Goal: Task Accomplishment & Management: Use online tool/utility

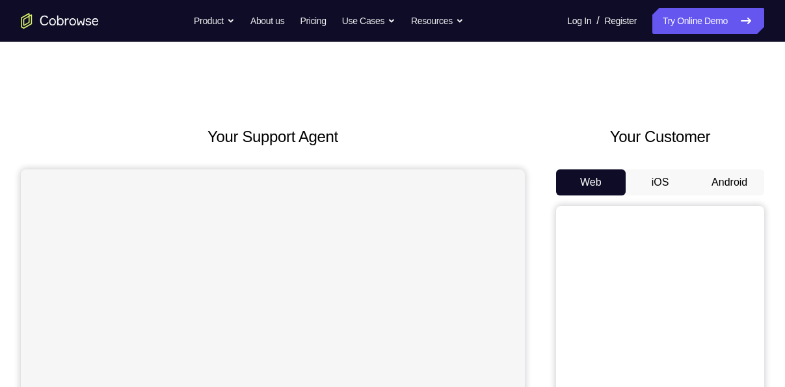
click at [713, 177] on button "Android" at bounding box center [730, 182] width 70 height 26
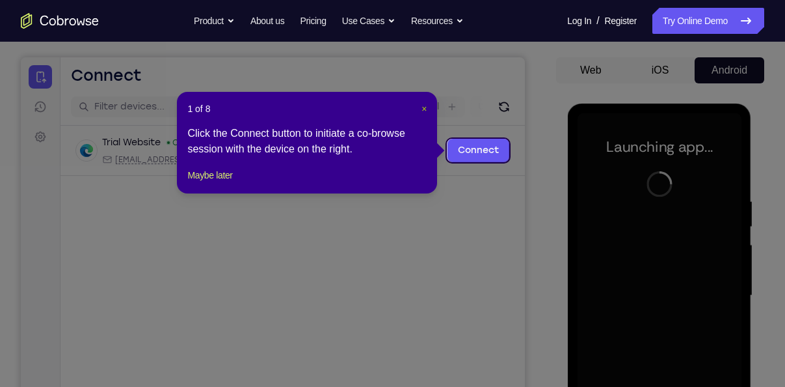
click at [426, 111] on span "×" at bounding box center [424, 108] width 5 height 10
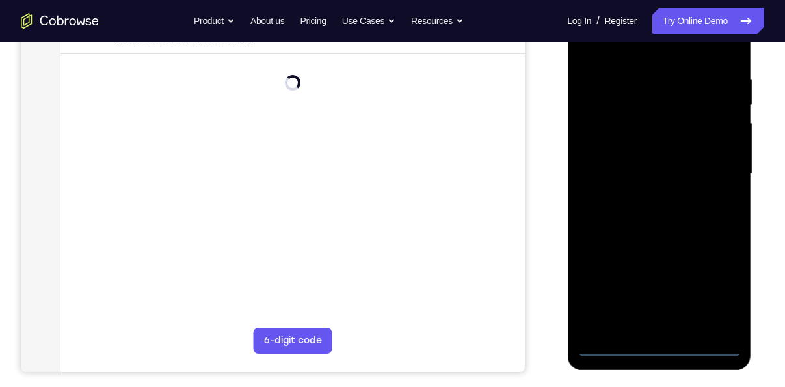
scroll to position [238, 0]
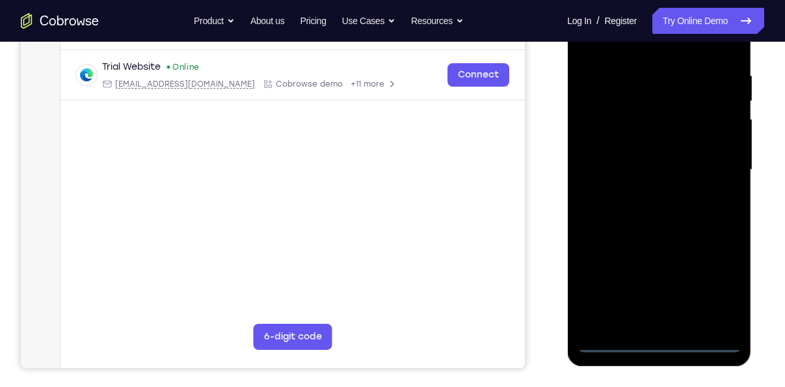
click at [659, 348] on div at bounding box center [659, 170] width 164 height 364
click at [728, 275] on div at bounding box center [659, 170] width 164 height 364
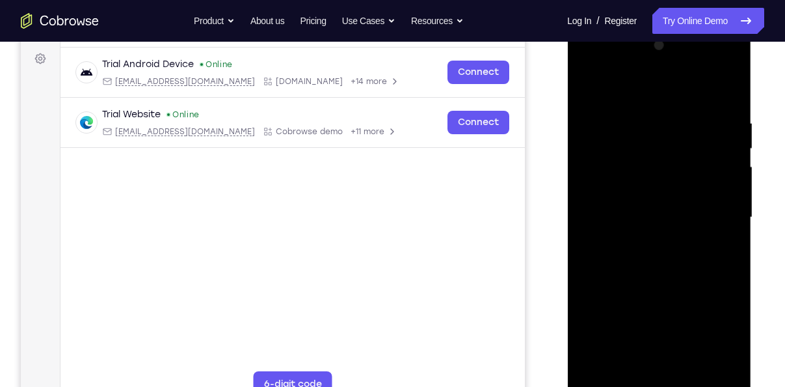
scroll to position [189, 0]
click at [641, 92] on div at bounding box center [659, 218] width 164 height 364
click at [707, 217] on div at bounding box center [659, 218] width 164 height 364
click at [643, 240] on div at bounding box center [659, 218] width 164 height 364
click at [631, 204] on div at bounding box center [659, 218] width 164 height 364
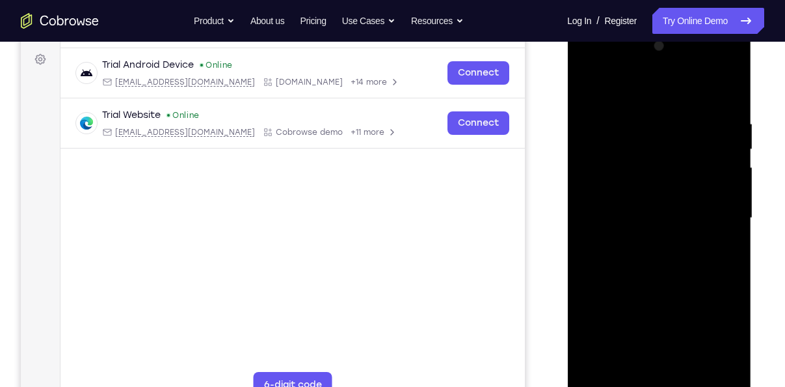
click at [625, 187] on div at bounding box center [659, 218] width 164 height 364
click at [610, 221] on div at bounding box center [659, 218] width 164 height 364
click at [629, 271] on div at bounding box center [659, 218] width 164 height 364
click at [671, 265] on div at bounding box center [659, 218] width 164 height 364
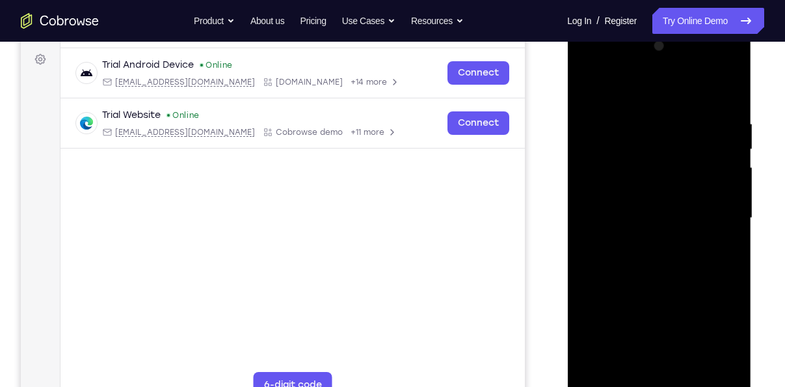
click at [688, 275] on div at bounding box center [659, 218] width 164 height 364
click at [636, 127] on div at bounding box center [659, 218] width 164 height 364
click at [723, 362] on div at bounding box center [659, 218] width 164 height 364
click at [723, 271] on div at bounding box center [659, 218] width 164 height 364
click at [711, 364] on div at bounding box center [659, 218] width 164 height 364
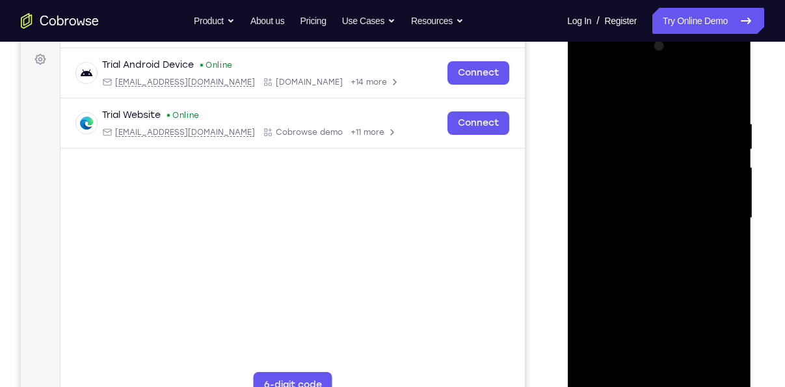
click at [683, 117] on div at bounding box center [659, 218] width 164 height 364
click at [705, 96] on div at bounding box center [659, 218] width 164 height 364
click at [595, 131] on div at bounding box center [659, 218] width 164 height 364
click at [671, 128] on div at bounding box center [659, 218] width 164 height 364
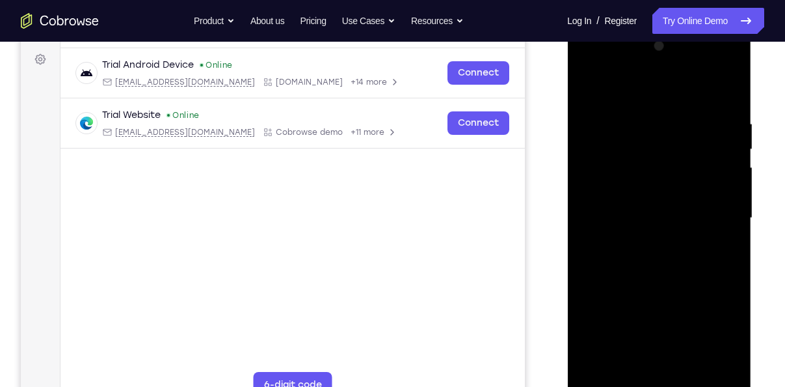
click at [623, 317] on div at bounding box center [659, 218] width 164 height 364
click at [662, 133] on div at bounding box center [659, 218] width 164 height 364
click at [600, 374] on div at bounding box center [659, 218] width 164 height 364
drag, startPoint x: 649, startPoint y: 171, endPoint x: 644, endPoint y: 254, distance: 82.8
click at [644, 254] on div at bounding box center [659, 218] width 164 height 364
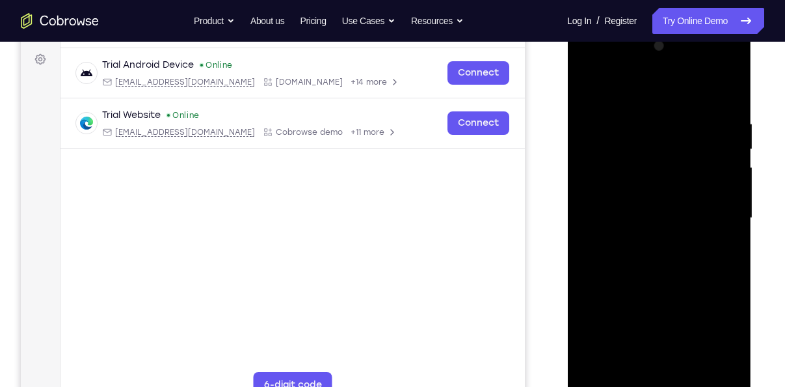
click at [637, 108] on div at bounding box center [659, 218] width 164 height 364
click at [724, 372] on div at bounding box center [659, 218] width 164 height 364
click at [707, 217] on div at bounding box center [659, 218] width 164 height 364
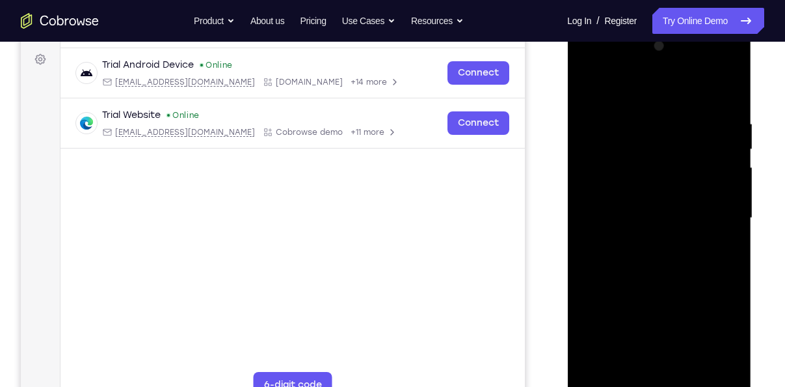
click at [722, 243] on div at bounding box center [659, 218] width 164 height 364
click at [609, 249] on div at bounding box center [659, 218] width 164 height 364
click at [717, 238] on div at bounding box center [659, 218] width 164 height 364
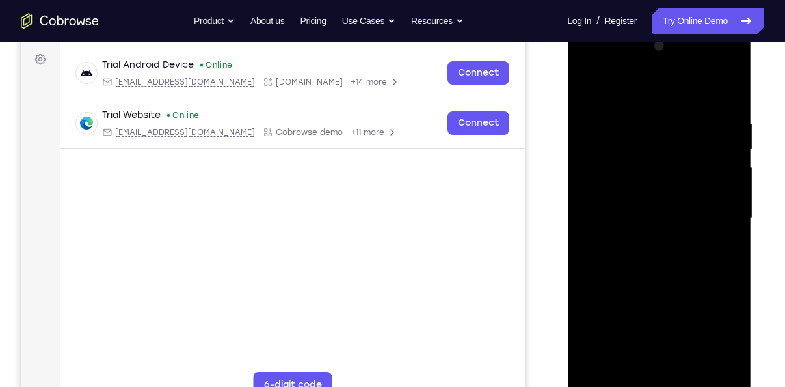
click at [705, 360] on div at bounding box center [659, 218] width 164 height 364
click at [728, 296] on div at bounding box center [659, 218] width 164 height 364
click at [596, 278] on div at bounding box center [659, 218] width 164 height 364
click at [712, 265] on div at bounding box center [659, 218] width 164 height 364
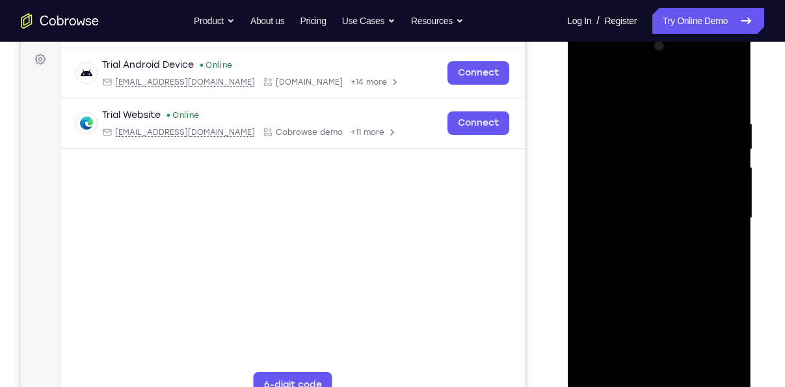
click at [712, 265] on div at bounding box center [659, 218] width 164 height 364
click at [717, 363] on div at bounding box center [659, 218] width 164 height 364
click at [729, 308] on div at bounding box center [659, 218] width 164 height 364
drag, startPoint x: 729, startPoint y: 308, endPoint x: 627, endPoint y: 307, distance: 101.5
click at [627, 307] on div at bounding box center [659, 218] width 164 height 364
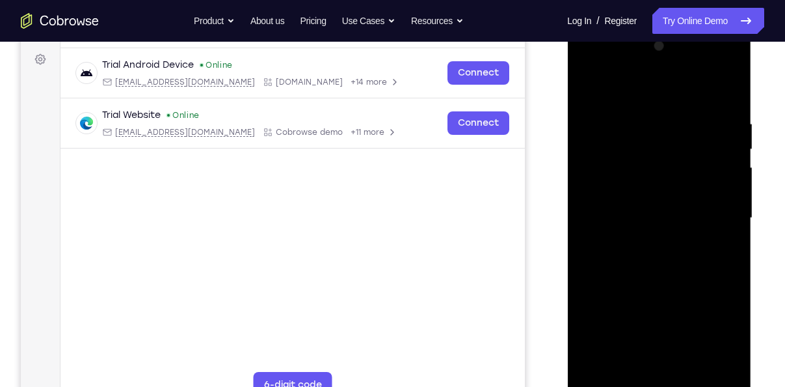
click at [718, 208] on div at bounding box center [659, 218] width 164 height 364
click at [721, 202] on div at bounding box center [659, 218] width 164 height 364
click at [726, 92] on div at bounding box center [659, 218] width 164 height 364
click at [688, 371] on div at bounding box center [659, 218] width 164 height 364
click at [658, 289] on div at bounding box center [659, 218] width 164 height 364
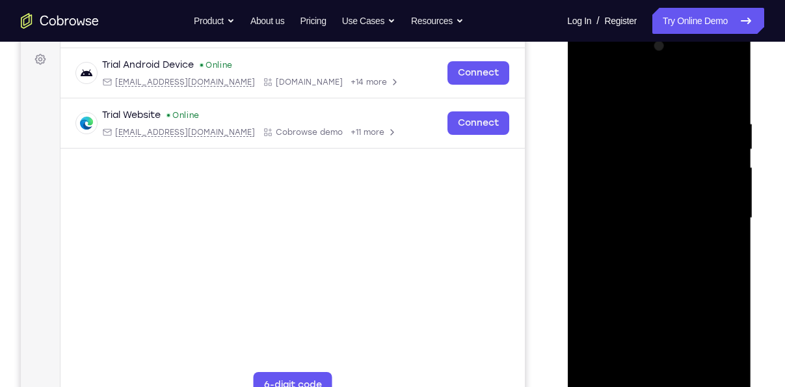
drag, startPoint x: 649, startPoint y: 334, endPoint x: 657, endPoint y: 234, distance: 100.5
click at [657, 234] on div at bounding box center [659, 218] width 164 height 364
drag, startPoint x: 646, startPoint y: 313, endPoint x: 647, endPoint y: 225, distance: 88.5
click at [647, 225] on div at bounding box center [659, 218] width 164 height 364
click at [642, 357] on div at bounding box center [659, 218] width 164 height 364
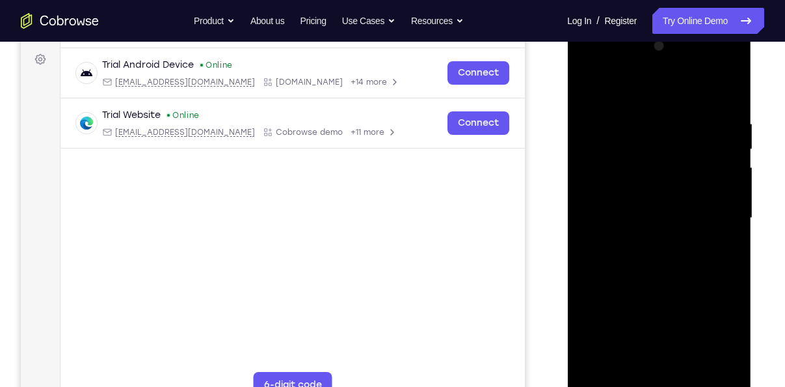
click at [624, 87] on div at bounding box center [659, 218] width 164 height 364
click at [694, 368] on div at bounding box center [659, 218] width 164 height 364
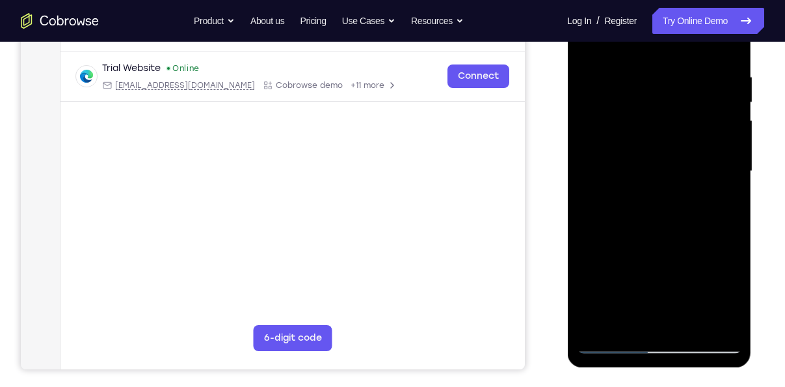
scroll to position [240, 0]
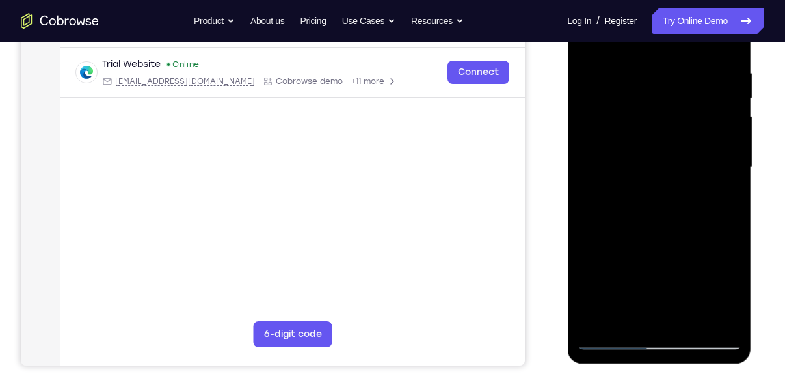
drag, startPoint x: 660, startPoint y: 204, endPoint x: 661, endPoint y: 152, distance: 52.7
click at [661, 152] on div at bounding box center [659, 167] width 164 height 364
click at [609, 332] on div at bounding box center [659, 167] width 164 height 364
click at [609, 338] on div at bounding box center [659, 167] width 164 height 364
click at [599, 320] on div at bounding box center [659, 167] width 164 height 364
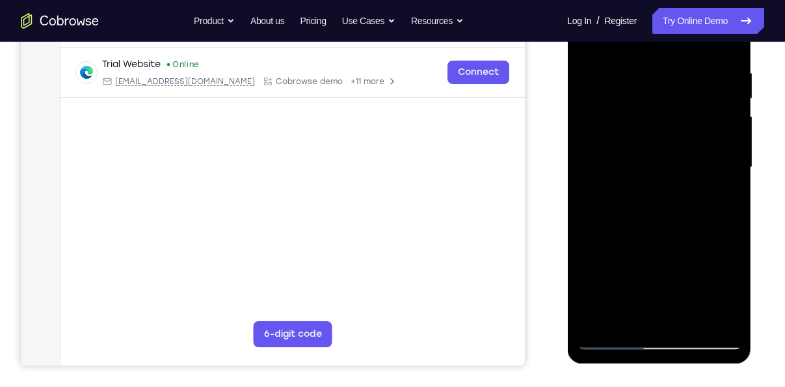
click at [599, 320] on div at bounding box center [659, 167] width 164 height 364
drag, startPoint x: 661, startPoint y: 161, endPoint x: 664, endPoint y: 246, distance: 85.3
click at [664, 246] on div at bounding box center [659, 167] width 164 height 364
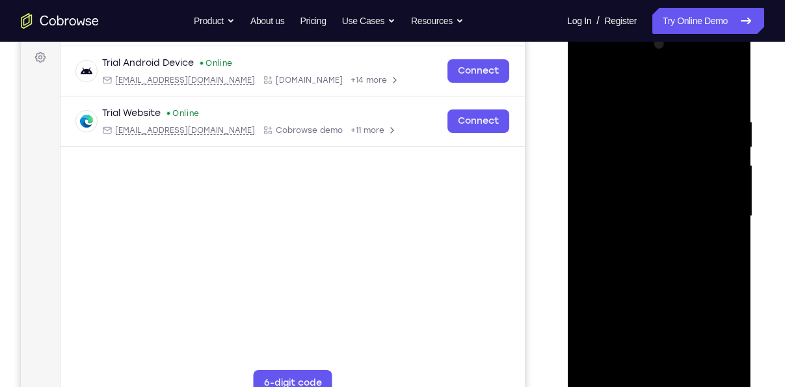
scroll to position [188, 0]
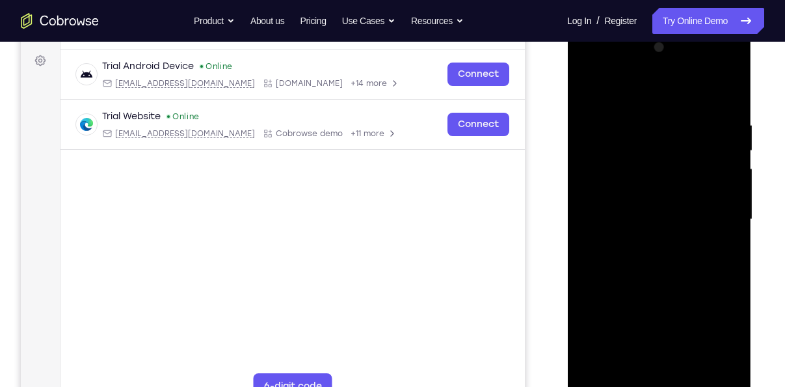
click at [728, 93] on div at bounding box center [659, 219] width 164 height 364
click at [729, 90] on div at bounding box center [659, 219] width 164 height 364
click at [646, 162] on div at bounding box center [659, 219] width 164 height 364
drag, startPoint x: 649, startPoint y: 271, endPoint x: 656, endPoint y: 186, distance: 85.5
click at [656, 186] on div at bounding box center [659, 219] width 164 height 364
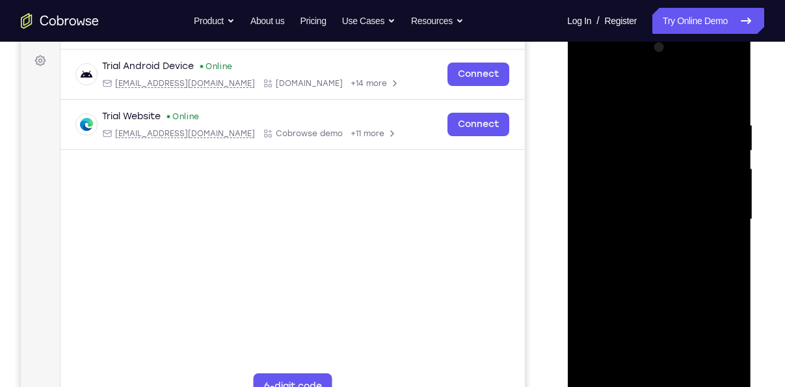
drag, startPoint x: 647, startPoint y: 214, endPoint x: 652, endPoint y: 275, distance: 61.3
click at [652, 275] on div at bounding box center [659, 219] width 164 height 364
click at [593, 212] on div at bounding box center [659, 219] width 164 height 364
click at [717, 234] on div at bounding box center [659, 219] width 164 height 364
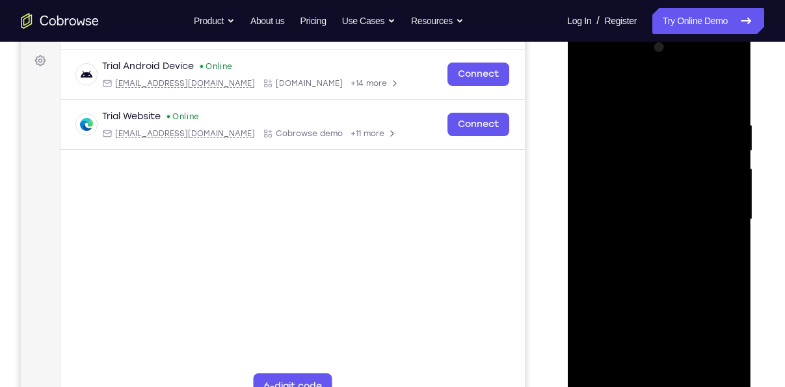
click at [717, 234] on div at bounding box center [659, 219] width 164 height 364
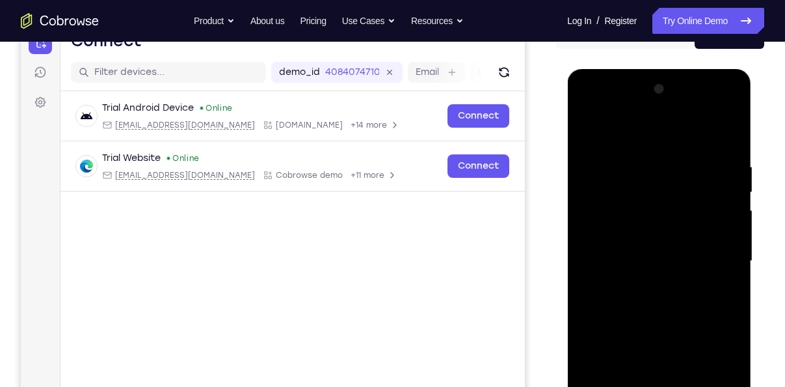
click at [717, 234] on div at bounding box center [659, 261] width 164 height 364
click at [718, 133] on div at bounding box center [659, 261] width 164 height 364
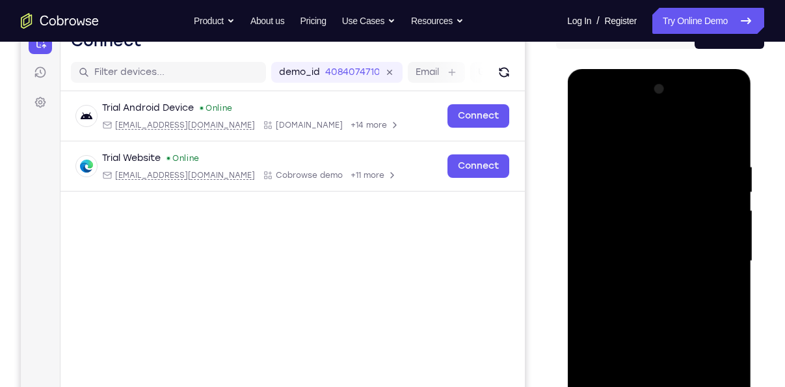
click at [718, 133] on div at bounding box center [659, 261] width 164 height 364
click at [729, 89] on div at bounding box center [659, 261] width 164 height 364
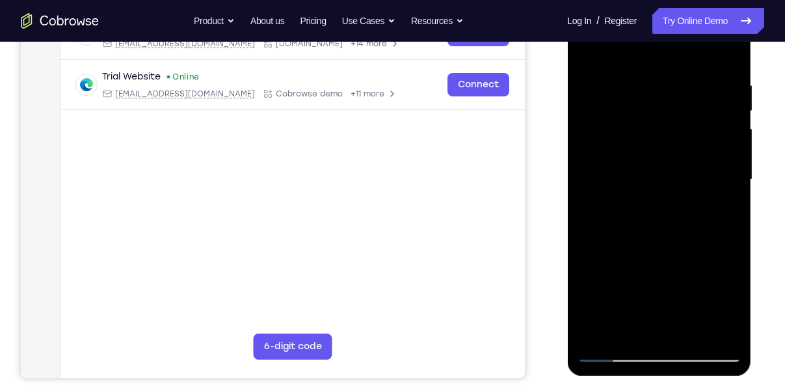
scroll to position [228, 0]
drag, startPoint x: 675, startPoint y: 254, endPoint x: 690, endPoint y: 157, distance: 97.4
click at [690, 157] on div at bounding box center [659, 179] width 164 height 364
click at [600, 330] on div at bounding box center [659, 179] width 164 height 364
click at [681, 77] on div at bounding box center [659, 179] width 164 height 364
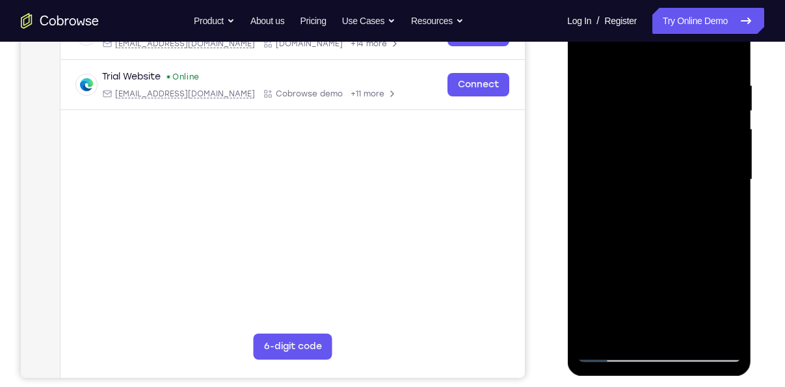
click at [730, 53] on div at bounding box center [659, 179] width 164 height 364
drag, startPoint x: 696, startPoint y: 279, endPoint x: 694, endPoint y: 214, distance: 65.1
click at [694, 214] on div at bounding box center [659, 179] width 164 height 364
click at [733, 167] on div at bounding box center [659, 179] width 164 height 364
click at [736, 165] on div at bounding box center [659, 179] width 164 height 364
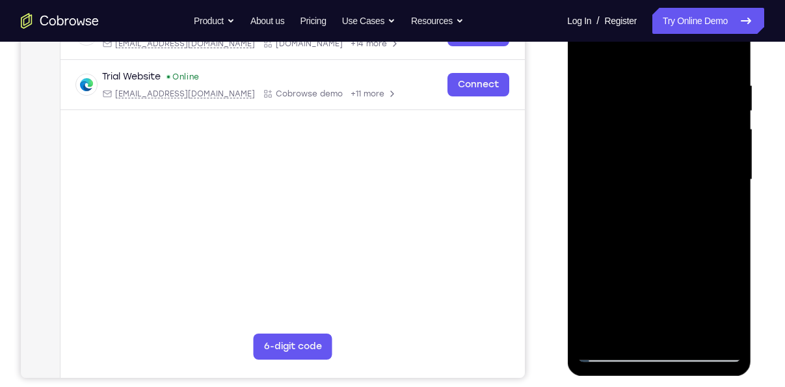
click at [597, 334] on div at bounding box center [659, 179] width 164 height 364
drag, startPoint x: 681, startPoint y: 139, endPoint x: 688, endPoint y: 250, distance: 111.5
click at [688, 250] on div at bounding box center [659, 179] width 164 height 364
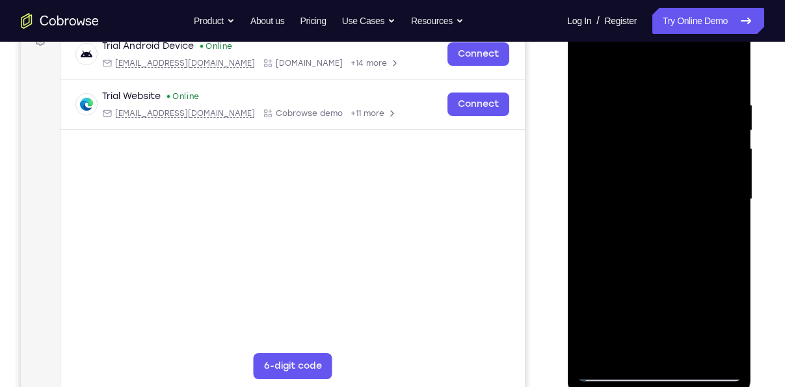
scroll to position [207, 0]
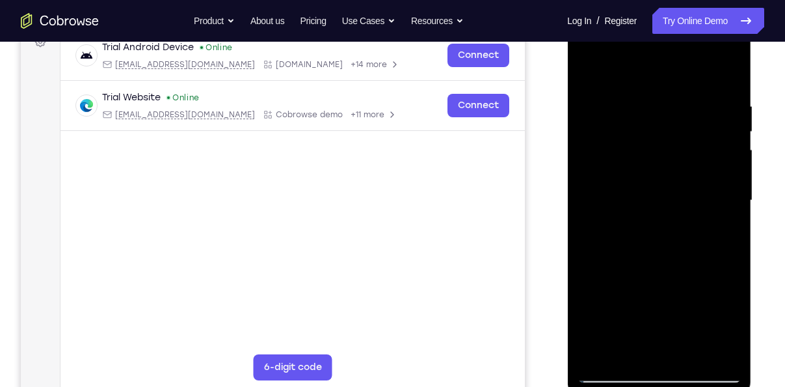
drag, startPoint x: 685, startPoint y: 117, endPoint x: 594, endPoint y: 130, distance: 92.0
click at [594, 130] on div at bounding box center [659, 200] width 164 height 364
click at [733, 141] on div at bounding box center [659, 200] width 164 height 364
click at [689, 294] on div at bounding box center [659, 200] width 164 height 364
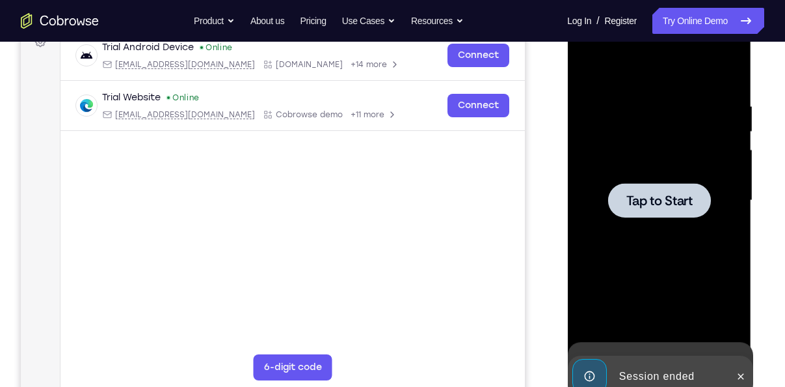
drag, startPoint x: 656, startPoint y: 149, endPoint x: 664, endPoint y: 221, distance: 72.7
click at [664, 221] on div at bounding box center [659, 200] width 164 height 364
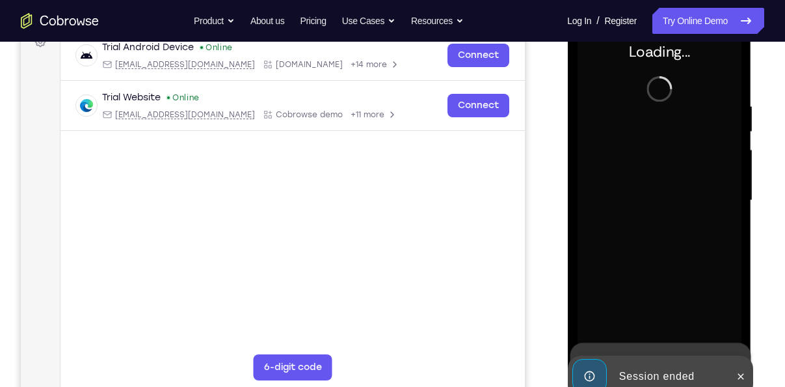
click at [659, 193] on div at bounding box center [659, 200] width 164 height 364
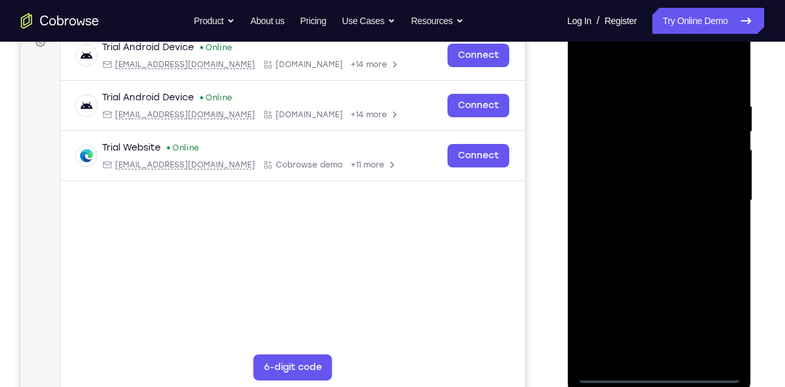
click at [657, 372] on div at bounding box center [659, 200] width 164 height 364
click at [709, 311] on div at bounding box center [659, 200] width 164 height 364
click at [627, 77] on div at bounding box center [659, 200] width 164 height 364
click at [717, 189] on div at bounding box center [659, 200] width 164 height 364
click at [641, 228] on div at bounding box center [659, 200] width 164 height 364
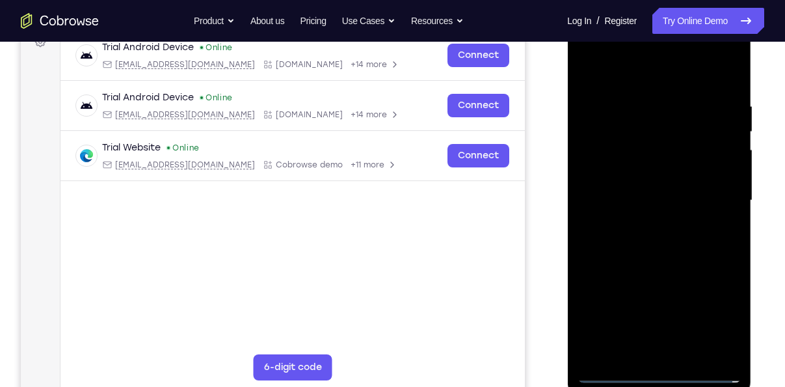
click at [625, 189] on div at bounding box center [659, 200] width 164 height 364
click at [680, 177] on div at bounding box center [659, 200] width 164 height 364
click at [660, 208] on div at bounding box center [659, 200] width 164 height 364
click at [653, 245] on div at bounding box center [659, 200] width 164 height 364
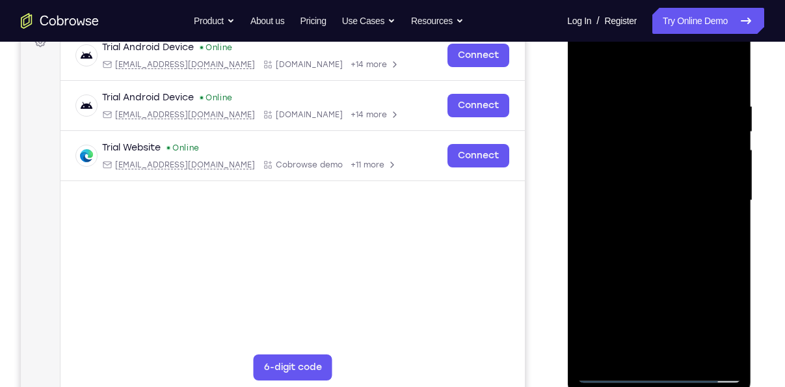
click at [653, 245] on div at bounding box center [659, 200] width 164 height 364
click at [651, 262] on div at bounding box center [659, 200] width 164 height 364
drag, startPoint x: 696, startPoint y: 105, endPoint x: 588, endPoint y: 113, distance: 109.0
click at [588, 113] on div at bounding box center [659, 200] width 164 height 364
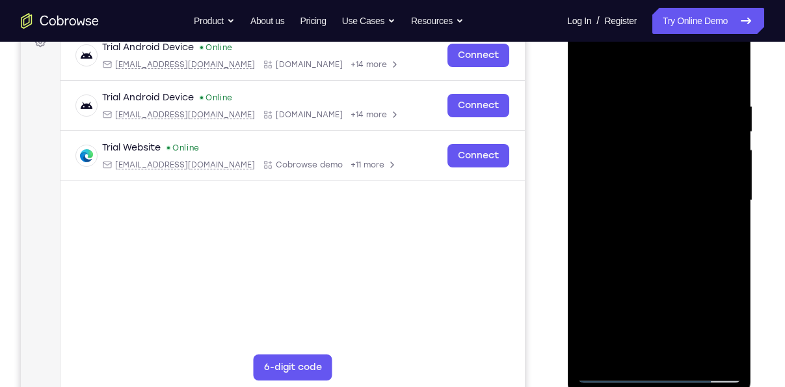
click at [726, 363] on div at bounding box center [659, 200] width 164 height 364
click at [728, 70] on div at bounding box center [659, 200] width 164 height 364
click at [656, 265] on div at bounding box center [659, 200] width 164 height 364
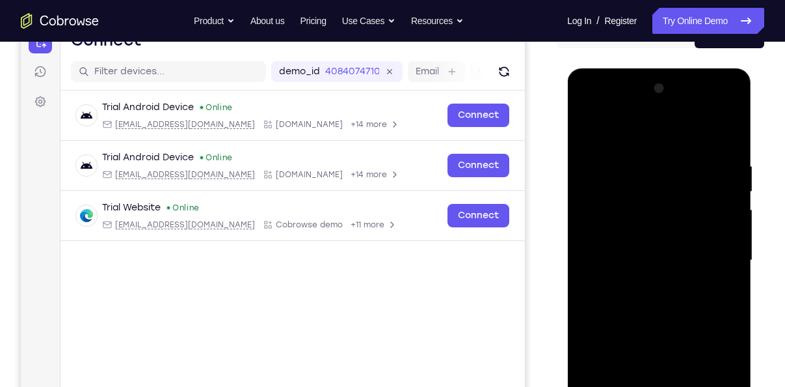
click at [628, 151] on div at bounding box center [659, 260] width 164 height 364
click at [659, 372] on div at bounding box center [659, 260] width 164 height 364
drag, startPoint x: 660, startPoint y: 300, endPoint x: 658, endPoint y: 259, distance: 41.0
click at [658, 259] on div at bounding box center [659, 260] width 164 height 364
click at [621, 187] on div at bounding box center [659, 260] width 164 height 364
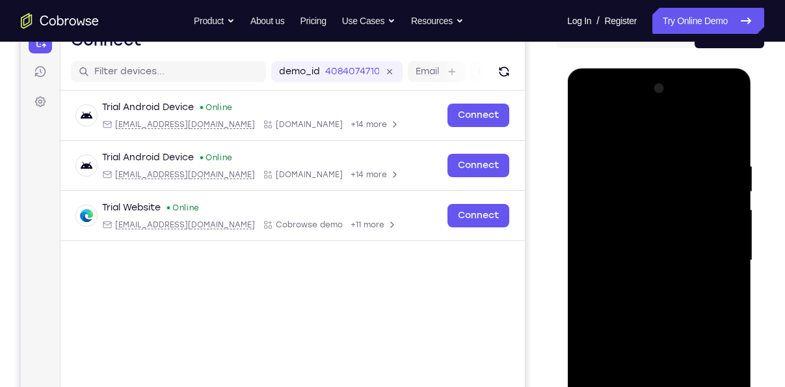
click at [698, 203] on div at bounding box center [659, 260] width 164 height 364
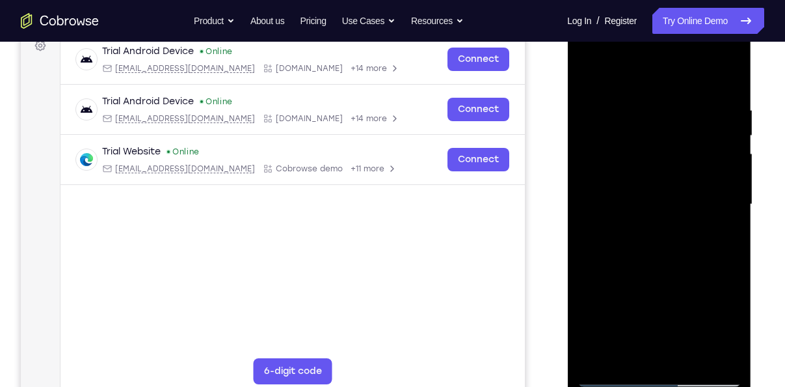
scroll to position [204, 0]
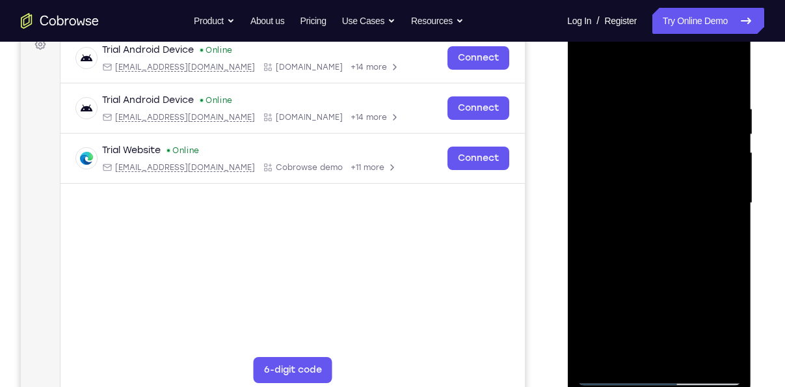
click at [603, 372] on div at bounding box center [659, 203] width 164 height 364
drag, startPoint x: 653, startPoint y: 310, endPoint x: 633, endPoint y: 129, distance: 181.3
click at [633, 129] on div at bounding box center [659, 203] width 164 height 364
click at [728, 364] on div at bounding box center [659, 203] width 164 height 364
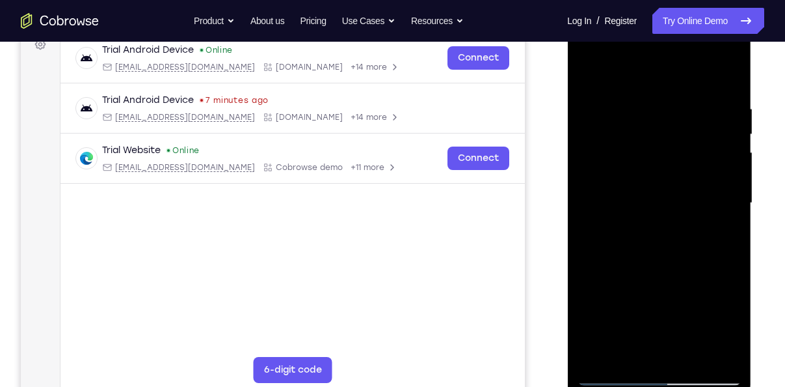
click at [625, 168] on div at bounding box center [659, 203] width 164 height 364
drag, startPoint x: 644, startPoint y: 307, endPoint x: 638, endPoint y: 214, distance: 93.2
click at [638, 214] on div at bounding box center [659, 203] width 164 height 364
drag, startPoint x: 631, startPoint y: 288, endPoint x: 616, endPoint y: 180, distance: 108.3
click at [616, 180] on div at bounding box center [659, 203] width 164 height 364
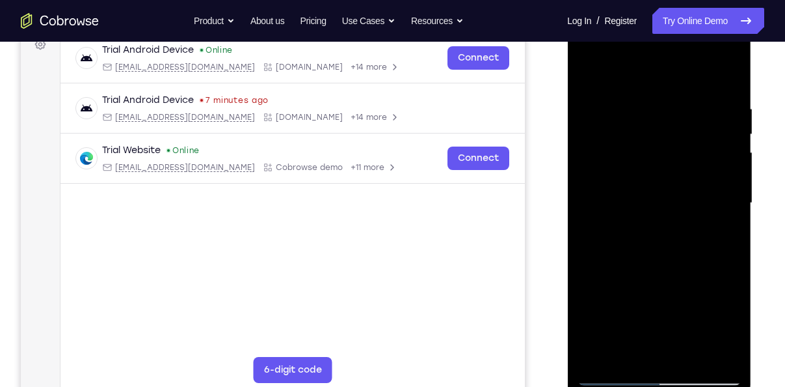
drag, startPoint x: 624, startPoint y: 320, endPoint x: 625, endPoint y: 205, distance: 115.2
click at [625, 205] on div at bounding box center [659, 203] width 164 height 364
drag, startPoint x: 625, startPoint y: 272, endPoint x: 621, endPoint y: 150, distance: 121.7
click at [621, 150] on div at bounding box center [659, 203] width 164 height 364
drag, startPoint x: 627, startPoint y: 293, endPoint x: 638, endPoint y: 169, distance: 124.2
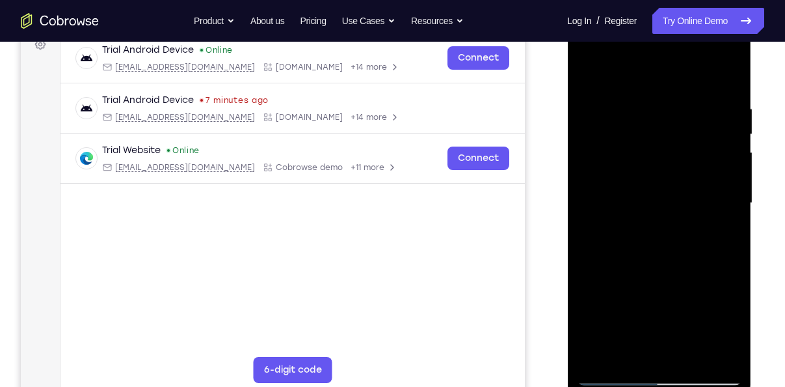
click at [638, 169] on div at bounding box center [659, 203] width 164 height 364
drag, startPoint x: 620, startPoint y: 312, endPoint x: 618, endPoint y: 179, distance: 133.4
click at [618, 179] on div at bounding box center [659, 203] width 164 height 364
click at [613, 376] on div at bounding box center [659, 203] width 164 height 364
click at [622, 258] on div at bounding box center [659, 203] width 164 height 364
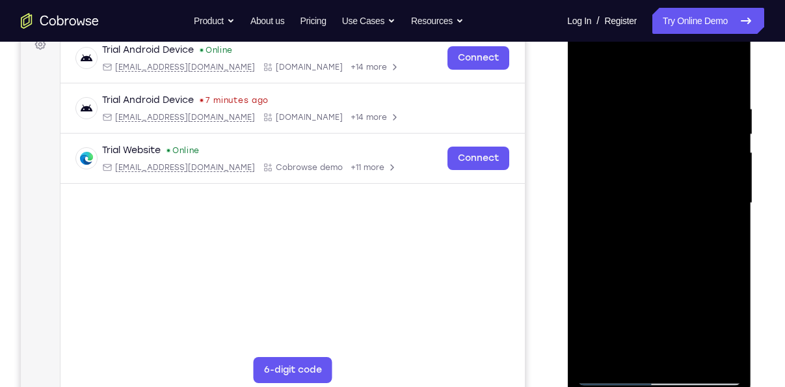
click at [702, 141] on div at bounding box center [659, 203] width 164 height 364
click at [614, 323] on div at bounding box center [659, 203] width 164 height 364
click at [677, 311] on div at bounding box center [659, 203] width 164 height 364
drag, startPoint x: 647, startPoint y: 293, endPoint x: 659, endPoint y: 135, distance: 158.6
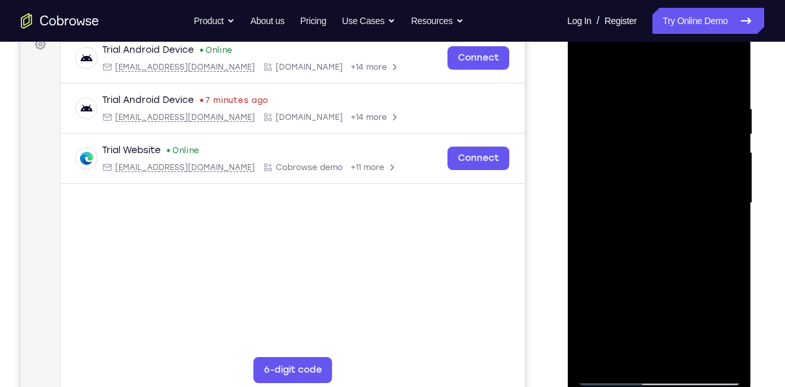
click at [659, 135] on div at bounding box center [659, 203] width 164 height 364
drag, startPoint x: 634, startPoint y: 200, endPoint x: 654, endPoint y: 106, distance: 96.4
click at [654, 106] on div at bounding box center [659, 203] width 164 height 364
drag, startPoint x: 654, startPoint y: 106, endPoint x: 636, endPoint y: 340, distance: 234.3
click at [636, 340] on div at bounding box center [659, 203] width 164 height 364
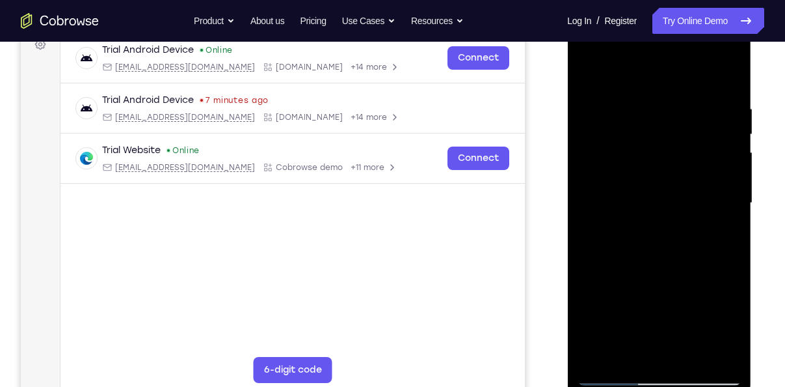
click at [605, 375] on div at bounding box center [659, 203] width 164 height 364
click at [624, 292] on div at bounding box center [659, 203] width 164 height 364
click at [666, 104] on div at bounding box center [659, 203] width 164 height 364
click at [728, 306] on div at bounding box center [659, 203] width 164 height 364
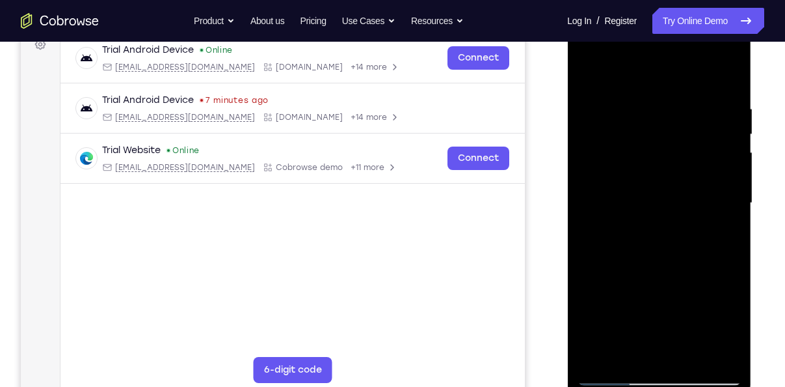
click at [589, 313] on div at bounding box center [659, 203] width 164 height 364
drag, startPoint x: 618, startPoint y: 311, endPoint x: 620, endPoint y: 267, distance: 44.3
click at [620, 267] on div at bounding box center [659, 203] width 164 height 364
click at [616, 320] on div at bounding box center [659, 203] width 164 height 364
click at [729, 286] on div at bounding box center [659, 203] width 164 height 364
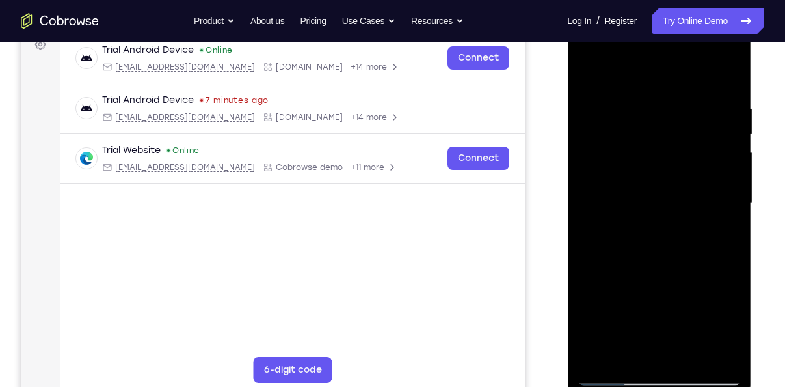
click at [628, 289] on div at bounding box center [659, 203] width 164 height 364
click at [666, 325] on div at bounding box center [659, 203] width 164 height 364
drag, startPoint x: 640, startPoint y: 148, endPoint x: 636, endPoint y: 221, distance: 72.3
click at [636, 221] on div at bounding box center [659, 203] width 164 height 364
drag, startPoint x: 621, startPoint y: 289, endPoint x: 622, endPoint y: 210, distance: 79.4
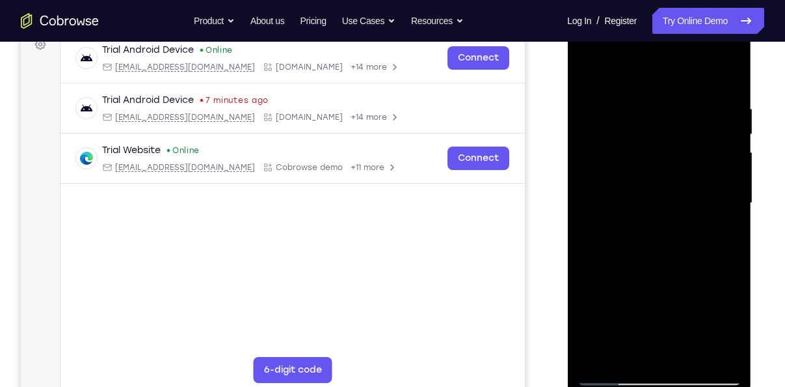
click at [622, 210] on div at bounding box center [659, 203] width 164 height 364
click at [607, 376] on div at bounding box center [659, 203] width 164 height 364
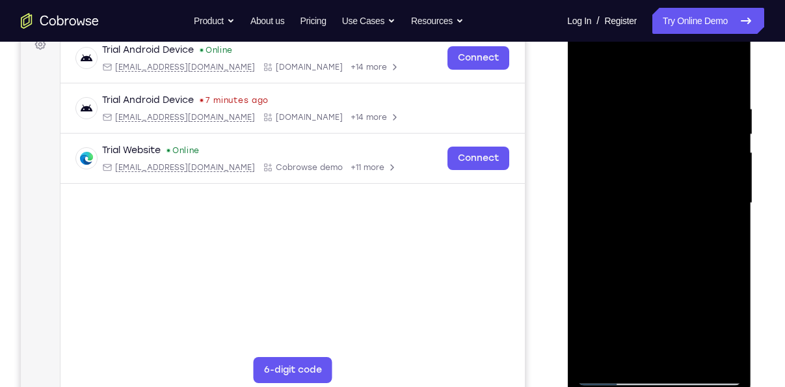
click at [607, 376] on div at bounding box center [659, 203] width 164 height 364
drag, startPoint x: 670, startPoint y: 286, endPoint x: 679, endPoint y: 121, distance: 165.5
click at [679, 121] on div at bounding box center [659, 203] width 164 height 364
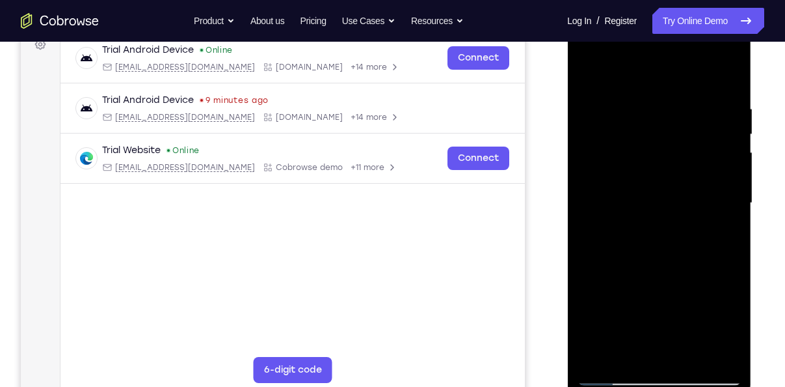
drag, startPoint x: 672, startPoint y: 297, endPoint x: 678, endPoint y: 161, distance: 135.5
click at [678, 161] on div at bounding box center [659, 203] width 164 height 364
drag, startPoint x: 664, startPoint y: 282, endPoint x: 674, endPoint y: 139, distance: 143.5
click at [674, 139] on div at bounding box center [659, 203] width 164 height 364
click at [642, 163] on div at bounding box center [659, 203] width 164 height 364
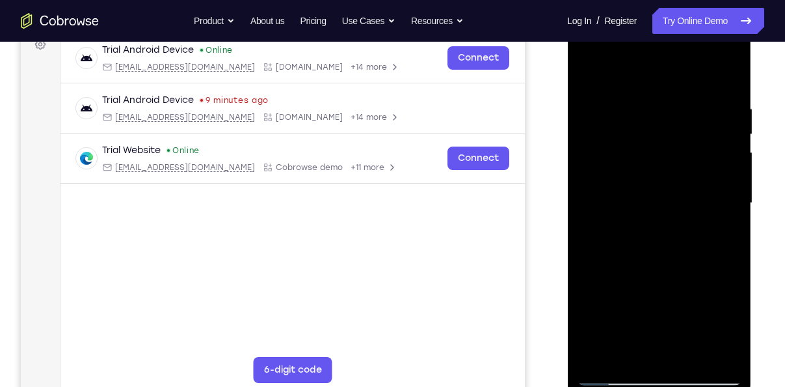
click at [634, 190] on div at bounding box center [659, 203] width 164 height 364
click at [610, 381] on div at bounding box center [659, 203] width 164 height 364
drag, startPoint x: 649, startPoint y: 324, endPoint x: 633, endPoint y: 198, distance: 127.3
click at [633, 198] on div at bounding box center [659, 203] width 164 height 364
click at [615, 161] on div at bounding box center [659, 203] width 164 height 364
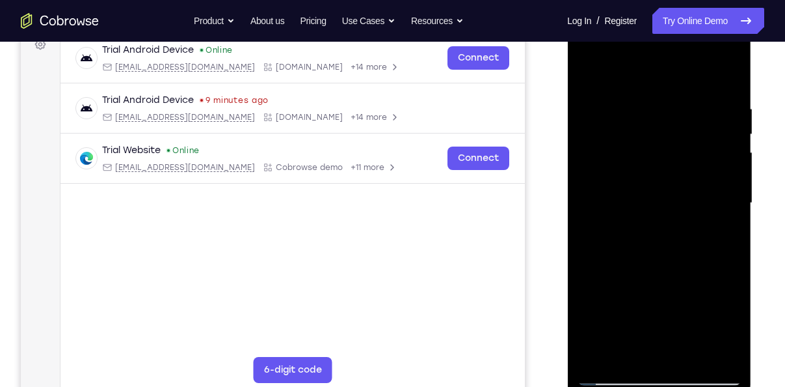
drag, startPoint x: 677, startPoint y: 285, endPoint x: 674, endPoint y: 244, distance: 41.2
click at [674, 244] on div at bounding box center [659, 203] width 164 height 364
click at [614, 379] on div at bounding box center [659, 203] width 164 height 364
drag, startPoint x: 660, startPoint y: 325, endPoint x: 660, endPoint y: 162, distance: 163.3
click at [660, 162] on div at bounding box center [659, 203] width 164 height 364
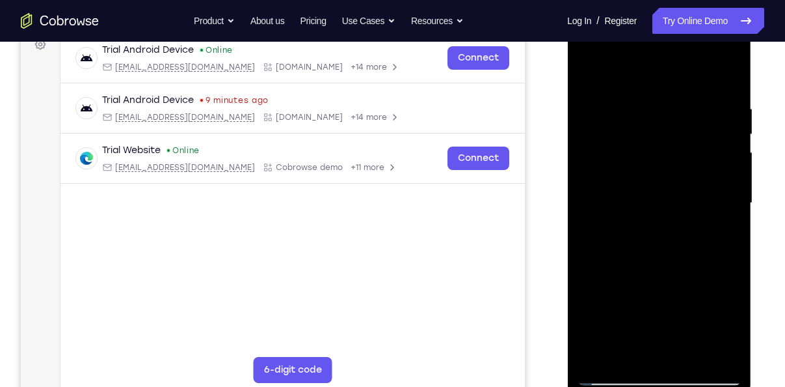
drag, startPoint x: 668, startPoint y: 245, endPoint x: 683, endPoint y: 147, distance: 98.8
click at [683, 147] on div at bounding box center [659, 203] width 164 height 364
drag, startPoint x: 716, startPoint y: 284, endPoint x: 700, endPoint y: 180, distance: 105.3
click at [700, 180] on div at bounding box center [659, 203] width 164 height 364
drag, startPoint x: 668, startPoint y: 262, endPoint x: 677, endPoint y: 118, distance: 143.4
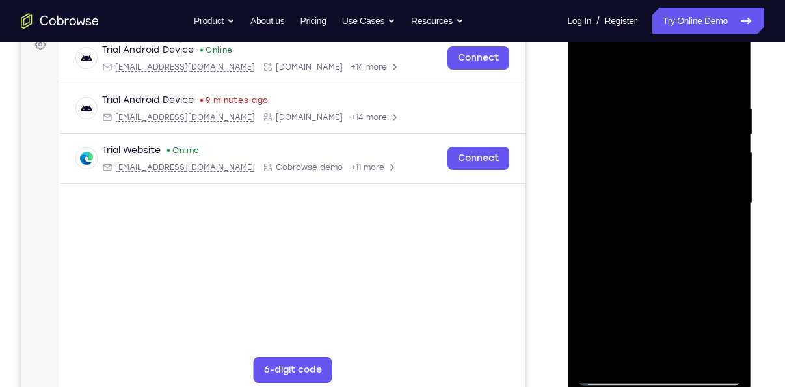
click at [677, 118] on div at bounding box center [659, 203] width 164 height 364
drag, startPoint x: 731, startPoint y: 267, endPoint x: 704, endPoint y: 121, distance: 148.2
click at [704, 121] on div at bounding box center [659, 203] width 164 height 364
click at [631, 249] on div at bounding box center [659, 203] width 164 height 364
click at [700, 146] on div at bounding box center [659, 203] width 164 height 364
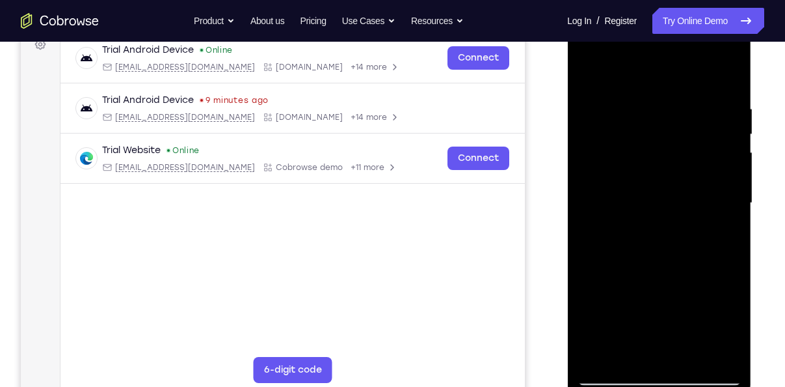
click at [664, 107] on div at bounding box center [659, 203] width 164 height 364
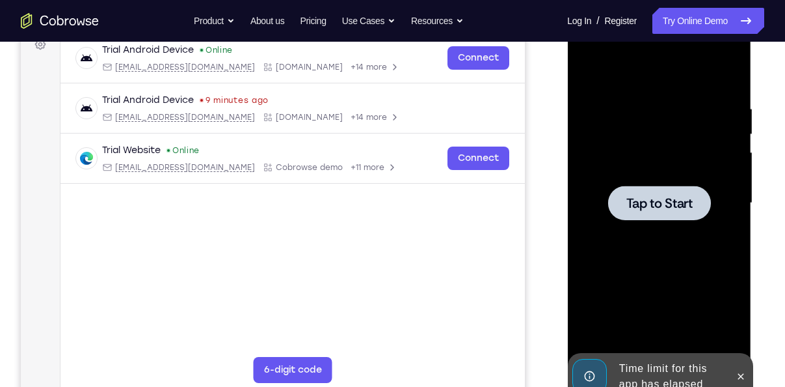
click at [637, 209] on span "Tap to Start" at bounding box center [659, 203] width 66 height 13
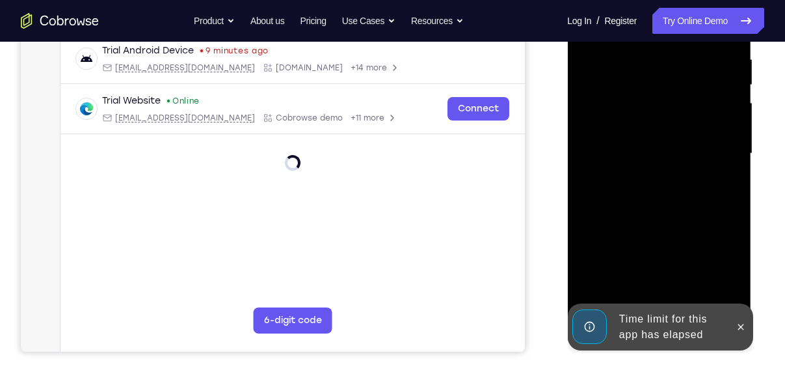
scroll to position [255, 0]
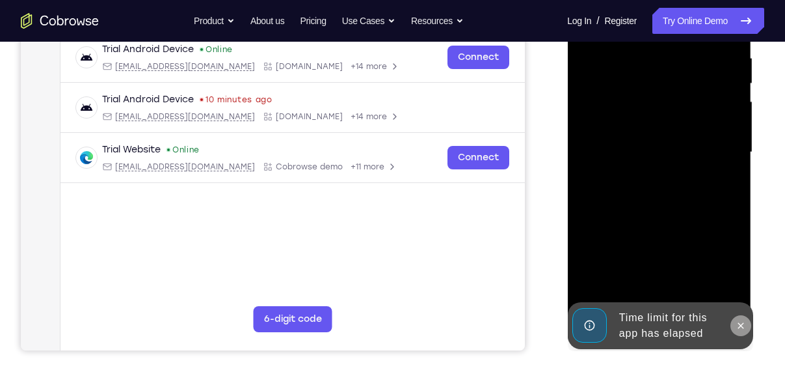
click at [735, 329] on icon at bounding box center [740, 325] width 10 height 10
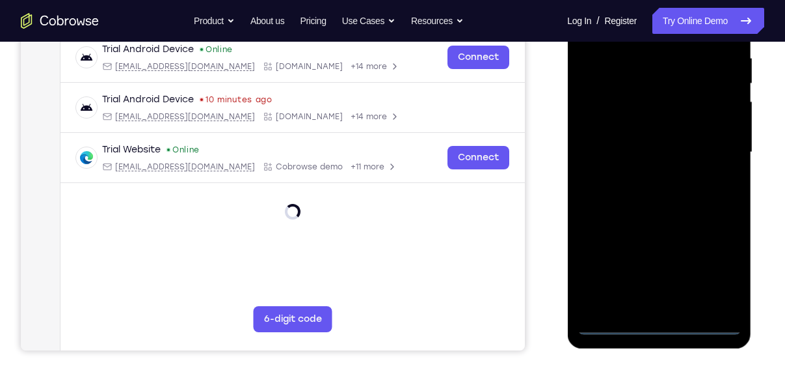
click at [654, 331] on div at bounding box center [659, 152] width 164 height 364
click at [720, 274] on div at bounding box center [659, 152] width 164 height 364
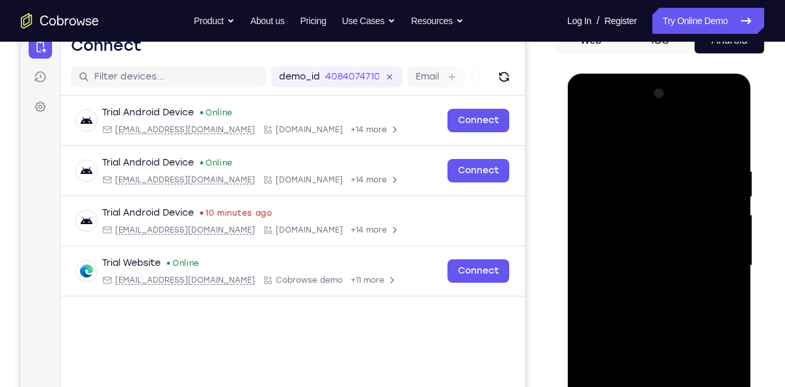
scroll to position [141, 0]
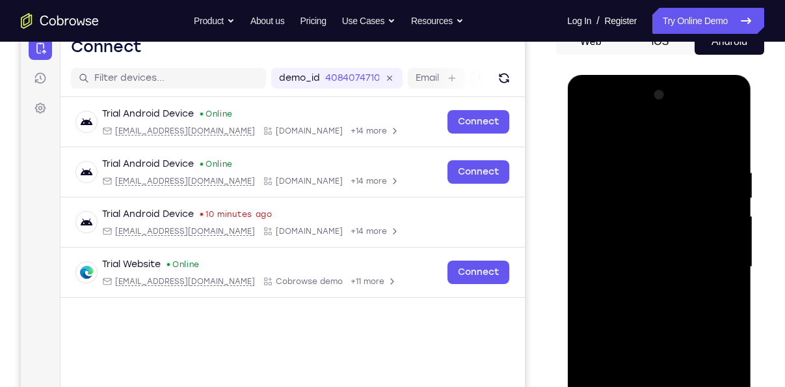
click at [631, 149] on div at bounding box center [659, 267] width 164 height 364
click at [624, 146] on div at bounding box center [659, 267] width 164 height 364
click at [720, 256] on div at bounding box center [659, 267] width 164 height 364
click at [646, 299] on div at bounding box center [659, 267] width 164 height 364
click at [640, 251] on div at bounding box center [659, 267] width 164 height 364
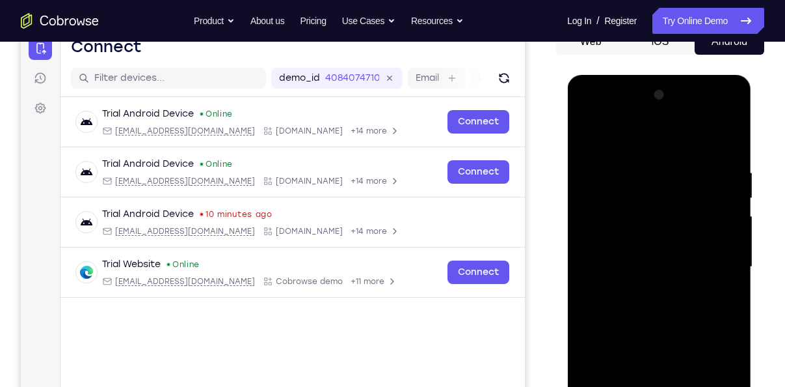
click at [635, 245] on div at bounding box center [659, 267] width 164 height 364
click at [636, 263] on div at bounding box center [659, 267] width 164 height 364
click at [636, 310] on div at bounding box center [659, 267] width 164 height 364
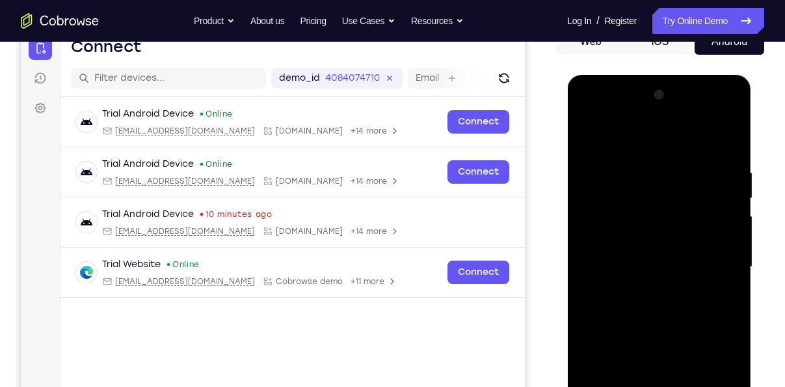
click at [637, 324] on div at bounding box center [659, 267] width 164 height 364
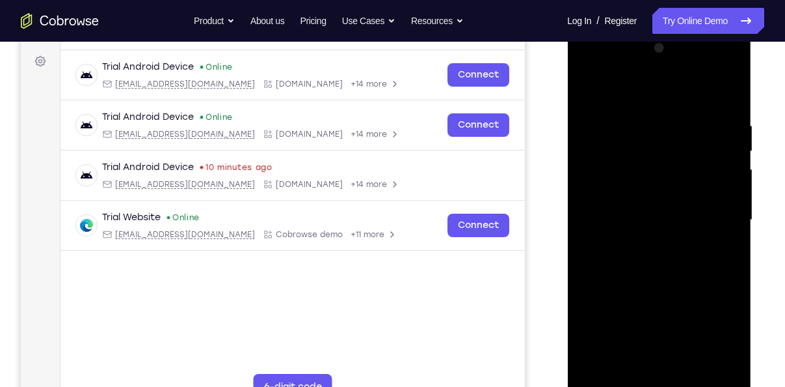
scroll to position [197, 0]
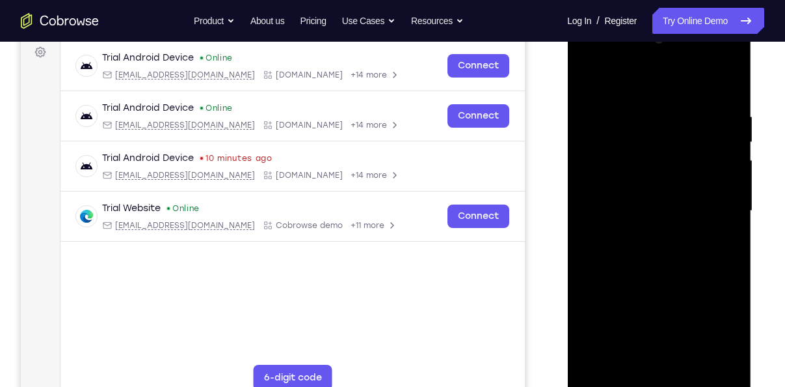
click at [715, 366] on div at bounding box center [659, 211] width 164 height 364
drag, startPoint x: 716, startPoint y: 216, endPoint x: 676, endPoint y: 85, distance: 136.9
click at [676, 85] on div at bounding box center [659, 211] width 164 height 364
click at [734, 347] on div at bounding box center [659, 211] width 164 height 364
click at [659, 313] on div at bounding box center [659, 211] width 164 height 364
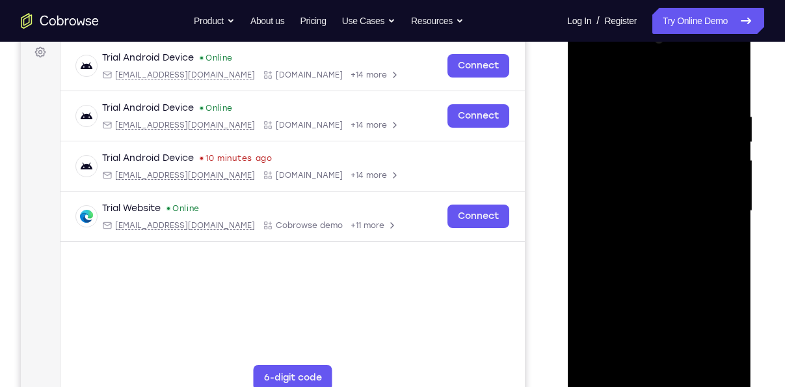
drag, startPoint x: 654, startPoint y: 154, endPoint x: 668, endPoint y: 236, distance: 83.9
click at [668, 236] on div at bounding box center [659, 211] width 164 height 364
click at [585, 79] on div at bounding box center [659, 211] width 164 height 364
drag, startPoint x: 681, startPoint y: 257, endPoint x: 674, endPoint y: 178, distance: 79.0
click at [674, 178] on div at bounding box center [659, 211] width 164 height 364
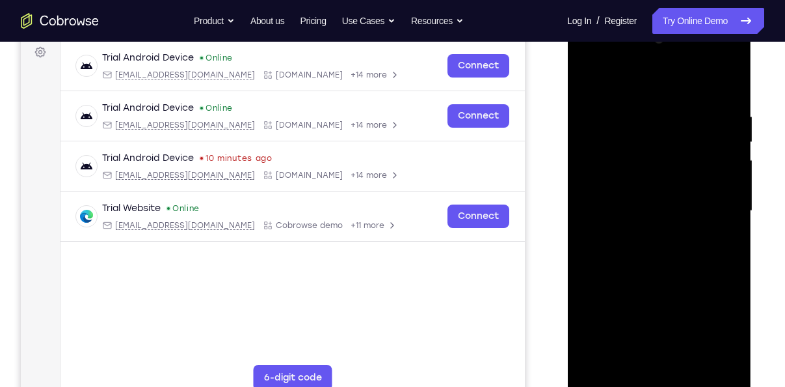
click at [662, 241] on div at bounding box center [659, 211] width 164 height 364
drag, startPoint x: 658, startPoint y: 188, endPoint x: 664, endPoint y: 242, distance: 54.3
click at [664, 242] on div at bounding box center [659, 211] width 164 height 364
click at [593, 82] on div at bounding box center [659, 211] width 164 height 364
drag, startPoint x: 680, startPoint y: 254, endPoint x: 675, endPoint y: 146, distance: 108.8
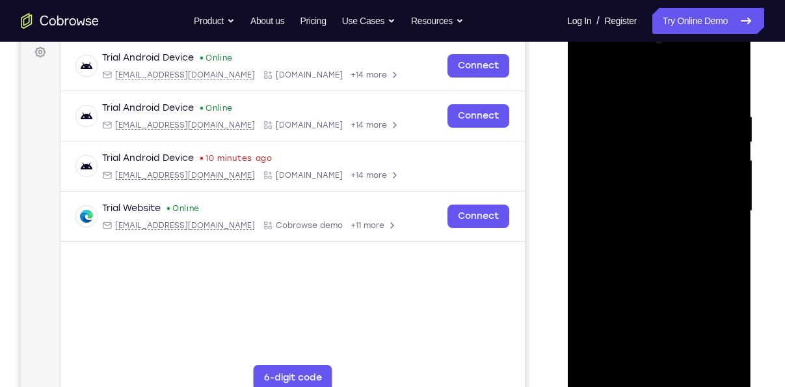
click at [675, 146] on div at bounding box center [659, 211] width 164 height 364
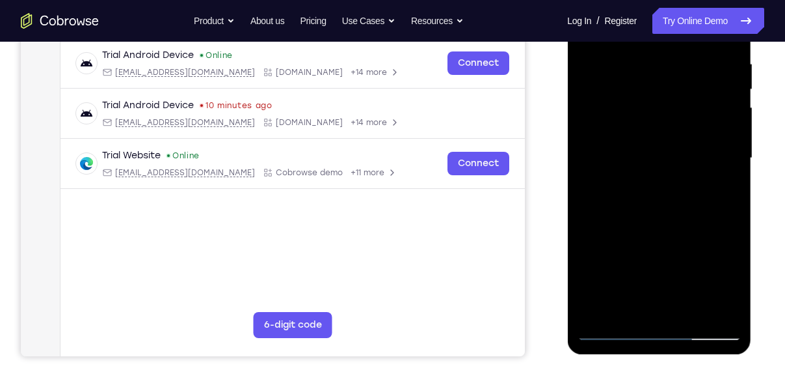
scroll to position [250, 0]
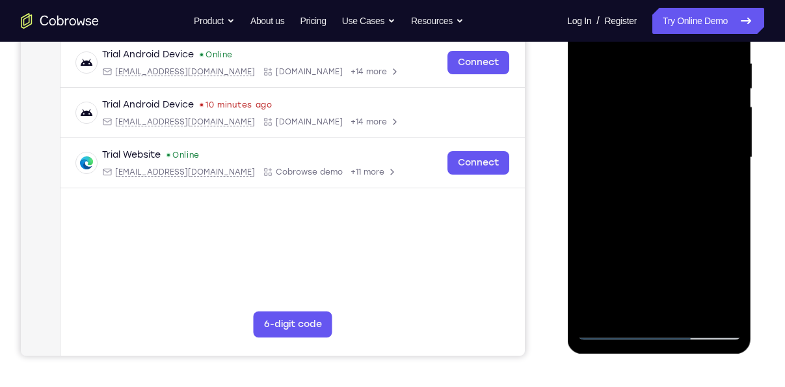
click at [707, 247] on div at bounding box center [659, 157] width 164 height 364
drag, startPoint x: 672, startPoint y: 186, endPoint x: 681, endPoint y: 258, distance: 72.7
click at [681, 258] on div at bounding box center [659, 157] width 164 height 364
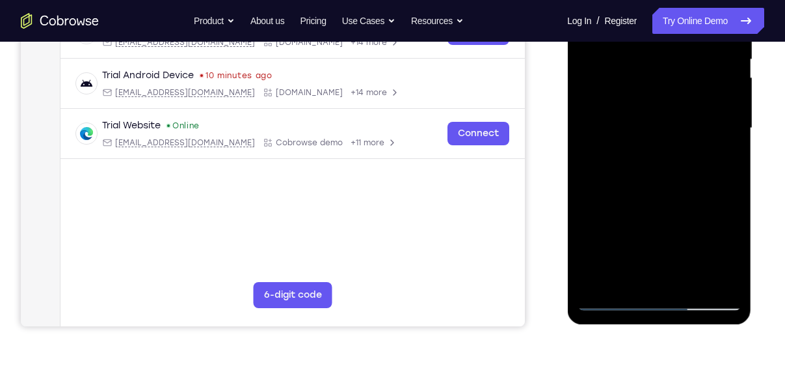
scroll to position [280, 0]
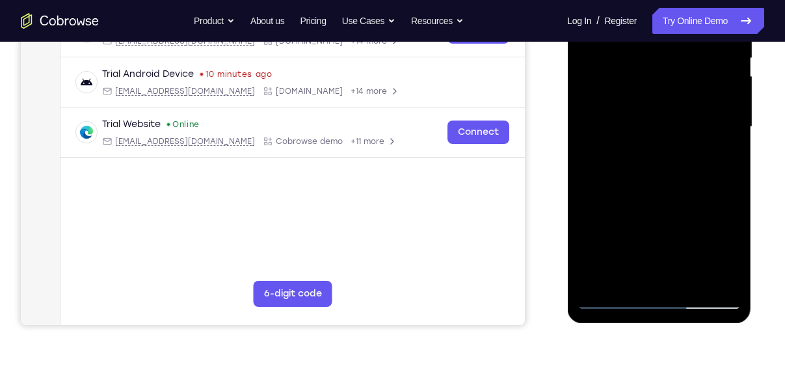
click at [595, 282] on div at bounding box center [659, 127] width 164 height 364
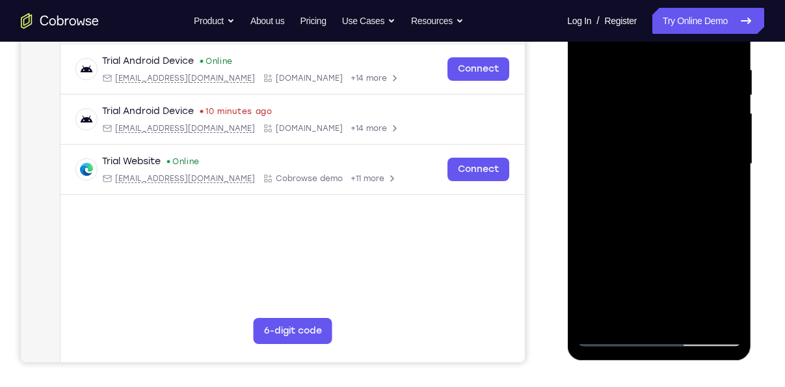
scroll to position [243, 0]
click at [719, 311] on div at bounding box center [659, 164] width 164 height 364
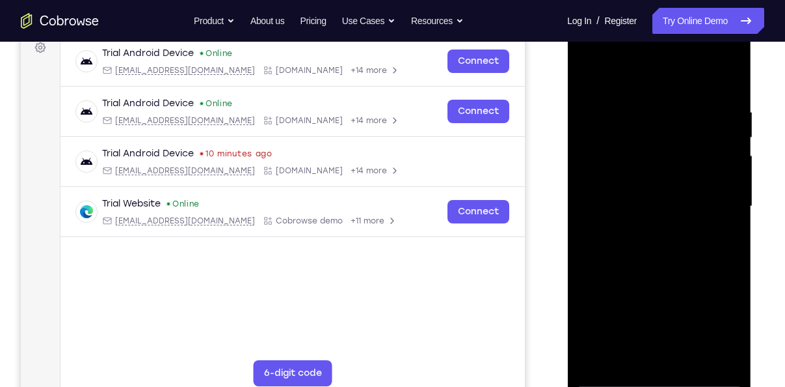
scroll to position [198, 0]
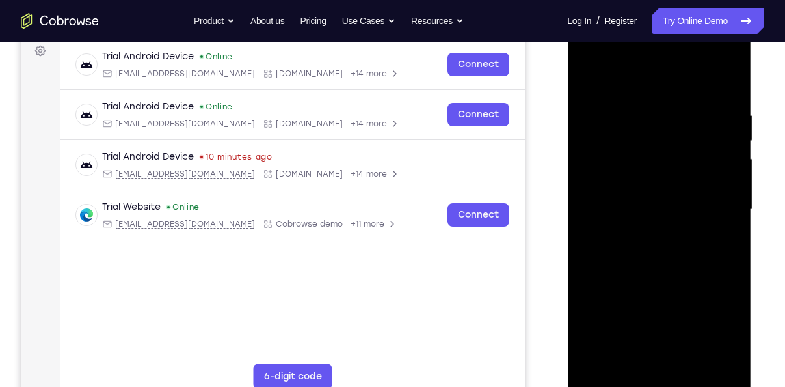
click at [726, 80] on div at bounding box center [659, 209] width 164 height 364
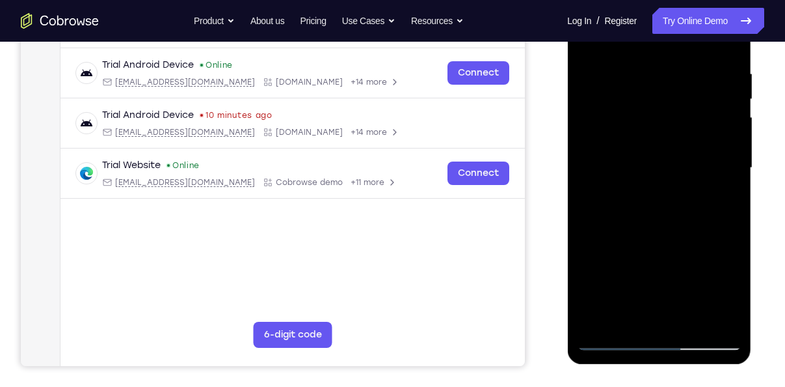
scroll to position [242, 0]
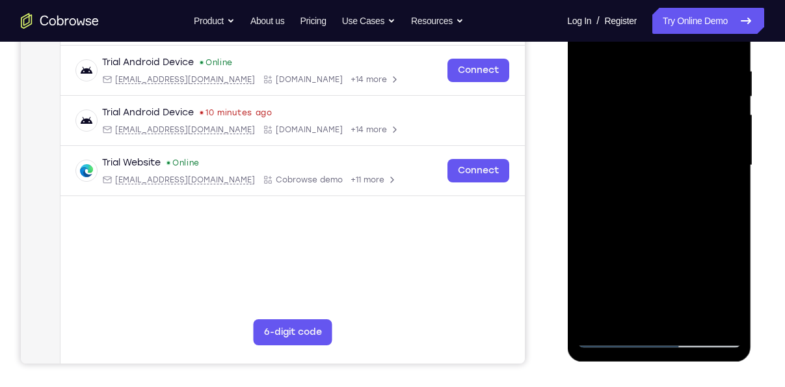
click at [669, 231] on div at bounding box center [659, 165] width 164 height 364
click at [621, 54] on div at bounding box center [659, 165] width 164 height 364
click at [644, 275] on div at bounding box center [659, 165] width 164 height 364
drag, startPoint x: 664, startPoint y: 217, endPoint x: 664, endPoint y: 163, distance: 54.0
click at [664, 163] on div at bounding box center [659, 165] width 164 height 364
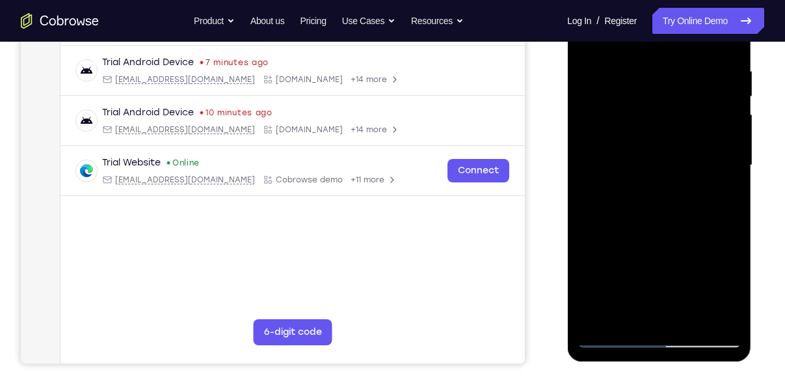
drag, startPoint x: 674, startPoint y: 240, endPoint x: 677, endPoint y: 212, distance: 28.1
click at [677, 212] on div at bounding box center [659, 165] width 164 height 364
drag, startPoint x: 674, startPoint y: 215, endPoint x: 666, endPoint y: 94, distance: 121.3
click at [666, 94] on div at bounding box center [659, 165] width 164 height 364
drag, startPoint x: 716, startPoint y: 196, endPoint x: 688, endPoint y: 87, distance: 112.8
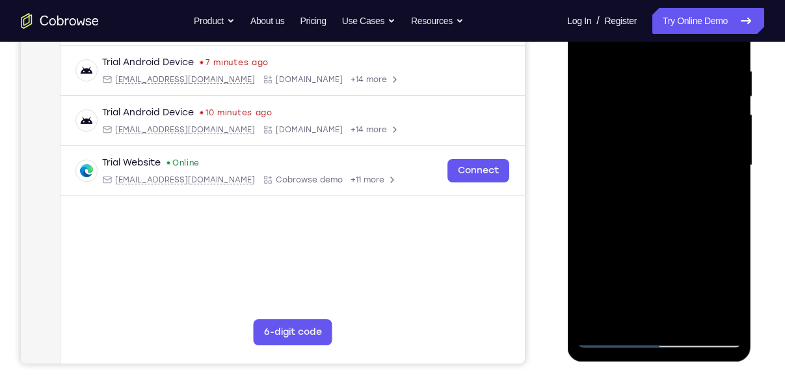
click at [688, 87] on div at bounding box center [659, 165] width 164 height 364
drag, startPoint x: 705, startPoint y: 195, endPoint x: 675, endPoint y: 75, distance: 123.6
click at [675, 75] on div at bounding box center [659, 165] width 164 height 364
drag, startPoint x: 705, startPoint y: 228, endPoint x: 687, endPoint y: 96, distance: 133.3
click at [687, 96] on div at bounding box center [659, 165] width 164 height 364
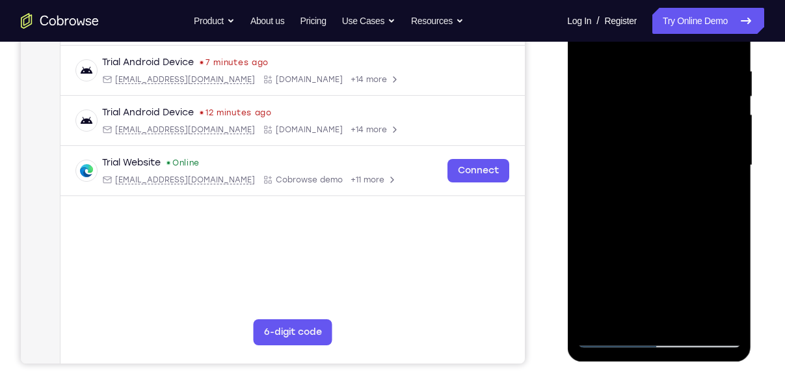
drag, startPoint x: 692, startPoint y: 217, endPoint x: 680, endPoint y: 124, distance: 93.9
click at [680, 124] on div at bounding box center [659, 165] width 164 height 364
click at [619, 318] on div at bounding box center [659, 165] width 164 height 364
click at [621, 59] on div at bounding box center [659, 165] width 164 height 364
click at [709, 159] on div at bounding box center [659, 165] width 164 height 364
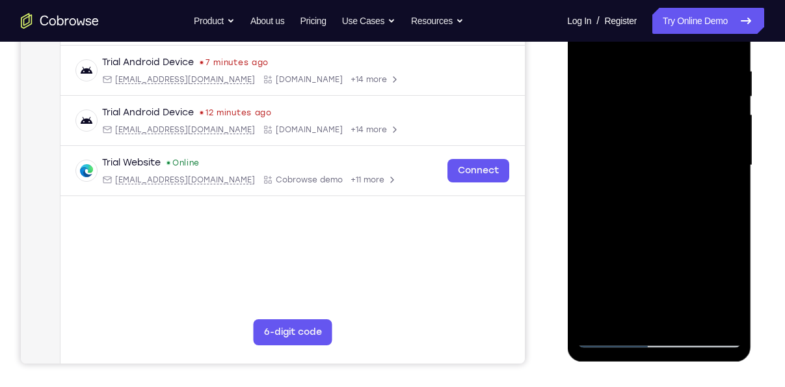
click at [702, 224] on div at bounding box center [659, 165] width 164 height 364
click at [637, 219] on div at bounding box center [659, 165] width 164 height 364
click at [699, 144] on div at bounding box center [659, 165] width 164 height 364
click at [660, 84] on div at bounding box center [659, 165] width 164 height 364
click at [597, 65] on div at bounding box center [659, 165] width 164 height 364
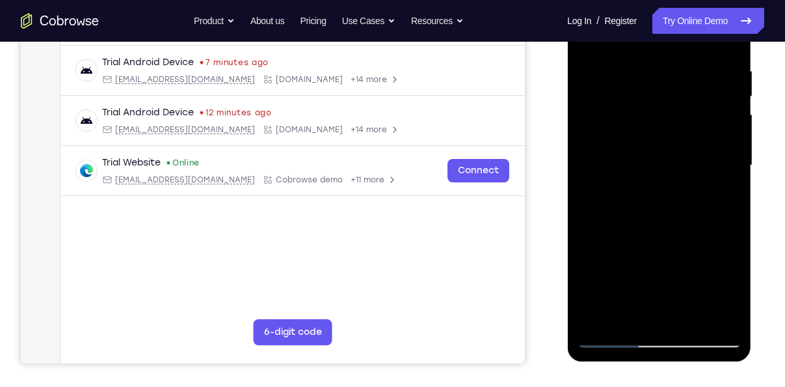
click at [709, 312] on div at bounding box center [659, 165] width 164 height 364
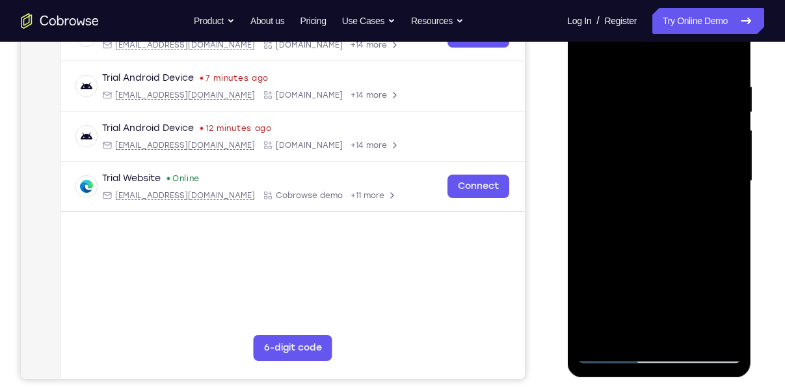
scroll to position [226, 0]
click at [718, 249] on div at bounding box center [659, 181] width 164 height 364
click at [649, 323] on div at bounding box center [659, 181] width 164 height 364
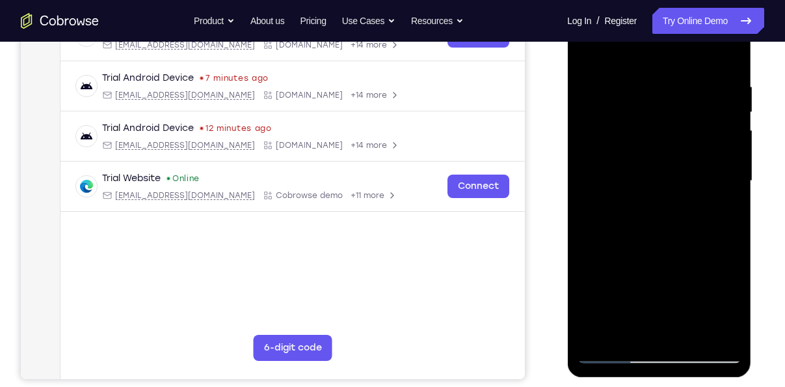
click at [679, 194] on div at bounding box center [659, 181] width 164 height 364
click at [687, 333] on div at bounding box center [659, 181] width 164 height 364
click at [659, 248] on div at bounding box center [659, 181] width 164 height 364
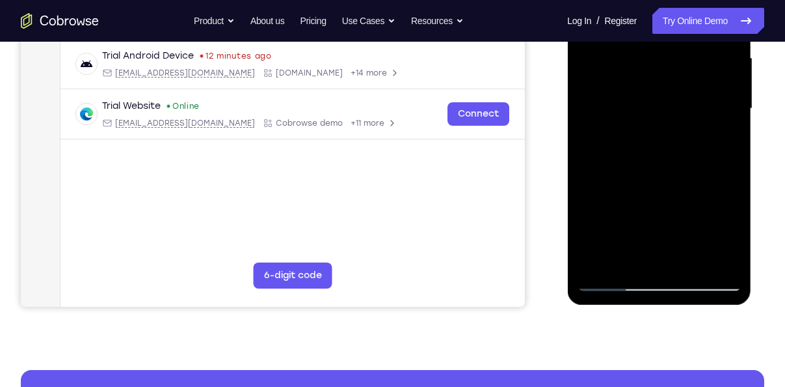
scroll to position [299, 0]
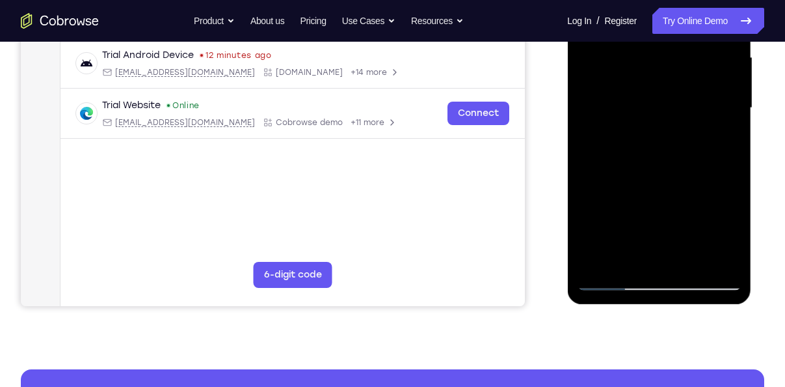
click at [610, 280] on div at bounding box center [659, 108] width 164 height 364
click at [688, 267] on div at bounding box center [659, 108] width 164 height 364
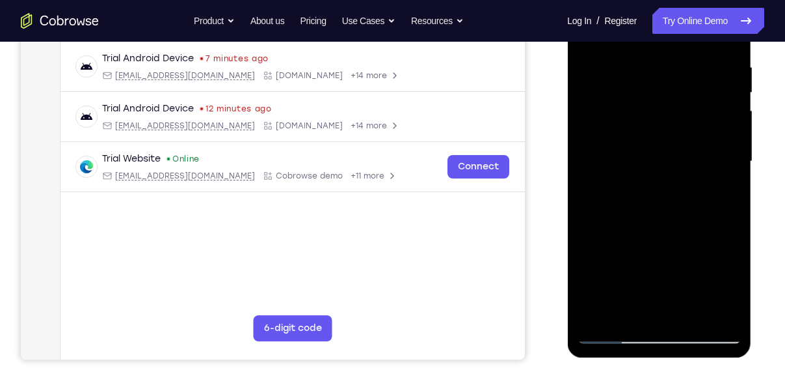
scroll to position [221, 0]
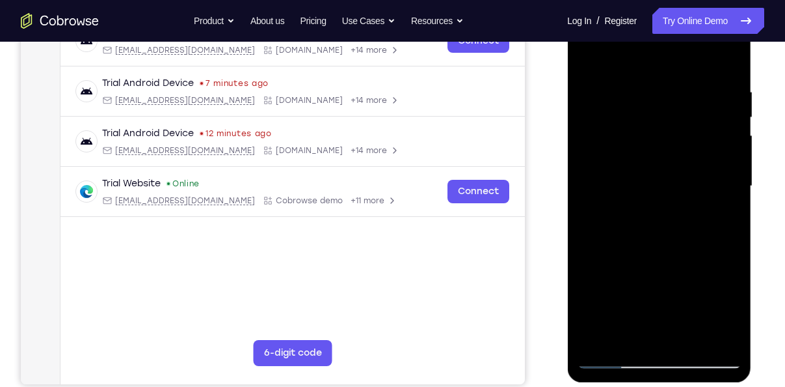
click at [591, 56] on div at bounding box center [659, 186] width 164 height 364
drag, startPoint x: 657, startPoint y: 141, endPoint x: 658, endPoint y: 224, distance: 82.7
click at [658, 224] on div at bounding box center [659, 186] width 164 height 364
click at [593, 52] on div at bounding box center [659, 186] width 164 height 364
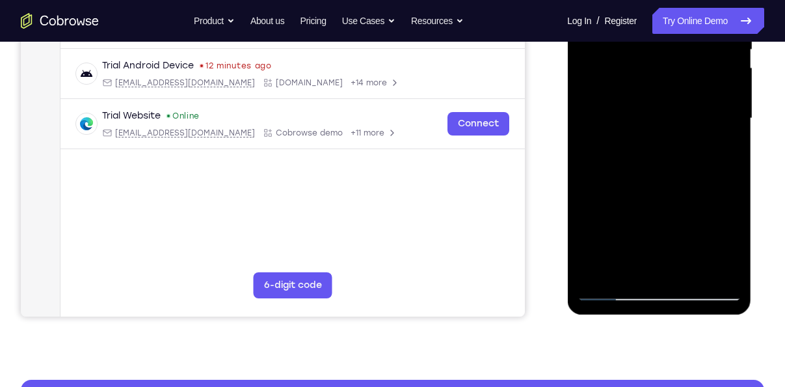
scroll to position [290, 0]
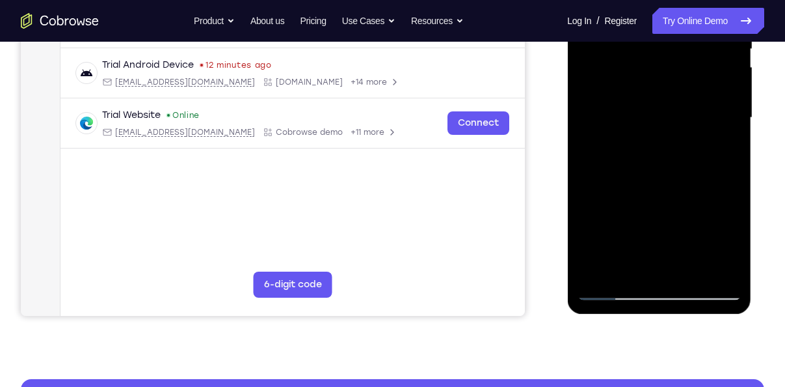
click at [716, 274] on div at bounding box center [659, 118] width 164 height 364
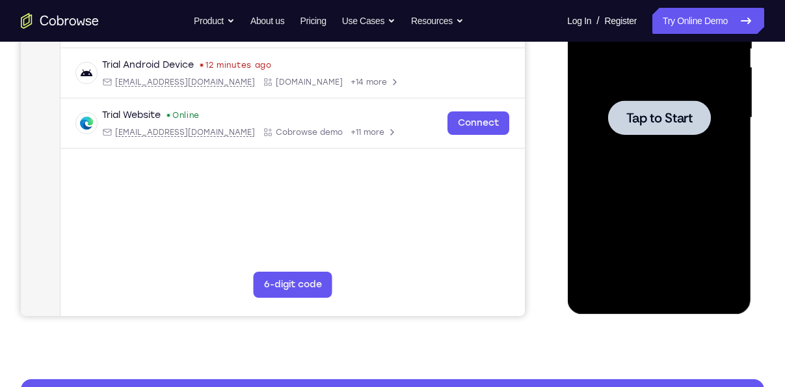
click at [646, 134] on div at bounding box center [659, 117] width 103 height 34
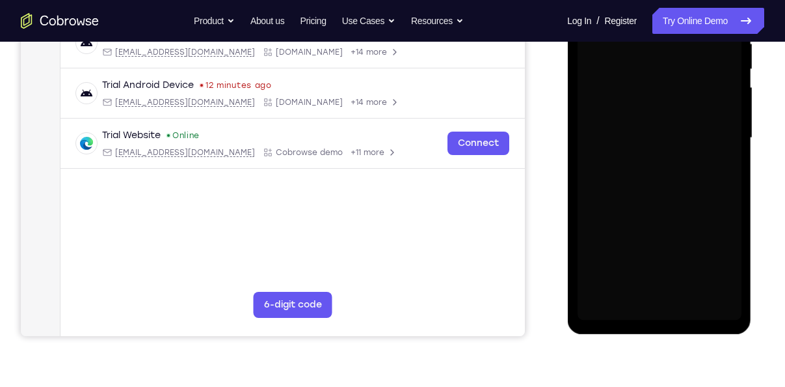
scroll to position [271, 0]
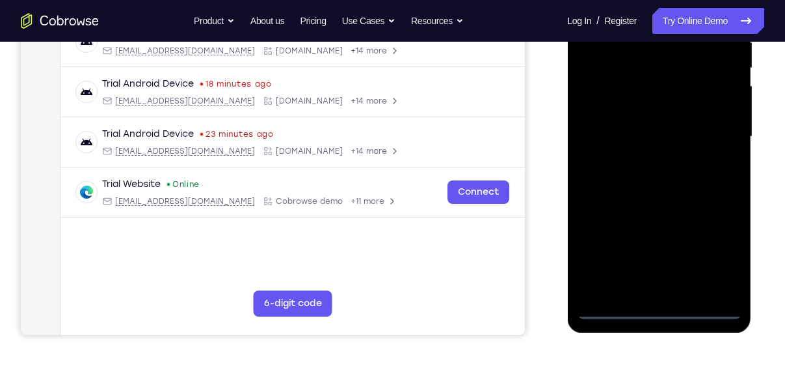
click at [663, 316] on div at bounding box center [659, 136] width 164 height 364
click at [724, 276] on div at bounding box center [659, 136] width 164 height 364
click at [716, 260] on div at bounding box center [659, 136] width 164 height 364
click at [669, 309] on div at bounding box center [659, 136] width 164 height 364
click at [722, 254] on div at bounding box center [659, 136] width 164 height 364
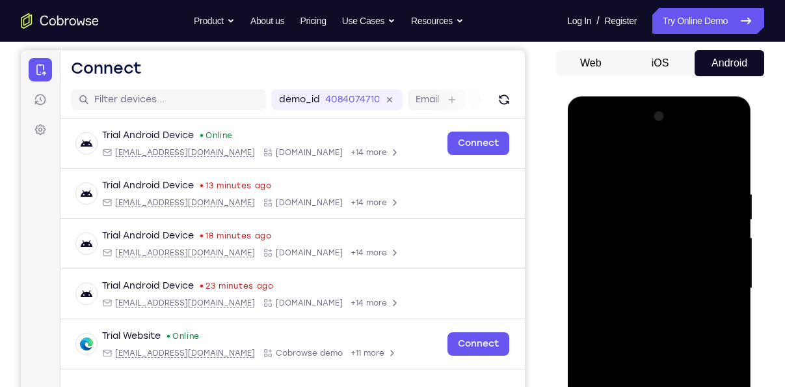
scroll to position [116, 0]
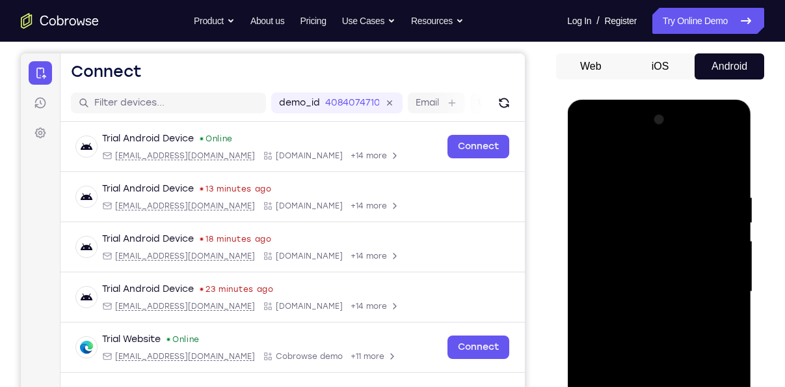
click at [609, 170] on div at bounding box center [659, 291] width 164 height 364
click at [713, 290] on div at bounding box center [659, 291] width 164 height 364
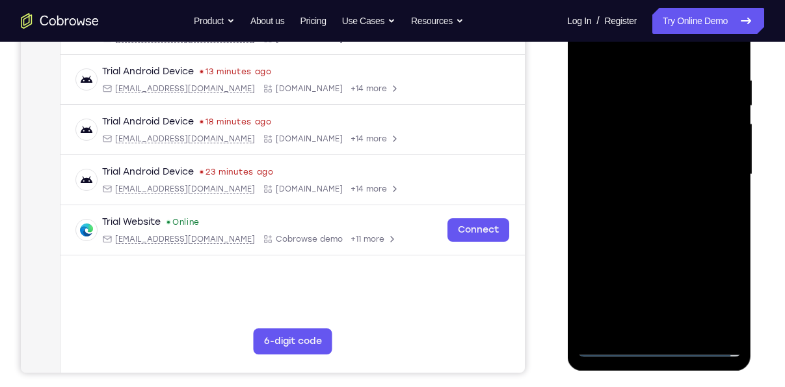
scroll to position [234, 0]
click at [651, 327] on div at bounding box center [659, 174] width 164 height 364
click at [660, 165] on div at bounding box center [659, 174] width 164 height 364
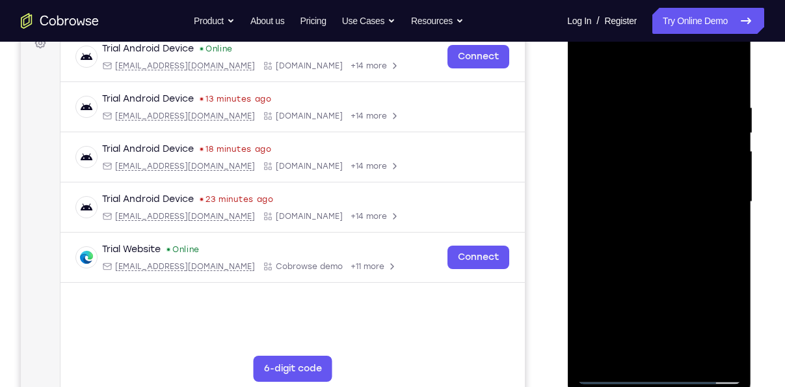
scroll to position [207, 0]
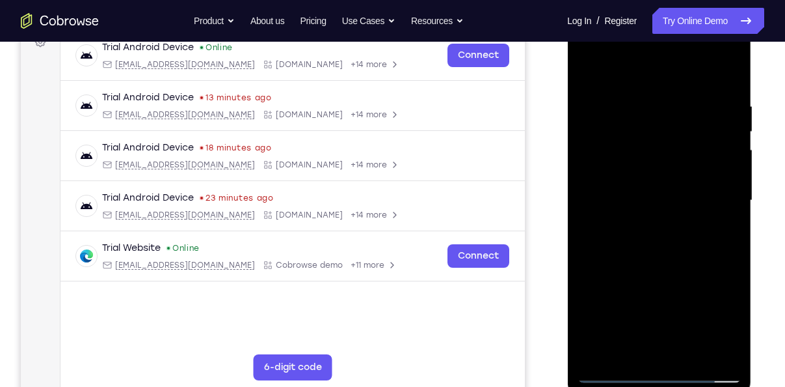
click at [654, 170] on div at bounding box center [659, 200] width 164 height 364
click at [655, 190] on div at bounding box center [659, 200] width 164 height 364
click at [655, 200] on div at bounding box center [659, 200] width 164 height 364
click at [661, 238] on div at bounding box center [659, 200] width 164 height 364
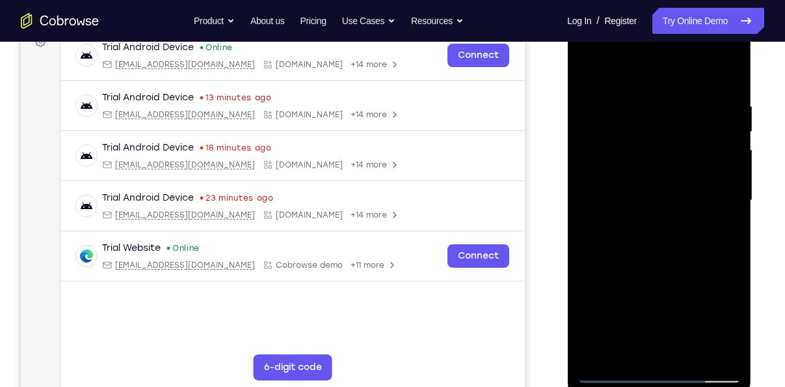
click at [663, 258] on div at bounding box center [659, 200] width 164 height 364
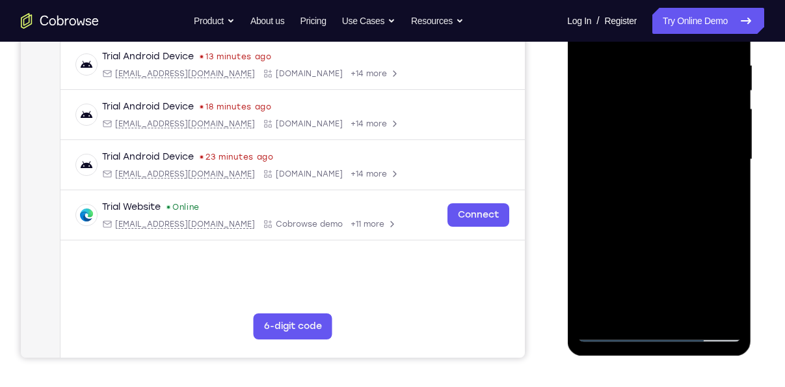
scroll to position [251, 0]
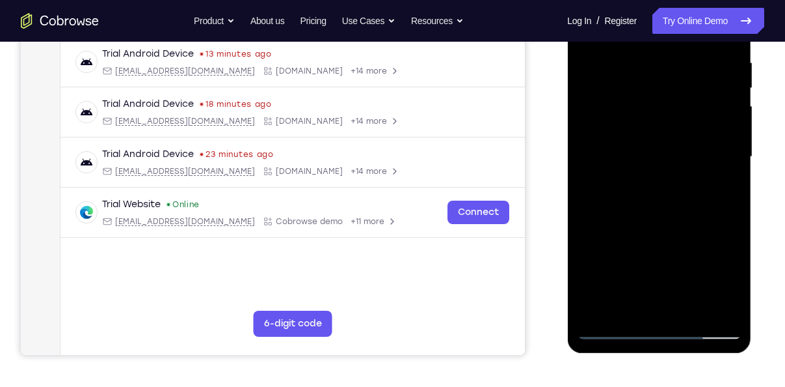
click at [722, 313] on div at bounding box center [659, 157] width 164 height 364
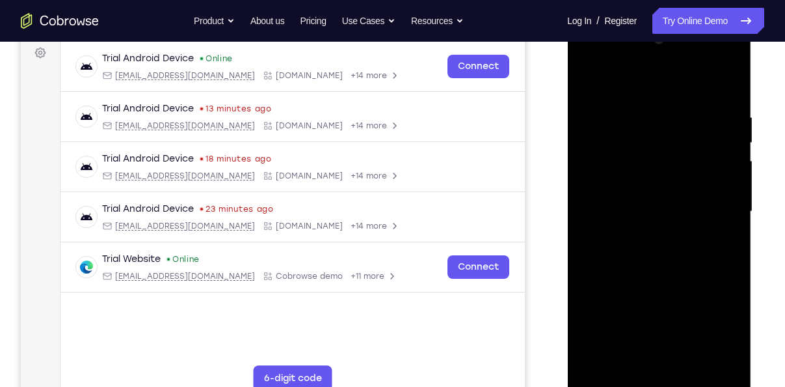
scroll to position [195, 0]
click at [729, 80] on div at bounding box center [659, 212] width 164 height 364
click at [667, 279] on div at bounding box center [659, 212] width 164 height 364
click at [629, 104] on div at bounding box center [659, 212] width 164 height 364
click at [683, 320] on div at bounding box center [659, 212] width 164 height 364
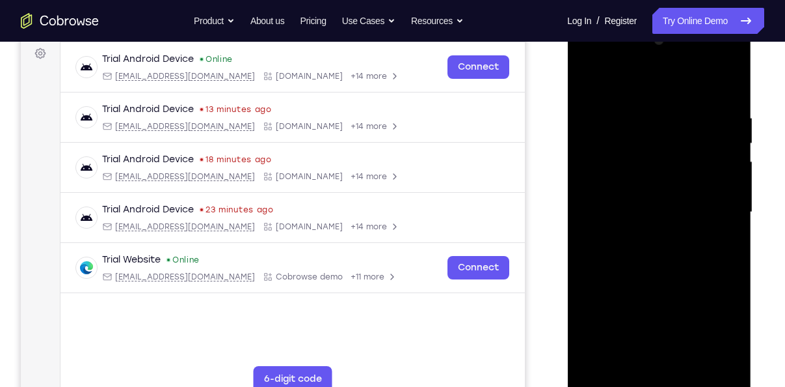
click at [621, 126] on div at bounding box center [659, 212] width 164 height 364
click at [701, 165] on div at bounding box center [659, 212] width 164 height 364
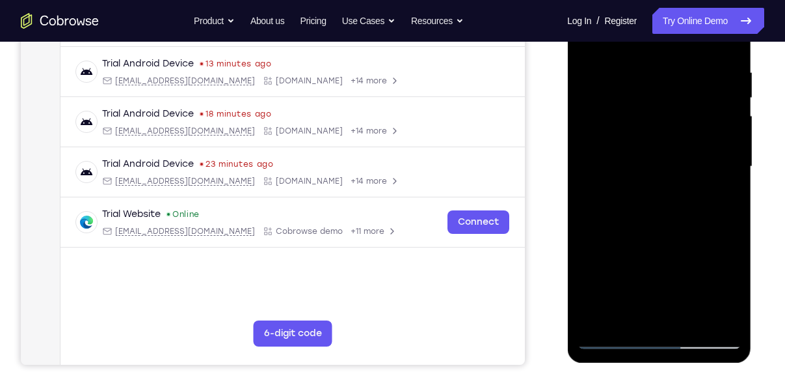
scroll to position [259, 0]
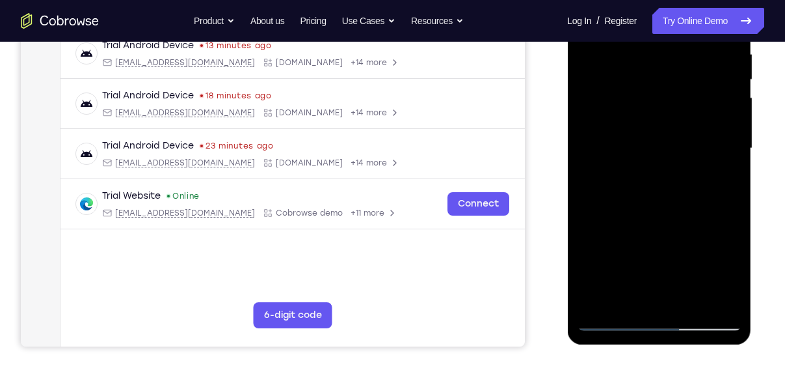
click at [606, 319] on div at bounding box center [659, 148] width 164 height 364
click at [694, 304] on div at bounding box center [659, 148] width 164 height 364
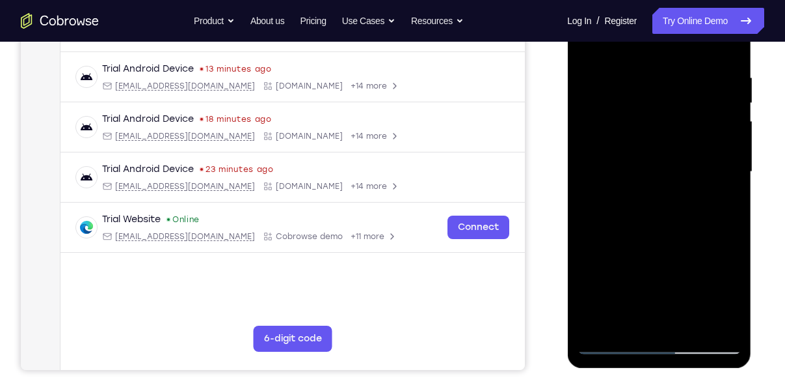
click at [690, 90] on div at bounding box center [659, 172] width 164 height 364
click at [634, 89] on div at bounding box center [659, 172] width 164 height 364
click at [673, 146] on div at bounding box center [659, 172] width 164 height 364
click at [635, 158] on div at bounding box center [659, 172] width 164 height 364
click at [604, 161] on div at bounding box center [659, 172] width 164 height 364
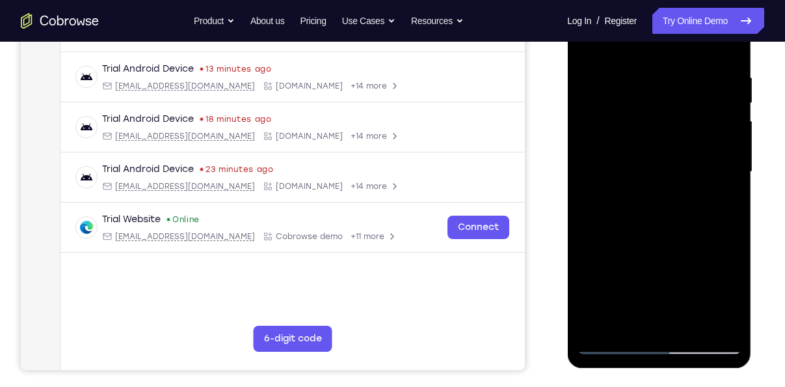
drag, startPoint x: 635, startPoint y: 236, endPoint x: 660, endPoint y: 96, distance: 141.5
click at [660, 96] on div at bounding box center [659, 172] width 164 height 364
drag, startPoint x: 664, startPoint y: 216, endPoint x: 683, endPoint y: 106, distance: 111.7
click at [683, 106] on div at bounding box center [659, 172] width 164 height 364
drag, startPoint x: 685, startPoint y: 206, endPoint x: 698, endPoint y: 94, distance: 112.8
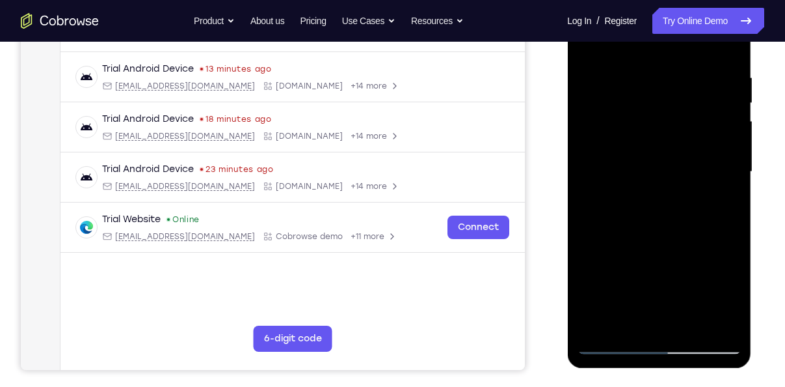
click at [698, 94] on div at bounding box center [659, 172] width 164 height 364
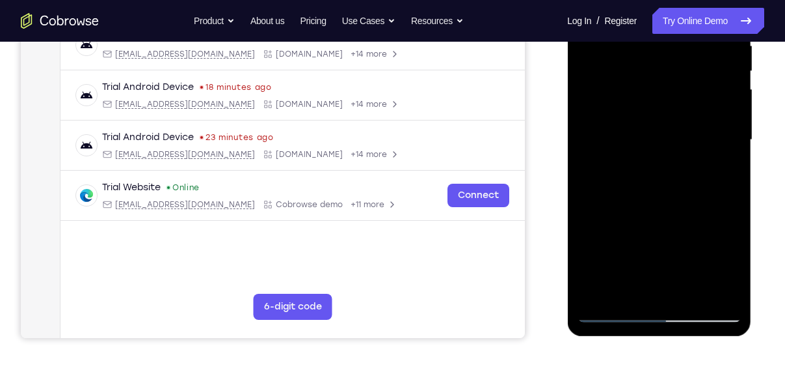
click at [616, 311] on div at bounding box center [659, 140] width 164 height 364
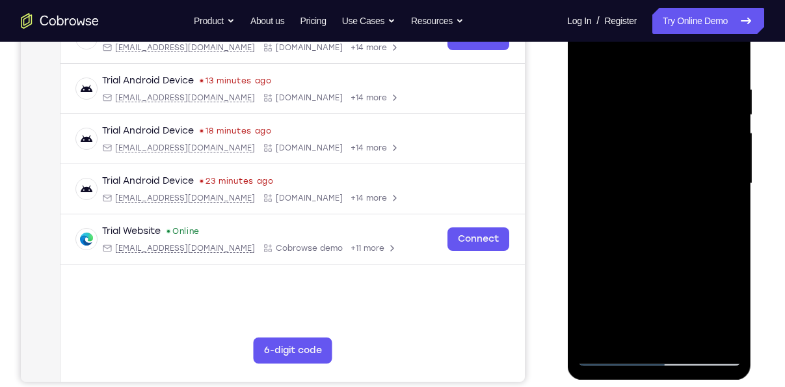
scroll to position [223, 0]
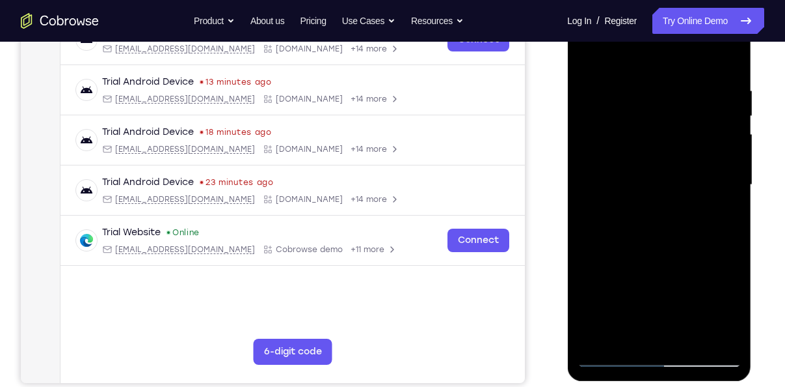
click at [685, 99] on div at bounding box center [659, 185] width 164 height 364
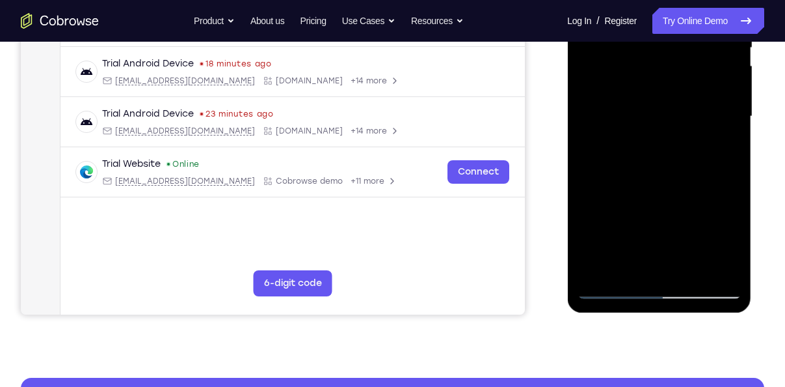
scroll to position [292, 0]
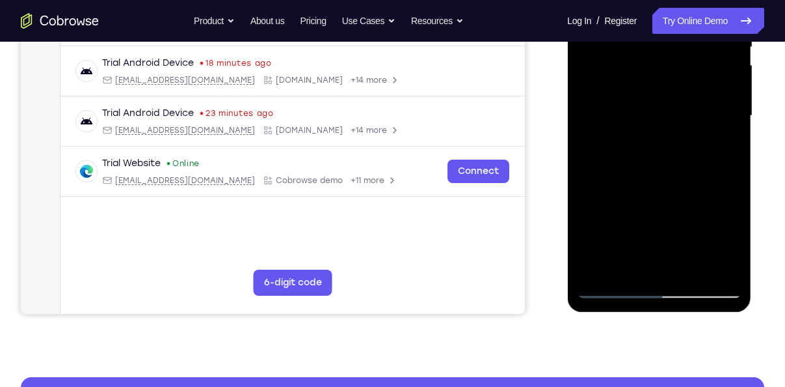
click at [592, 272] on div at bounding box center [659, 116] width 164 height 364
drag, startPoint x: 641, startPoint y: 224, endPoint x: 654, endPoint y: 110, distance: 114.6
click at [654, 110] on div at bounding box center [659, 116] width 164 height 364
click at [624, 165] on div at bounding box center [659, 116] width 164 height 364
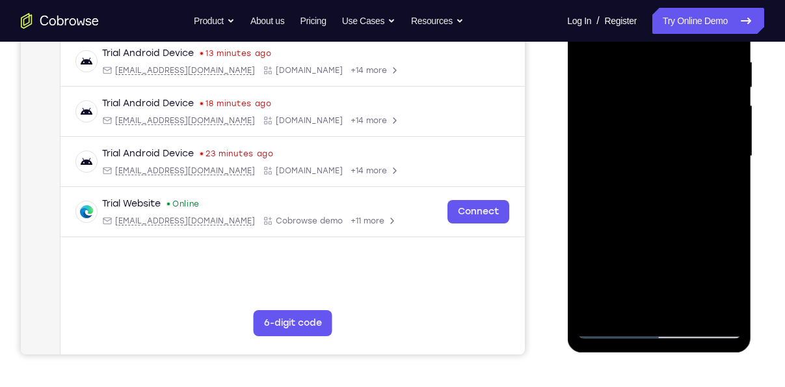
scroll to position [250, 0]
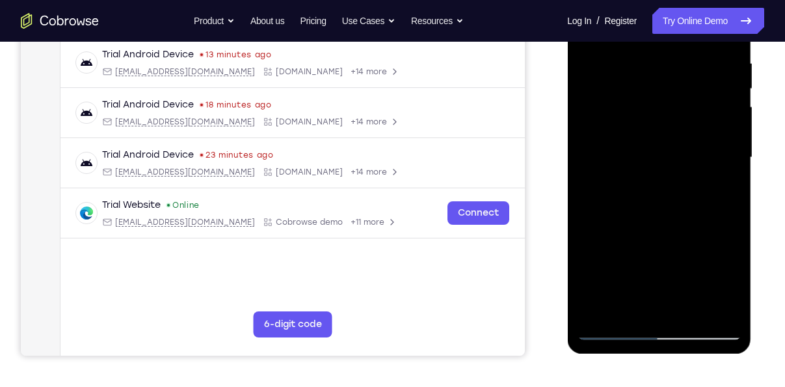
click at [701, 131] on div at bounding box center [659, 157] width 164 height 364
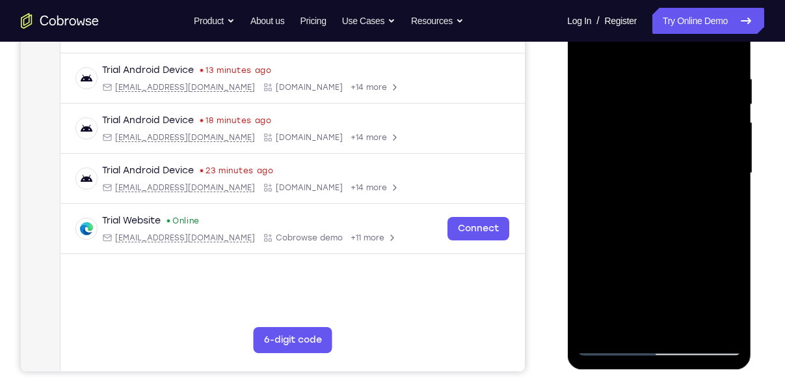
scroll to position [271, 0]
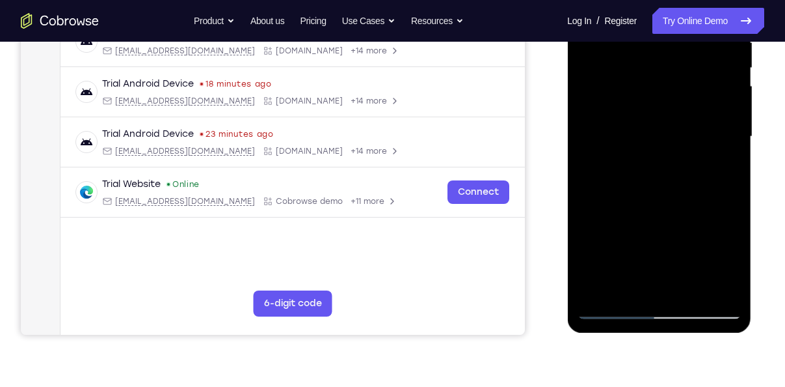
click at [610, 304] on div at bounding box center [659, 136] width 164 height 364
click at [612, 313] on div at bounding box center [659, 136] width 164 height 364
drag, startPoint x: 642, startPoint y: 248, endPoint x: 657, endPoint y: 159, distance: 89.9
click at [657, 159] on div at bounding box center [659, 136] width 164 height 364
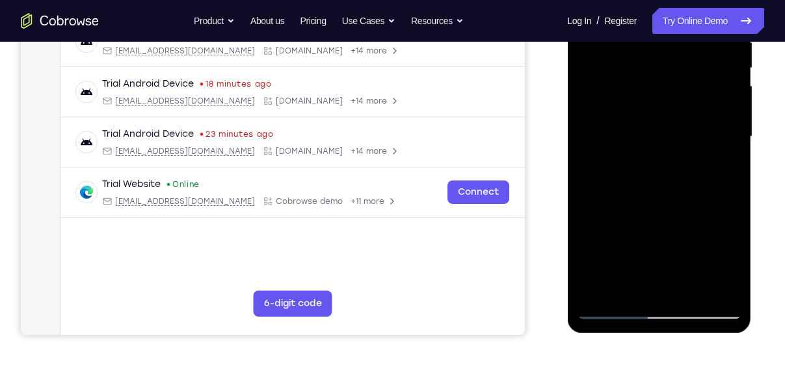
drag, startPoint x: 651, startPoint y: 216, endPoint x: 664, endPoint y: 155, distance: 62.4
click at [664, 155] on div at bounding box center [659, 136] width 164 height 364
click at [683, 242] on div at bounding box center [659, 136] width 164 height 364
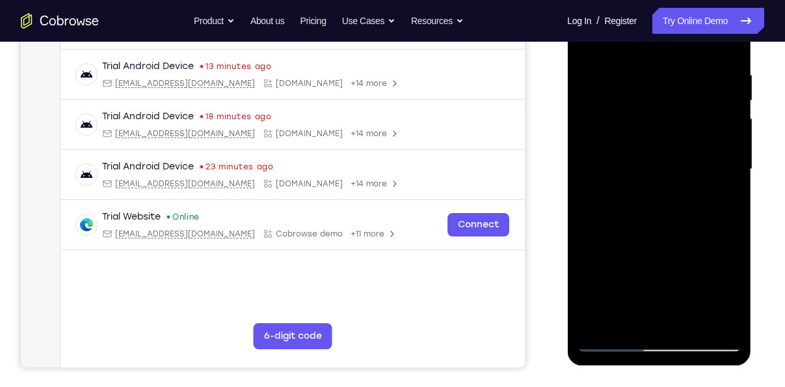
click at [698, 96] on div at bounding box center [659, 169] width 164 height 364
click at [656, 79] on div at bounding box center [659, 169] width 164 height 364
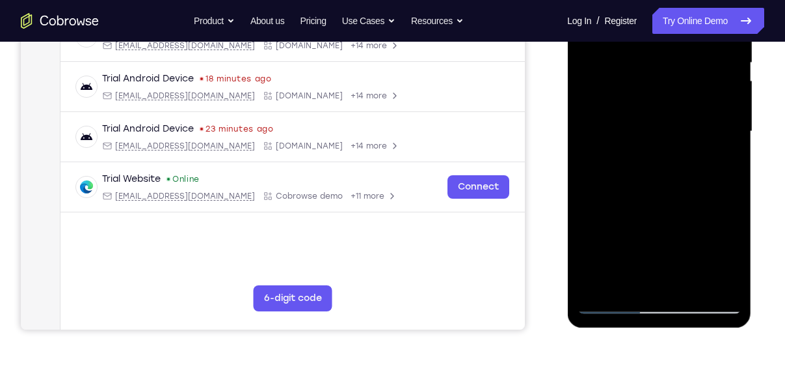
scroll to position [277, 0]
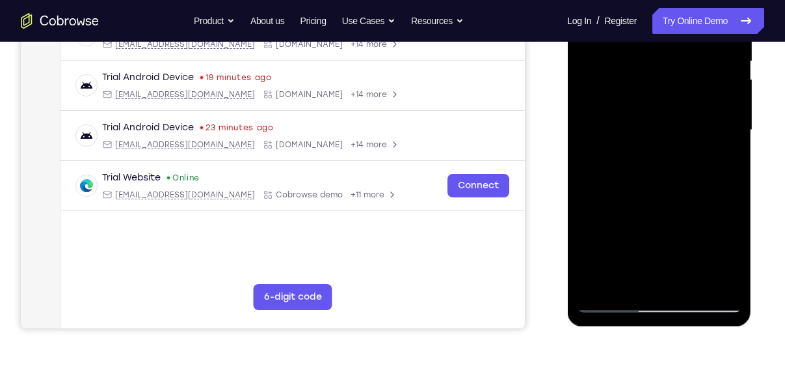
click at [662, 281] on div at bounding box center [659, 130] width 164 height 364
click at [619, 303] on div at bounding box center [659, 130] width 164 height 364
drag, startPoint x: 656, startPoint y: 256, endPoint x: 671, endPoint y: 159, distance: 97.5
click at [671, 159] on div at bounding box center [659, 130] width 164 height 364
click at [612, 304] on div at bounding box center [659, 130] width 164 height 364
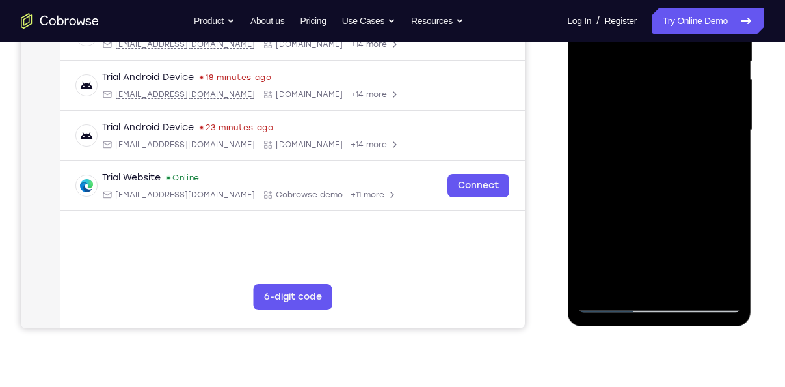
drag, startPoint x: 657, startPoint y: 270, endPoint x: 670, endPoint y: 157, distance: 114.0
click at [670, 157] on div at bounding box center [659, 130] width 164 height 364
drag, startPoint x: 646, startPoint y: 165, endPoint x: 668, endPoint y: 77, distance: 90.4
click at [668, 77] on div at bounding box center [659, 130] width 164 height 364
drag, startPoint x: 672, startPoint y: 221, endPoint x: 682, endPoint y: 113, distance: 107.9
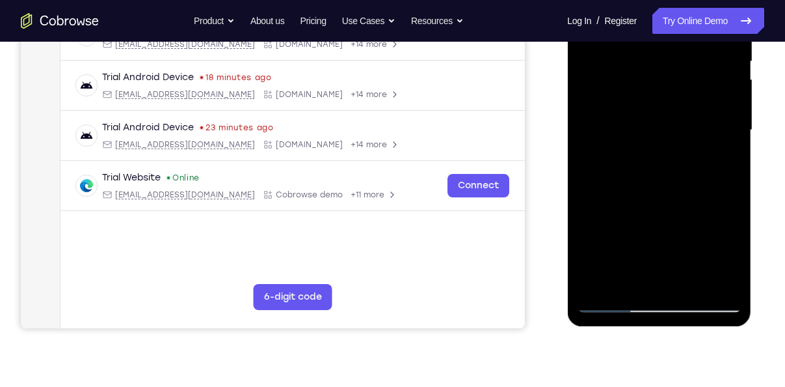
click at [682, 113] on div at bounding box center [659, 130] width 164 height 364
drag, startPoint x: 681, startPoint y: 204, endPoint x: 688, endPoint y: 94, distance: 109.6
click at [688, 94] on div at bounding box center [659, 130] width 164 height 364
drag, startPoint x: 688, startPoint y: 94, endPoint x: 695, endPoint y: 215, distance: 120.6
click at [695, 215] on div at bounding box center [659, 130] width 164 height 364
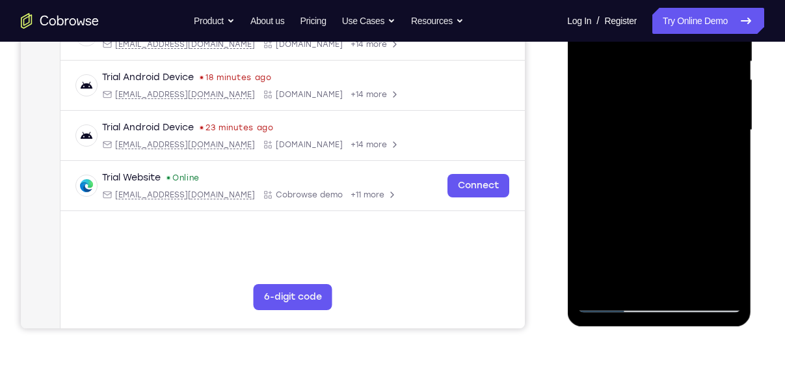
click at [616, 148] on div at bounding box center [659, 130] width 164 height 364
click at [616, 301] on div at bounding box center [659, 130] width 164 height 364
drag, startPoint x: 688, startPoint y: 239, endPoint x: 689, endPoint y: 163, distance: 76.1
click at [689, 163] on div at bounding box center [659, 130] width 164 height 364
drag, startPoint x: 686, startPoint y: 239, endPoint x: 693, endPoint y: 148, distance: 92.0
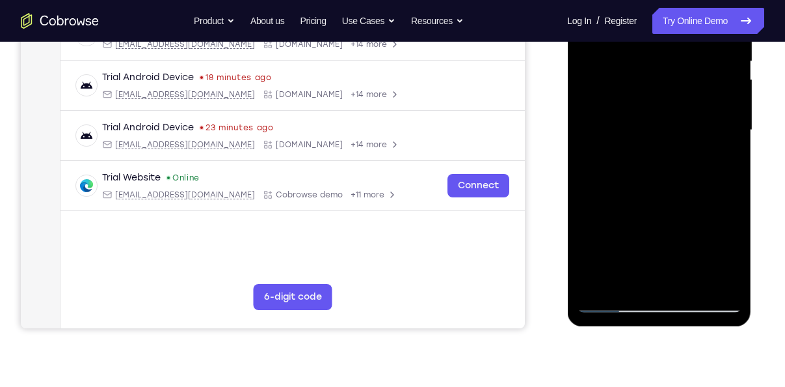
click at [693, 148] on div at bounding box center [659, 130] width 164 height 364
click at [631, 154] on div at bounding box center [659, 130] width 164 height 364
click at [614, 305] on div at bounding box center [659, 130] width 164 height 364
drag, startPoint x: 665, startPoint y: 239, endPoint x: 674, endPoint y: 142, distance: 97.3
click at [674, 142] on div at bounding box center [659, 130] width 164 height 364
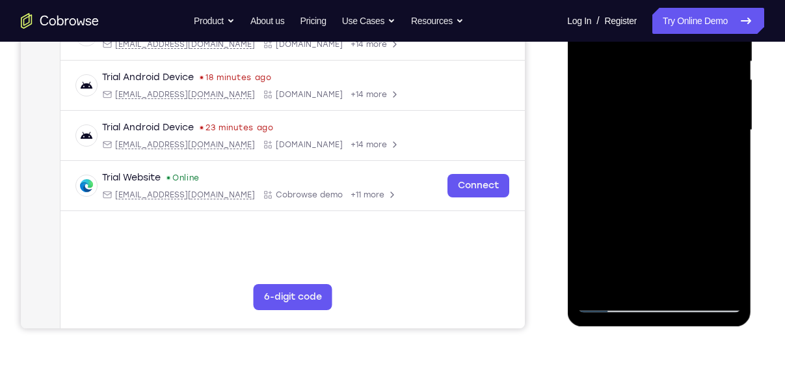
click at [616, 164] on div at bounding box center [659, 130] width 164 height 364
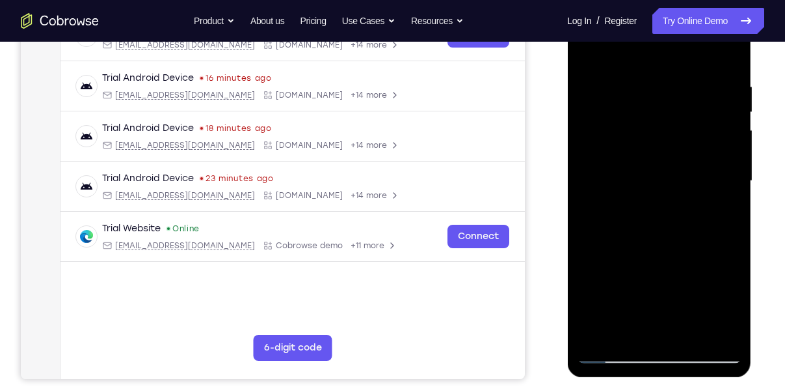
scroll to position [224, 0]
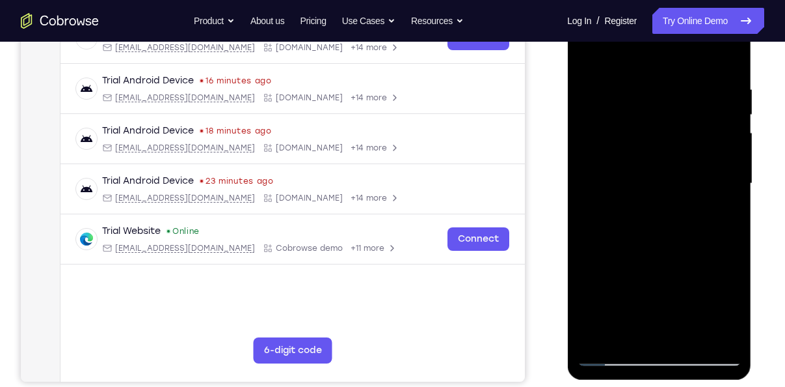
click at [592, 57] on div at bounding box center [659, 183] width 164 height 364
click at [626, 251] on div at bounding box center [659, 183] width 164 height 364
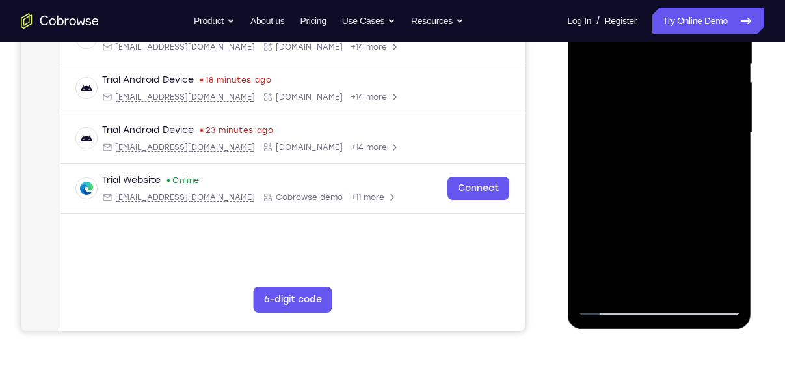
scroll to position [275, 0]
click at [608, 302] on div at bounding box center [659, 132] width 164 height 364
drag, startPoint x: 633, startPoint y: 252, endPoint x: 643, endPoint y: 163, distance: 89.0
click at [643, 163] on div at bounding box center [659, 132] width 164 height 364
click at [629, 158] on div at bounding box center [659, 132] width 164 height 364
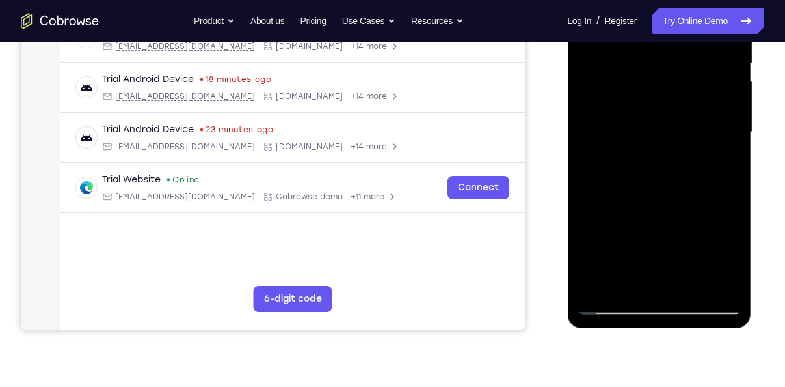
click at [697, 77] on div at bounding box center [659, 132] width 164 height 364
click at [615, 305] on div at bounding box center [659, 132] width 164 height 364
click at [614, 307] on div at bounding box center [659, 132] width 164 height 364
drag, startPoint x: 649, startPoint y: 245, endPoint x: 672, endPoint y: 84, distance: 163.0
click at [672, 84] on div at bounding box center [659, 132] width 164 height 364
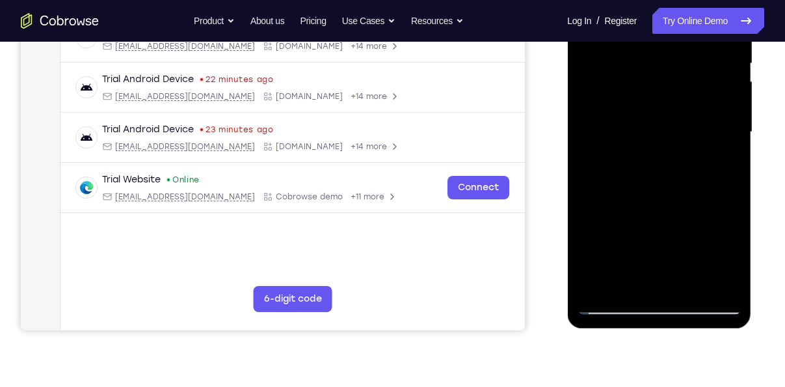
drag, startPoint x: 668, startPoint y: 214, endPoint x: 675, endPoint y: 181, distance: 34.0
click at [675, 181] on div at bounding box center [659, 132] width 164 height 364
drag, startPoint x: 683, startPoint y: 206, endPoint x: 689, endPoint y: 177, distance: 29.2
click at [689, 177] on div at bounding box center [659, 132] width 164 height 364
drag, startPoint x: 690, startPoint y: 237, endPoint x: 696, endPoint y: 115, distance: 121.8
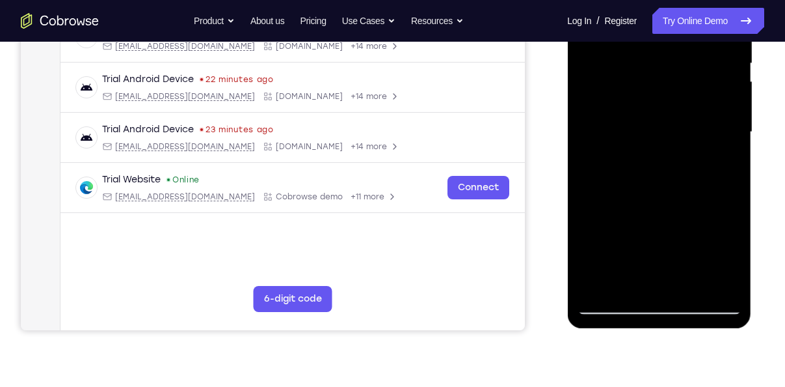
click at [696, 115] on div at bounding box center [659, 132] width 164 height 364
drag, startPoint x: 696, startPoint y: 213, endPoint x: 697, endPoint y: 165, distance: 48.2
click at [697, 165] on div at bounding box center [659, 132] width 164 height 364
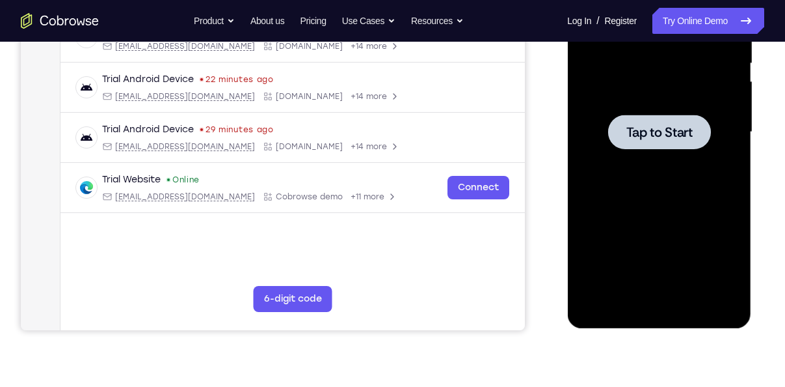
click at [650, 147] on div at bounding box center [659, 132] width 103 height 34
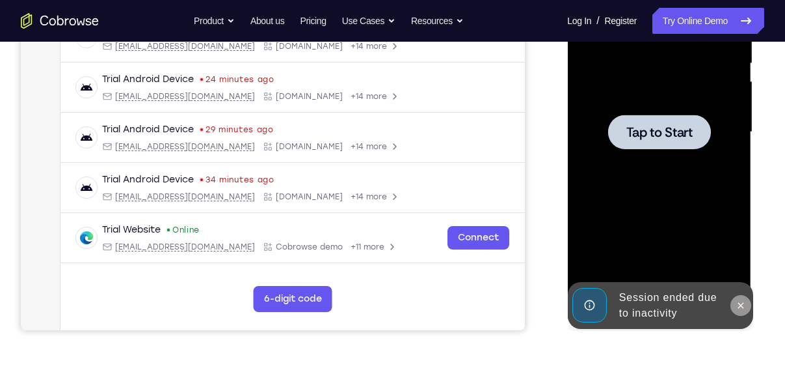
click at [738, 301] on icon at bounding box center [740, 305] width 10 height 10
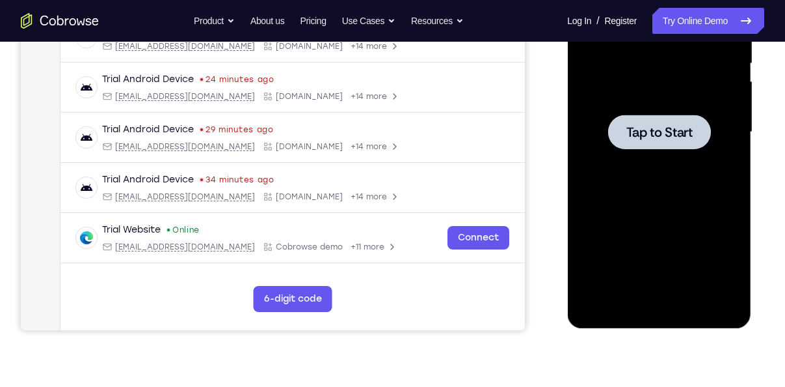
click at [680, 158] on div at bounding box center [659, 132] width 164 height 364
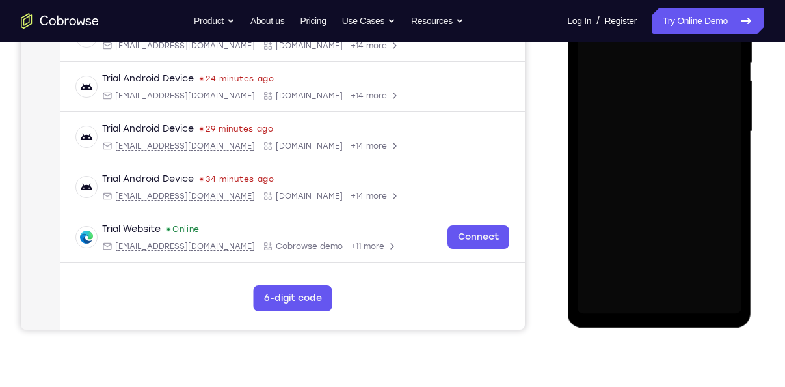
scroll to position [277, 0]
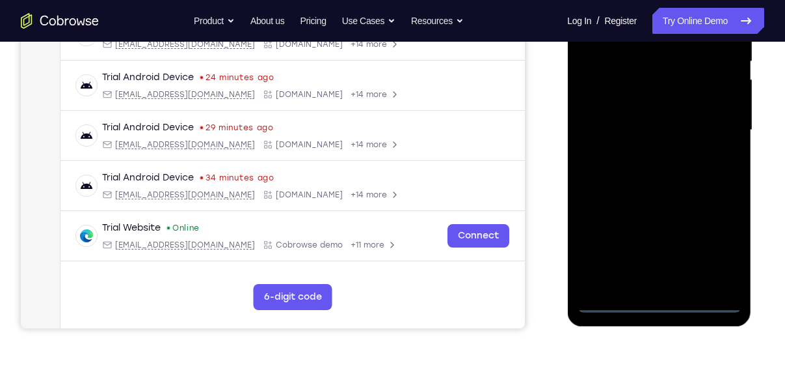
click at [651, 305] on div at bounding box center [659, 130] width 164 height 364
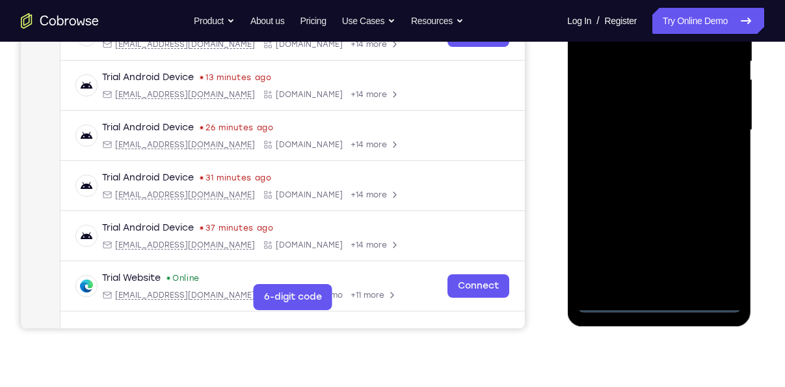
click at [716, 255] on div at bounding box center [659, 130] width 164 height 364
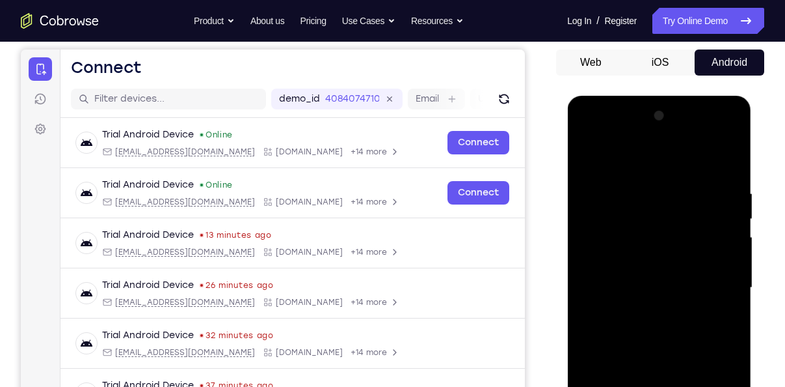
scroll to position [118, 0]
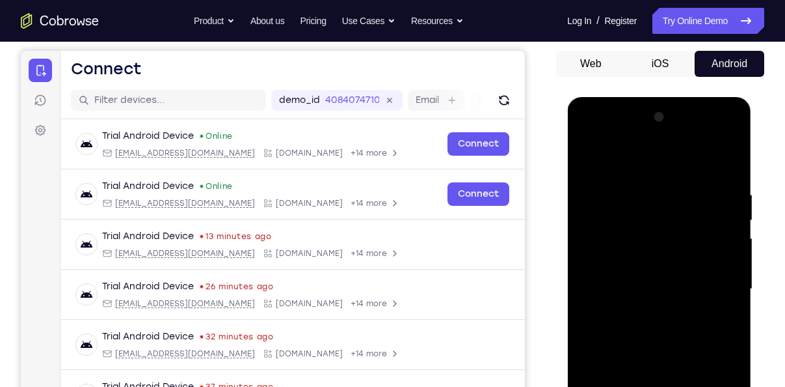
click at [647, 165] on div at bounding box center [659, 289] width 164 height 364
click at [714, 294] on div at bounding box center [659, 289] width 164 height 364
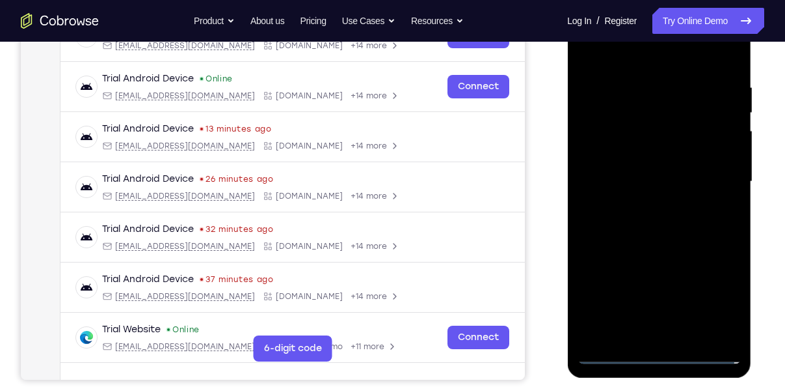
scroll to position [229, 0]
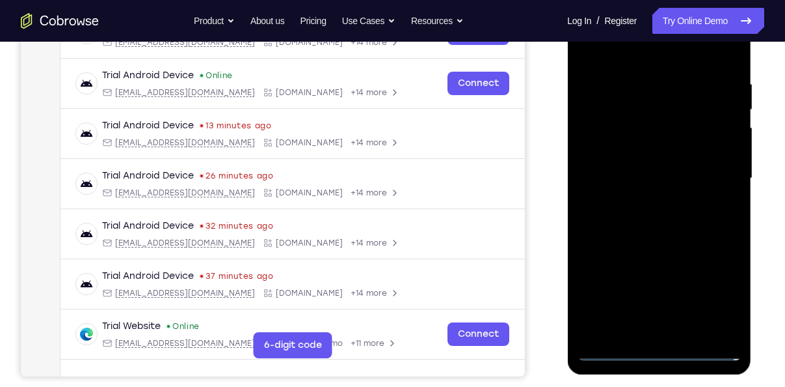
click at [670, 334] on div at bounding box center [659, 178] width 164 height 364
click at [636, 169] on div at bounding box center [659, 178] width 164 height 364
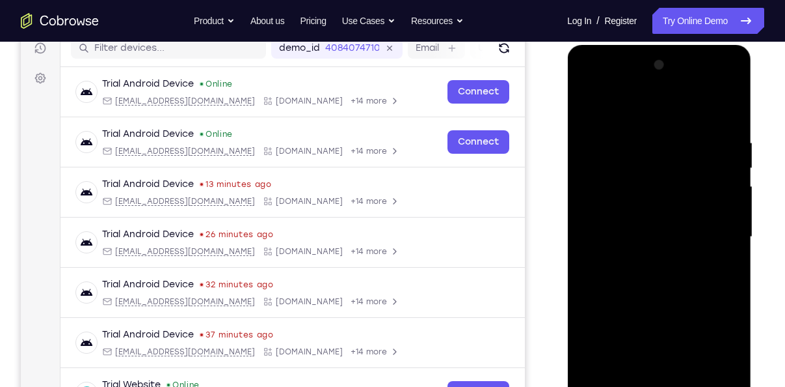
scroll to position [177, 0]
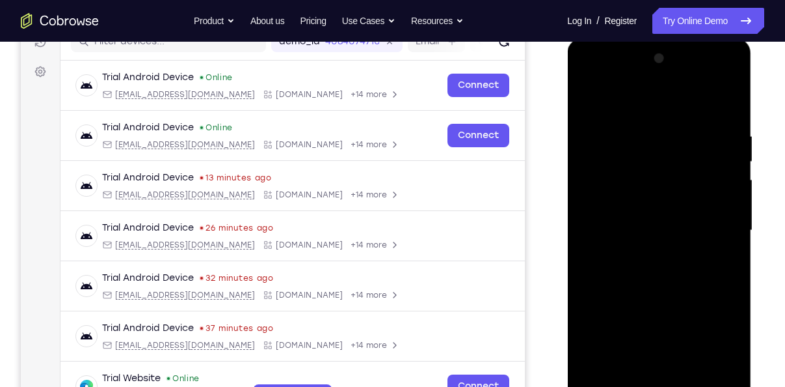
click at [634, 189] on div at bounding box center [659, 230] width 164 height 364
click at [634, 198] on div at bounding box center [659, 230] width 164 height 364
click at [629, 237] on div at bounding box center [659, 230] width 164 height 364
click at [642, 272] on div at bounding box center [659, 230] width 164 height 364
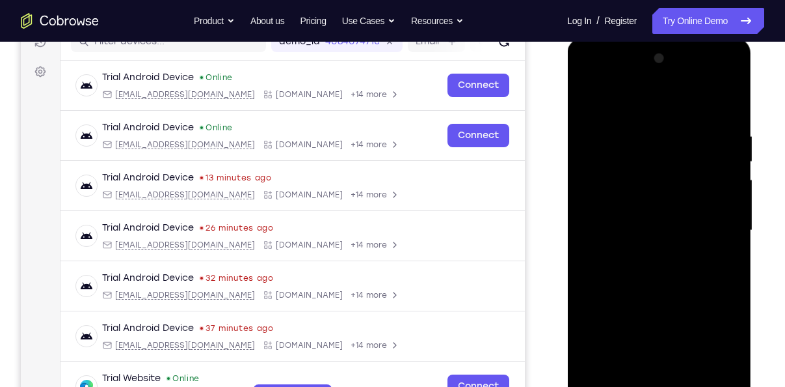
click at [676, 275] on div at bounding box center [659, 230] width 164 height 364
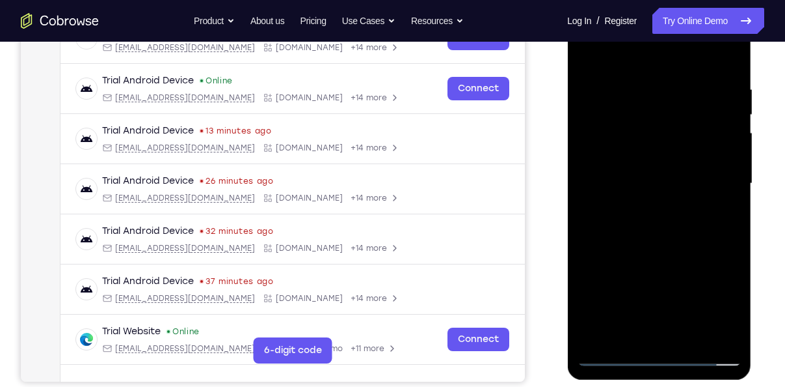
scroll to position [225, 0]
click at [668, 218] on div at bounding box center [659, 183] width 164 height 364
click at [664, 245] on div at bounding box center [659, 183] width 164 height 364
click at [729, 53] on div at bounding box center [659, 183] width 164 height 364
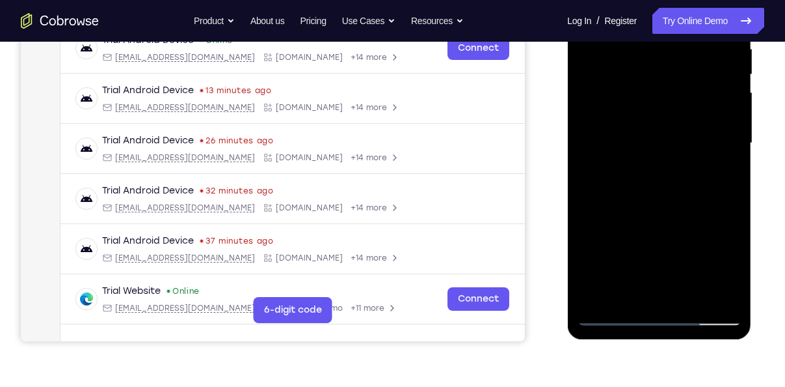
scroll to position [264, 0]
click at [631, 293] on div at bounding box center [659, 143] width 164 height 364
click at [720, 301] on div at bounding box center [659, 143] width 164 height 364
click at [711, 188] on div at bounding box center [659, 143] width 164 height 364
click at [601, 296] on div at bounding box center [659, 143] width 164 height 364
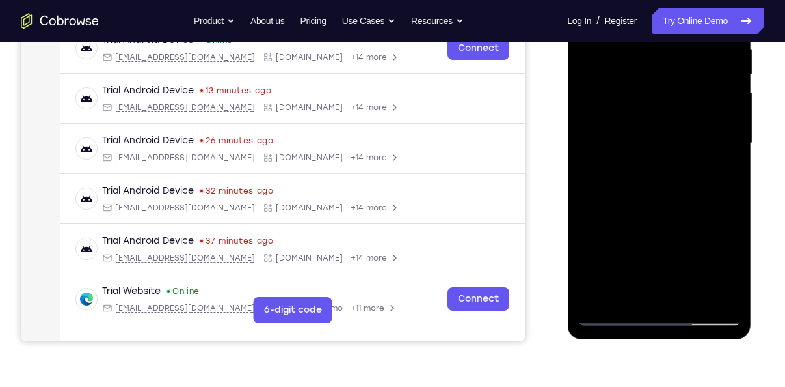
click at [713, 293] on div at bounding box center [659, 143] width 164 height 364
click at [720, 304] on div at bounding box center [659, 143] width 164 height 364
click at [720, 297] on div at bounding box center [659, 143] width 164 height 364
click at [654, 189] on div at bounding box center [659, 143] width 164 height 364
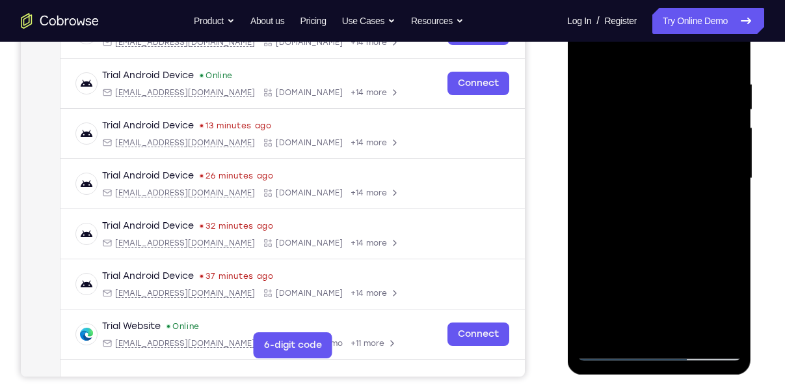
scroll to position [228, 0]
click at [651, 63] on div at bounding box center [659, 179] width 164 height 364
click at [592, 48] on div at bounding box center [659, 179] width 164 height 364
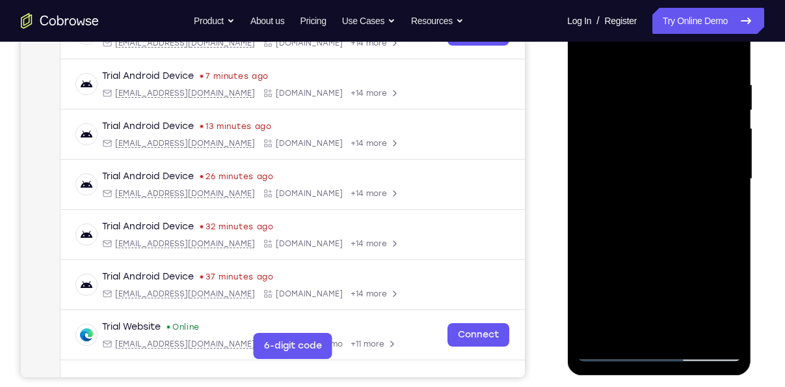
click at [728, 46] on div at bounding box center [659, 179] width 164 height 364
click at [644, 254] on div at bounding box center [659, 179] width 164 height 364
click at [623, 58] on div at bounding box center [659, 179] width 164 height 364
click at [679, 292] on div at bounding box center [659, 179] width 164 height 364
drag, startPoint x: 670, startPoint y: 295, endPoint x: 674, endPoint y: 217, distance: 78.9
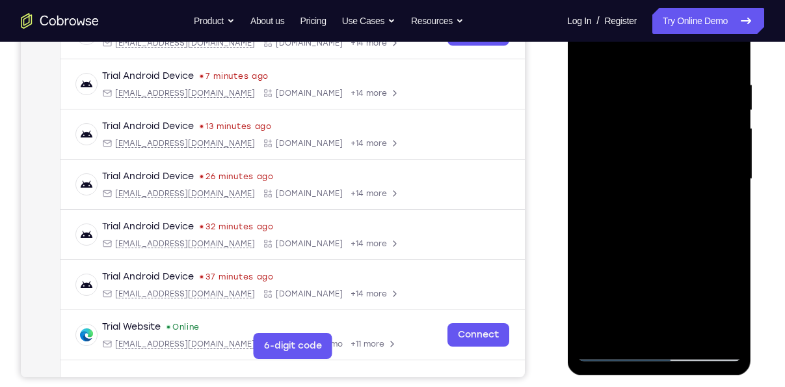
click at [674, 217] on div at bounding box center [659, 179] width 164 height 364
click at [618, 231] on div at bounding box center [659, 179] width 164 height 364
click at [588, 47] on div at bounding box center [659, 179] width 164 height 364
click at [629, 277] on div at bounding box center [659, 179] width 164 height 364
click at [590, 45] on div at bounding box center [659, 179] width 164 height 364
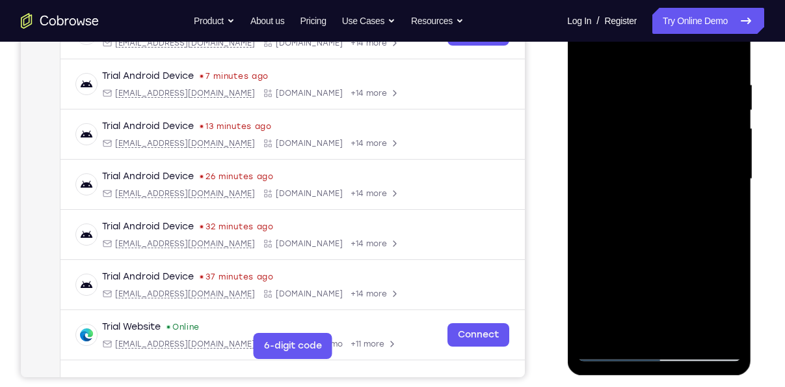
drag, startPoint x: 624, startPoint y: 278, endPoint x: 633, endPoint y: 176, distance: 101.9
click at [633, 176] on div at bounding box center [659, 179] width 164 height 364
drag, startPoint x: 626, startPoint y: 230, endPoint x: 634, endPoint y: 179, distance: 51.5
click at [634, 179] on div at bounding box center [659, 179] width 164 height 364
click at [624, 170] on div at bounding box center [659, 179] width 164 height 364
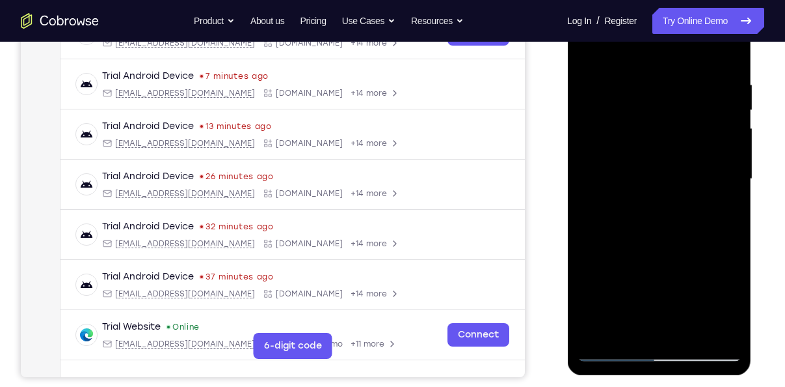
click at [592, 51] on div at bounding box center [659, 179] width 164 height 364
drag, startPoint x: 688, startPoint y: 224, endPoint x: 702, endPoint y: 92, distance: 132.8
click at [702, 92] on div at bounding box center [659, 179] width 164 height 364
drag, startPoint x: 691, startPoint y: 213, endPoint x: 701, endPoint y: 110, distance: 103.3
click at [701, 110] on div at bounding box center [659, 179] width 164 height 364
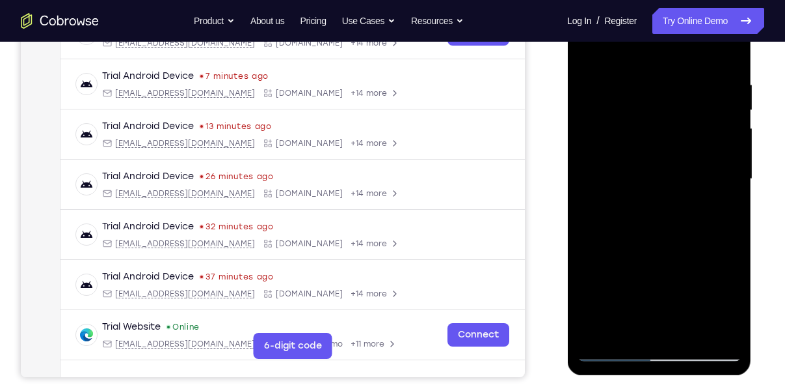
click at [674, 225] on div at bounding box center [659, 179] width 164 height 364
click at [646, 148] on div at bounding box center [659, 179] width 164 height 364
click at [701, 118] on div at bounding box center [659, 179] width 164 height 364
click at [591, 55] on div at bounding box center [659, 179] width 164 height 364
click at [645, 89] on div at bounding box center [659, 179] width 164 height 364
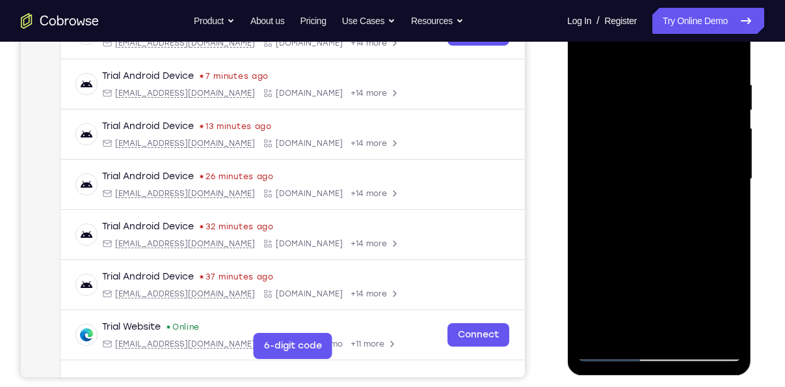
click at [726, 56] on div at bounding box center [659, 179] width 164 height 364
click at [722, 331] on div at bounding box center [659, 179] width 164 height 364
click at [728, 46] on div at bounding box center [659, 179] width 164 height 364
drag, startPoint x: 638, startPoint y: 264, endPoint x: 646, endPoint y: 202, distance: 61.6
click at [646, 202] on div at bounding box center [659, 179] width 164 height 364
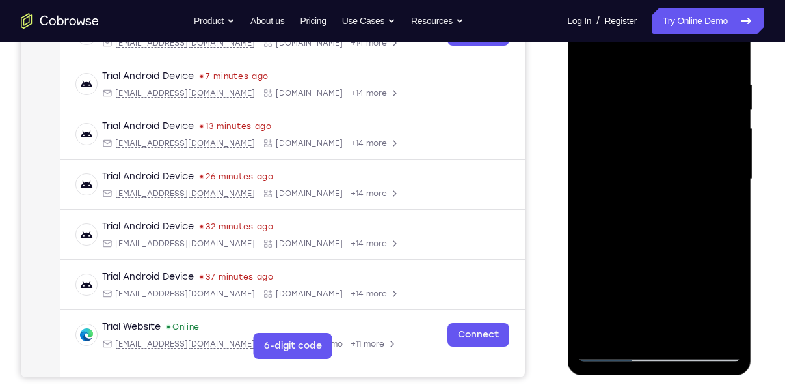
click at [622, 208] on div at bounding box center [659, 179] width 164 height 364
click at [694, 129] on div at bounding box center [659, 179] width 164 height 364
click at [672, 94] on div at bounding box center [659, 179] width 164 height 364
click at [586, 53] on div at bounding box center [659, 179] width 164 height 364
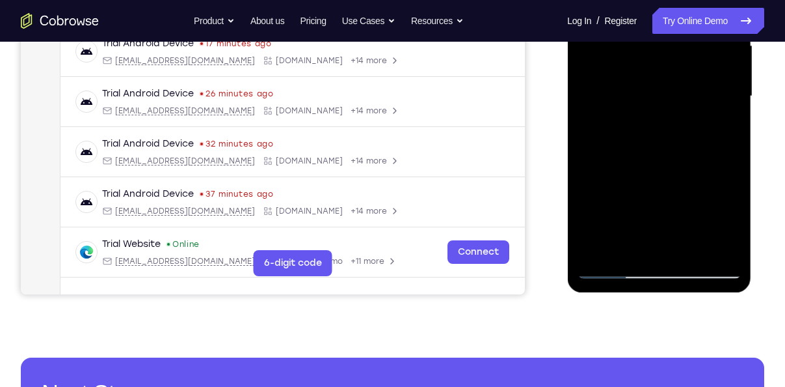
scroll to position [314, 0]
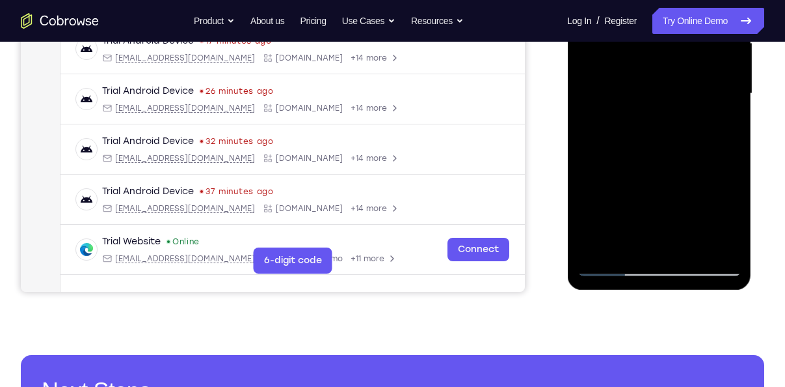
click at [604, 264] on div at bounding box center [659, 94] width 164 height 364
click at [619, 263] on div at bounding box center [659, 94] width 164 height 364
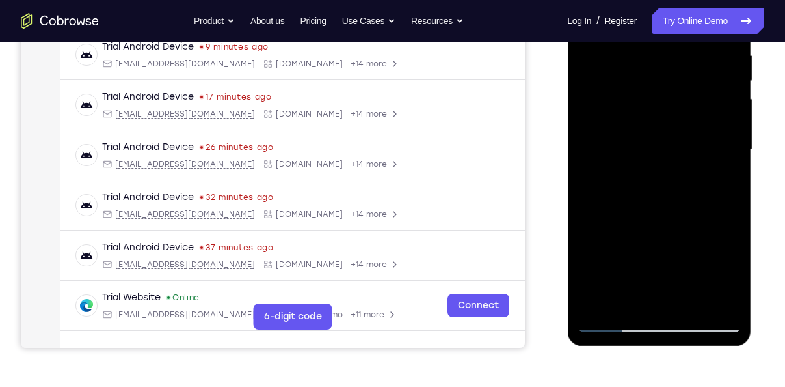
click at [632, 128] on div at bounding box center [659, 149] width 164 height 364
click at [618, 325] on div at bounding box center [659, 149] width 164 height 364
drag, startPoint x: 676, startPoint y: 266, endPoint x: 679, endPoint y: 202, distance: 64.5
click at [679, 202] on div at bounding box center [659, 149] width 164 height 364
drag, startPoint x: 670, startPoint y: 246, endPoint x: 686, endPoint y: 102, distance: 144.7
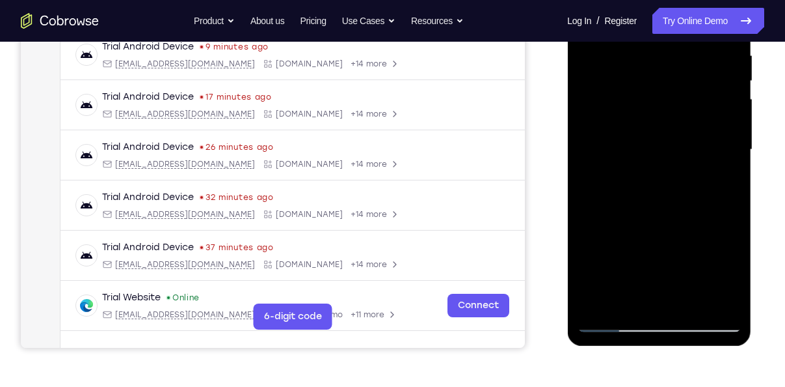
click at [686, 102] on div at bounding box center [659, 149] width 164 height 364
drag, startPoint x: 666, startPoint y: 250, endPoint x: 682, endPoint y: 157, distance: 94.4
click at [682, 157] on div at bounding box center [659, 149] width 164 height 364
click at [627, 193] on div at bounding box center [659, 149] width 164 height 364
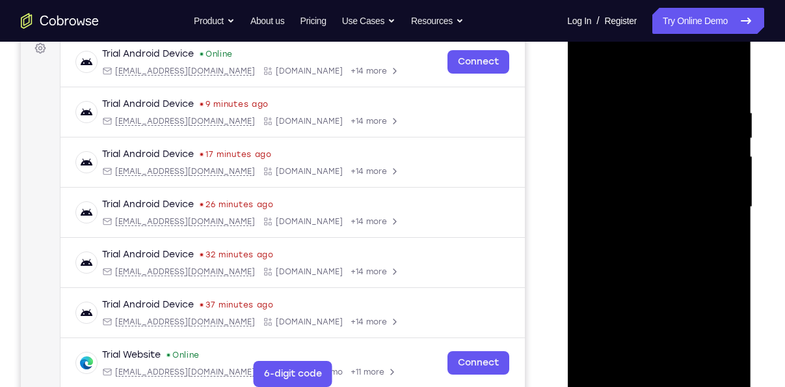
scroll to position [200, 0]
click at [705, 150] on div at bounding box center [659, 207] width 164 height 364
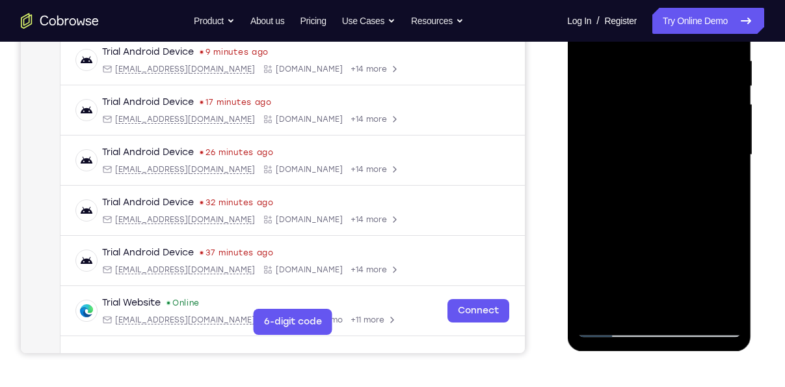
scroll to position [252, 0]
click at [715, 313] on div at bounding box center [659, 155] width 164 height 364
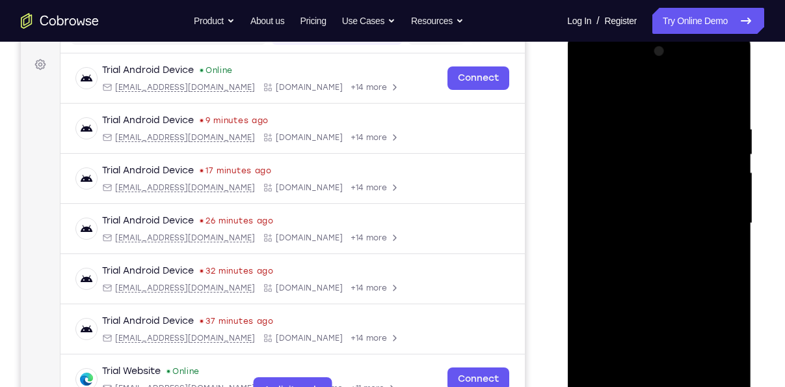
scroll to position [184, 0]
click at [730, 88] on div at bounding box center [659, 224] width 164 height 364
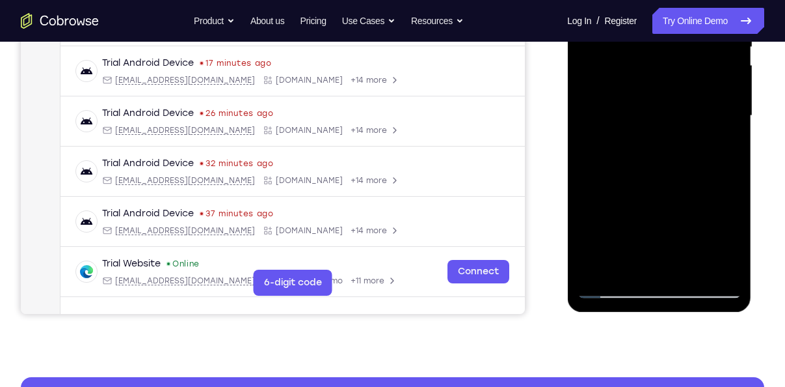
scroll to position [299, 0]
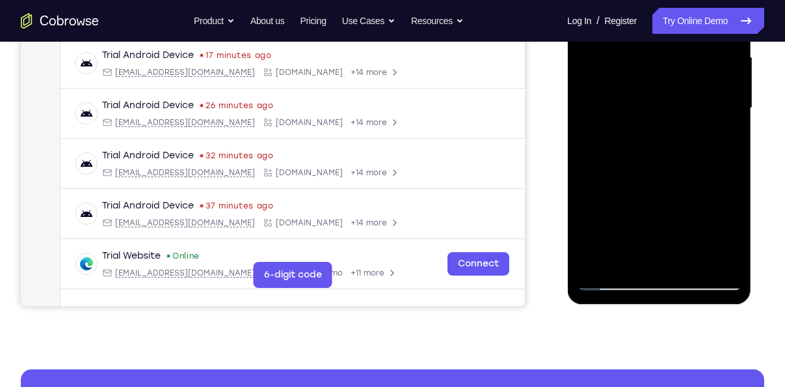
click at [692, 265] on div at bounding box center [659, 108] width 164 height 364
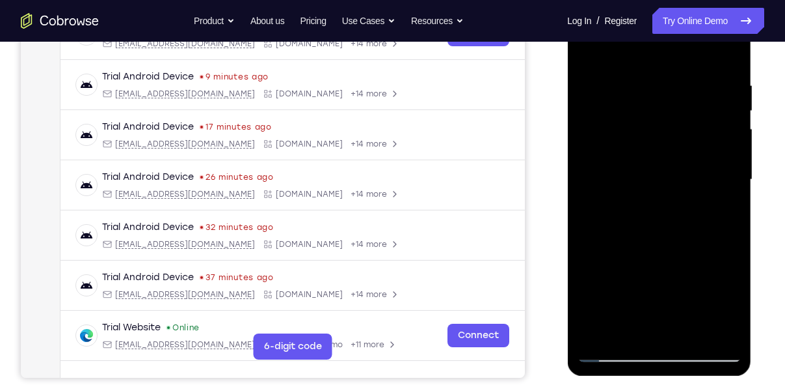
scroll to position [228, 0]
click at [629, 90] on div at bounding box center [659, 179] width 164 height 364
click at [698, 122] on div at bounding box center [659, 179] width 164 height 364
click at [682, 88] on div at bounding box center [659, 179] width 164 height 364
click at [638, 248] on div at bounding box center [659, 179] width 164 height 364
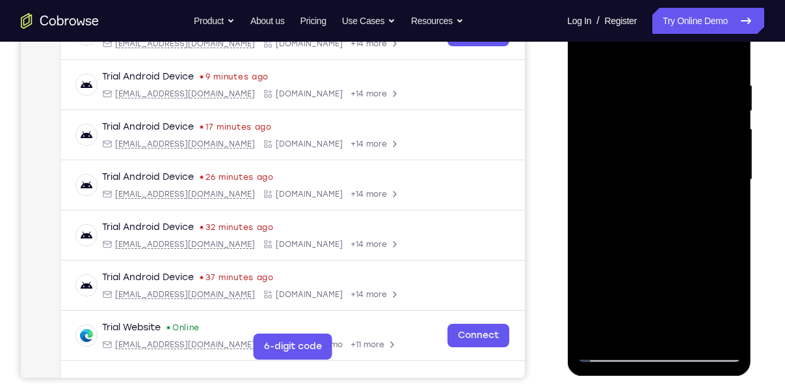
click at [632, 324] on div at bounding box center [659, 179] width 164 height 364
click at [725, 215] on div at bounding box center [659, 179] width 164 height 364
click at [586, 45] on div at bounding box center [659, 179] width 164 height 364
drag, startPoint x: 638, startPoint y: 133, endPoint x: 653, endPoint y: 80, distance: 55.4
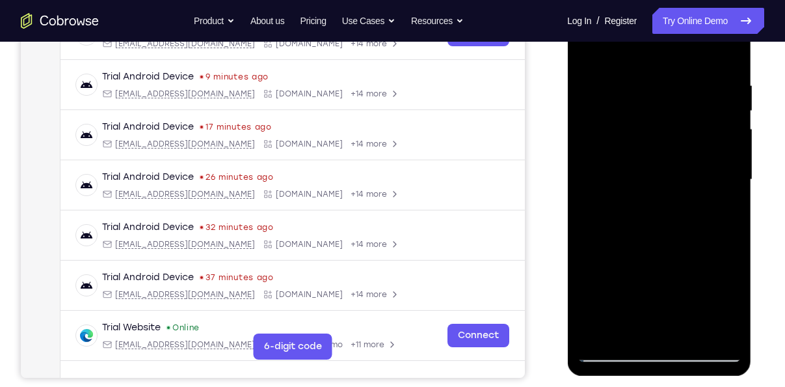
click at [653, 80] on div at bounding box center [659, 179] width 164 height 364
drag, startPoint x: 672, startPoint y: 180, endPoint x: 677, endPoint y: 129, distance: 51.0
click at [677, 129] on div at bounding box center [659, 179] width 164 height 364
drag, startPoint x: 679, startPoint y: 226, endPoint x: 685, endPoint y: 118, distance: 108.1
click at [685, 118] on div at bounding box center [659, 179] width 164 height 364
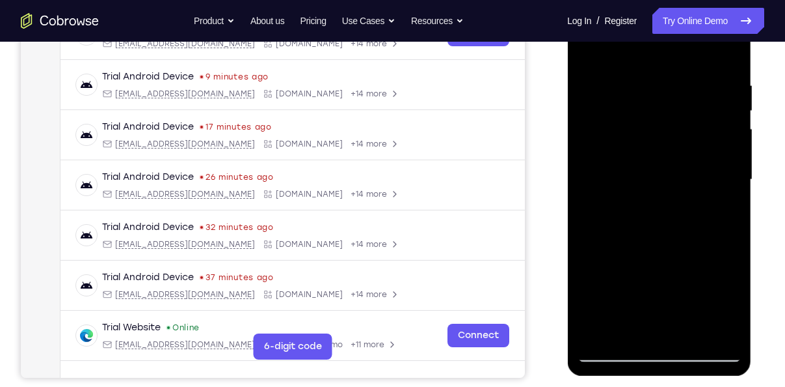
drag, startPoint x: 692, startPoint y: 214, endPoint x: 694, endPoint y: 124, distance: 90.5
click at [694, 124] on div at bounding box center [659, 179] width 164 height 364
drag, startPoint x: 694, startPoint y: 232, endPoint x: 703, endPoint y: 128, distance: 104.6
click at [703, 128] on div at bounding box center [659, 179] width 164 height 364
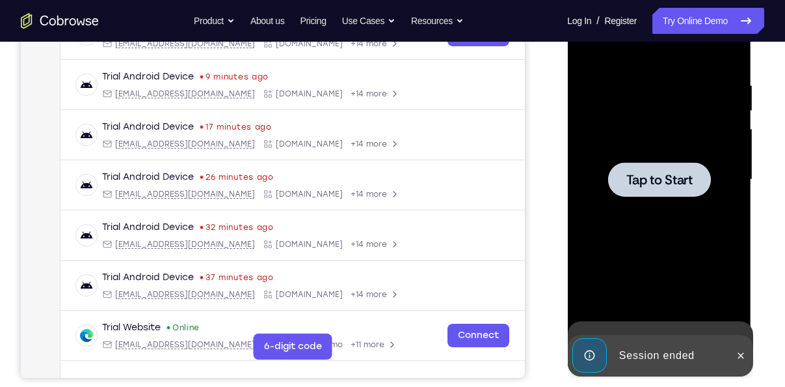
drag, startPoint x: 705, startPoint y: 244, endPoint x: 705, endPoint y: 184, distance: 59.9
click at [705, 184] on div "Tap to Start" at bounding box center [659, 179] width 164 height 364
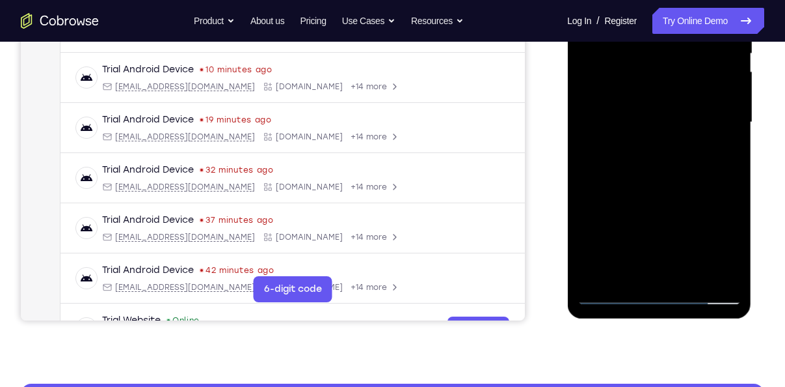
scroll to position [286, 0]
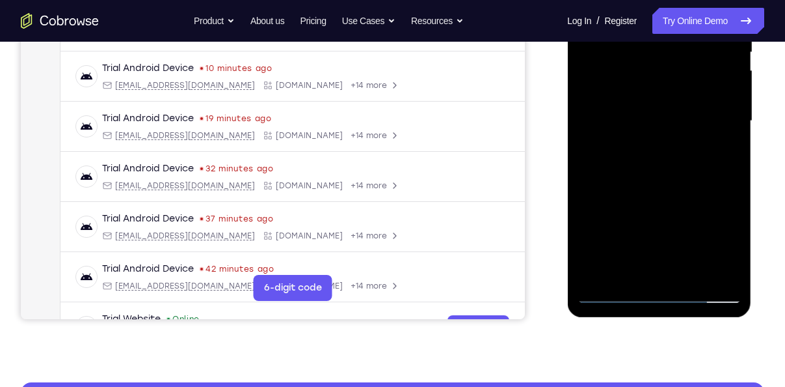
click at [660, 294] on div at bounding box center [659, 121] width 164 height 364
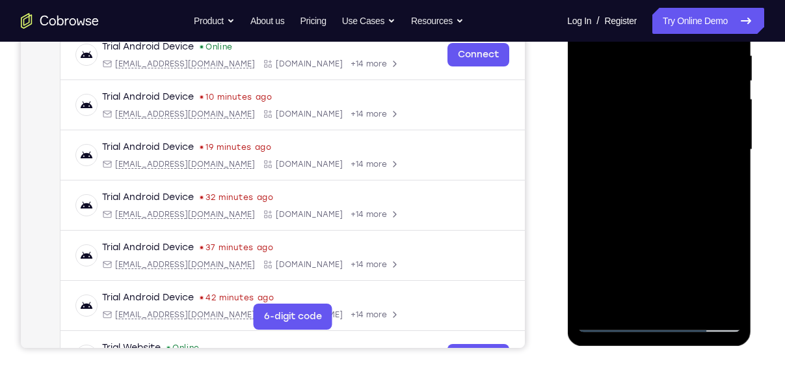
scroll to position [258, 0]
click at [716, 261] on div at bounding box center [659, 149] width 164 height 364
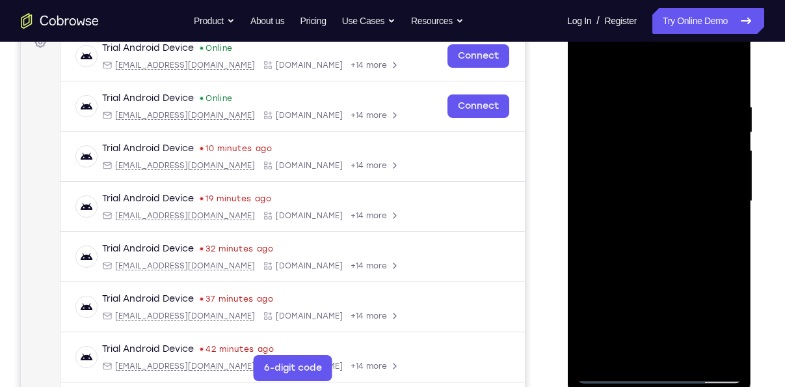
scroll to position [206, 0]
click at [648, 85] on div at bounding box center [659, 202] width 164 height 364
click at [710, 195] on div at bounding box center [659, 202] width 164 height 364
click at [638, 228] on div at bounding box center [659, 202] width 164 height 364
click at [651, 192] on div at bounding box center [659, 202] width 164 height 364
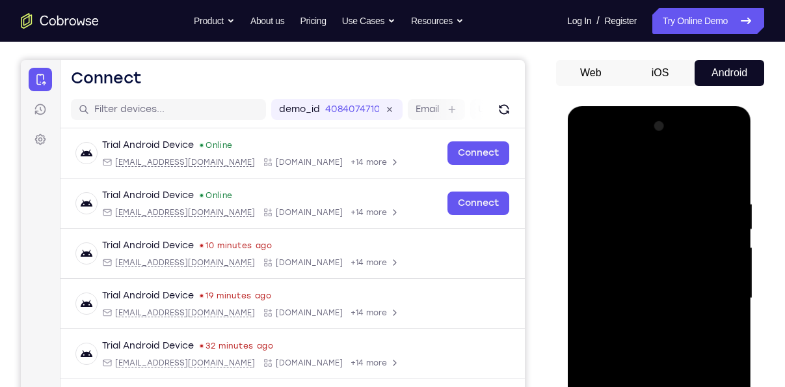
scroll to position [110, 0]
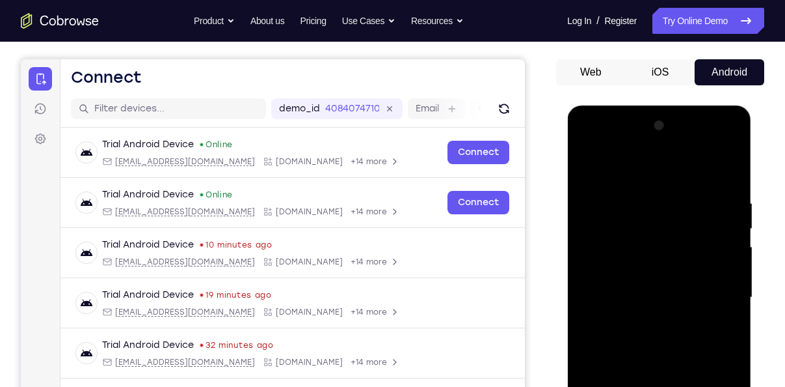
click at [623, 265] on div at bounding box center [659, 297] width 164 height 364
click at [623, 289] on div at bounding box center [659, 297] width 164 height 364
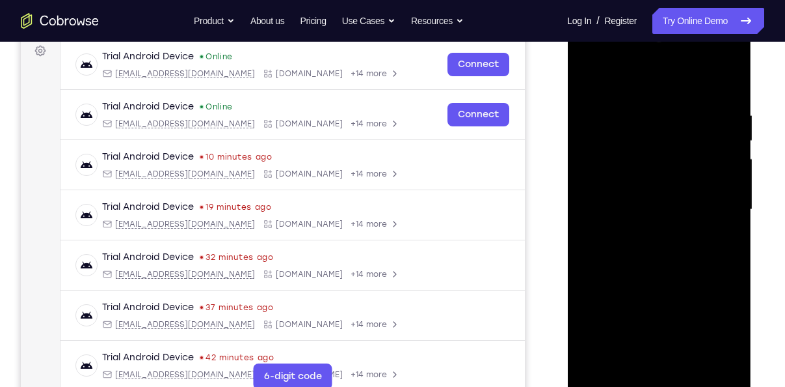
scroll to position [202, 0]
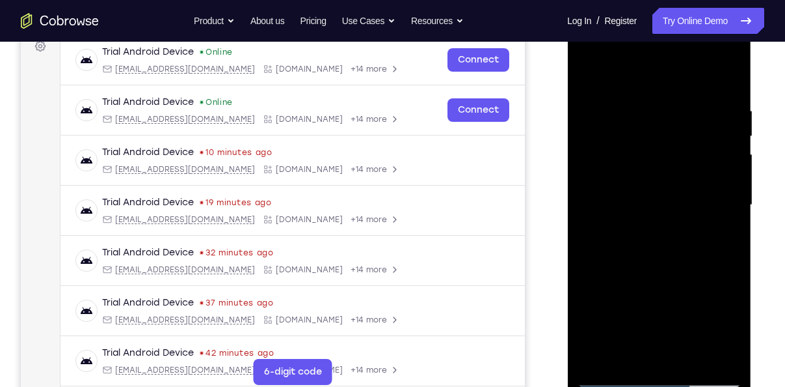
click at [646, 245] on div at bounding box center [659, 205] width 164 height 364
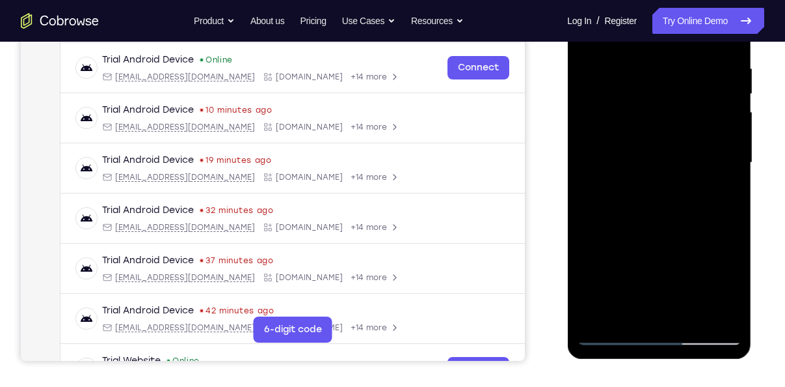
scroll to position [250, 0]
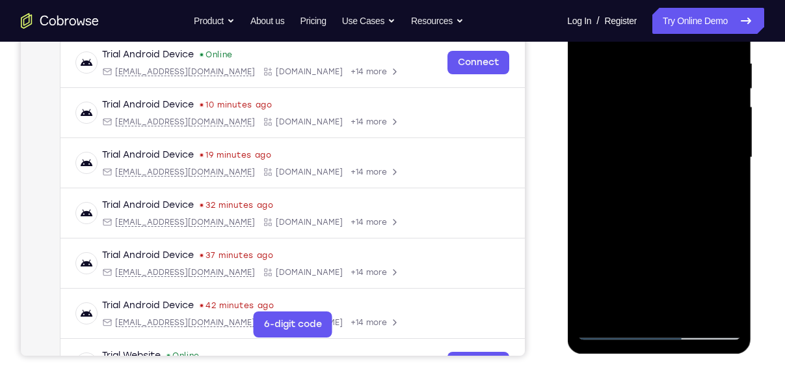
click at [660, 223] on div at bounding box center [659, 157] width 164 height 364
click at [688, 312] on div at bounding box center [659, 157] width 164 height 364
click at [662, 227] on div at bounding box center [659, 157] width 164 height 364
click at [664, 137] on div at bounding box center [659, 157] width 164 height 364
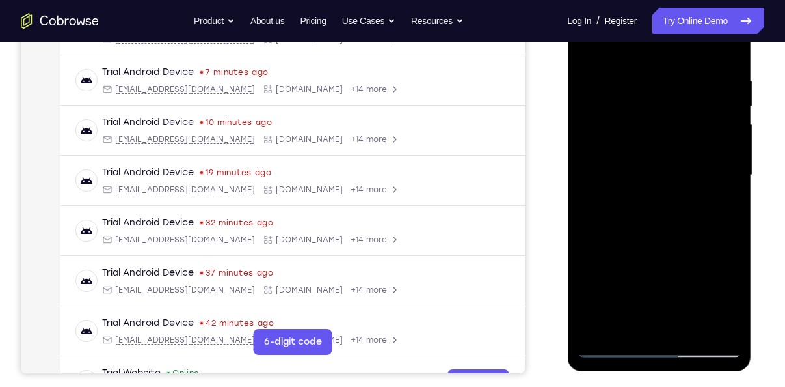
scroll to position [232, 0]
click at [590, 49] on div at bounding box center [659, 175] width 164 height 364
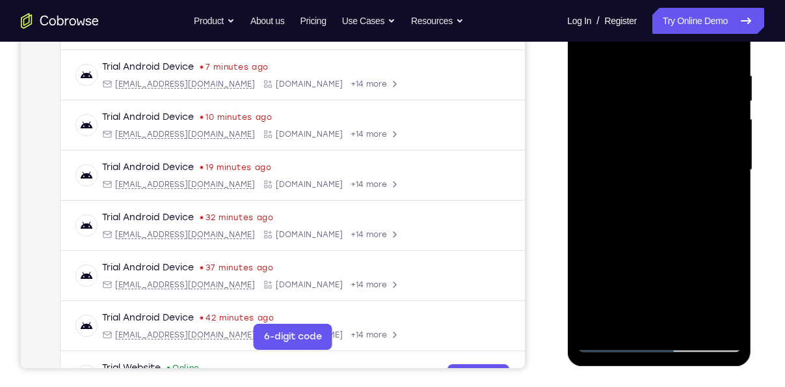
scroll to position [237, 0]
drag, startPoint x: 668, startPoint y: 126, endPoint x: 664, endPoint y: 196, distance: 69.7
click at [664, 196] on div at bounding box center [659, 170] width 164 height 364
drag, startPoint x: 692, startPoint y: 89, endPoint x: 608, endPoint y: 88, distance: 84.0
click at [608, 88] on div at bounding box center [659, 170] width 164 height 364
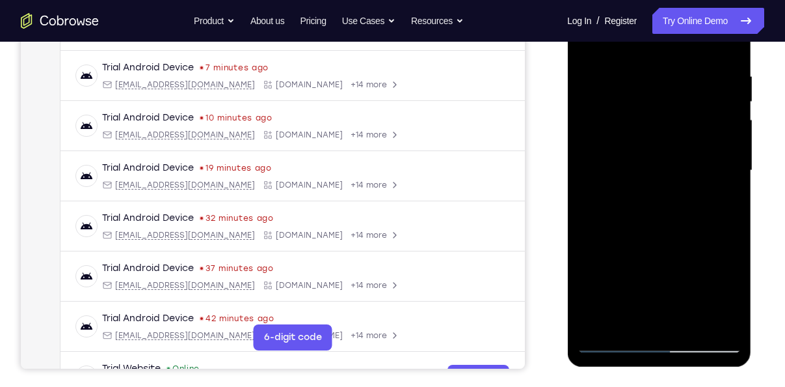
drag, startPoint x: 669, startPoint y: 75, endPoint x: 573, endPoint y: 77, distance: 96.3
click at [573, 77] on div at bounding box center [659, 173] width 184 height 388
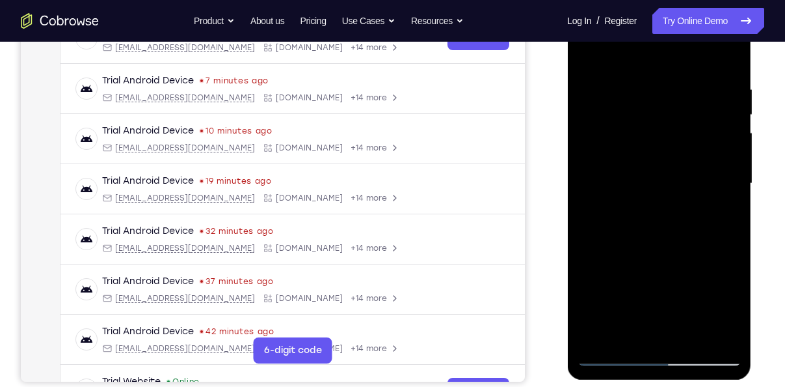
scroll to position [251, 0]
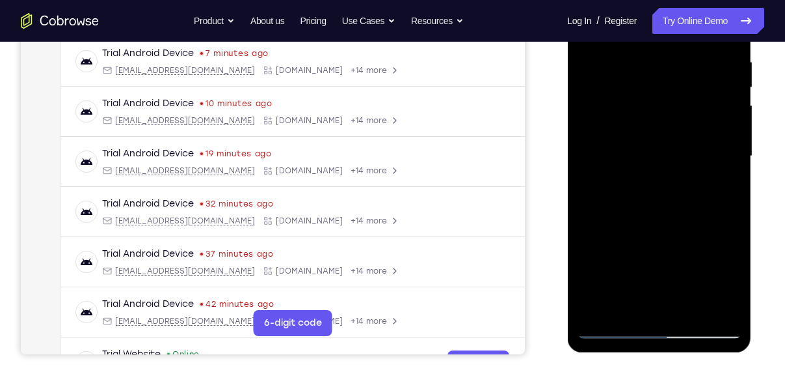
click at [718, 308] on div at bounding box center [659, 156] width 164 height 364
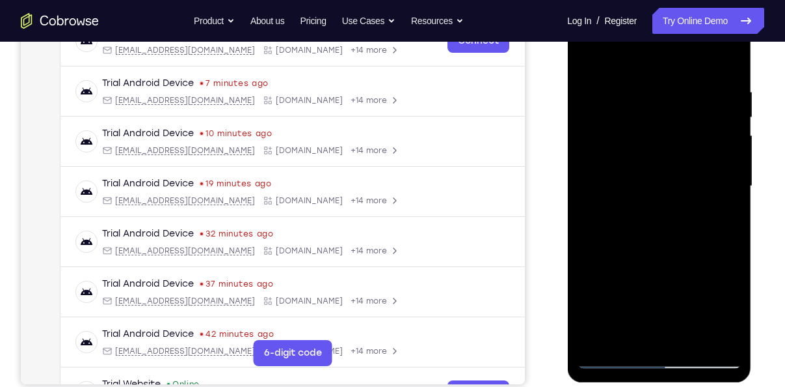
click at [729, 55] on div at bounding box center [659, 186] width 164 height 364
click at [629, 77] on div at bounding box center [659, 186] width 164 height 364
click at [625, 74] on div at bounding box center [659, 186] width 164 height 364
click at [651, 293] on div at bounding box center [659, 186] width 164 height 364
drag, startPoint x: 690, startPoint y: 222, endPoint x: 698, endPoint y: 118, distance: 103.8
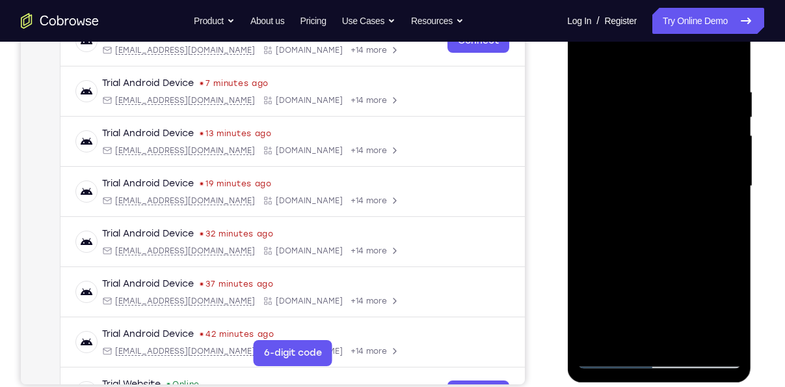
click at [698, 118] on div at bounding box center [659, 186] width 164 height 364
click at [618, 138] on div at bounding box center [659, 186] width 164 height 364
click at [702, 127] on div at bounding box center [659, 186] width 164 height 364
click at [591, 44] on div at bounding box center [659, 186] width 164 height 364
click at [590, 50] on div at bounding box center [659, 186] width 164 height 364
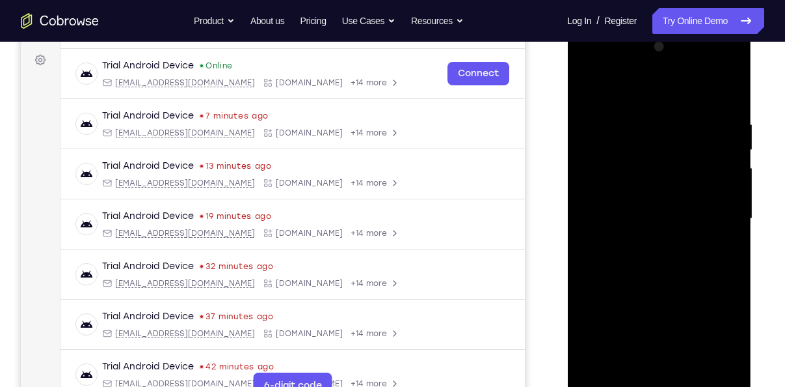
scroll to position [186, 0]
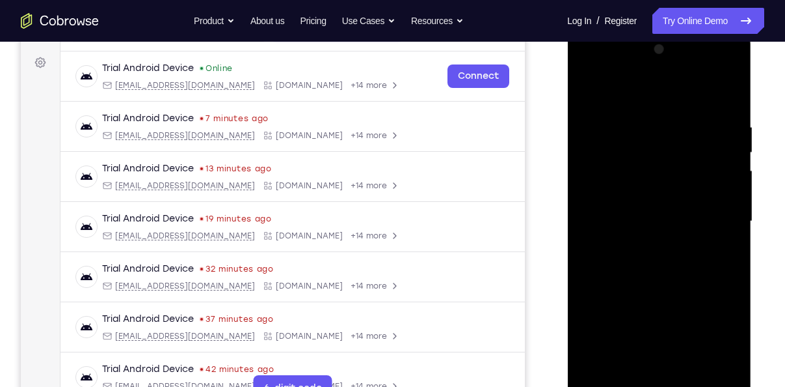
click at [705, 65] on div at bounding box center [659, 221] width 164 height 364
click at [660, 116] on div at bounding box center [659, 221] width 164 height 364
click at [675, 206] on div at bounding box center [659, 221] width 164 height 364
click at [650, 206] on div at bounding box center [659, 221] width 164 height 364
click at [714, 212] on div at bounding box center [659, 221] width 164 height 364
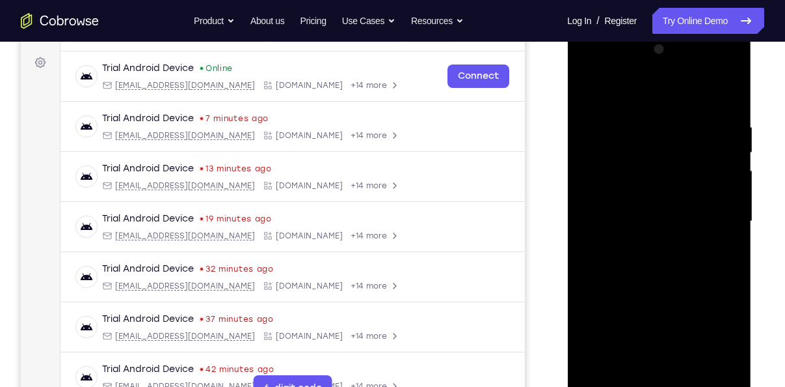
click at [598, 201] on div at bounding box center [659, 221] width 164 height 364
drag, startPoint x: 636, startPoint y: 271, endPoint x: 687, endPoint y: 81, distance: 196.7
click at [687, 81] on div at bounding box center [659, 221] width 164 height 364
drag, startPoint x: 666, startPoint y: 264, endPoint x: 679, endPoint y: 129, distance: 135.9
click at [679, 129] on div at bounding box center [659, 221] width 164 height 364
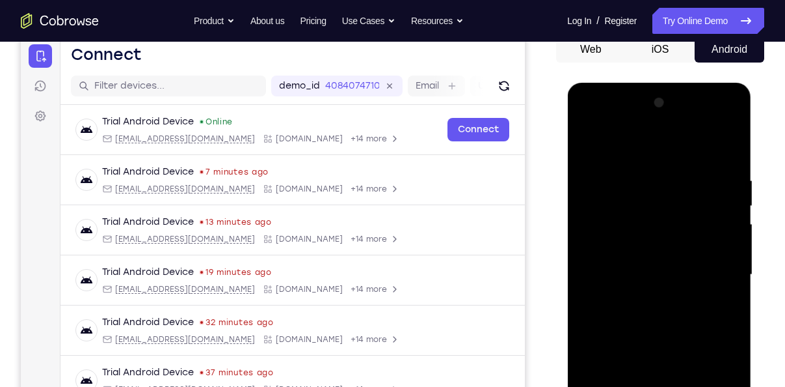
scroll to position [133, 0]
drag, startPoint x: 641, startPoint y: 178, endPoint x: 646, endPoint y: 278, distance: 100.3
click at [646, 278] on div at bounding box center [659, 274] width 164 height 364
click at [590, 139] on div at bounding box center [659, 274] width 164 height 364
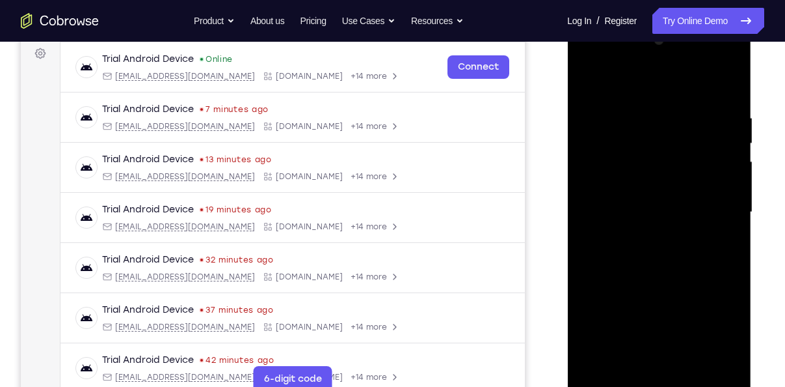
scroll to position [195, 0]
drag, startPoint x: 648, startPoint y: 156, endPoint x: 675, endPoint y: 130, distance: 37.7
click at [675, 130] on div at bounding box center [659, 212] width 164 height 364
drag, startPoint x: 696, startPoint y: 267, endPoint x: 701, endPoint y: 221, distance: 47.1
click at [701, 221] on div at bounding box center [659, 212] width 164 height 364
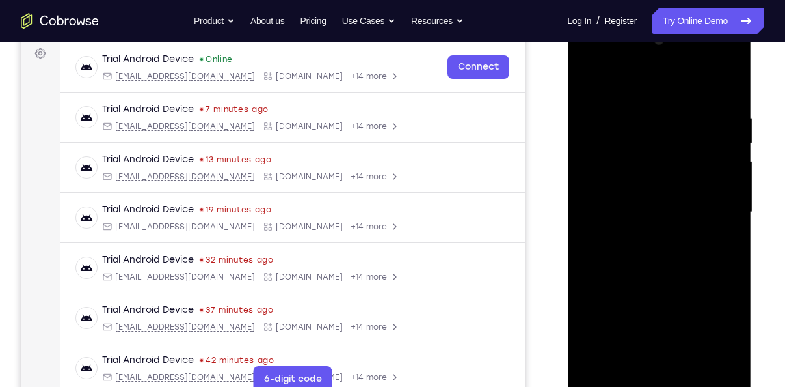
drag, startPoint x: 701, startPoint y: 254, endPoint x: 699, endPoint y: 153, distance: 100.9
click at [699, 153] on div at bounding box center [659, 212] width 164 height 364
drag, startPoint x: 710, startPoint y: 217, endPoint x: 722, endPoint y: 95, distance: 123.0
click at [722, 95] on div at bounding box center [659, 212] width 164 height 364
drag, startPoint x: 726, startPoint y: 199, endPoint x: 722, endPoint y: 88, distance: 110.7
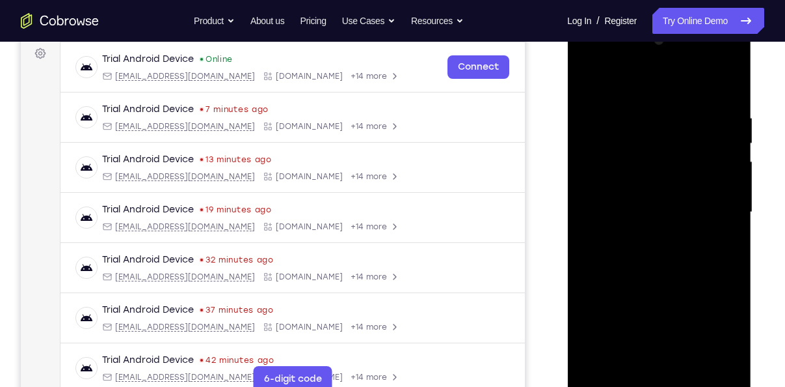
click at [722, 88] on div at bounding box center [659, 212] width 164 height 364
drag, startPoint x: 718, startPoint y: 205, endPoint x: 728, endPoint y: 112, distance: 93.6
click at [728, 112] on div at bounding box center [659, 212] width 164 height 364
click at [681, 226] on div at bounding box center [659, 212] width 164 height 364
drag, startPoint x: 679, startPoint y: 262, endPoint x: 698, endPoint y: 170, distance: 93.5
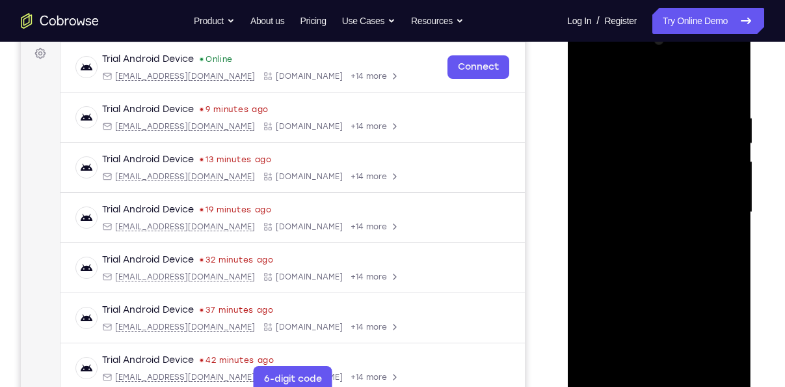
click at [698, 170] on div at bounding box center [659, 212] width 164 height 364
click at [701, 113] on div at bounding box center [659, 212] width 164 height 364
click at [606, 122] on div at bounding box center [659, 212] width 164 height 364
click at [711, 186] on div at bounding box center [659, 212] width 164 height 364
click at [729, 77] on div at bounding box center [659, 212] width 164 height 364
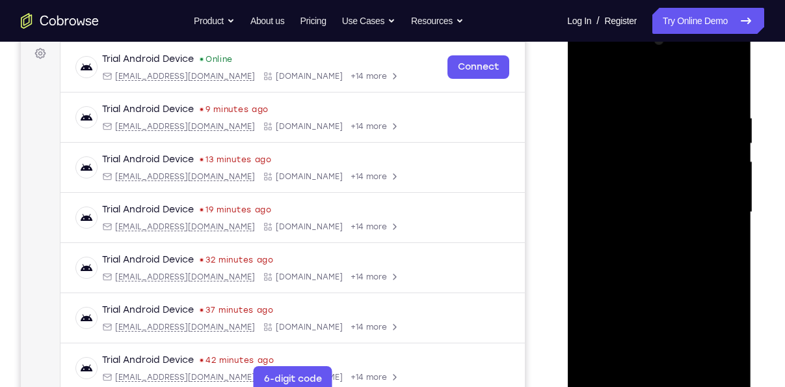
click at [590, 75] on div at bounding box center [659, 212] width 164 height 364
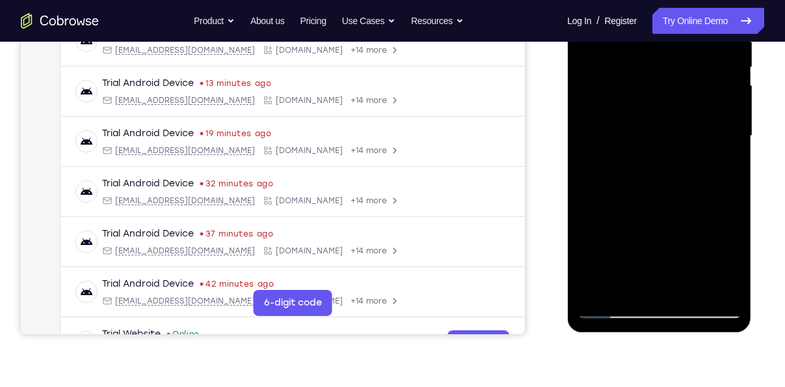
scroll to position [272, 0]
click at [613, 314] on div at bounding box center [659, 135] width 164 height 364
click at [612, 309] on div at bounding box center [659, 135] width 164 height 364
drag, startPoint x: 683, startPoint y: 221, endPoint x: 703, endPoint y: 61, distance: 162.0
click at [703, 61] on div at bounding box center [659, 135] width 164 height 364
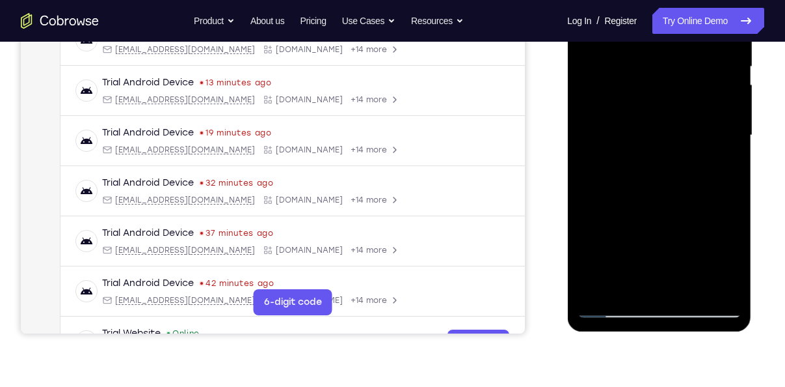
drag, startPoint x: 700, startPoint y: 189, endPoint x: 706, endPoint y: 101, distance: 88.7
click at [706, 101] on div at bounding box center [659, 135] width 164 height 364
drag, startPoint x: 698, startPoint y: 191, endPoint x: 707, endPoint y: 135, distance: 56.8
click at [707, 135] on div at bounding box center [659, 135] width 164 height 364
drag, startPoint x: 710, startPoint y: 205, endPoint x: 727, endPoint y: 74, distance: 132.5
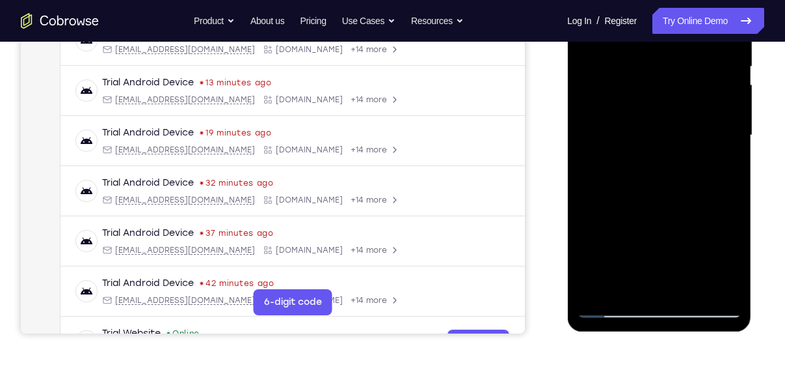
click at [727, 74] on div at bounding box center [659, 135] width 164 height 364
click at [621, 171] on div at bounding box center [659, 135] width 164 height 364
click at [700, 90] on div at bounding box center [659, 135] width 164 height 364
click at [613, 310] on div at bounding box center [659, 135] width 164 height 364
click at [619, 293] on div at bounding box center [659, 135] width 164 height 364
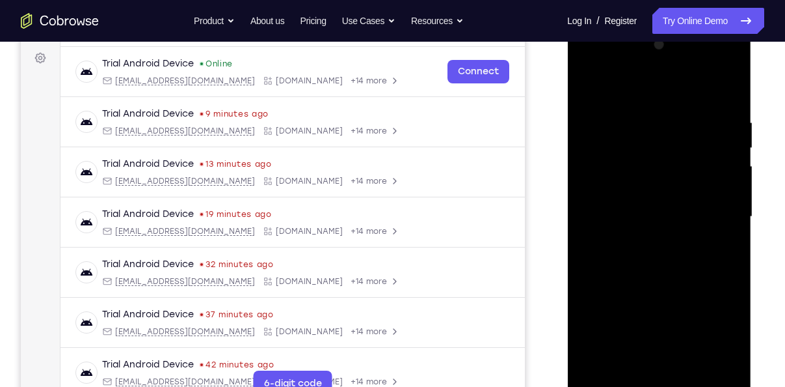
scroll to position [190, 0]
click at [636, 120] on div at bounding box center [659, 217] width 164 height 364
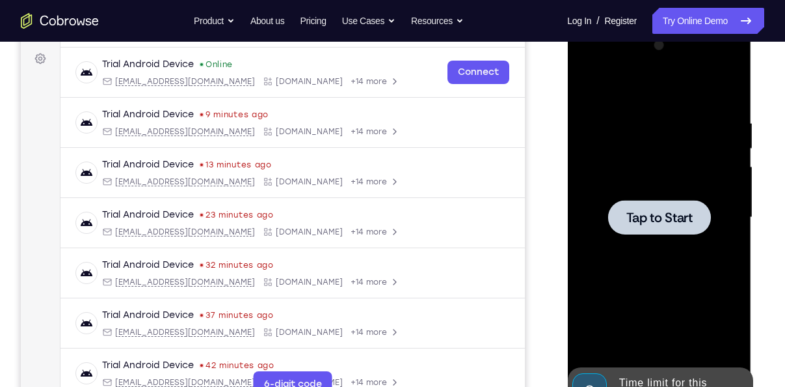
click at [685, 204] on div at bounding box center [659, 217] width 103 height 34
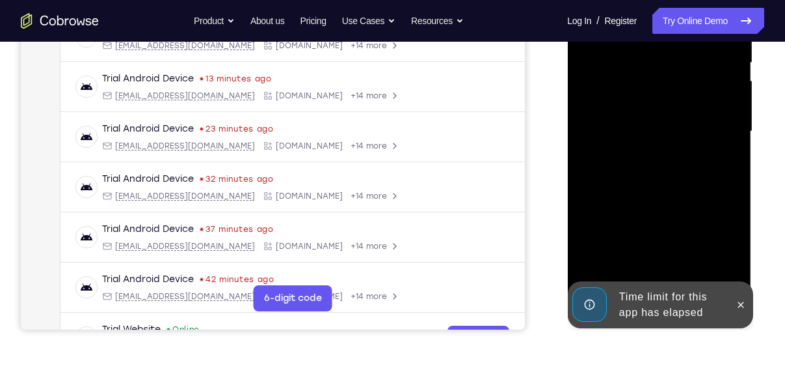
scroll to position [291, 0]
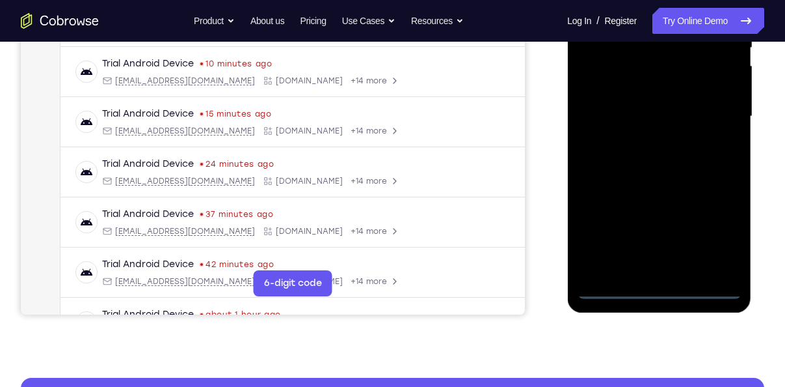
click at [660, 290] on div at bounding box center [659, 116] width 164 height 364
click at [705, 237] on div at bounding box center [659, 116] width 164 height 364
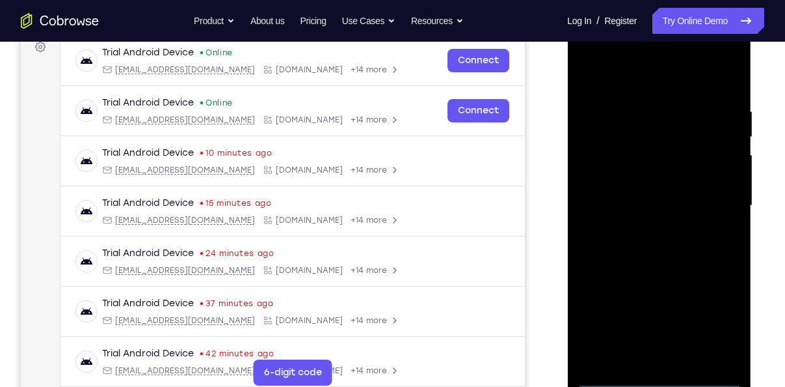
scroll to position [202, 0]
click at [636, 80] on div at bounding box center [659, 205] width 164 height 364
click at [721, 208] on div at bounding box center [659, 205] width 164 height 364
click at [645, 234] on div at bounding box center [659, 205] width 164 height 364
click at [656, 202] on div at bounding box center [659, 205] width 164 height 364
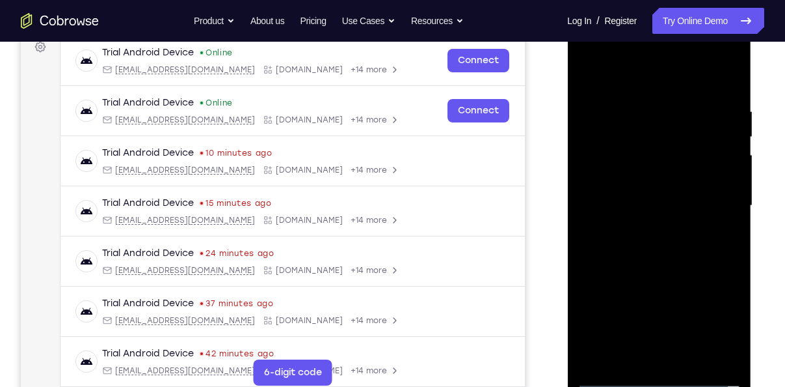
click at [654, 184] on div at bounding box center [659, 205] width 164 height 364
click at [645, 211] on div at bounding box center [659, 205] width 164 height 364
click at [664, 243] on div at bounding box center [659, 205] width 164 height 364
click at [674, 249] on div at bounding box center [659, 205] width 164 height 364
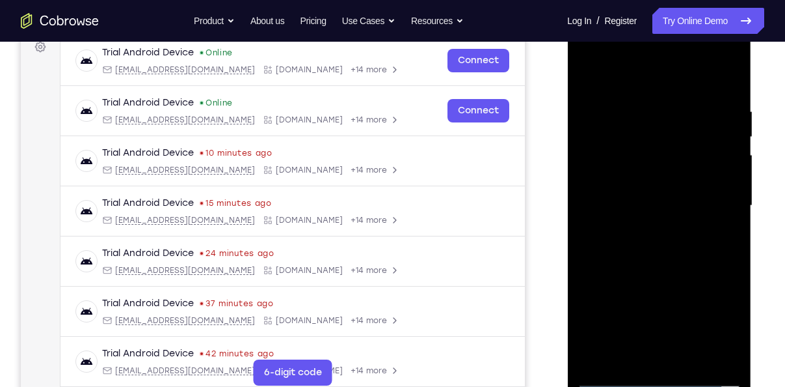
click at [674, 249] on div at bounding box center [659, 205] width 164 height 364
drag, startPoint x: 670, startPoint y: 135, endPoint x: 688, endPoint y: 234, distance: 101.3
click at [688, 234] on div at bounding box center [659, 205] width 164 height 364
click at [661, 265] on div at bounding box center [659, 205] width 164 height 364
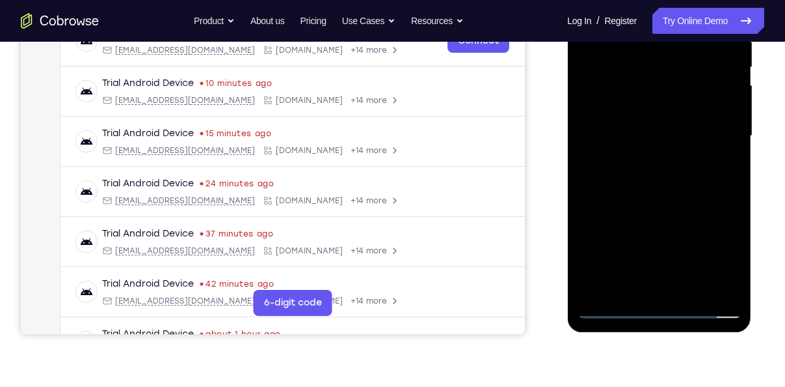
scroll to position [277, 0]
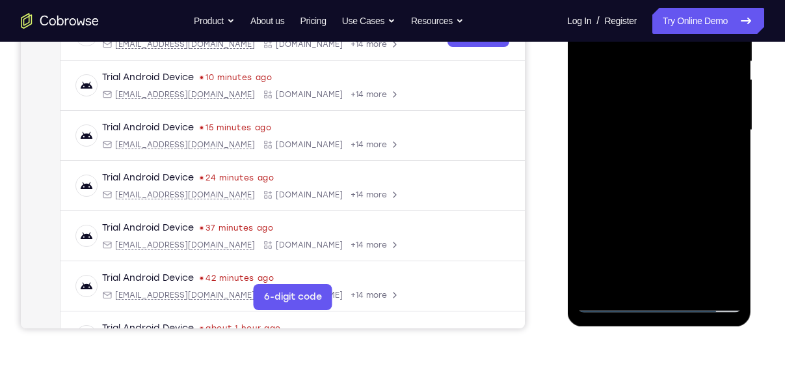
click at [720, 284] on div at bounding box center [659, 130] width 164 height 364
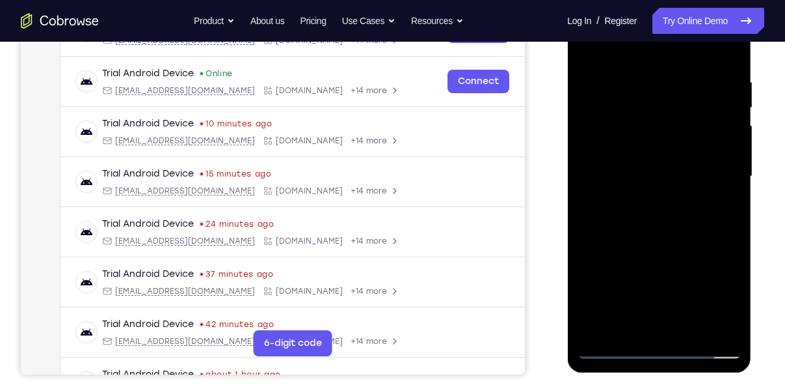
scroll to position [230, 0]
click at [716, 124] on div at bounding box center [659, 177] width 164 height 364
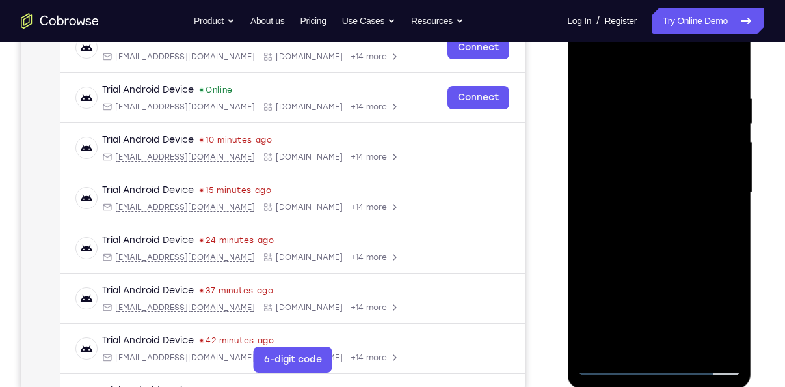
scroll to position [214, 0]
click at [733, 83] on div at bounding box center [659, 193] width 164 height 364
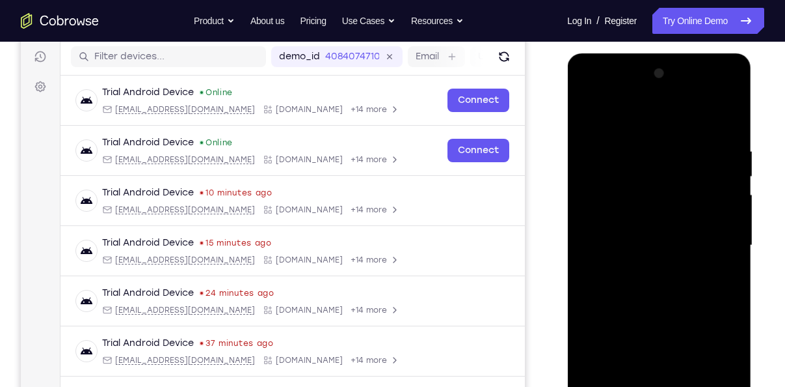
drag, startPoint x: 729, startPoint y: 144, endPoint x: 739, endPoint y: 232, distance: 88.3
click at [739, 232] on div at bounding box center [659, 245] width 164 height 364
drag, startPoint x: 693, startPoint y: 197, endPoint x: 707, endPoint y: 249, distance: 54.5
click at [707, 249] on div at bounding box center [659, 245] width 164 height 364
click at [739, 116] on div at bounding box center [659, 245] width 164 height 364
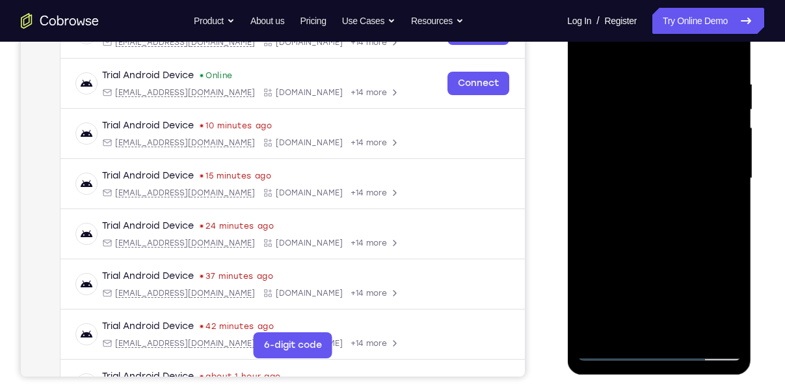
scroll to position [231, 0]
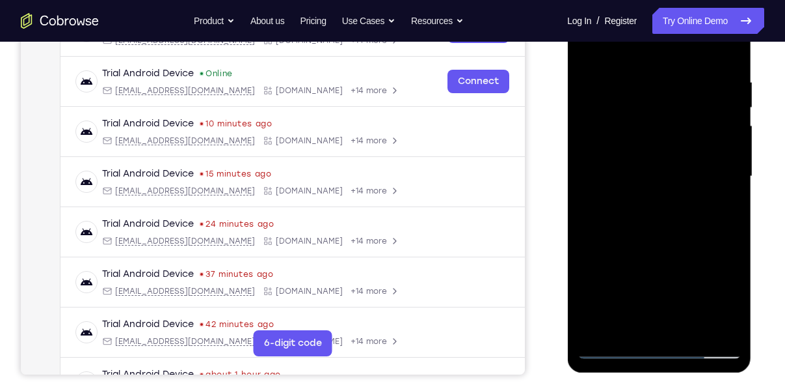
click at [665, 247] on div at bounding box center [659, 176] width 164 height 364
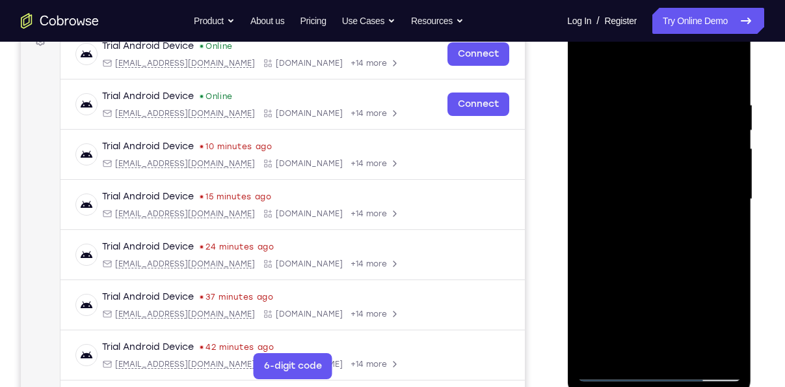
scroll to position [208, 0]
click at [620, 93] on div at bounding box center [659, 200] width 164 height 364
click at [664, 308] on div at bounding box center [659, 200] width 164 height 364
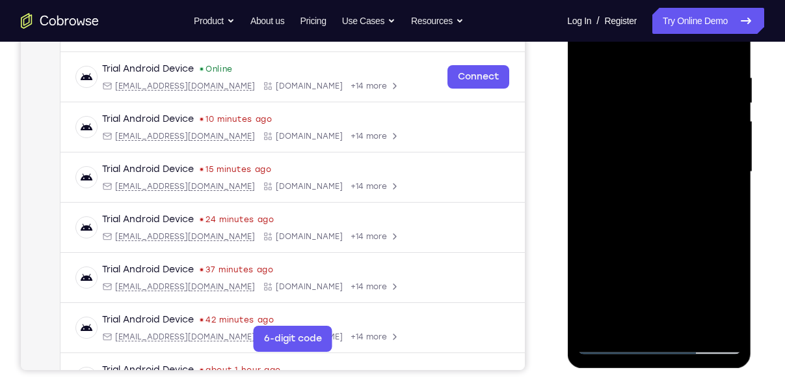
scroll to position [242, 0]
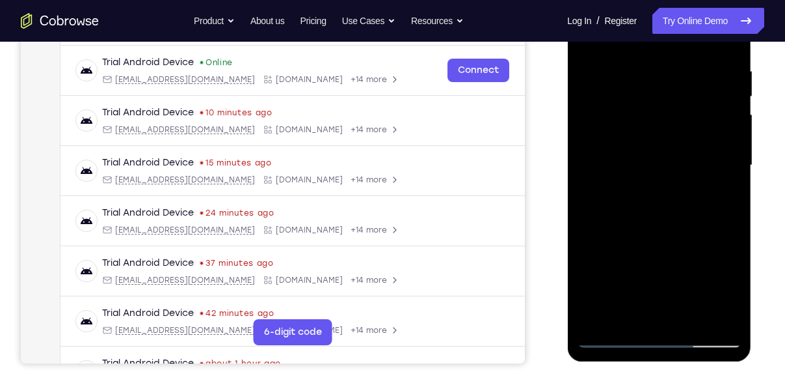
click at [629, 119] on div at bounding box center [659, 165] width 164 height 364
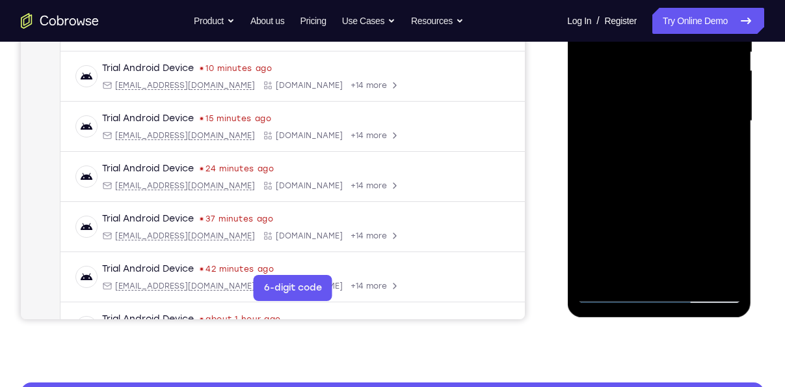
scroll to position [288, 0]
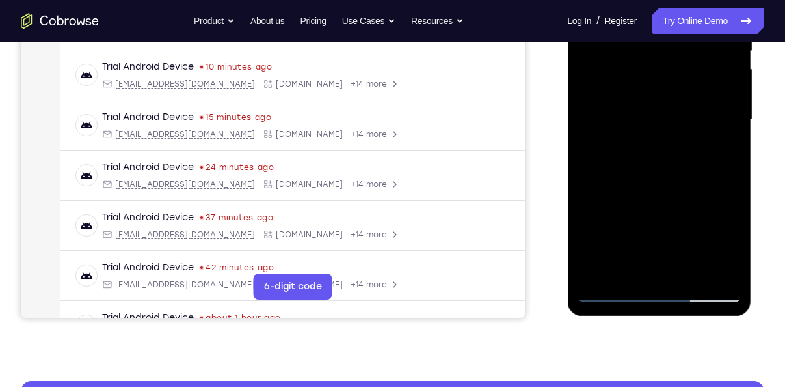
click at [610, 290] on div at bounding box center [659, 120] width 164 height 364
click at [631, 273] on div at bounding box center [659, 120] width 164 height 364
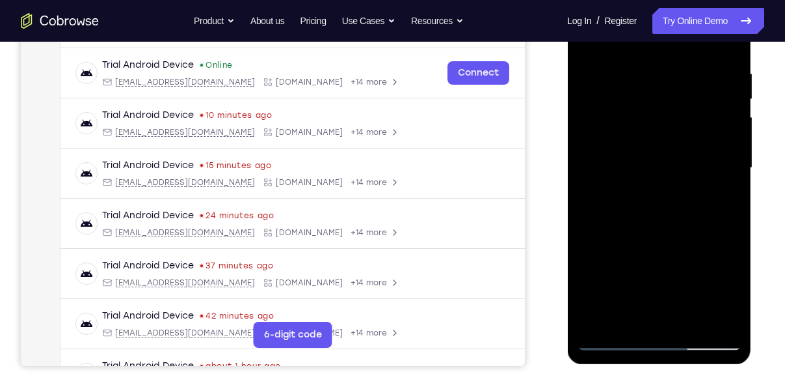
scroll to position [238, 0]
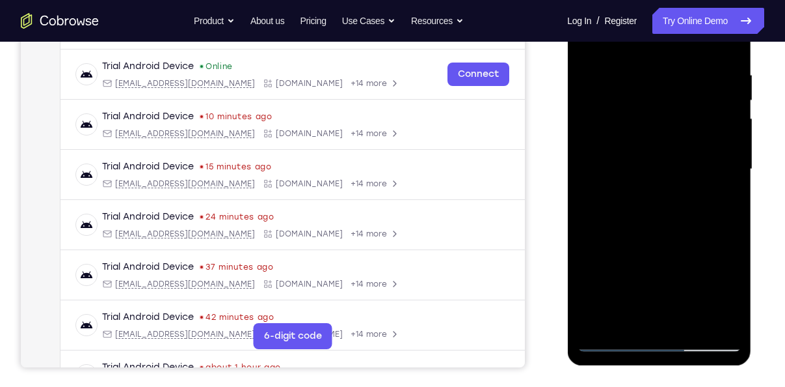
click at [655, 64] on div at bounding box center [659, 169] width 164 height 364
drag, startPoint x: 652, startPoint y: 142, endPoint x: 661, endPoint y: 87, distance: 55.4
click at [661, 87] on div at bounding box center [659, 169] width 164 height 364
drag, startPoint x: 658, startPoint y: 166, endPoint x: 656, endPoint y: 116, distance: 50.1
click at [656, 116] on div at bounding box center [659, 169] width 164 height 364
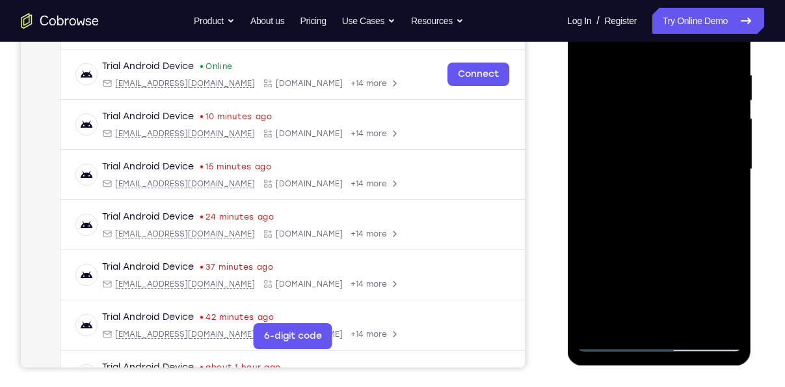
drag, startPoint x: 647, startPoint y: 152, endPoint x: 658, endPoint y: 83, distance: 69.1
click at [658, 83] on div at bounding box center [659, 169] width 164 height 364
drag, startPoint x: 653, startPoint y: 121, endPoint x: 663, endPoint y: 73, distance: 49.3
click at [663, 73] on div at bounding box center [659, 169] width 164 height 364
drag, startPoint x: 663, startPoint y: 73, endPoint x: 651, endPoint y: 234, distance: 161.8
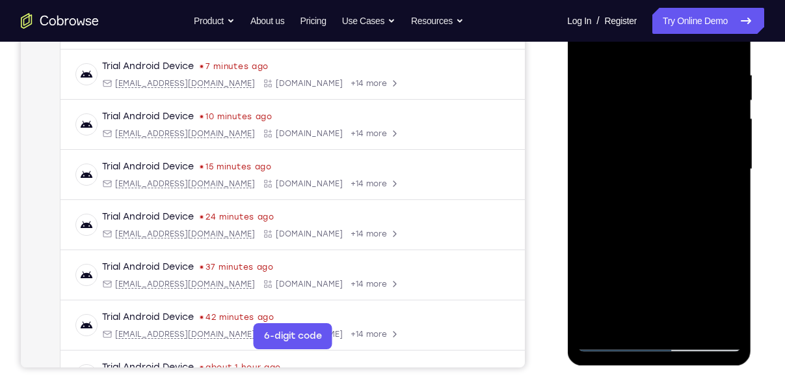
click at [651, 234] on div at bounding box center [659, 169] width 164 height 364
drag, startPoint x: 644, startPoint y: 100, endPoint x: 640, endPoint y: 144, distance: 44.4
click at [640, 144] on div at bounding box center [659, 169] width 164 height 364
drag, startPoint x: 640, startPoint y: 94, endPoint x: 638, endPoint y: 140, distance: 46.2
click at [638, 140] on div at bounding box center [659, 169] width 164 height 364
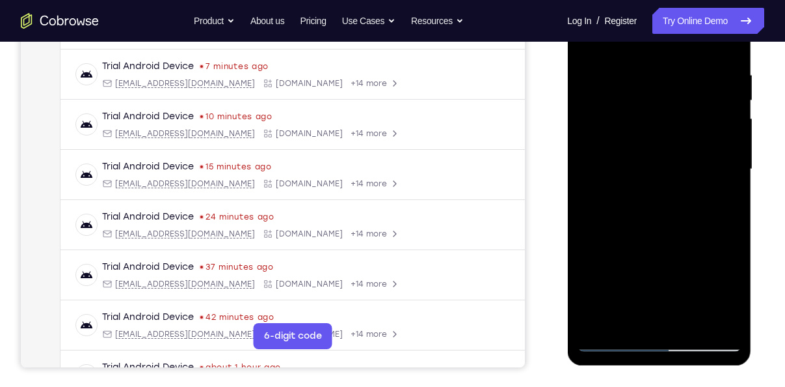
click at [619, 116] on div at bounding box center [659, 169] width 164 height 364
click at [716, 70] on div at bounding box center [659, 169] width 164 height 364
click at [651, 89] on div at bounding box center [659, 169] width 164 height 364
click at [697, 111] on div at bounding box center [659, 169] width 164 height 364
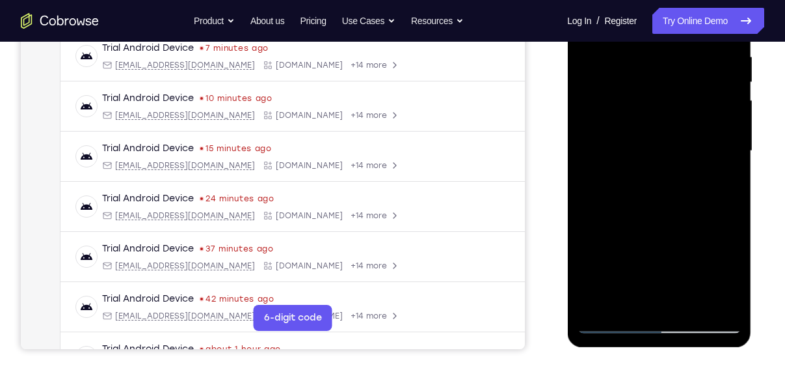
scroll to position [256, 0]
drag, startPoint x: 674, startPoint y: 271, endPoint x: 680, endPoint y: 223, distance: 48.6
click at [680, 223] on div at bounding box center [659, 151] width 164 height 364
click at [679, 231] on div at bounding box center [659, 151] width 164 height 364
click at [612, 321] on div at bounding box center [659, 151] width 164 height 364
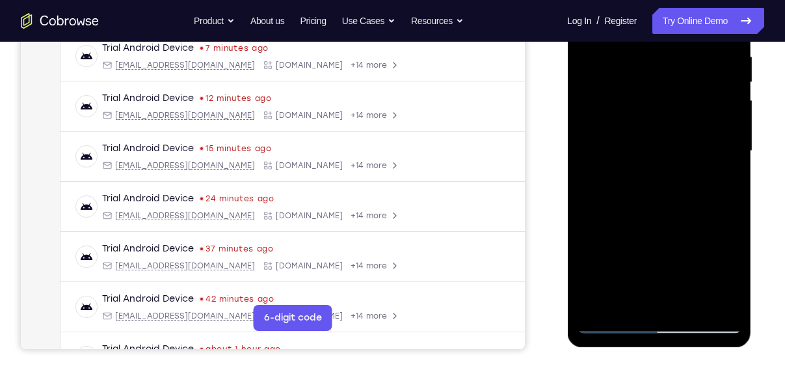
drag, startPoint x: 694, startPoint y: 251, endPoint x: 578, endPoint y: 260, distance: 116.2
click at [578, 260] on div at bounding box center [659, 151] width 164 height 364
click at [679, 231] on div at bounding box center [659, 151] width 164 height 364
click at [673, 255] on div at bounding box center [659, 151] width 164 height 364
drag, startPoint x: 649, startPoint y: 139, endPoint x: 648, endPoint y: 261, distance: 122.3
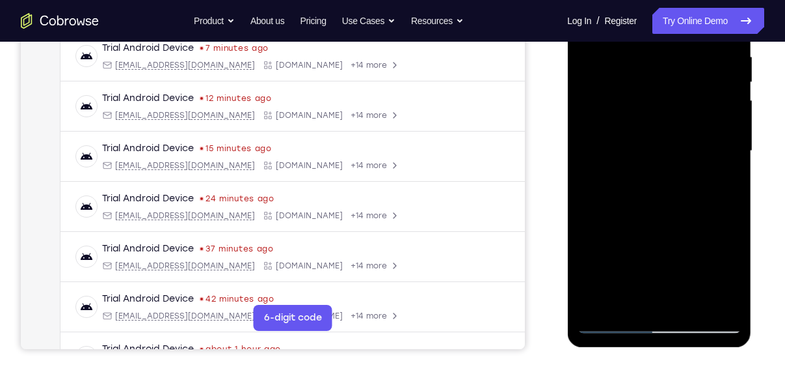
click at [648, 261] on div at bounding box center [659, 151] width 164 height 364
click at [660, 63] on div at bounding box center [659, 151] width 164 height 364
click at [617, 142] on div at bounding box center [659, 151] width 164 height 364
click at [608, 182] on div at bounding box center [659, 151] width 164 height 364
click at [601, 298] on div at bounding box center [659, 151] width 164 height 364
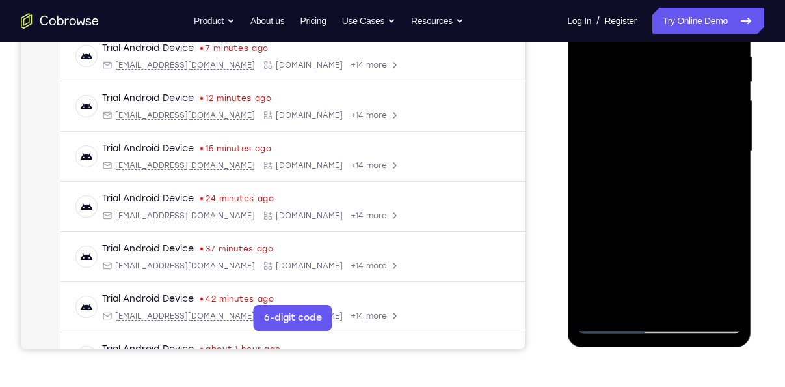
drag, startPoint x: 697, startPoint y: 194, endPoint x: 696, endPoint y: 278, distance: 83.9
click at [696, 278] on div at bounding box center [659, 151] width 164 height 364
click at [701, 310] on div at bounding box center [659, 151] width 164 height 364
click at [690, 304] on div at bounding box center [659, 151] width 164 height 364
click at [665, 225] on div at bounding box center [659, 151] width 164 height 364
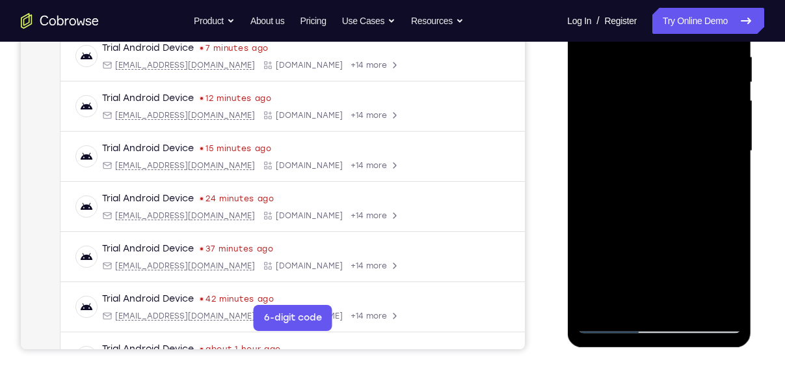
click at [644, 131] on div at bounding box center [659, 151] width 164 height 364
click at [615, 328] on div at bounding box center [659, 151] width 164 height 364
click at [613, 327] on div at bounding box center [659, 151] width 164 height 364
click at [716, 299] on div at bounding box center [659, 151] width 164 height 364
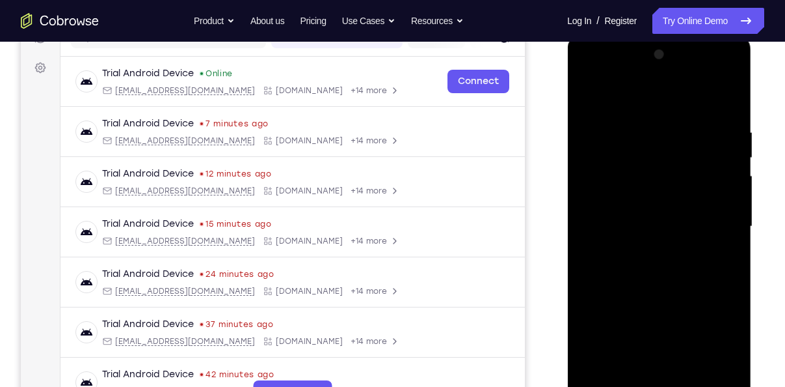
scroll to position [181, 0]
click at [713, 76] on div at bounding box center [659, 226] width 164 height 364
click at [664, 127] on div at bounding box center [659, 226] width 164 height 364
click at [591, 98] on div at bounding box center [659, 226] width 164 height 364
click at [623, 204] on div at bounding box center [659, 226] width 164 height 364
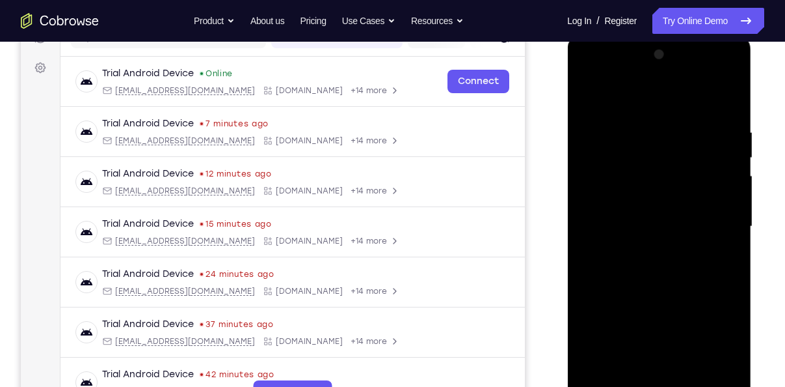
click at [704, 152] on div at bounding box center [659, 226] width 164 height 364
click at [588, 98] on div at bounding box center [659, 226] width 164 height 364
click at [712, 75] on div at bounding box center [659, 226] width 164 height 364
click at [671, 127] on div at bounding box center [659, 226] width 164 height 364
click at [593, 98] on div at bounding box center [659, 226] width 164 height 364
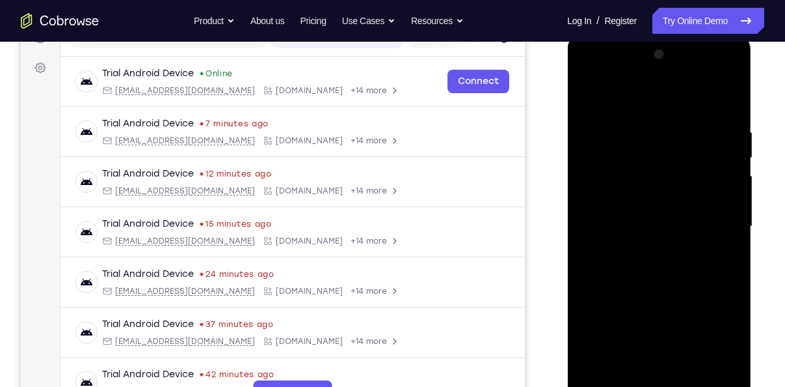
click at [590, 96] on div at bounding box center [659, 226] width 164 height 364
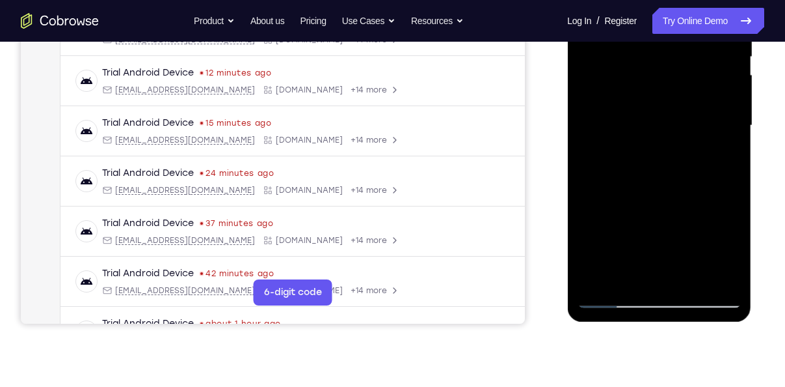
scroll to position [282, 0]
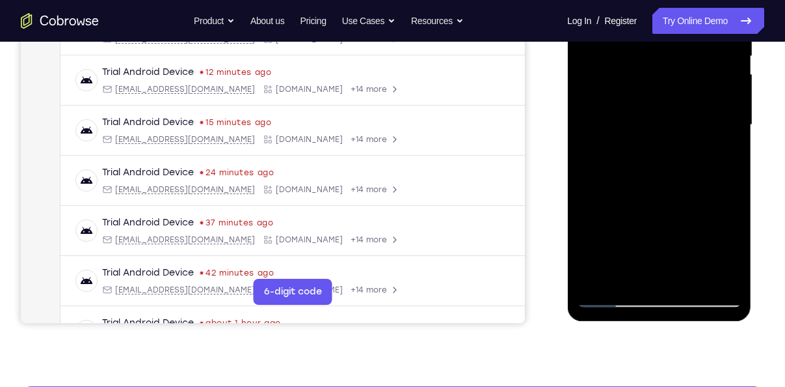
drag, startPoint x: 653, startPoint y: 223, endPoint x: 670, endPoint y: 166, distance: 59.7
click at [670, 166] on div at bounding box center [659, 125] width 164 height 364
drag, startPoint x: 668, startPoint y: 210, endPoint x: 690, endPoint y: 133, distance: 79.9
click at [690, 133] on div at bounding box center [659, 125] width 164 height 364
drag, startPoint x: 690, startPoint y: 187, endPoint x: 705, endPoint y: 95, distance: 93.1
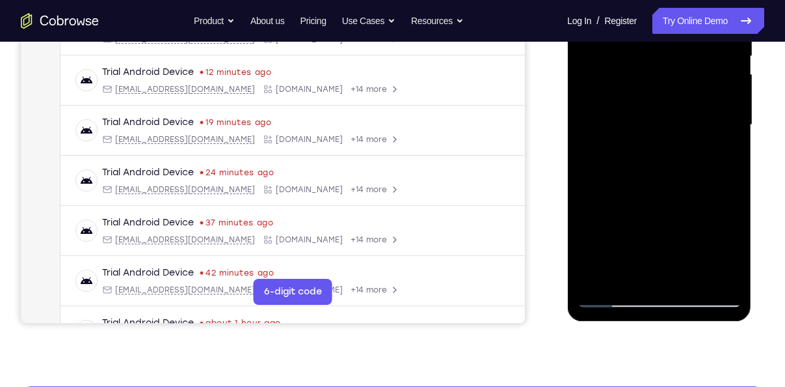
click at [705, 95] on div at bounding box center [659, 125] width 164 height 364
drag, startPoint x: 695, startPoint y: 200, endPoint x: 698, endPoint y: 121, distance: 79.4
click at [698, 121] on div at bounding box center [659, 125] width 164 height 364
drag, startPoint x: 690, startPoint y: 250, endPoint x: 705, endPoint y: 144, distance: 107.2
click at [705, 144] on div at bounding box center [659, 125] width 164 height 364
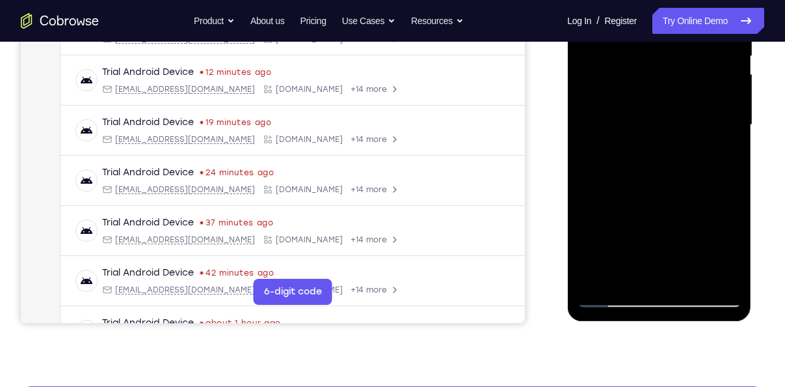
click at [634, 150] on div at bounding box center [659, 125] width 164 height 364
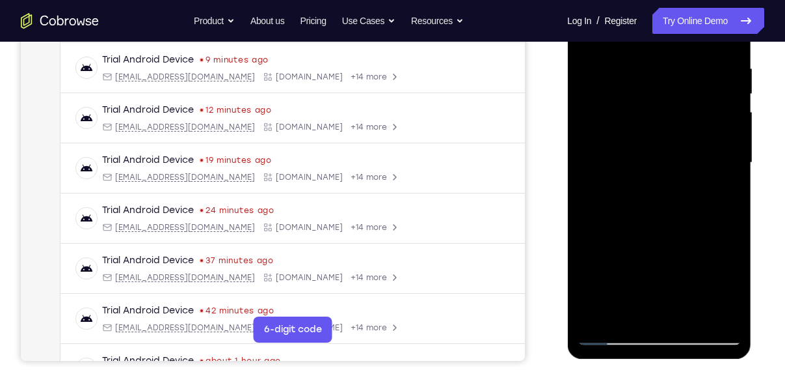
scroll to position [245, 0]
click at [696, 111] on div at bounding box center [659, 162] width 164 height 364
click at [674, 78] on div at bounding box center [659, 162] width 164 height 364
click at [614, 335] on div at bounding box center [659, 162] width 164 height 364
click at [616, 139] on div at bounding box center [659, 162] width 164 height 364
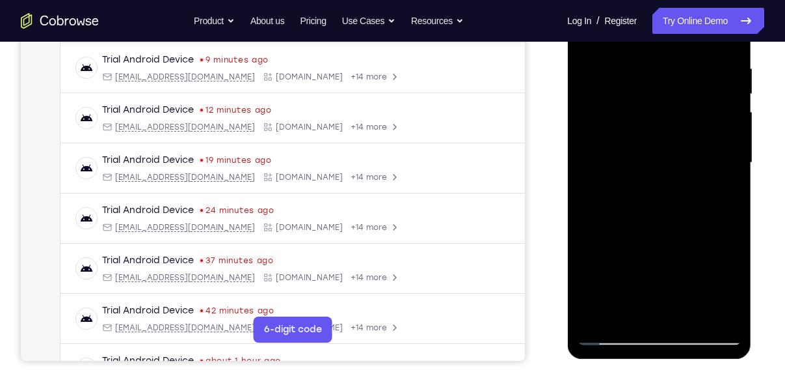
click at [676, 153] on div at bounding box center [659, 162] width 164 height 364
click at [636, 163] on div at bounding box center [659, 162] width 164 height 364
click at [606, 154] on div at bounding box center [659, 162] width 164 height 364
drag, startPoint x: 638, startPoint y: 249, endPoint x: 657, endPoint y: 167, distance: 84.1
click at [657, 167] on div at bounding box center [659, 162] width 164 height 364
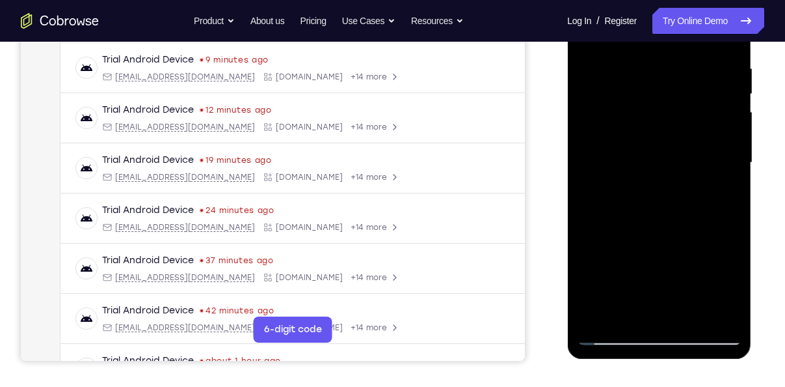
click at [612, 331] on div at bounding box center [659, 162] width 164 height 364
drag, startPoint x: 666, startPoint y: 248, endPoint x: 691, endPoint y: 67, distance: 182.6
click at [691, 67] on div at bounding box center [659, 162] width 164 height 364
click at [616, 126] on div at bounding box center [659, 162] width 164 height 364
click at [715, 116] on div at bounding box center [659, 162] width 164 height 364
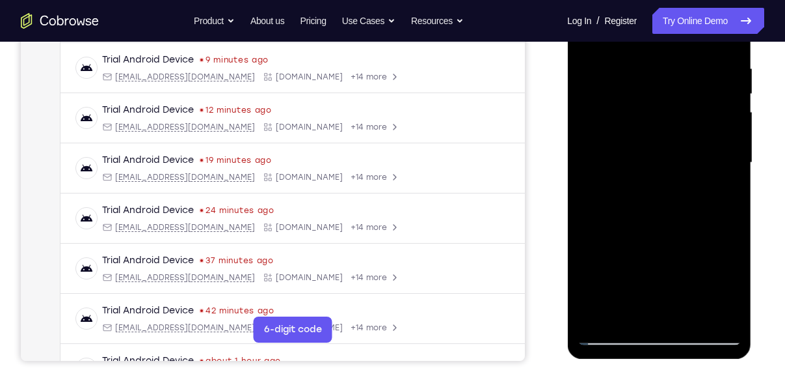
drag, startPoint x: 732, startPoint y: 216, endPoint x: 711, endPoint y: 77, distance: 140.8
click at [711, 77] on div at bounding box center [659, 162] width 164 height 364
drag, startPoint x: 718, startPoint y: 144, endPoint x: 716, endPoint y: 60, distance: 84.0
click at [716, 60] on div at bounding box center [659, 162] width 164 height 364
drag, startPoint x: 711, startPoint y: 118, endPoint x: 698, endPoint y: 255, distance: 137.3
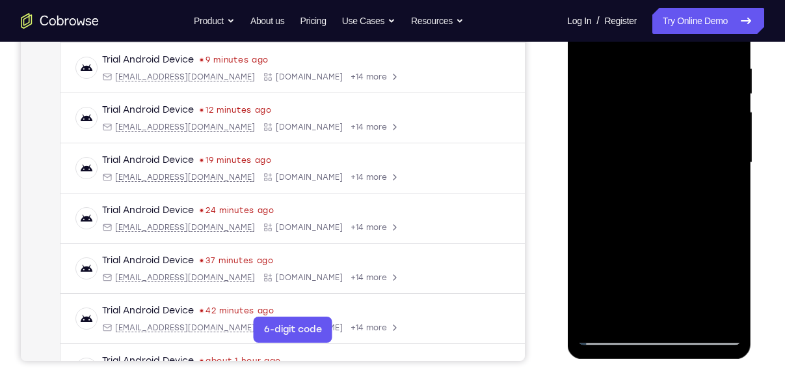
click at [698, 255] on div at bounding box center [659, 162] width 164 height 364
click at [606, 333] on div at bounding box center [659, 162] width 164 height 364
drag, startPoint x: 667, startPoint y: 276, endPoint x: 677, endPoint y: 172, distance: 103.9
click at [677, 172] on div at bounding box center [659, 162] width 164 height 364
drag, startPoint x: 677, startPoint y: 204, endPoint x: 687, endPoint y: 128, distance: 76.8
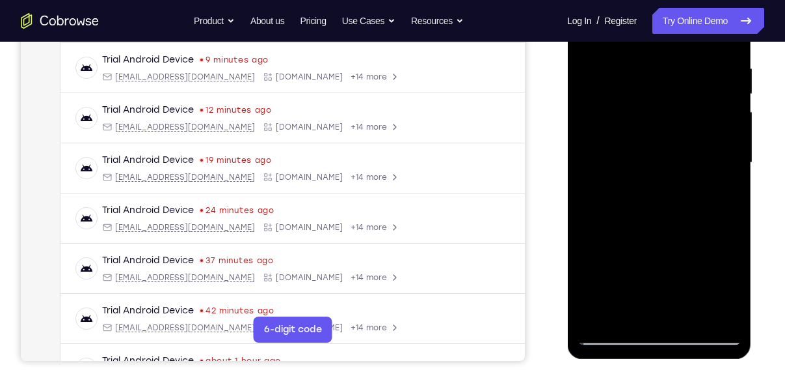
click at [687, 128] on div at bounding box center [659, 162] width 164 height 364
drag, startPoint x: 687, startPoint y: 128, endPoint x: 696, endPoint y: 74, distance: 55.5
click at [696, 74] on div at bounding box center [659, 162] width 164 height 364
click at [631, 243] on div at bounding box center [659, 162] width 164 height 364
click at [701, 92] on div at bounding box center [659, 162] width 164 height 364
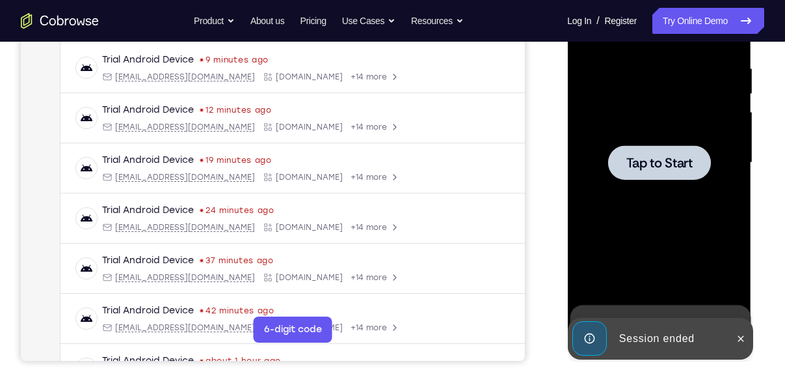
click at [662, 176] on div at bounding box center [659, 162] width 103 height 34
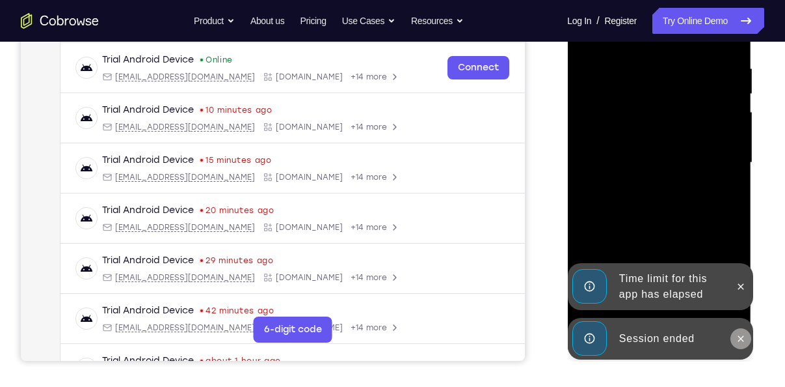
click at [742, 334] on icon at bounding box center [740, 338] width 10 height 10
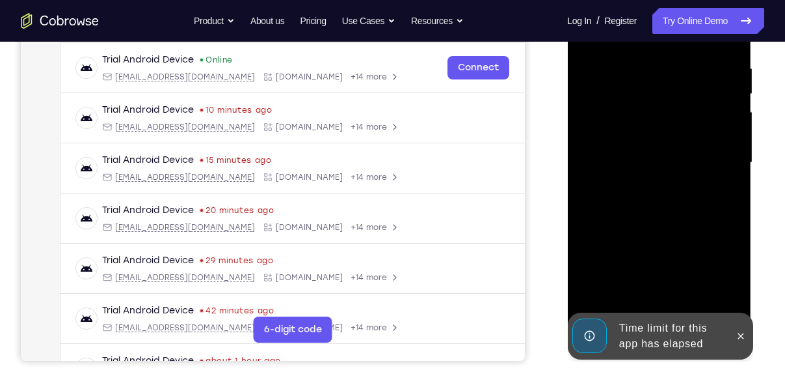
click at [737, 288] on div at bounding box center [659, 162] width 164 height 364
click at [744, 323] on div at bounding box center [740, 335] width 21 height 47
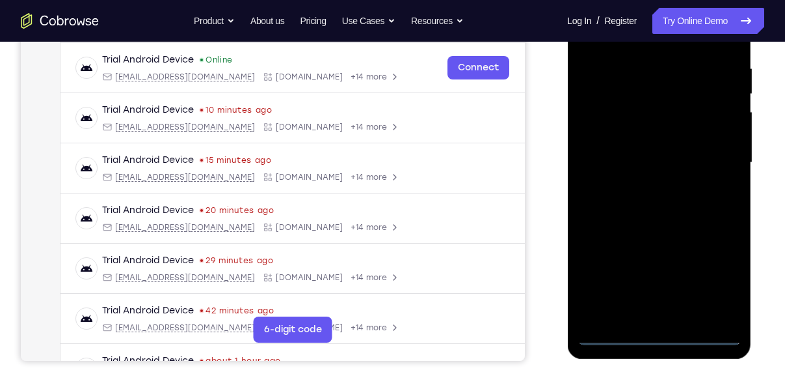
click at [673, 335] on div at bounding box center [659, 162] width 164 height 364
click at [718, 293] on div at bounding box center [659, 162] width 164 height 364
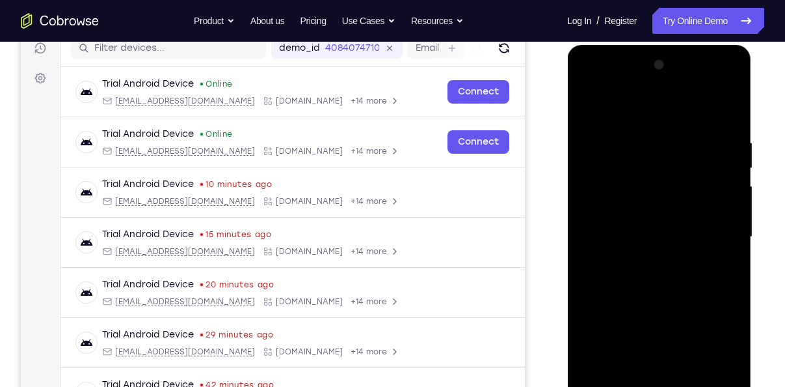
scroll to position [169, 0]
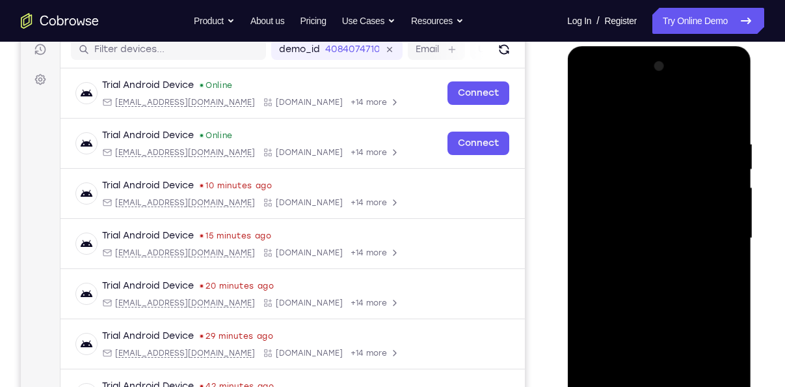
click at [664, 108] on div at bounding box center [659, 238] width 164 height 364
click at [722, 228] on div at bounding box center [659, 238] width 164 height 364
click at [643, 264] on div at bounding box center [659, 238] width 164 height 364
click at [659, 226] on div at bounding box center [659, 238] width 164 height 364
click at [635, 210] on div at bounding box center [659, 238] width 164 height 364
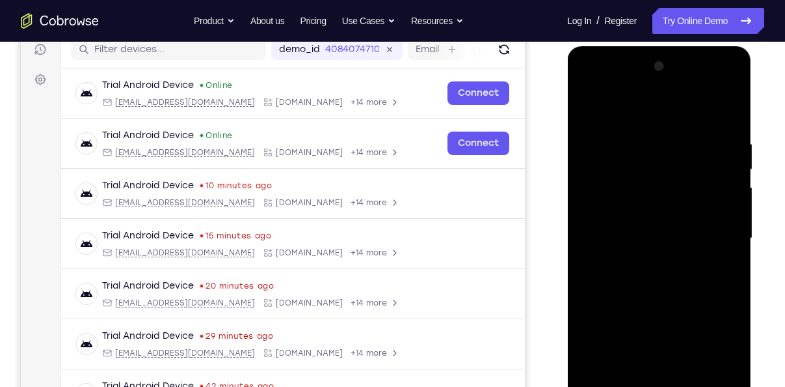
click at [646, 229] on div at bounding box center [659, 238] width 164 height 364
click at [651, 238] on div at bounding box center [659, 238] width 164 height 364
click at [654, 277] on div at bounding box center [659, 238] width 164 height 364
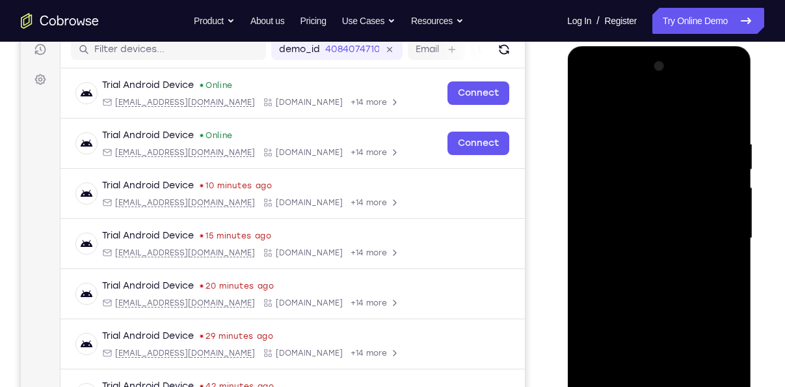
click at [654, 277] on div at bounding box center [659, 238] width 164 height 364
click at [662, 300] on div at bounding box center [659, 238] width 164 height 364
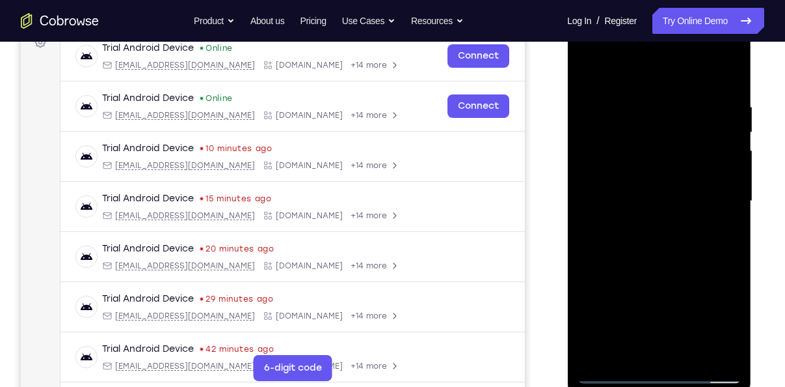
scroll to position [228, 0]
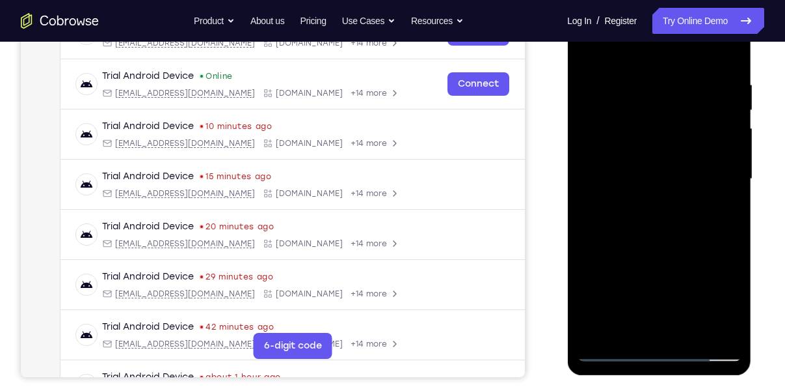
click at [693, 326] on div at bounding box center [659, 179] width 164 height 364
click at [650, 244] on div at bounding box center [659, 179] width 164 height 364
click at [579, 44] on div at bounding box center [659, 179] width 164 height 364
click at [728, 329] on div at bounding box center [659, 179] width 164 height 364
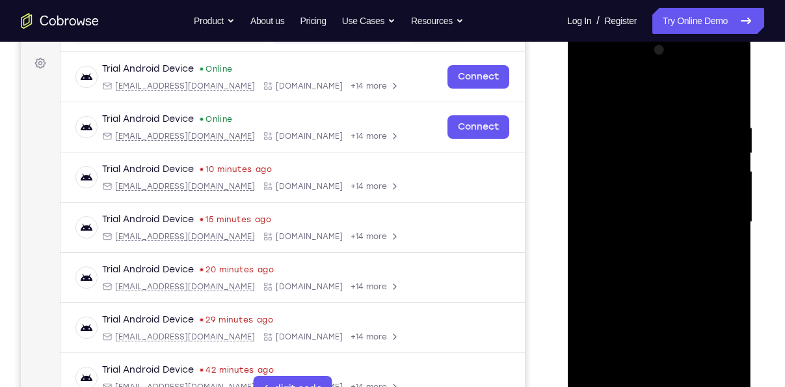
scroll to position [181, 0]
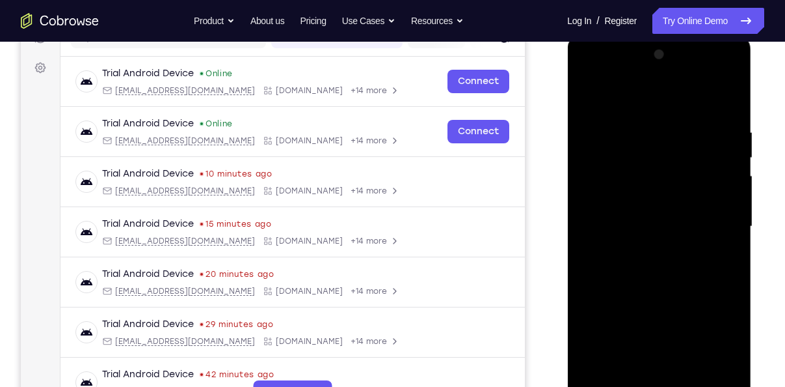
click at [726, 94] on div at bounding box center [659, 226] width 164 height 364
click at [659, 290] on div at bounding box center [659, 226] width 164 height 364
click at [615, 116] on div at bounding box center [659, 226] width 164 height 364
click at [661, 329] on div at bounding box center [659, 226] width 164 height 364
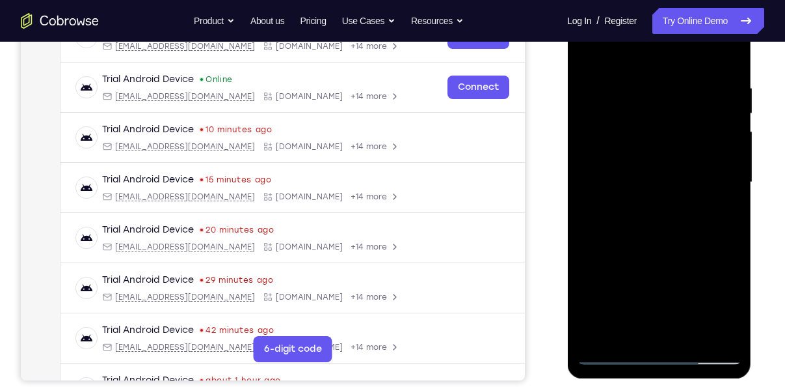
scroll to position [226, 0]
click at [604, 212] on div at bounding box center [659, 181] width 164 height 364
click at [624, 210] on div at bounding box center [659, 181] width 164 height 364
drag, startPoint x: 678, startPoint y: 151, endPoint x: 575, endPoint y: 166, distance: 103.9
click at [575, 166] on div at bounding box center [659, 184] width 184 height 388
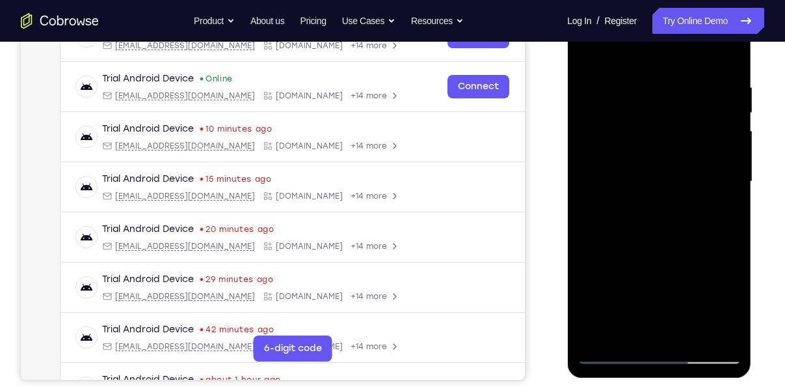
drag, startPoint x: 696, startPoint y: 143, endPoint x: 611, endPoint y: 157, distance: 85.7
click at [611, 157] on div at bounding box center [659, 181] width 164 height 364
drag, startPoint x: 709, startPoint y: 149, endPoint x: 668, endPoint y: 156, distance: 41.6
click at [668, 156] on div at bounding box center [659, 181] width 164 height 364
click at [636, 156] on div at bounding box center [659, 181] width 164 height 364
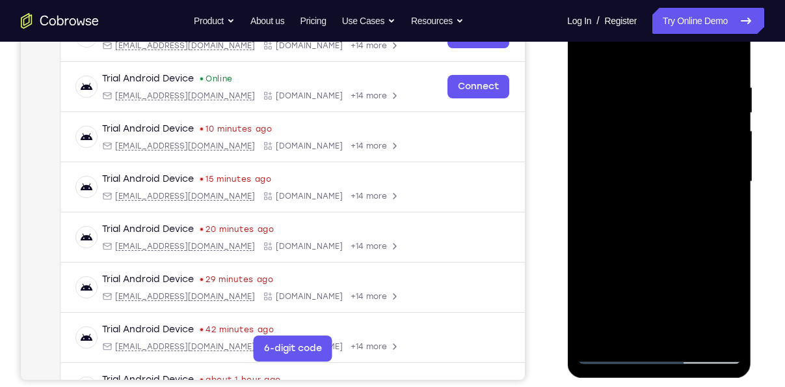
click at [595, 58] on div at bounding box center [659, 181] width 164 height 364
drag, startPoint x: 678, startPoint y: 129, endPoint x: 588, endPoint y: 153, distance: 93.4
click at [588, 153] on div at bounding box center [659, 181] width 164 height 364
drag, startPoint x: 680, startPoint y: 157, endPoint x: 577, endPoint y: 167, distance: 104.0
click at [577, 167] on div at bounding box center [659, 184] width 184 height 388
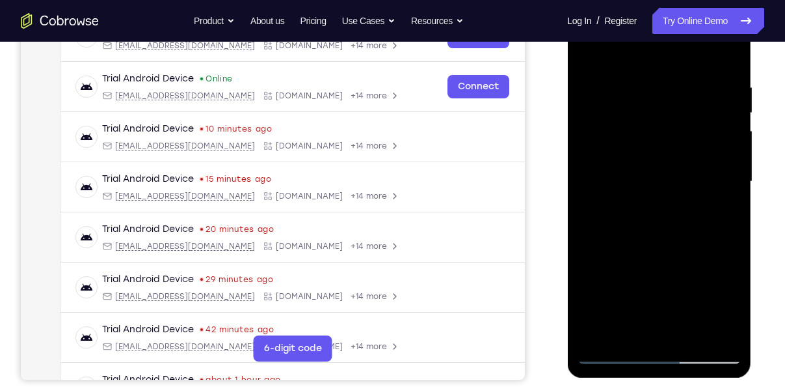
drag, startPoint x: 648, startPoint y: 256, endPoint x: 651, endPoint y: 180, distance: 75.5
click at [651, 180] on div at bounding box center [659, 181] width 164 height 364
click at [625, 246] on div at bounding box center [659, 181] width 164 height 364
drag, startPoint x: 677, startPoint y: 220, endPoint x: 678, endPoint y: 292, distance: 71.6
click at [678, 292] on div at bounding box center [659, 181] width 164 height 364
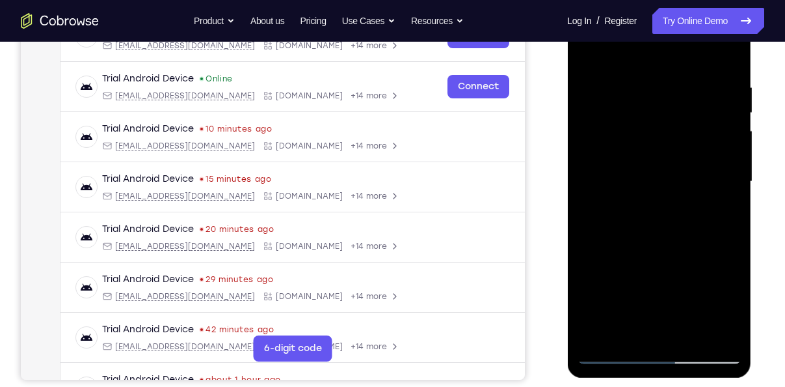
click at [705, 112] on div at bounding box center [659, 181] width 164 height 364
click at [675, 93] on div at bounding box center [659, 181] width 164 height 364
drag, startPoint x: 659, startPoint y: 206, endPoint x: 670, endPoint y: 128, distance: 79.5
click at [670, 128] on div at bounding box center [659, 181] width 164 height 364
drag, startPoint x: 696, startPoint y: 249, endPoint x: 599, endPoint y: 260, distance: 97.0
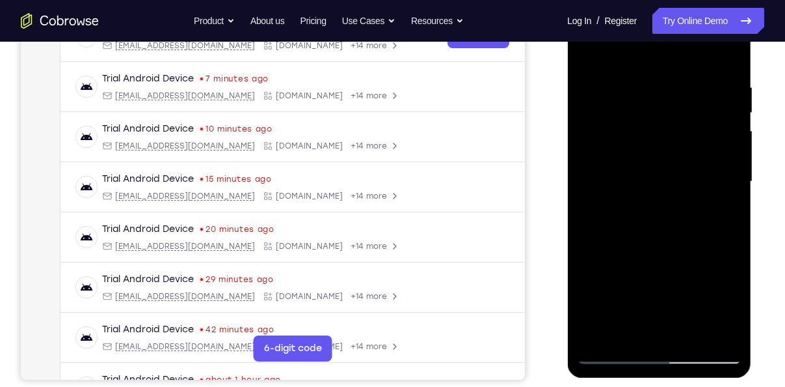
click at [599, 260] on div at bounding box center [659, 181] width 164 height 364
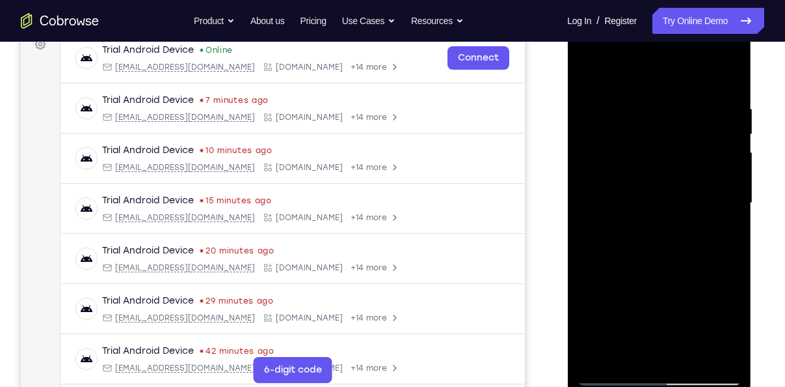
scroll to position [204, 0]
click at [716, 49] on div at bounding box center [659, 203] width 164 height 364
click at [664, 110] on div at bounding box center [659, 203] width 164 height 364
click at [588, 78] on div at bounding box center [659, 203] width 164 height 364
drag, startPoint x: 646, startPoint y: 230, endPoint x: 653, endPoint y: 126, distance: 104.4
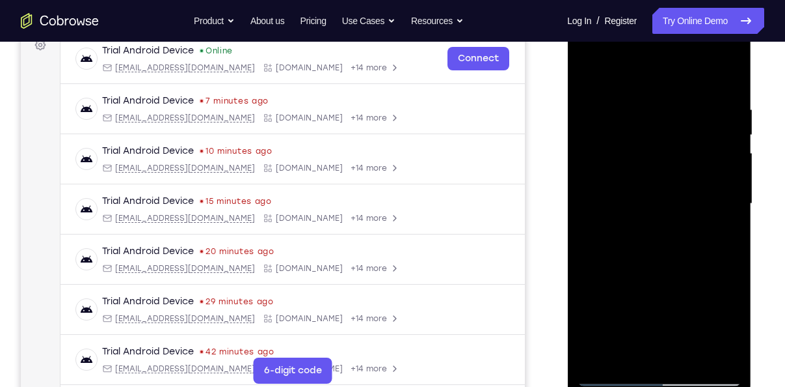
click at [653, 126] on div at bounding box center [659, 203] width 164 height 364
drag, startPoint x: 644, startPoint y: 257, endPoint x: 652, endPoint y: 118, distance: 138.8
click at [652, 118] on div at bounding box center [659, 203] width 164 height 364
drag, startPoint x: 661, startPoint y: 236, endPoint x: 660, endPoint y: 150, distance: 85.2
click at [660, 150] on div at bounding box center [659, 203] width 164 height 364
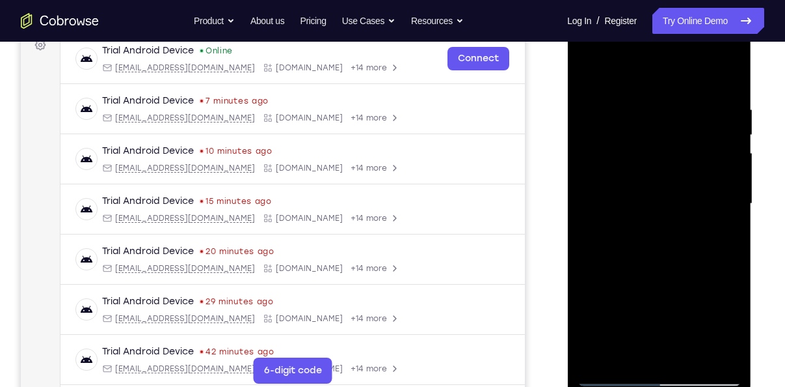
click at [634, 213] on div at bounding box center [659, 203] width 164 height 364
click at [584, 74] on div at bounding box center [659, 203] width 164 height 364
drag, startPoint x: 654, startPoint y: 263, endPoint x: 665, endPoint y: 133, distance: 130.0
click at [665, 133] on div at bounding box center [659, 203] width 164 height 364
drag, startPoint x: 684, startPoint y: 271, endPoint x: 685, endPoint y: 228, distance: 43.0
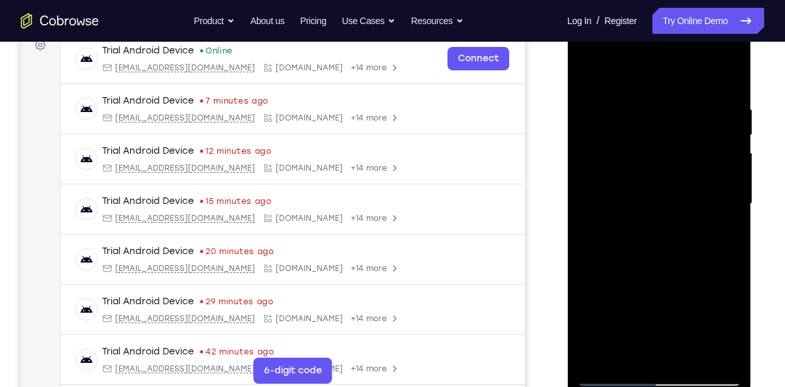
click at [685, 228] on div at bounding box center [659, 203] width 164 height 364
click at [617, 201] on div at bounding box center [659, 203] width 164 height 364
click at [703, 174] on div at bounding box center [659, 203] width 164 height 364
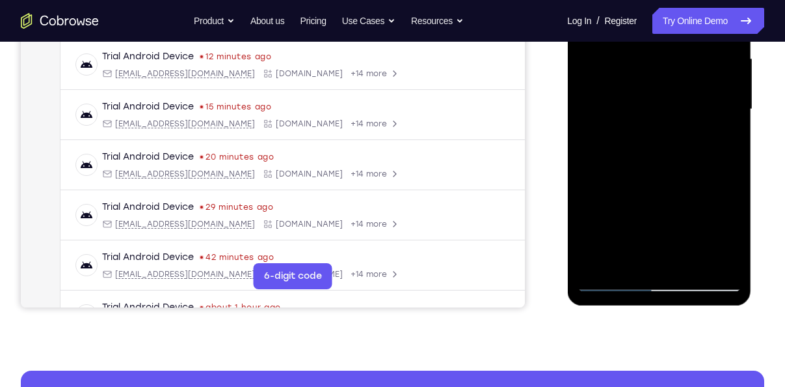
scroll to position [312, 0]
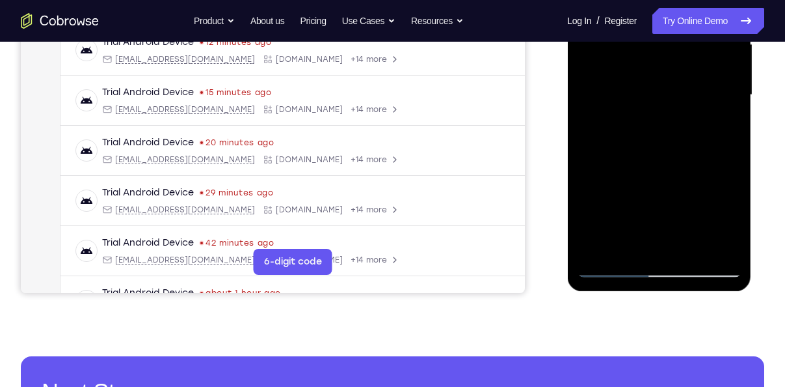
click at [736, 208] on div at bounding box center [659, 95] width 164 height 364
click at [625, 208] on div at bounding box center [659, 95] width 164 height 364
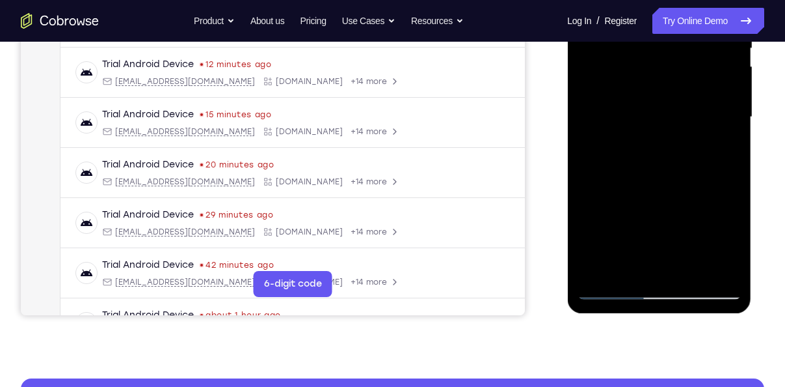
scroll to position [292, 0]
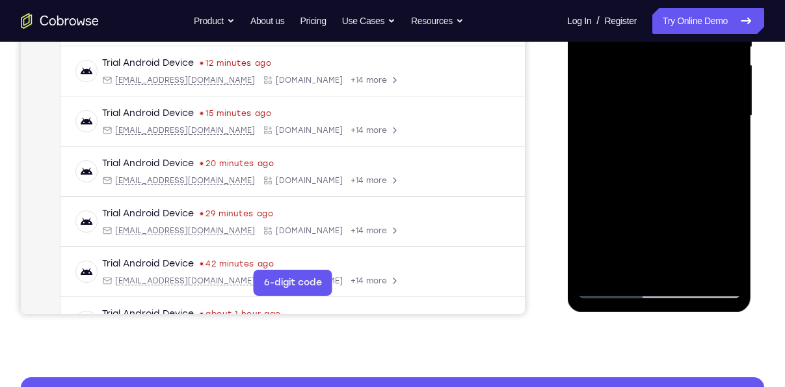
click at [616, 289] on div at bounding box center [659, 116] width 164 height 364
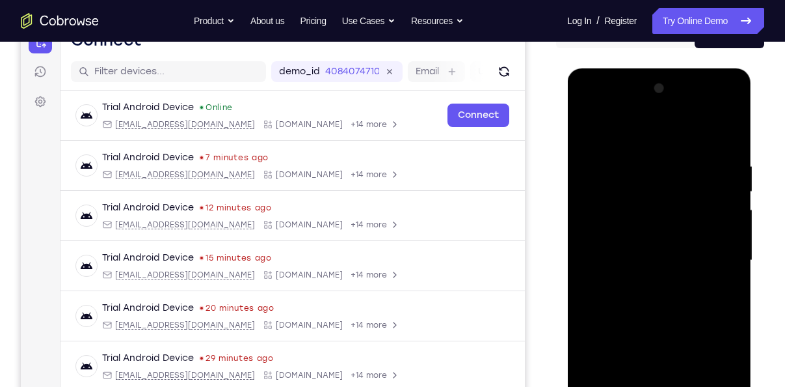
scroll to position [134, 0]
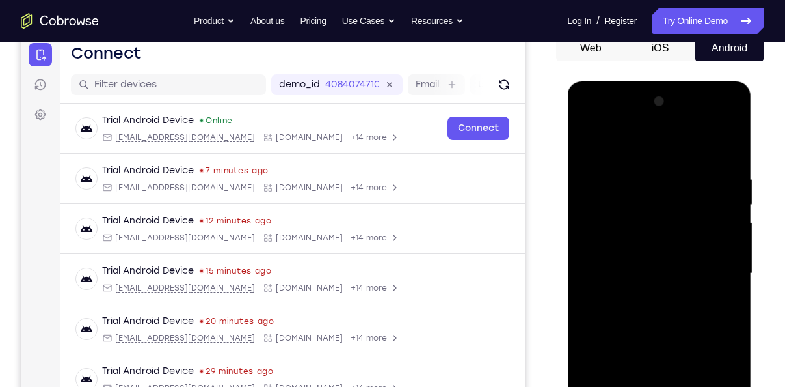
click at [714, 118] on div at bounding box center [659, 273] width 164 height 364
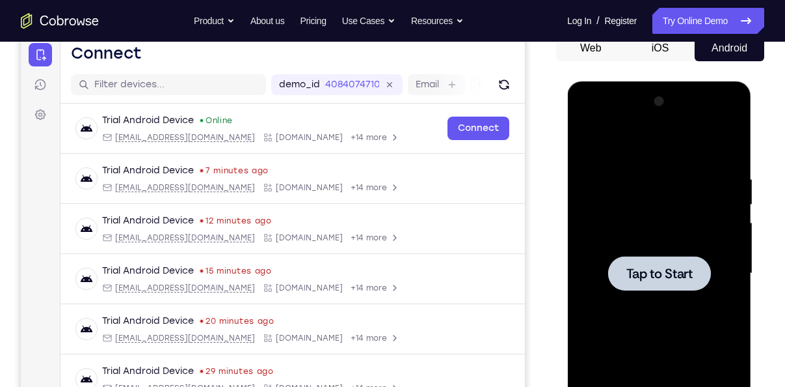
click at [672, 237] on div at bounding box center [659, 273] width 164 height 364
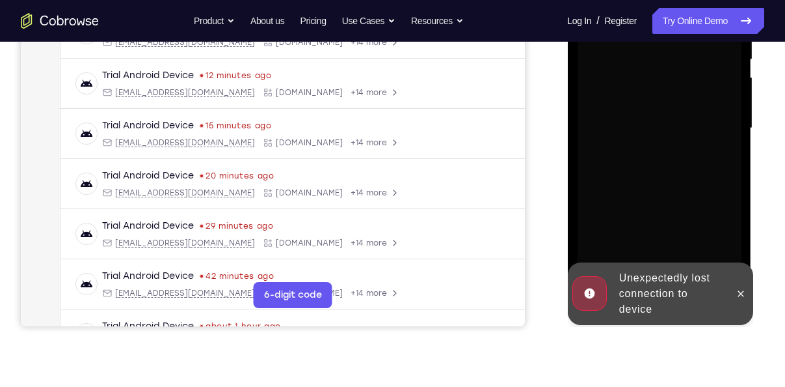
scroll to position [280, 0]
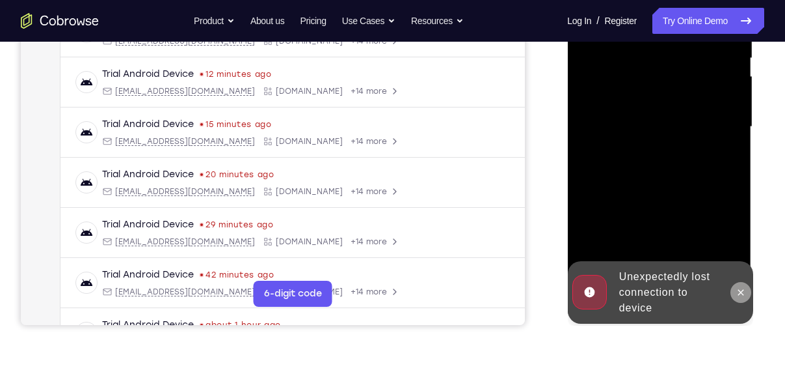
click at [739, 294] on icon at bounding box center [741, 292] width 6 height 6
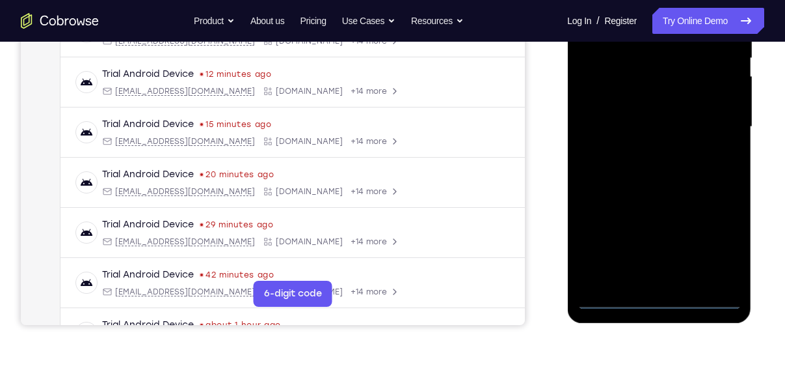
click at [657, 301] on div at bounding box center [659, 127] width 164 height 364
click at [716, 254] on div at bounding box center [659, 127] width 164 height 364
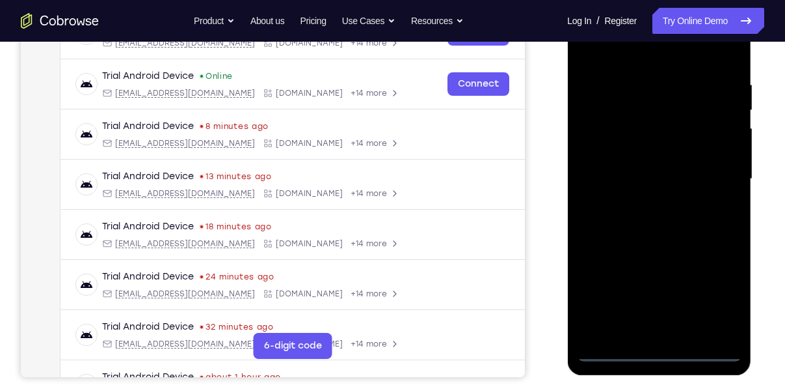
scroll to position [202, 0]
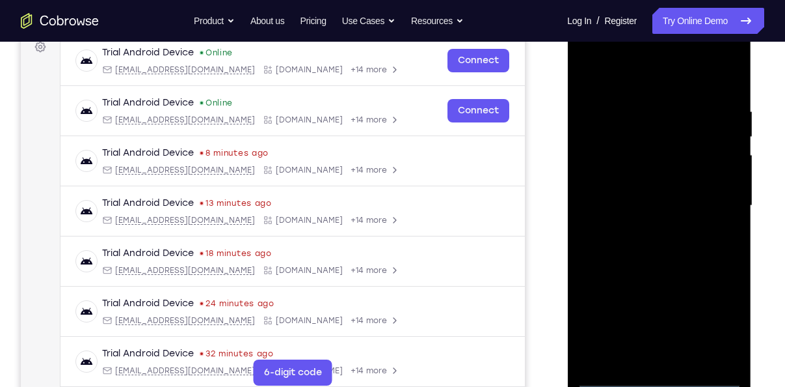
click at [673, 84] on div at bounding box center [659, 205] width 164 height 364
click at [712, 193] on div at bounding box center [659, 205] width 164 height 364
click at [652, 226] on div at bounding box center [659, 205] width 164 height 364
click at [666, 184] on div at bounding box center [659, 205] width 164 height 364
click at [636, 187] on div at bounding box center [659, 205] width 164 height 364
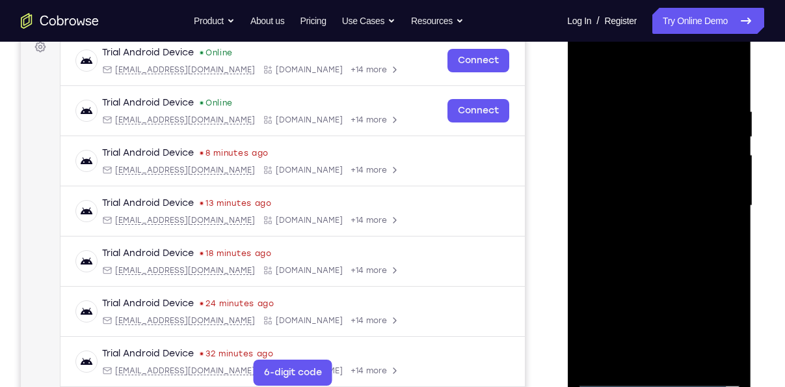
click at [633, 200] on div at bounding box center [659, 205] width 164 height 364
click at [640, 239] on div at bounding box center [659, 205] width 164 height 364
click at [642, 245] on div at bounding box center [659, 205] width 164 height 364
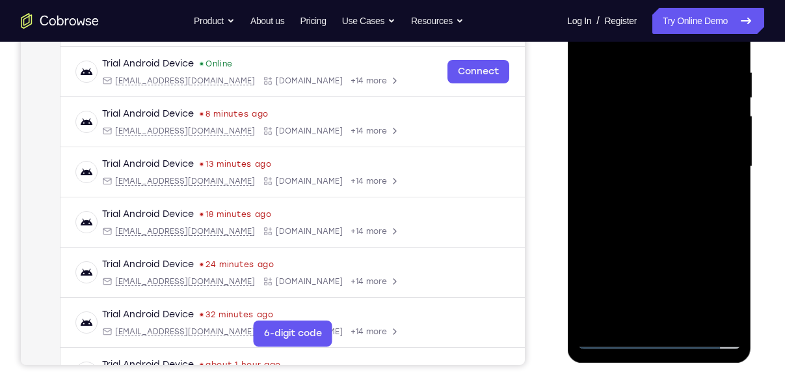
scroll to position [251, 0]
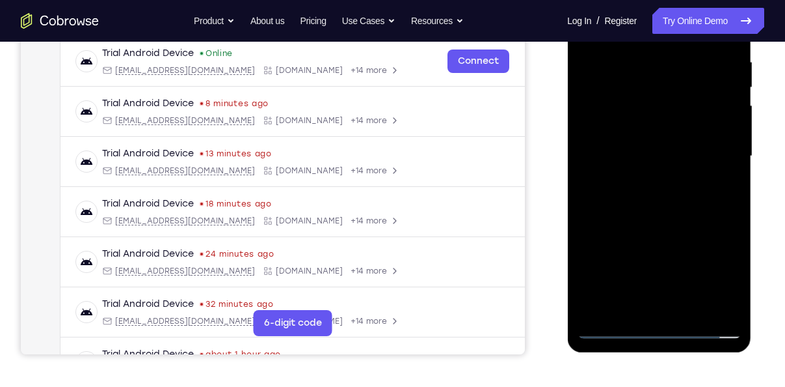
click at [640, 222] on div at bounding box center [659, 156] width 164 height 364
click at [722, 312] on div at bounding box center [659, 156] width 164 height 364
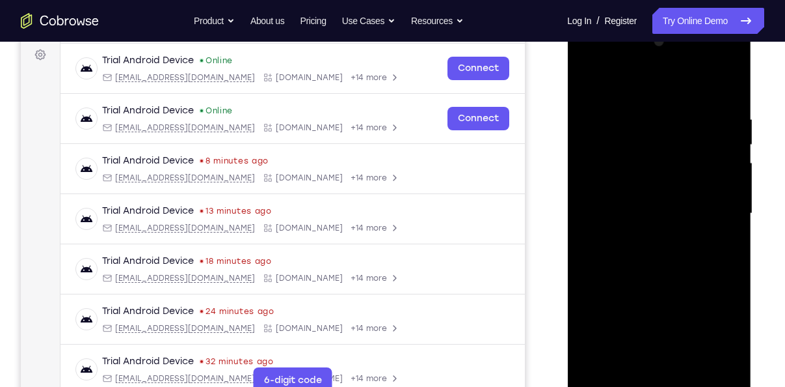
scroll to position [189, 0]
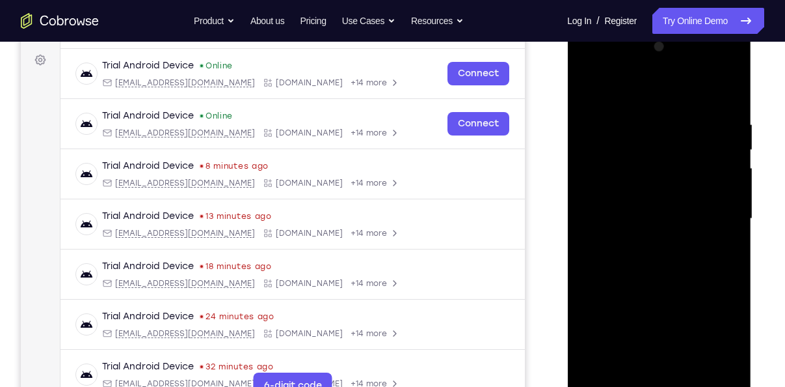
click at [729, 88] on div at bounding box center [659, 218] width 164 height 364
click at [672, 292] on div at bounding box center [659, 218] width 164 height 364
click at [609, 112] on div at bounding box center [659, 218] width 164 height 364
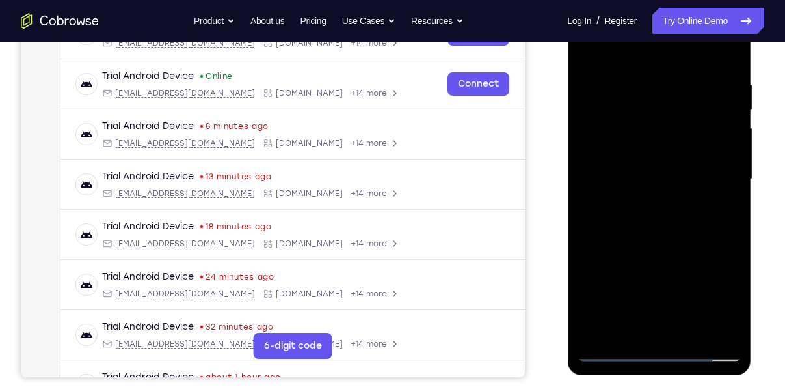
scroll to position [230, 0]
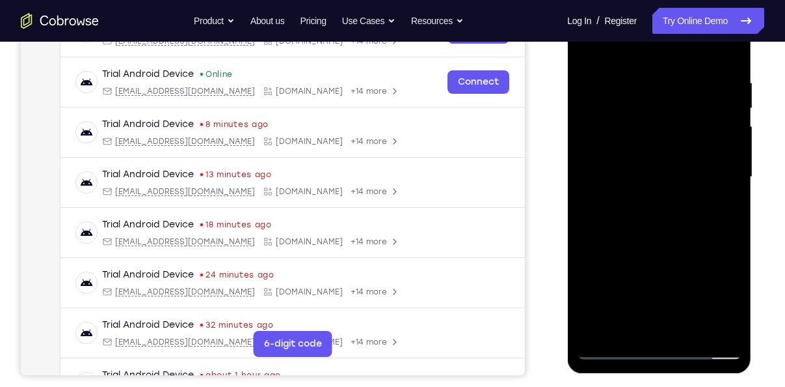
click at [655, 288] on div at bounding box center [659, 177] width 164 height 364
drag, startPoint x: 686, startPoint y: 167, endPoint x: 693, endPoint y: 109, distance: 58.4
click at [693, 109] on div at bounding box center [659, 177] width 164 height 364
click at [637, 168] on div at bounding box center [659, 177] width 164 height 364
click at [584, 53] on div at bounding box center [659, 177] width 164 height 364
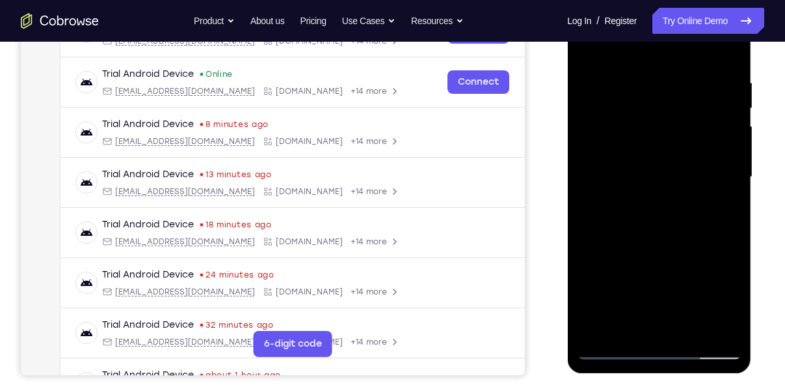
drag, startPoint x: 649, startPoint y: 215, endPoint x: 662, endPoint y: 128, distance: 87.6
click at [662, 128] on div at bounding box center [659, 177] width 164 height 364
click at [625, 308] on div at bounding box center [659, 177] width 164 height 364
drag, startPoint x: 623, startPoint y: 267, endPoint x: 640, endPoint y: 150, distance: 117.6
click at [640, 150] on div at bounding box center [659, 177] width 164 height 364
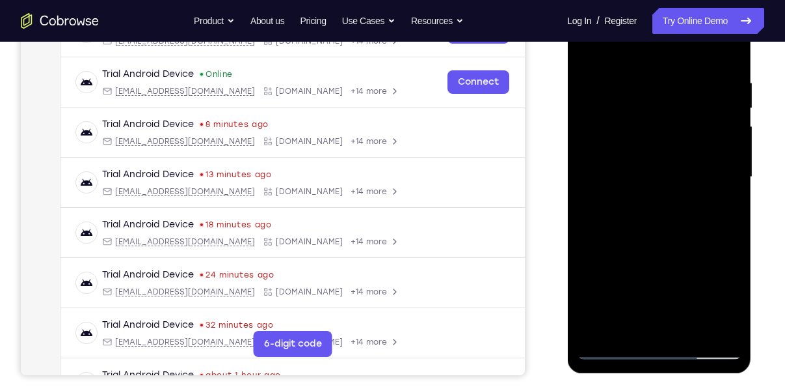
click at [622, 234] on div at bounding box center [659, 177] width 164 height 364
click at [608, 232] on div at bounding box center [659, 177] width 164 height 364
drag, startPoint x: 691, startPoint y: 234, endPoint x: 697, endPoint y: 121, distance: 113.4
click at [697, 121] on div at bounding box center [659, 177] width 164 height 364
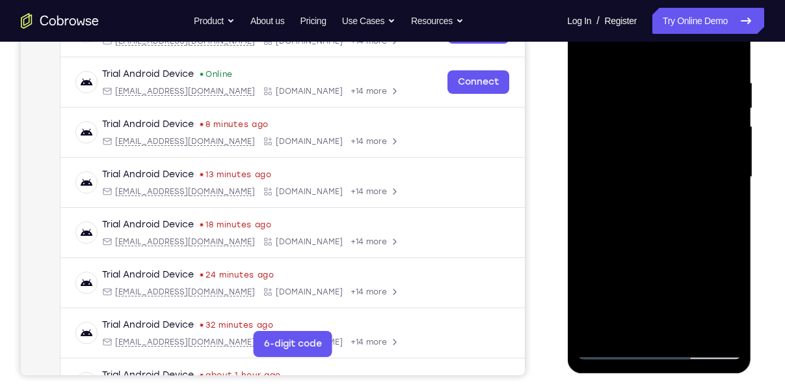
drag, startPoint x: 688, startPoint y: 273, endPoint x: 698, endPoint y: 166, distance: 107.1
click at [698, 166] on div at bounding box center [659, 177] width 164 height 364
drag, startPoint x: 703, startPoint y: 285, endPoint x: 710, endPoint y: 156, distance: 129.7
click at [710, 156] on div at bounding box center [659, 177] width 164 height 364
drag, startPoint x: 718, startPoint y: 266, endPoint x: 654, endPoint y: 269, distance: 63.8
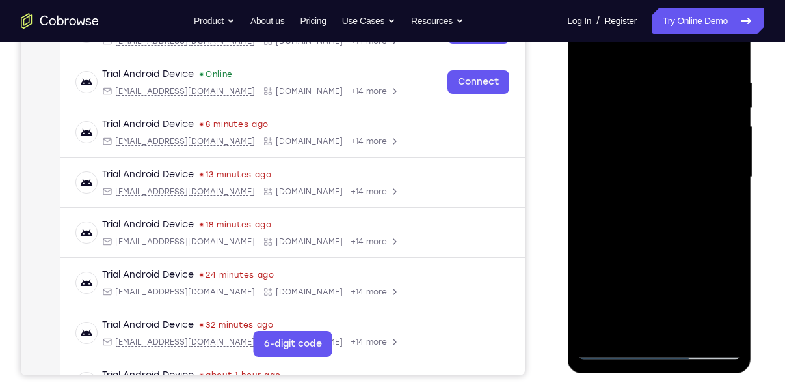
click at [654, 269] on div at bounding box center [659, 177] width 164 height 364
click at [619, 273] on div at bounding box center [659, 177] width 164 height 364
click at [586, 49] on div at bounding box center [659, 177] width 164 height 364
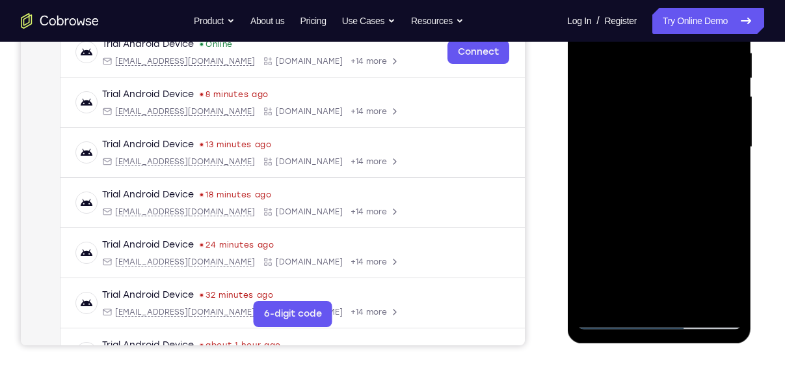
drag, startPoint x: 715, startPoint y: 236, endPoint x: 641, endPoint y: 240, distance: 74.3
click at [641, 240] on div at bounding box center [659, 147] width 164 height 364
click at [686, 239] on div at bounding box center [659, 147] width 164 height 364
click at [640, 198] on div at bounding box center [659, 147] width 164 height 364
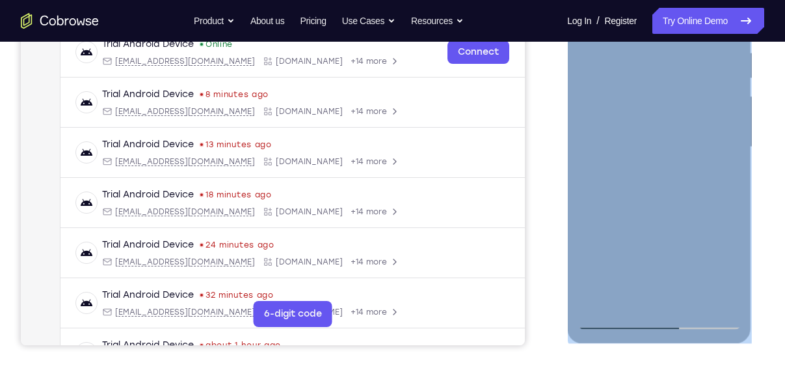
drag, startPoint x: 573, startPoint y: 189, endPoint x: 651, endPoint y: 195, distance: 79.0
click at [651, 195] on div at bounding box center [659, 149] width 184 height 388
click at [614, 314] on div at bounding box center [659, 147] width 164 height 364
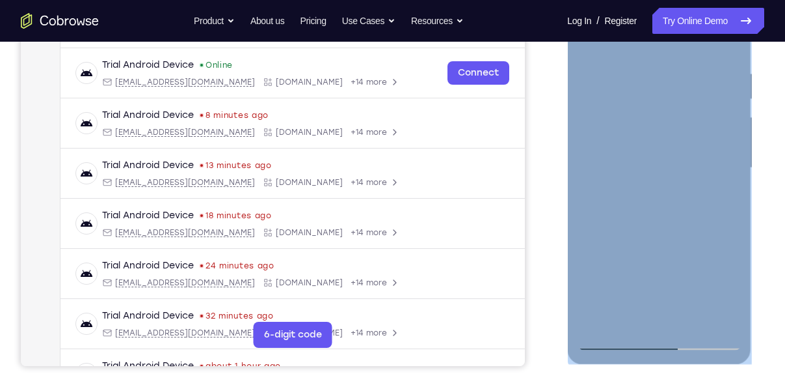
scroll to position [243, 0]
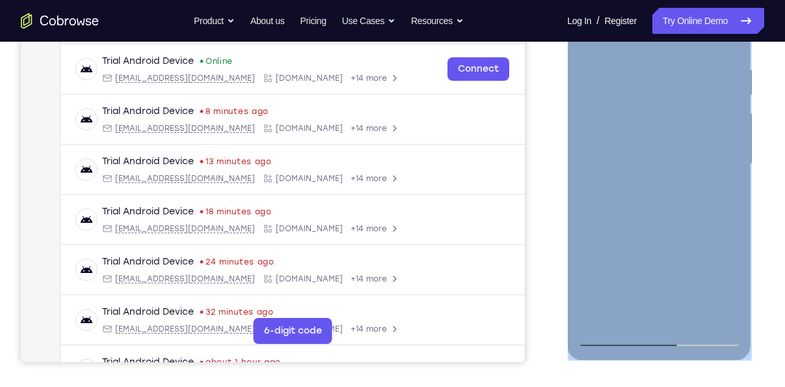
click at [596, 49] on div at bounding box center [659, 164] width 164 height 364
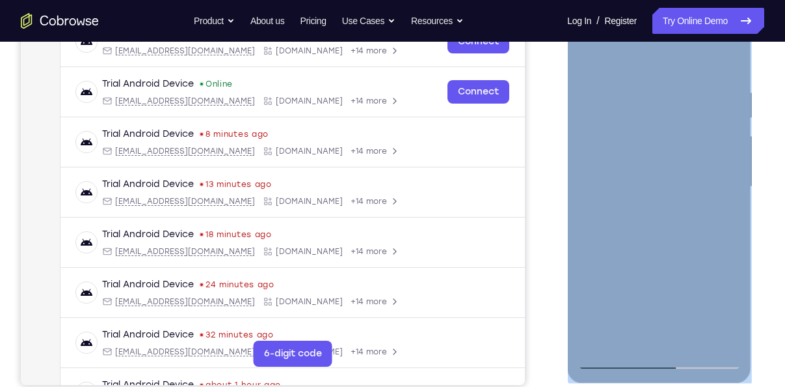
scroll to position [217, 0]
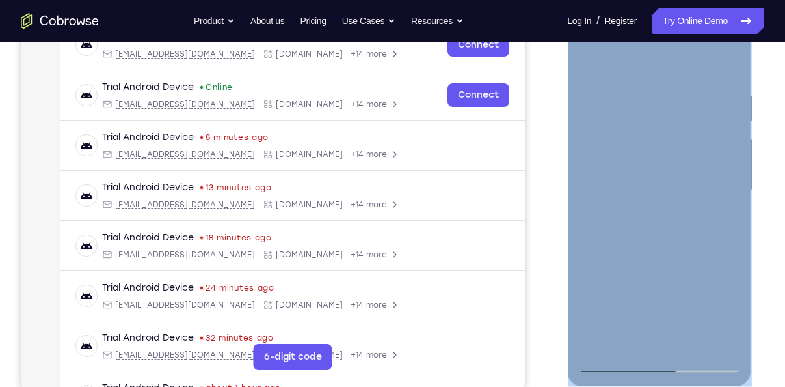
click at [703, 135] on div at bounding box center [659, 190] width 164 height 364
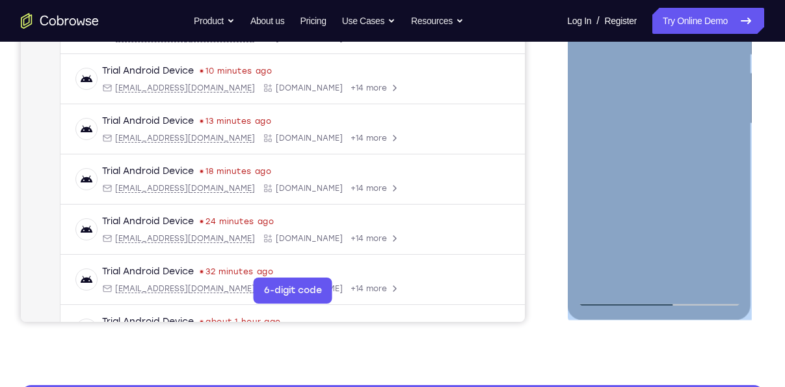
scroll to position [291, 0]
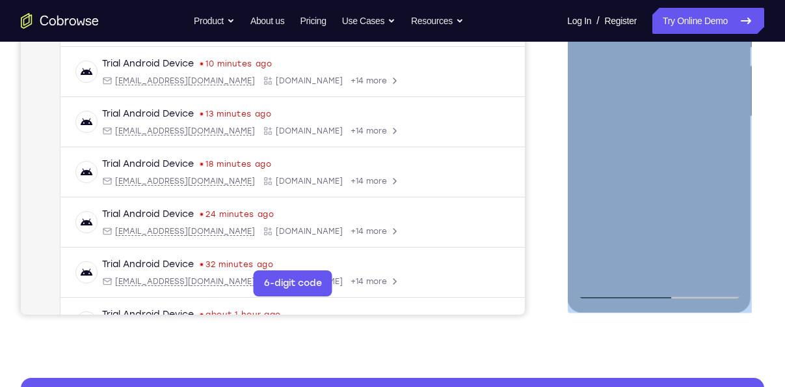
click at [642, 268] on div at bounding box center [659, 116] width 164 height 364
click at [627, 273] on div at bounding box center [659, 116] width 164 height 364
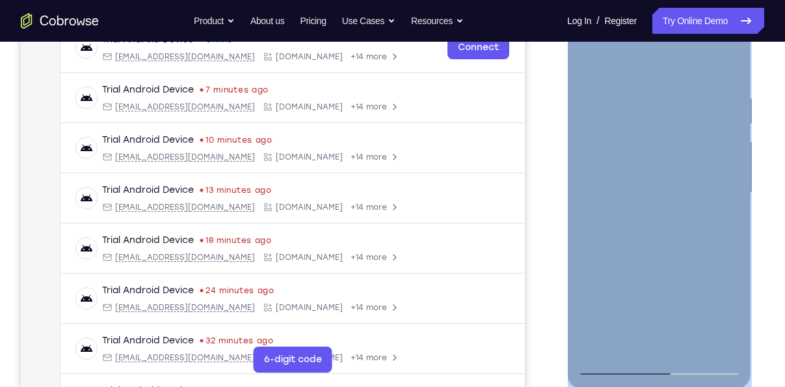
scroll to position [210, 0]
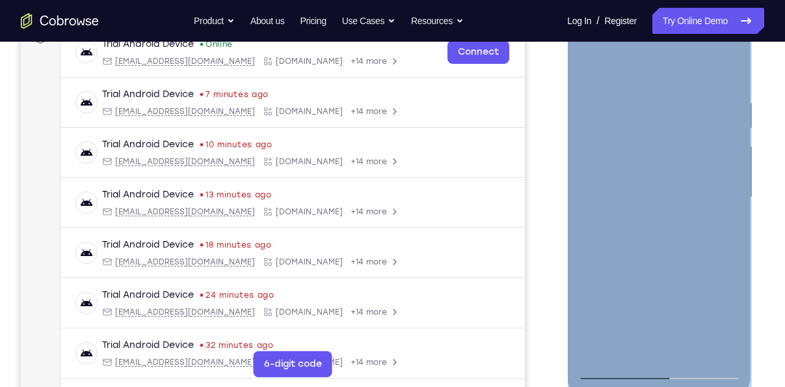
click at [645, 62] on div at bounding box center [659, 197] width 164 height 364
click at [640, 90] on div at bounding box center [659, 197] width 164 height 364
click at [594, 190] on div at bounding box center [659, 197] width 164 height 364
click at [728, 172] on div at bounding box center [659, 197] width 164 height 364
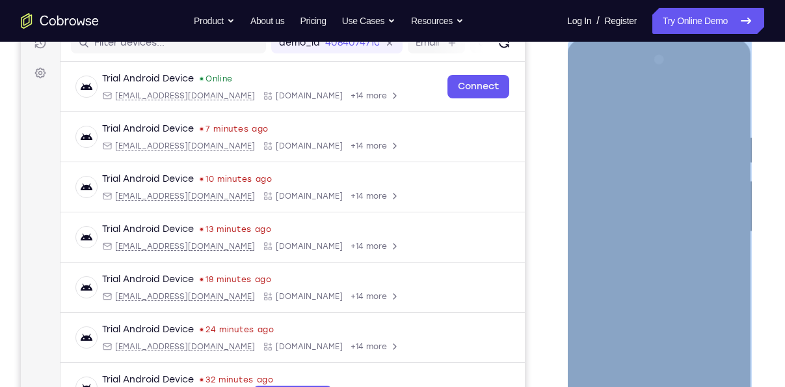
scroll to position [174, 0]
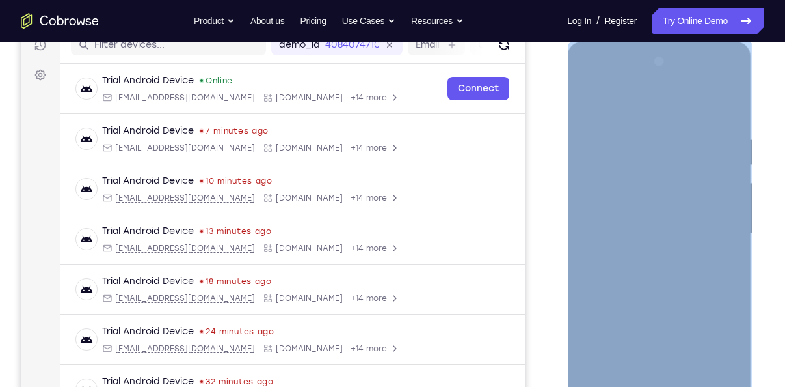
click at [733, 65] on div at bounding box center [659, 233] width 164 height 364
click at [659, 148] on div at bounding box center [659, 233] width 164 height 364
click at [694, 148] on div at bounding box center [659, 233] width 164 height 364
click at [667, 296] on div at bounding box center [659, 233] width 164 height 364
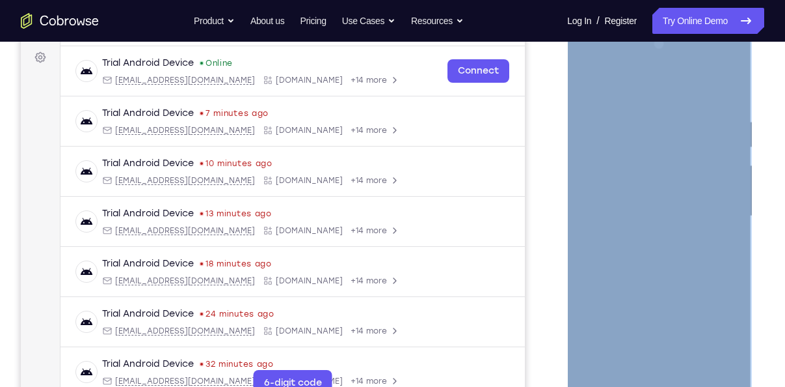
scroll to position [190, 0]
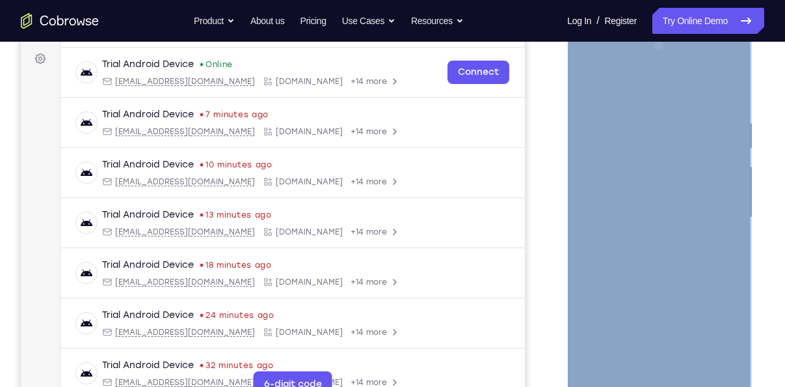
click at [590, 86] on div at bounding box center [659, 217] width 164 height 364
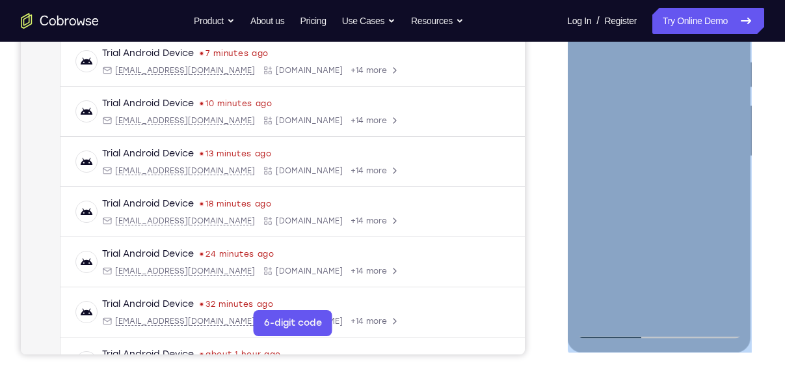
scroll to position [251, 0]
click at [619, 307] on div at bounding box center [659, 156] width 164 height 364
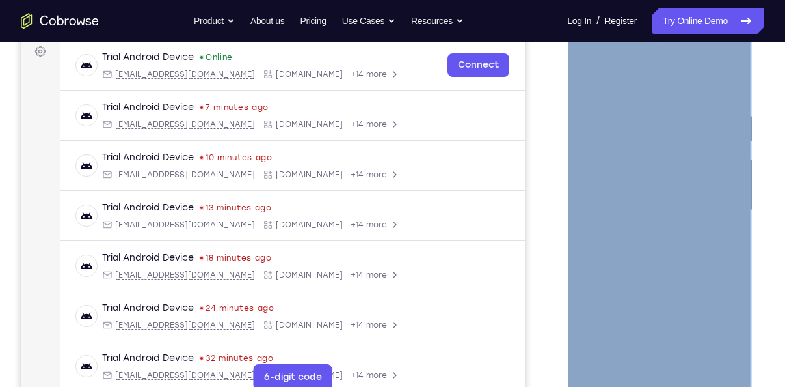
scroll to position [194, 0]
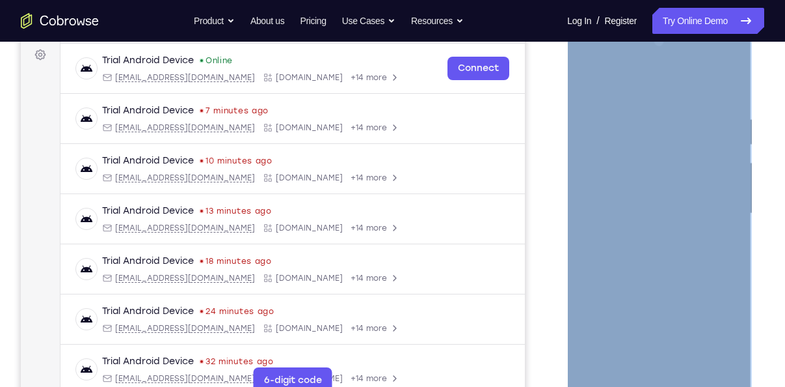
click at [648, 77] on div at bounding box center [659, 213] width 164 height 364
click at [614, 174] on div at bounding box center [659, 213] width 164 height 364
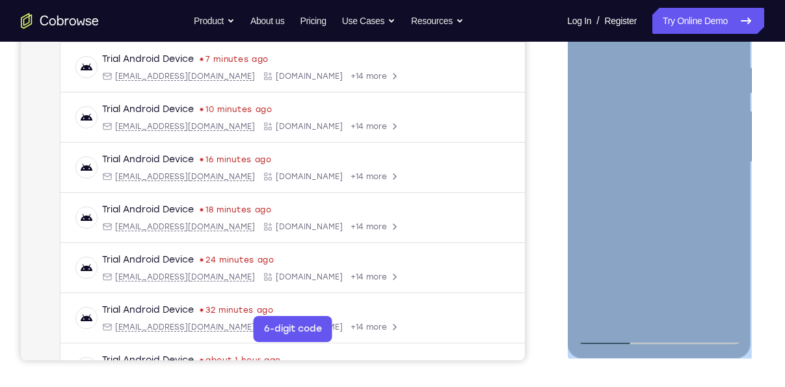
scroll to position [250, 0]
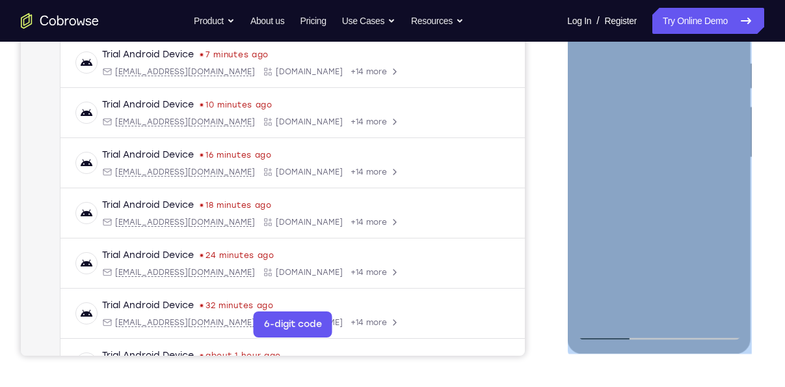
click at [606, 251] on div at bounding box center [659, 157] width 164 height 364
click at [737, 279] on div at bounding box center [659, 157] width 164 height 364
click at [678, 275] on div at bounding box center [659, 157] width 164 height 364
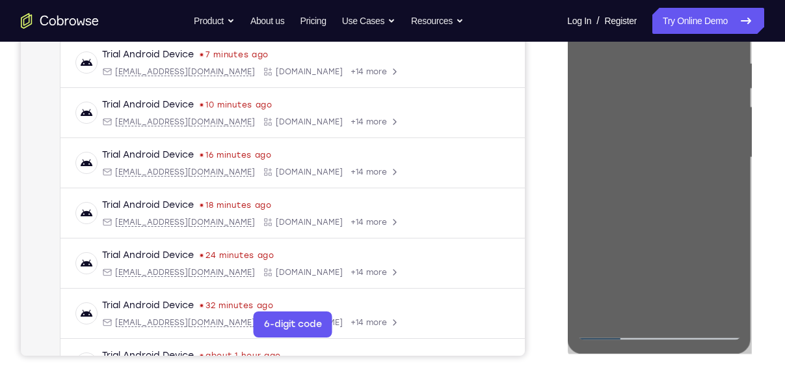
click at [756, 182] on div at bounding box center [660, 156] width 208 height 400
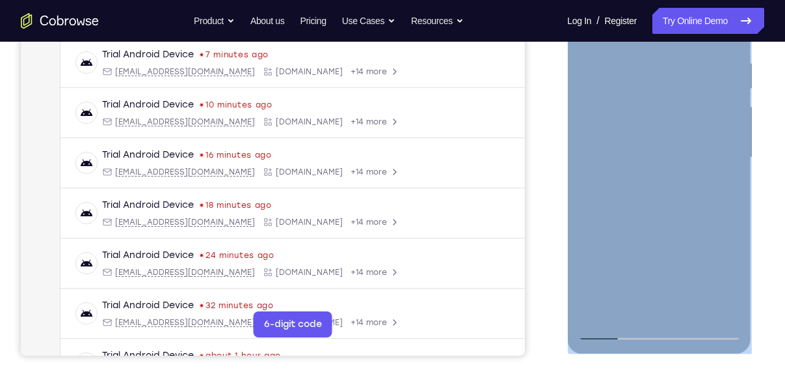
click at [675, 247] on div at bounding box center [659, 157] width 164 height 364
click at [675, 269] on div at bounding box center [659, 157] width 164 height 364
click at [628, 271] on div at bounding box center [659, 157] width 164 height 364
click at [621, 232] on div at bounding box center [659, 157] width 164 height 364
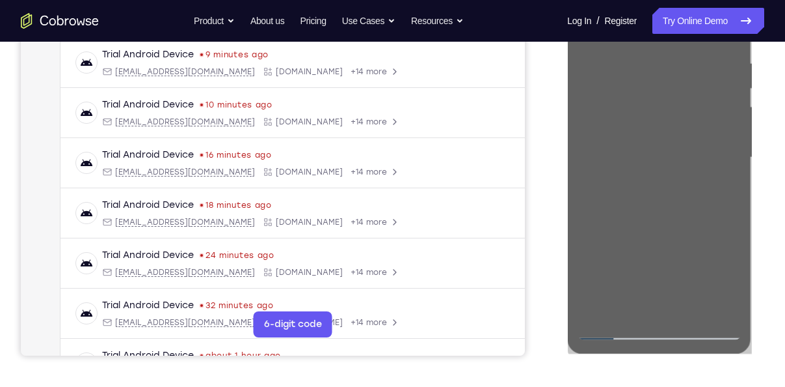
click at [562, 165] on div at bounding box center [660, 156] width 208 height 400
click at [541, 182] on div "Your Support Agent Your Customer Web iOS Android" at bounding box center [393, 115] width 744 height 481
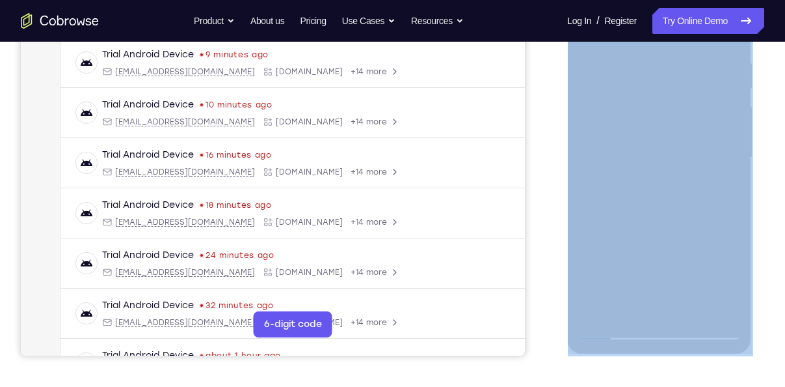
click at [541, 182] on div "Your Support Agent Your Customer Web iOS Android" at bounding box center [393, 115] width 744 height 481
click at [541, 181] on div "Your Support Agent Your Customer Web iOS Android" at bounding box center [393, 115] width 744 height 481
click at [526, 160] on div "Your Support Agent Your Customer Web iOS Android" at bounding box center [393, 115] width 744 height 481
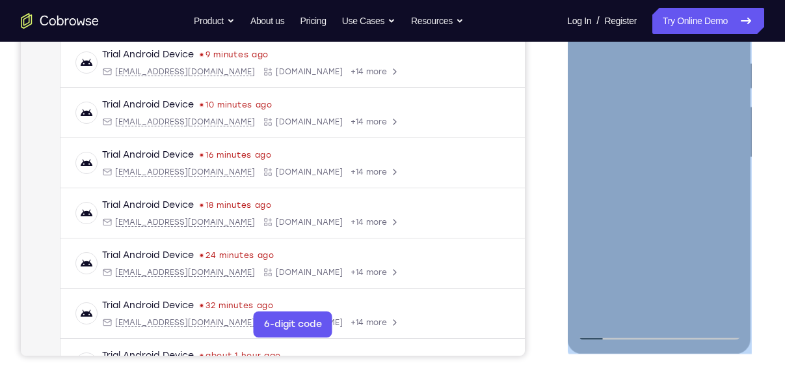
click at [607, 144] on div at bounding box center [659, 157] width 164 height 364
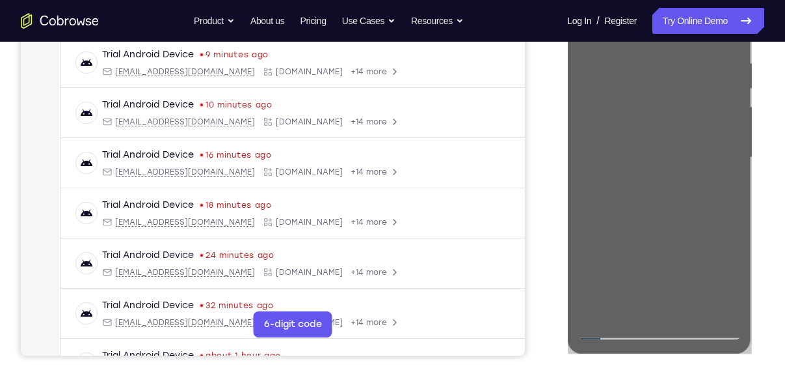
click at [781, 166] on div "Your Support Agent Your Customer Web iOS Android Next Steps We’d be happy to gi…" at bounding box center [392, 221] width 785 height 858
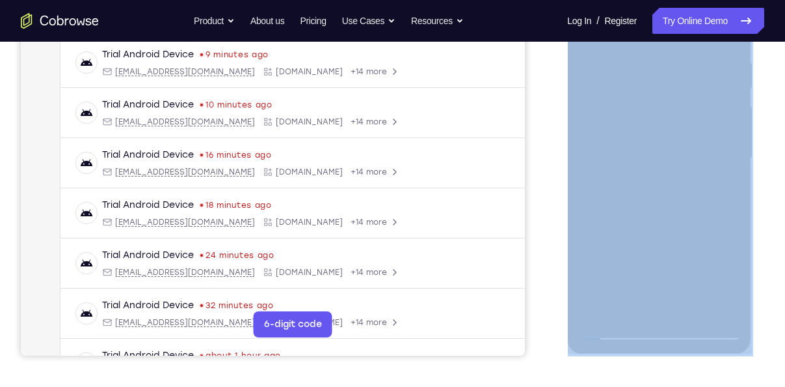
click at [781, 166] on div "Your Support Agent Your Customer Web iOS Android Next Steps We’d be happy to gi…" at bounding box center [392, 221] width 785 height 858
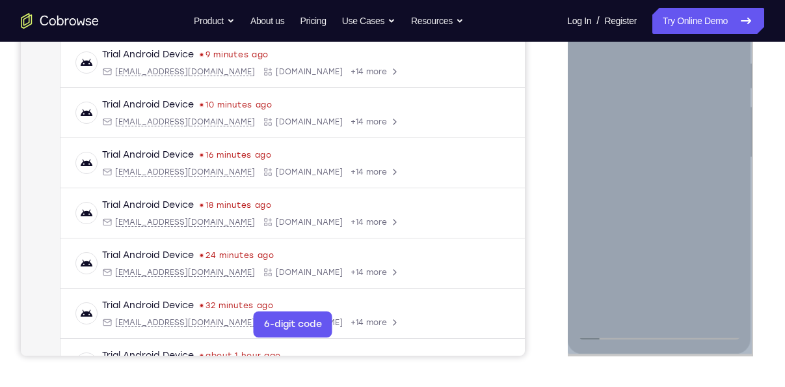
click at [610, 331] on div at bounding box center [659, 157] width 164 height 364
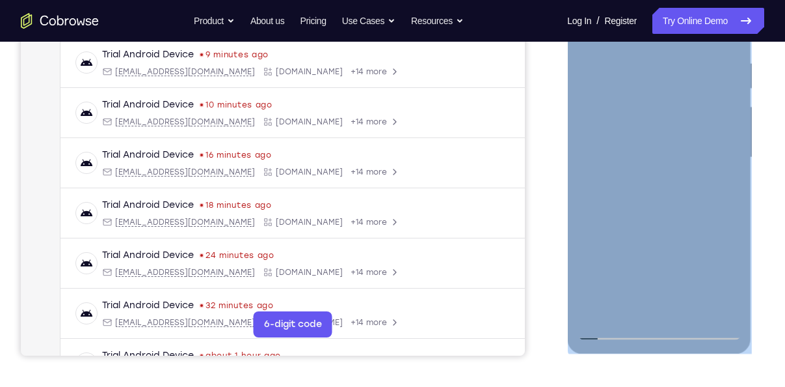
click at [670, 228] on div at bounding box center [659, 157] width 164 height 364
click at [679, 220] on div at bounding box center [659, 157] width 164 height 364
click at [606, 59] on div at bounding box center [659, 157] width 164 height 364
click at [602, 57] on div at bounding box center [659, 157] width 164 height 364
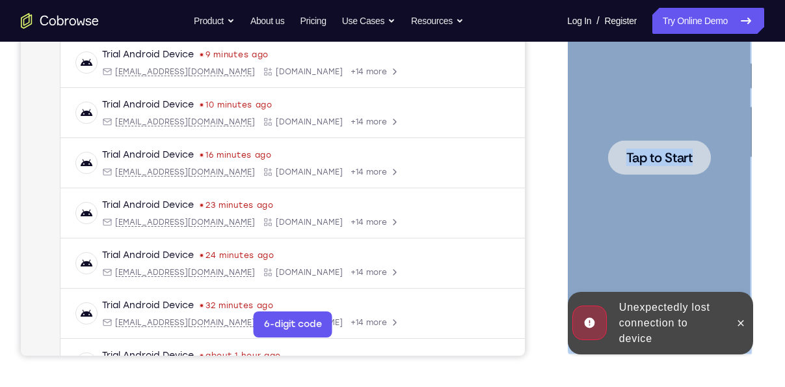
click at [637, 143] on div at bounding box center [659, 157] width 103 height 34
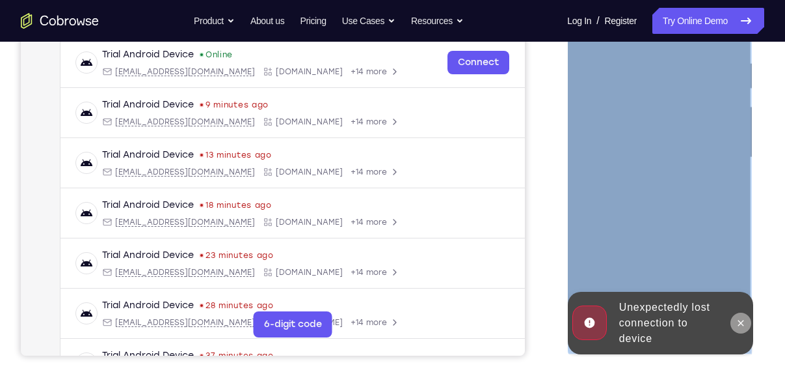
click at [740, 325] on icon at bounding box center [740, 323] width 10 height 10
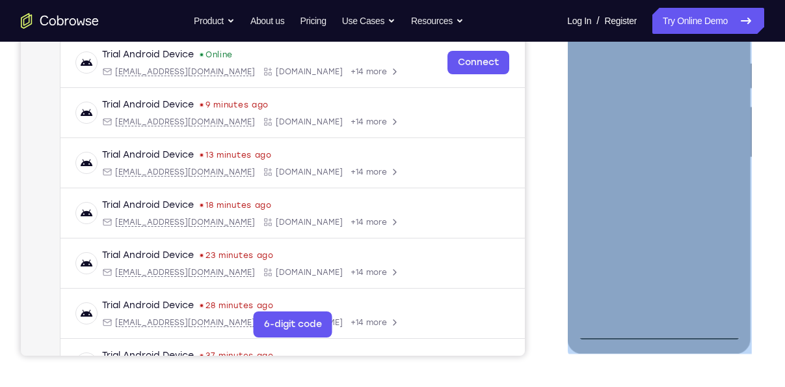
click at [662, 327] on div at bounding box center [659, 157] width 164 height 364
click at [723, 279] on div at bounding box center [659, 157] width 164 height 364
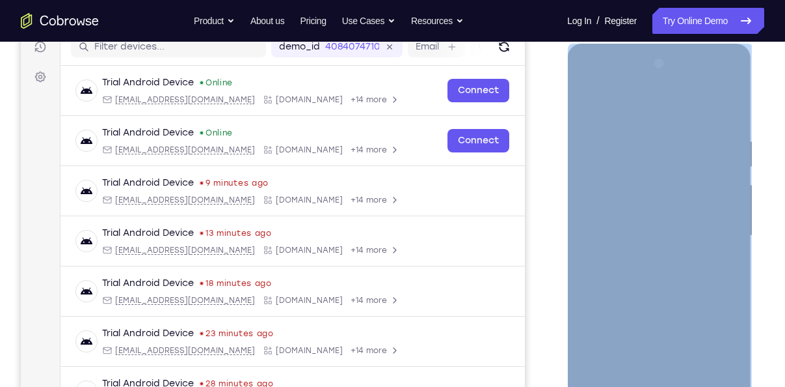
scroll to position [170, 0]
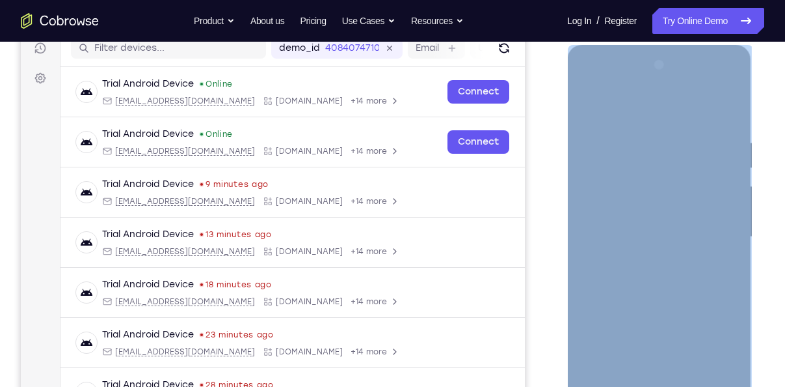
click at [627, 113] on div at bounding box center [659, 237] width 164 height 364
click at [717, 238] on div at bounding box center [659, 237] width 164 height 364
click at [643, 264] on div at bounding box center [659, 237] width 164 height 364
click at [637, 217] on div at bounding box center [659, 237] width 164 height 364
click at [627, 221] on div at bounding box center [659, 237] width 164 height 364
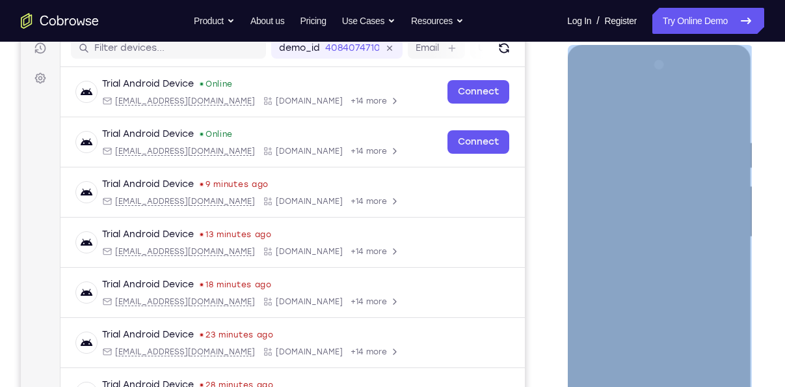
click at [624, 243] on div at bounding box center [659, 237] width 164 height 364
click at [638, 277] on div at bounding box center [659, 237] width 164 height 364
click at [637, 300] on div at bounding box center [659, 237] width 164 height 364
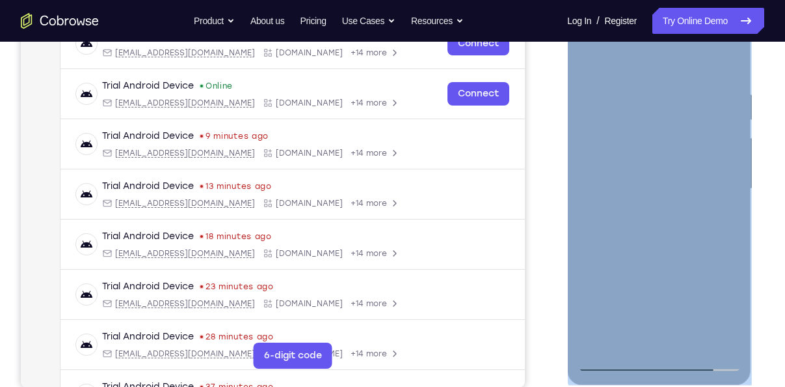
scroll to position [219, 0]
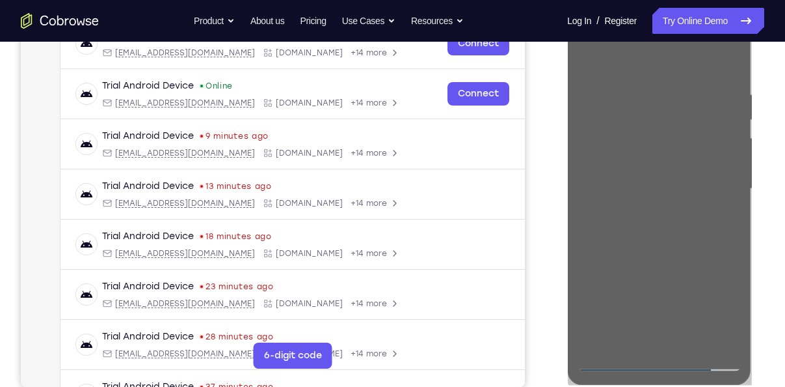
click at [757, 134] on div at bounding box center [660, 187] width 208 height 400
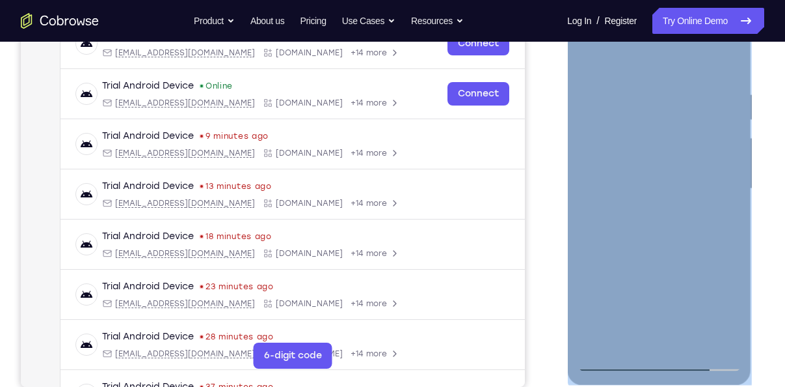
click at [690, 342] on div at bounding box center [659, 189] width 164 height 364
click at [656, 260] on div at bounding box center [659, 189] width 164 height 364
click at [593, 61] on div at bounding box center [659, 189] width 164 height 364
click at [722, 341] on div at bounding box center [659, 189] width 164 height 364
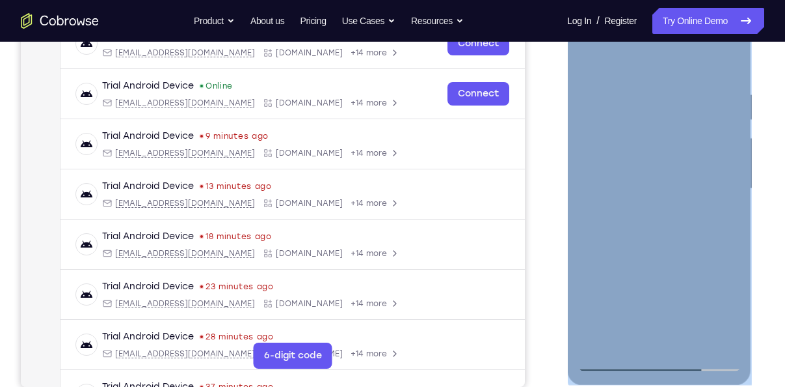
click at [731, 57] on div at bounding box center [659, 189] width 164 height 364
click at [642, 257] on div at bounding box center [659, 189] width 164 height 364
click at [612, 78] on div at bounding box center [659, 189] width 164 height 364
click at [659, 297] on div at bounding box center [659, 189] width 164 height 364
click at [638, 144] on div at bounding box center [659, 189] width 164 height 364
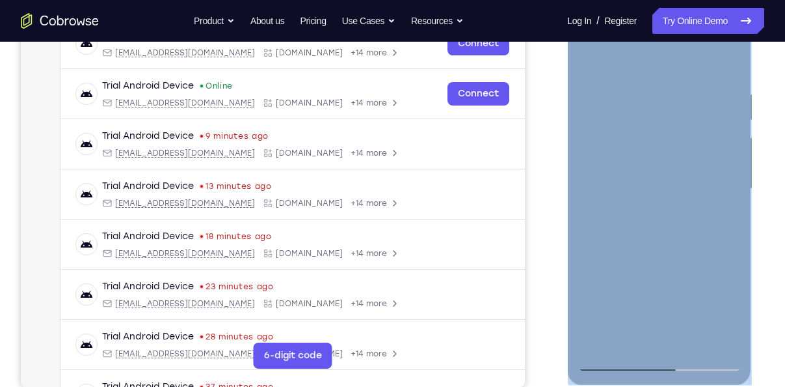
click at [706, 125] on div at bounding box center [659, 189] width 164 height 364
click at [675, 99] on div at bounding box center [659, 189] width 164 height 364
click at [610, 355] on div at bounding box center [659, 189] width 164 height 364
click at [614, 361] on div at bounding box center [659, 189] width 164 height 364
click at [668, 148] on div at bounding box center [659, 189] width 164 height 364
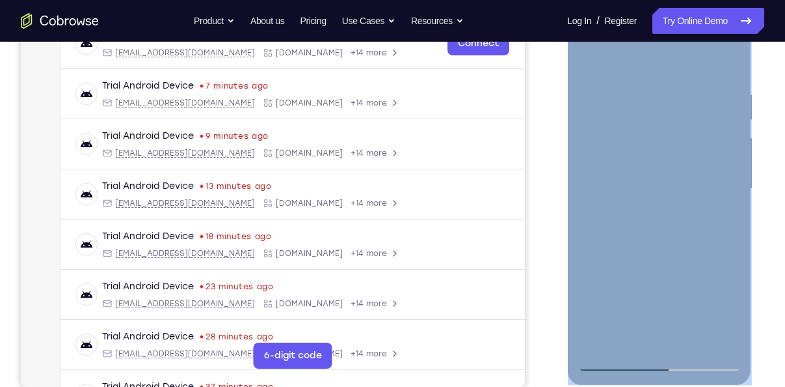
click at [589, 53] on div at bounding box center [659, 189] width 164 height 364
click at [614, 238] on div at bounding box center [659, 189] width 164 height 364
click at [700, 139] on div at bounding box center [659, 189] width 164 height 364
click at [660, 107] on div at bounding box center [659, 189] width 164 height 364
click at [612, 362] on div at bounding box center [659, 189] width 164 height 364
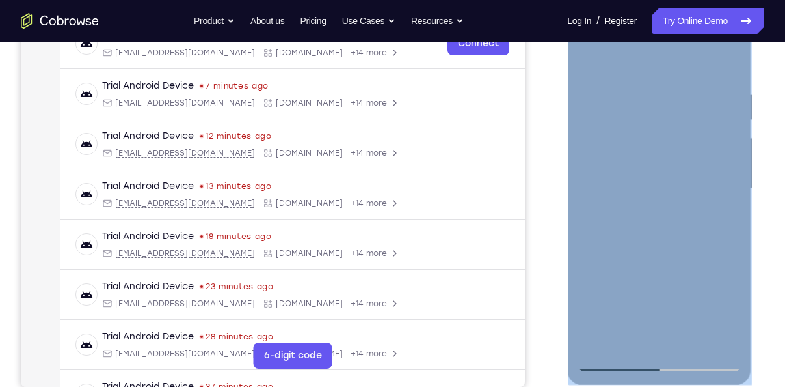
click at [671, 162] on div at bounding box center [659, 189] width 164 height 364
click at [590, 63] on div at bounding box center [659, 189] width 164 height 364
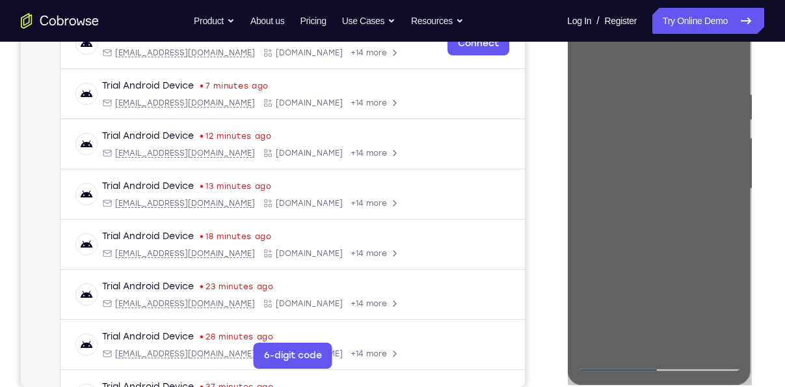
click at [554, 87] on div "Your Support Agent Your Customer Web iOS Android" at bounding box center [393, 146] width 744 height 481
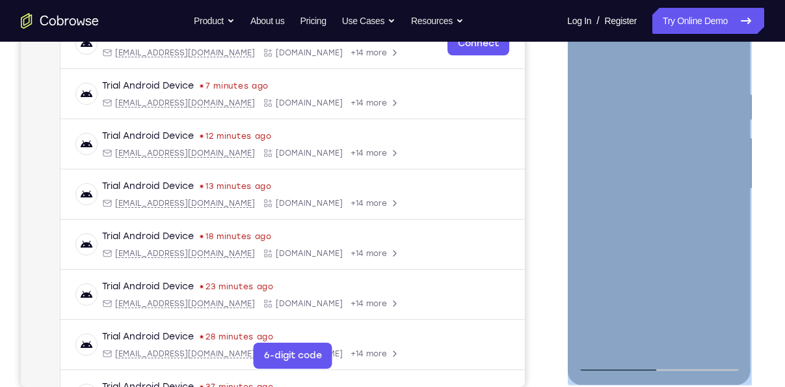
click at [586, 56] on div at bounding box center [659, 189] width 164 height 364
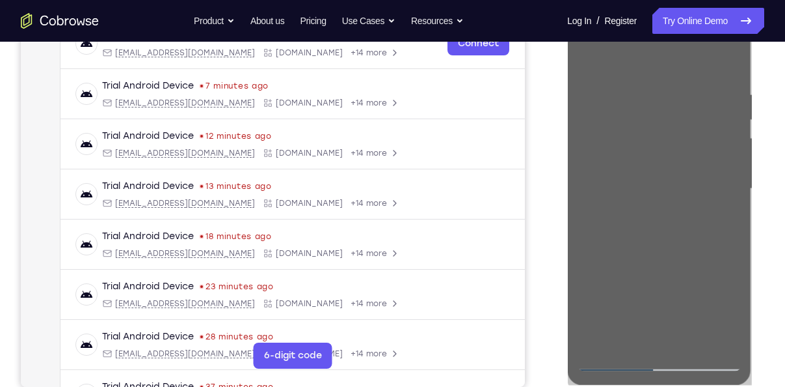
click at [757, 226] on div at bounding box center [660, 187] width 208 height 400
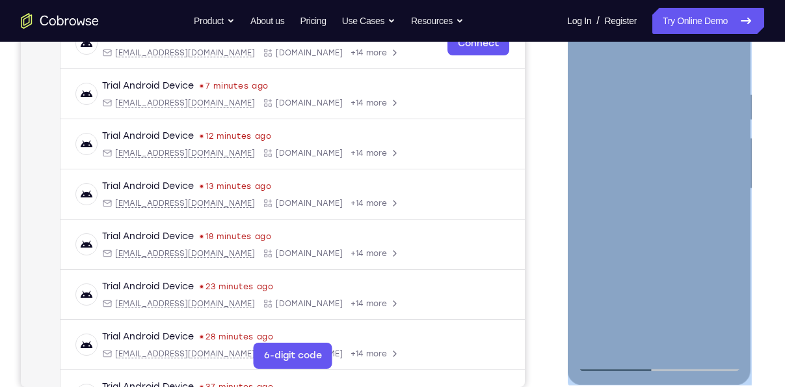
click at [611, 131] on div at bounding box center [659, 189] width 164 height 364
click at [698, 131] on div at bounding box center [659, 189] width 164 height 364
click at [674, 107] on div at bounding box center [659, 189] width 164 height 364
click at [735, 299] on div at bounding box center [659, 189] width 164 height 364
click at [733, 301] on div at bounding box center [659, 189] width 164 height 364
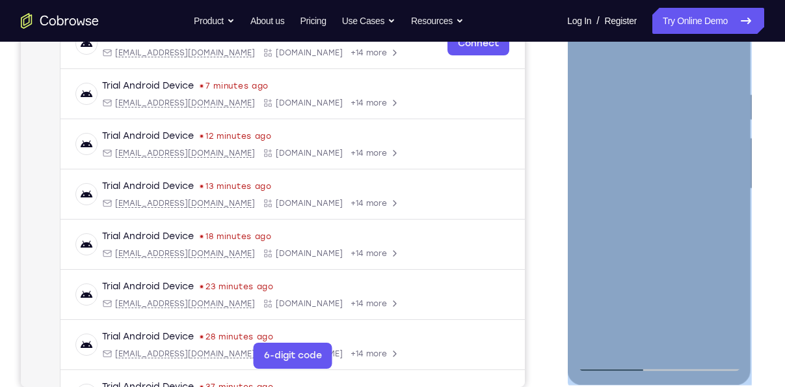
click at [733, 301] on div at bounding box center [659, 189] width 164 height 364
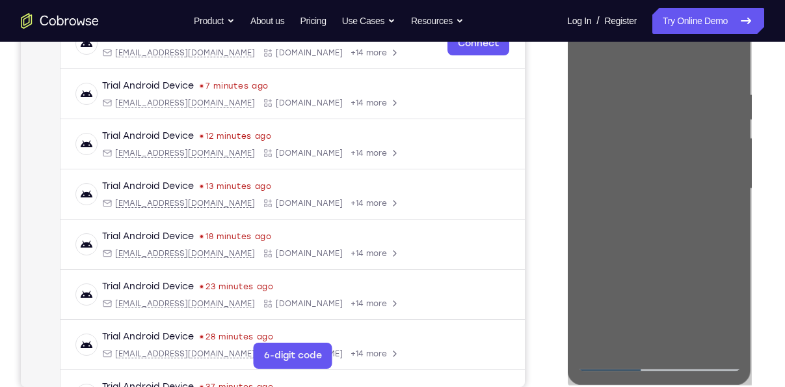
click at [761, 281] on div at bounding box center [660, 187] width 208 height 400
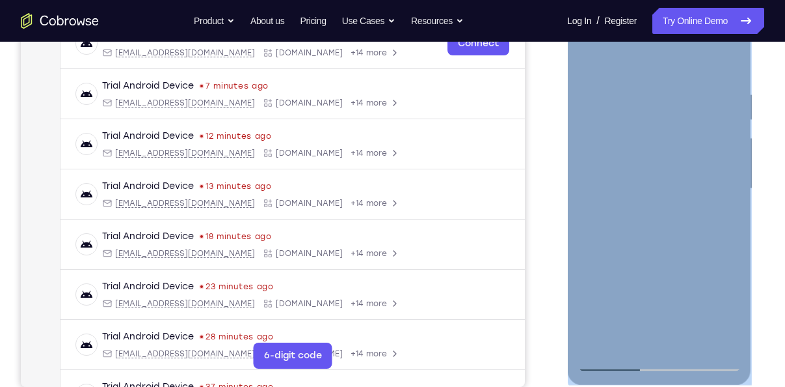
click at [599, 340] on div at bounding box center [659, 189] width 164 height 364
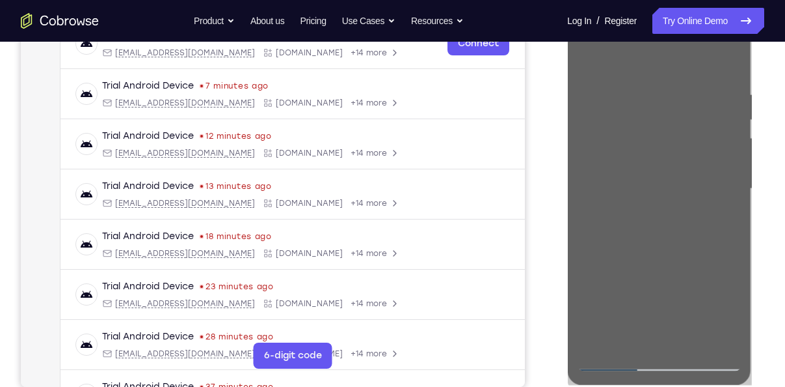
click at [757, 169] on div at bounding box center [660, 187] width 208 height 400
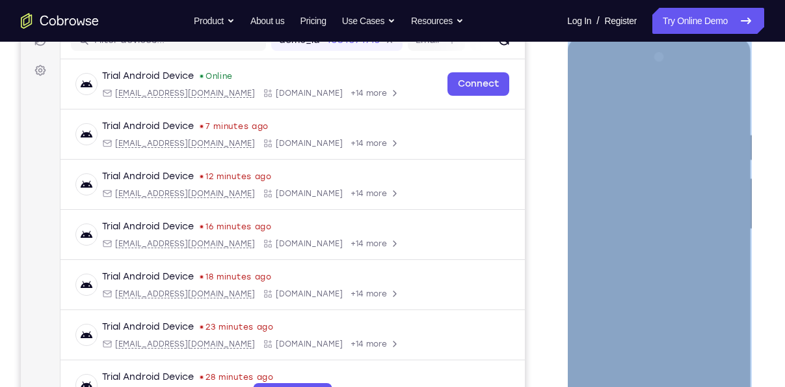
scroll to position [177, 0]
click at [716, 73] on div at bounding box center [659, 230] width 164 height 364
click at [711, 81] on div at bounding box center [659, 230] width 164 height 364
click at [679, 130] on div at bounding box center [659, 230] width 164 height 364
click at [603, 381] on div at bounding box center [659, 230] width 164 height 364
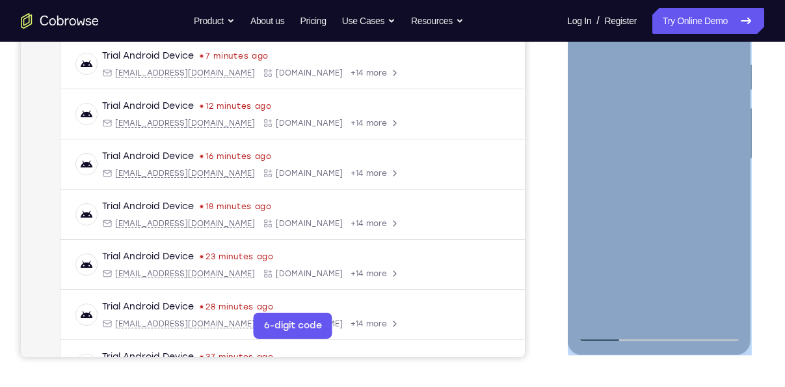
scroll to position [250, 0]
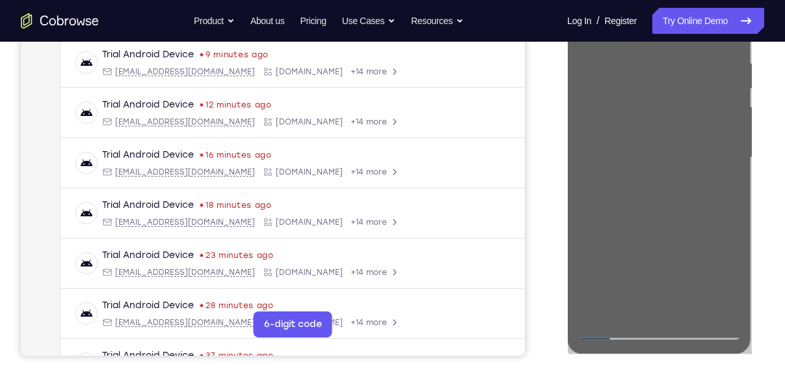
click at [543, 189] on div "Your Support Agent Your Customer Web iOS Android" at bounding box center [393, 115] width 744 height 481
click at [549, 209] on div "Your Support Agent Your Customer Web iOS Android" at bounding box center [393, 115] width 744 height 481
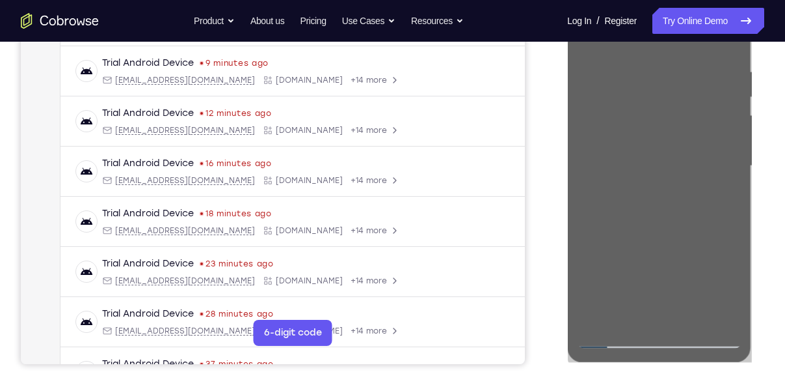
scroll to position [241, 0]
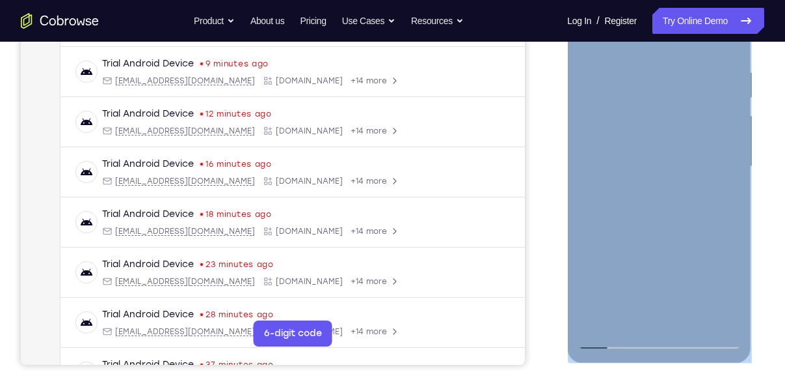
click at [737, 213] on div at bounding box center [659, 166] width 164 height 364
click at [618, 294] on div at bounding box center [659, 166] width 164 height 364
click at [611, 292] on div at bounding box center [659, 166] width 164 height 364
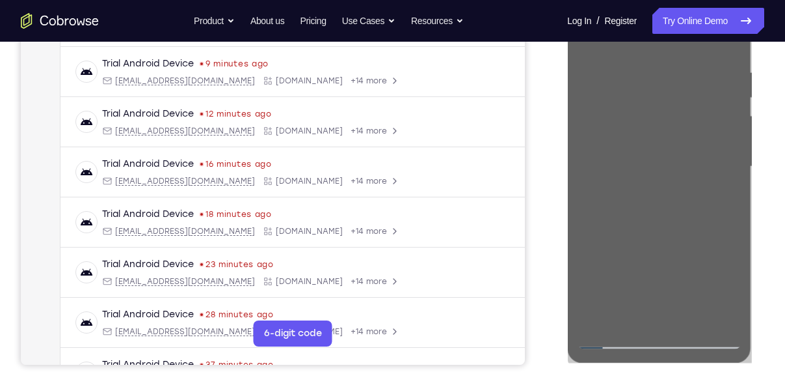
click at [761, 184] on div at bounding box center [660, 165] width 208 height 400
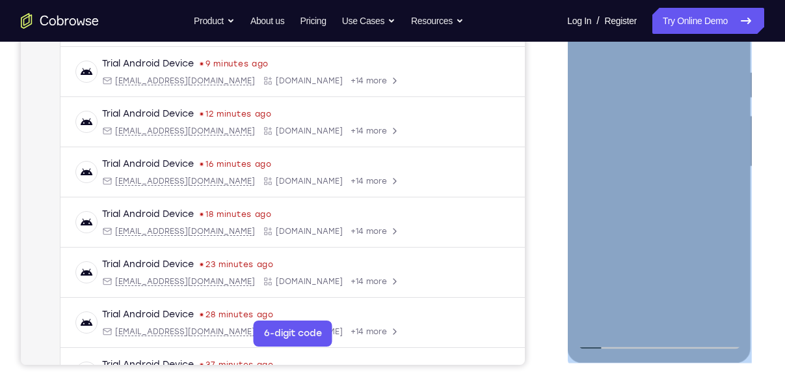
click at [703, 94] on div at bounding box center [659, 166] width 164 height 364
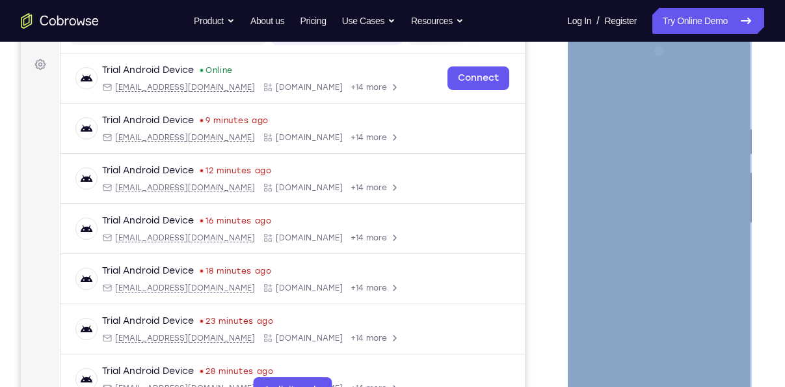
scroll to position [182, 0]
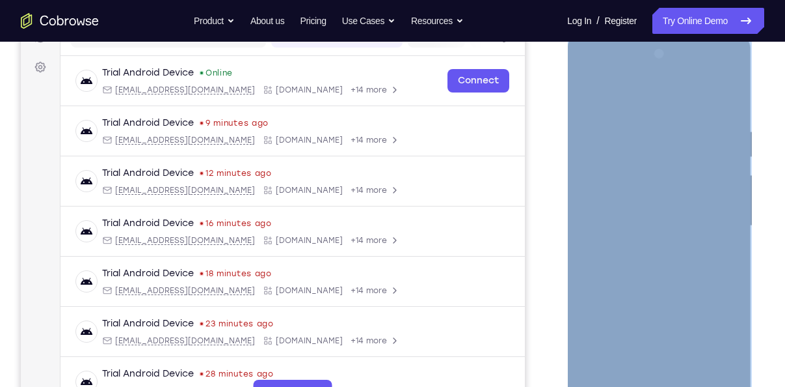
click at [623, 342] on div at bounding box center [659, 226] width 164 height 364
click at [611, 331] on div at bounding box center [659, 226] width 164 height 364
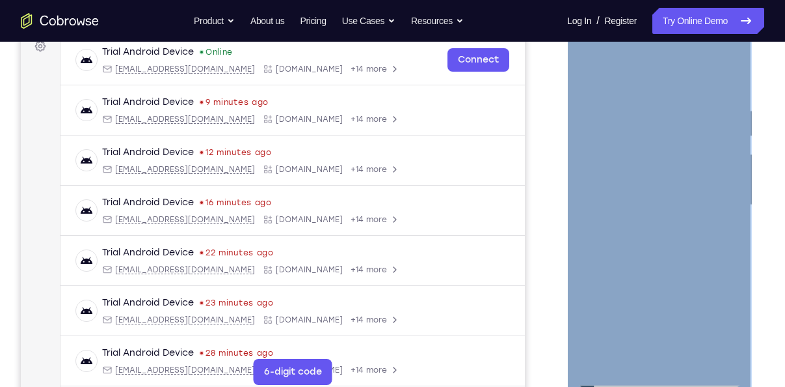
scroll to position [208, 0]
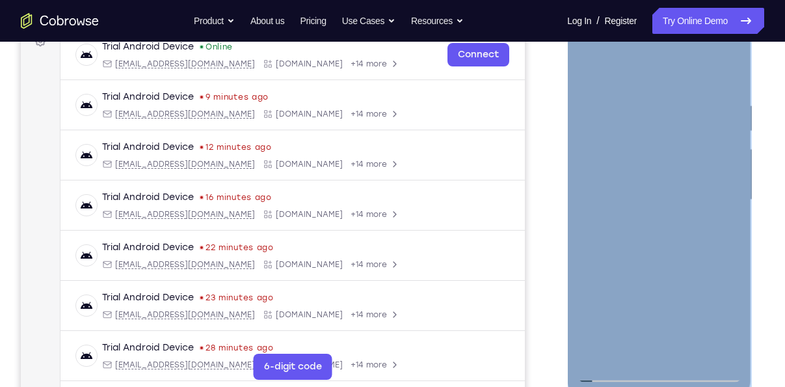
click at [664, 115] on div at bounding box center [659, 200] width 164 height 364
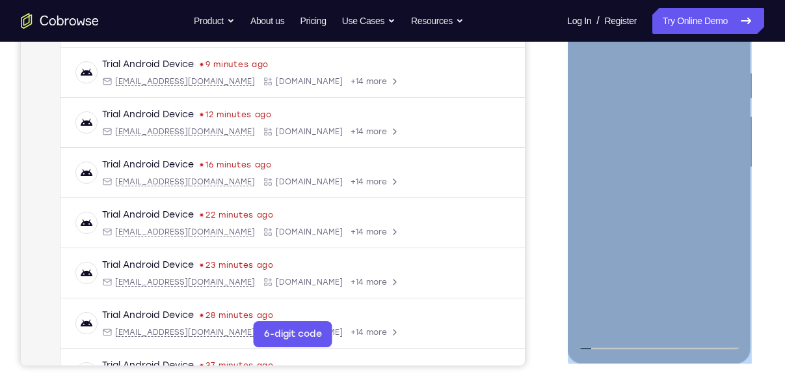
scroll to position [241, 0]
click at [603, 314] on div at bounding box center [659, 166] width 164 height 364
click at [601, 318] on div at bounding box center [659, 166] width 164 height 364
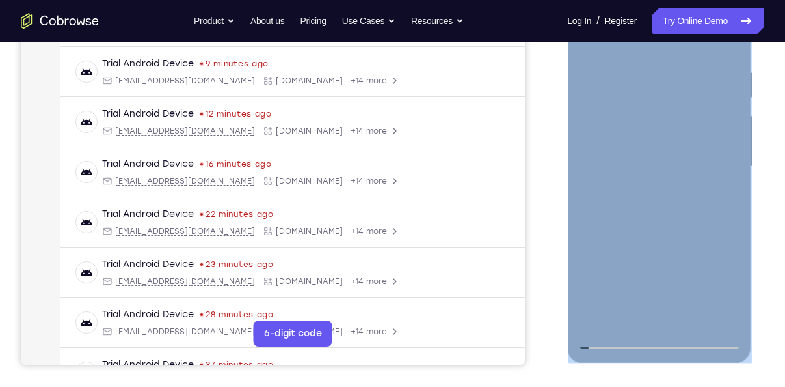
click at [644, 85] on div at bounding box center [659, 166] width 164 height 364
click at [643, 78] on div at bounding box center [659, 166] width 164 height 364
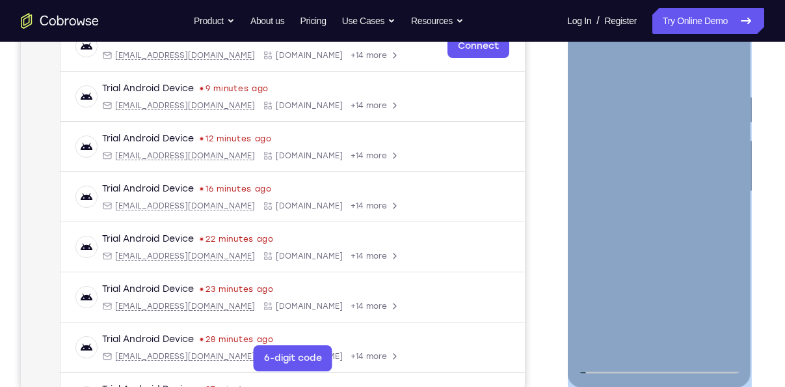
scroll to position [212, 0]
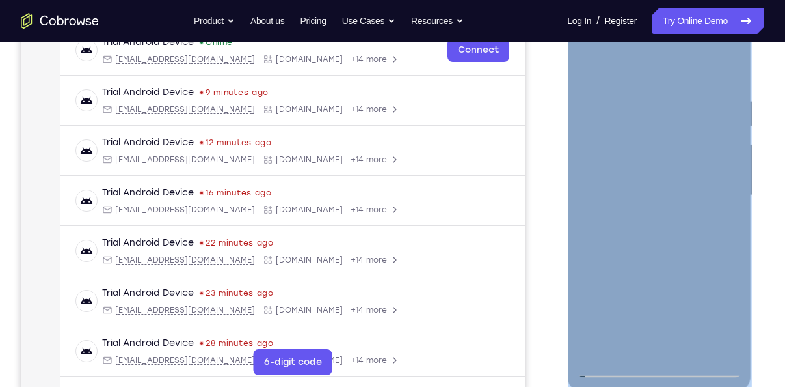
click at [727, 70] on div at bounding box center [659, 195] width 164 height 364
click at [725, 354] on div at bounding box center [659, 195] width 164 height 364
click at [601, 339] on div at bounding box center [659, 195] width 164 height 364
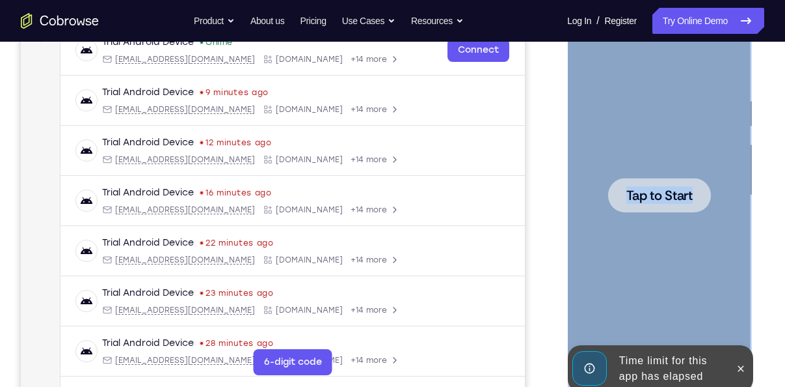
click at [679, 210] on div at bounding box center [659, 195] width 103 height 34
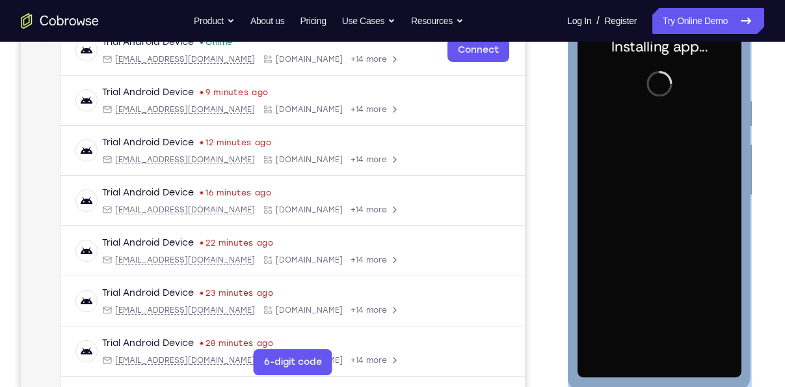
click at [700, 204] on div at bounding box center [659, 195] width 164 height 364
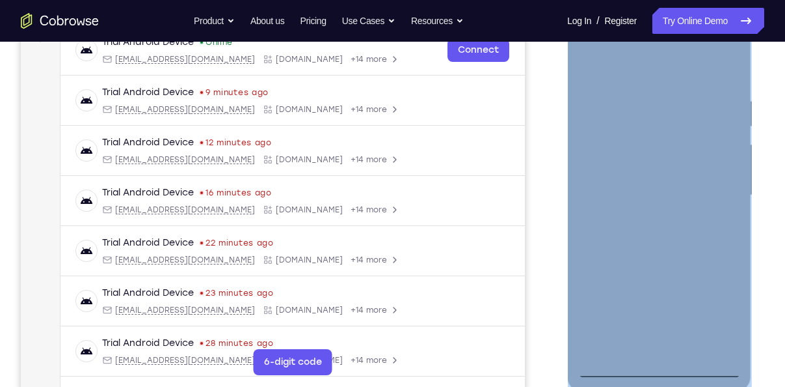
click at [658, 371] on div at bounding box center [659, 195] width 164 height 364
click at [711, 314] on div at bounding box center [659, 195] width 164 height 364
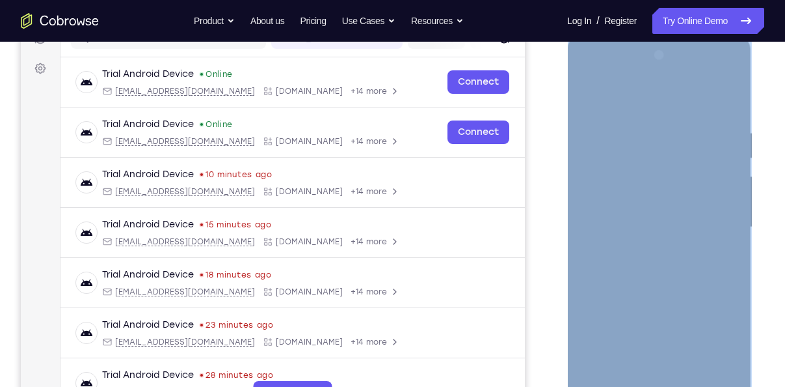
scroll to position [180, 0]
click at [657, 105] on div at bounding box center [659, 228] width 164 height 364
click at [707, 219] on div at bounding box center [659, 228] width 164 height 364
click at [649, 251] on div at bounding box center [659, 228] width 164 height 364
click at [628, 217] on div at bounding box center [659, 228] width 164 height 364
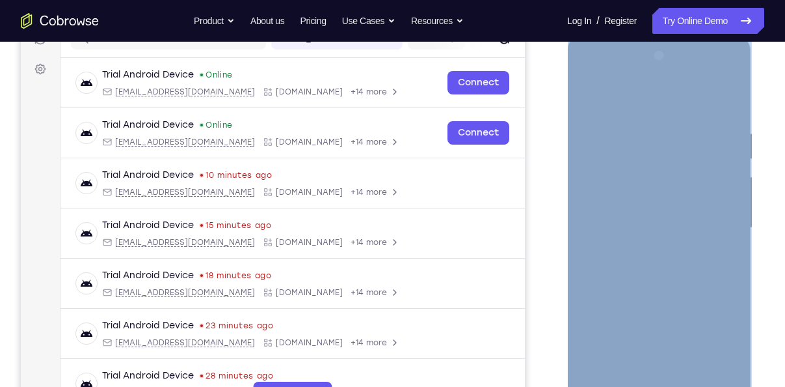
click at [627, 206] on div at bounding box center [659, 228] width 164 height 364
click at [611, 204] on div at bounding box center [659, 228] width 164 height 364
click at [618, 226] on div at bounding box center [659, 228] width 164 height 364
click at [666, 267] on div at bounding box center [659, 228] width 164 height 364
click at [663, 267] on div at bounding box center [659, 228] width 164 height 364
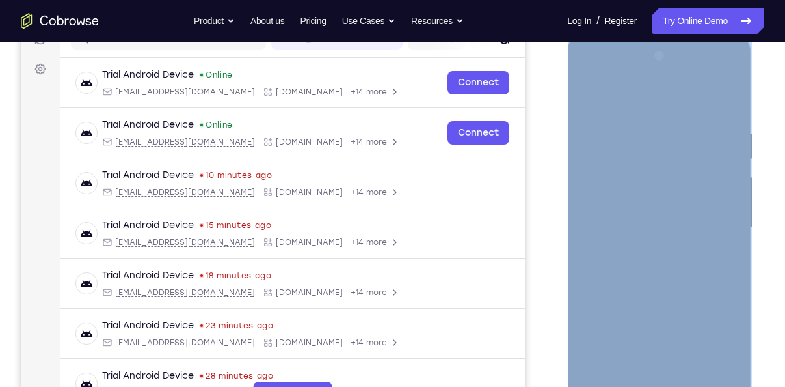
click at [663, 267] on div at bounding box center [659, 228] width 164 height 364
click at [662, 262] on div at bounding box center [659, 228] width 164 height 364
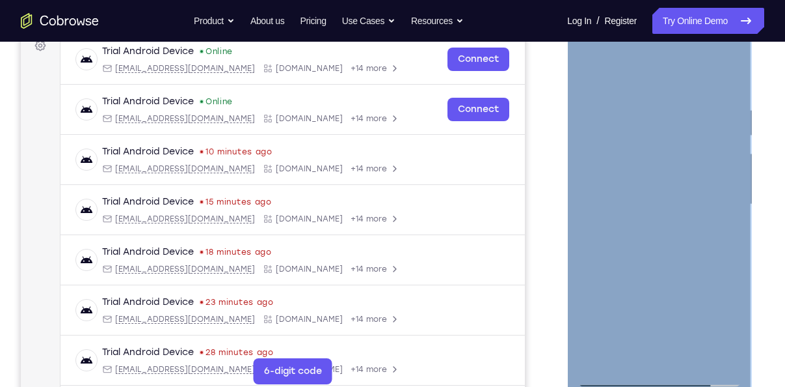
click at [651, 265] on div at bounding box center [659, 204] width 164 height 364
click at [733, 342] on div at bounding box center [659, 204] width 164 height 364
click at [716, 359] on div at bounding box center [659, 204] width 164 height 364
click at [726, 72] on div at bounding box center [659, 204] width 164 height 364
click at [644, 272] on div at bounding box center [659, 204] width 164 height 364
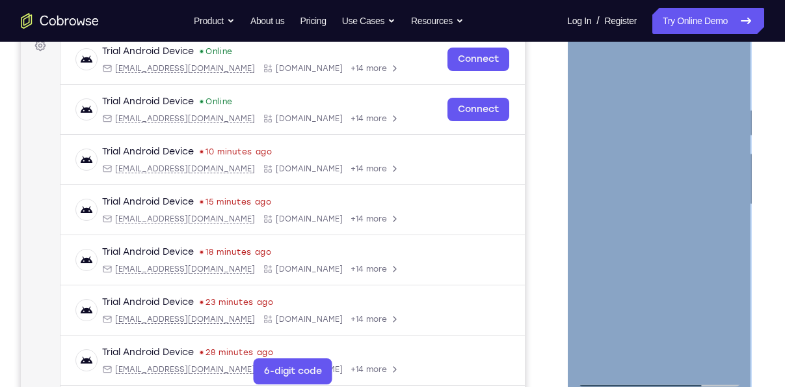
click at [621, 88] on div at bounding box center [659, 204] width 164 height 364
click at [649, 310] on div at bounding box center [659, 204] width 164 height 364
click at [632, 299] on div at bounding box center [659, 204] width 164 height 364
click at [702, 174] on div at bounding box center [659, 204] width 164 height 364
click at [590, 95] on div at bounding box center [659, 204] width 164 height 364
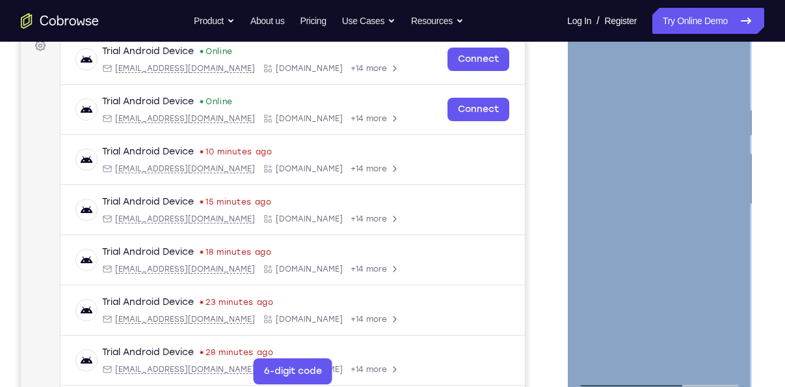
click at [723, 77] on div at bounding box center [659, 204] width 164 height 364
click at [612, 213] on div at bounding box center [659, 204] width 164 height 364
click at [590, 202] on div at bounding box center [659, 204] width 164 height 364
click at [701, 193] on div at bounding box center [659, 204] width 164 height 364
click at [595, 203] on div at bounding box center [659, 204] width 164 height 364
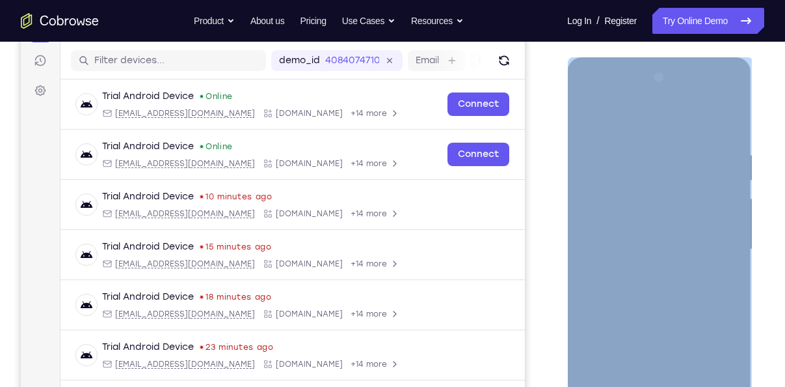
scroll to position [156, 0]
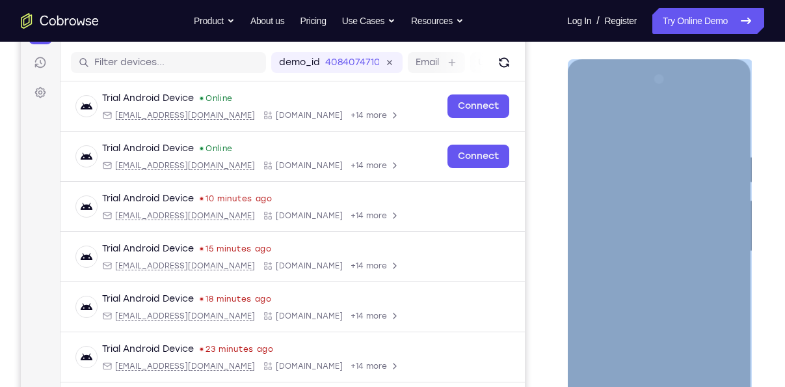
click at [709, 205] on div at bounding box center [659, 251] width 164 height 364
click at [719, 154] on div at bounding box center [659, 251] width 164 height 364
click at [728, 195] on div at bounding box center [659, 251] width 164 height 364
click at [731, 193] on div at bounding box center [659, 251] width 164 height 364
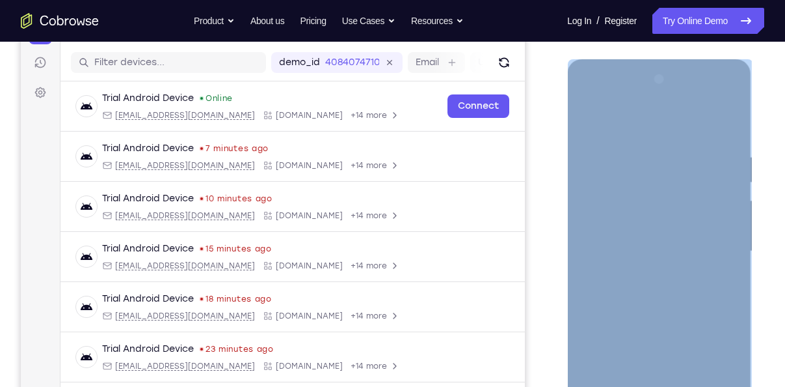
click at [731, 193] on div at bounding box center [659, 251] width 164 height 364
click at [733, 88] on div at bounding box center [659, 251] width 164 height 364
click at [670, 161] on div at bounding box center [659, 251] width 164 height 364
click at [736, 247] on div at bounding box center [659, 251] width 164 height 364
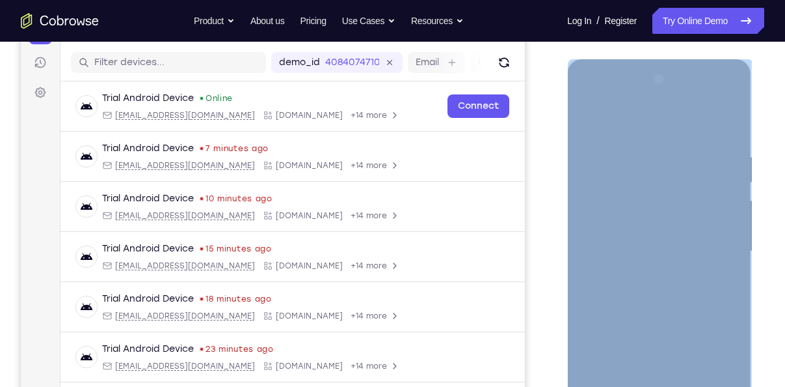
click at [736, 247] on div at bounding box center [659, 251] width 164 height 364
click at [733, 246] on div at bounding box center [659, 251] width 164 height 364
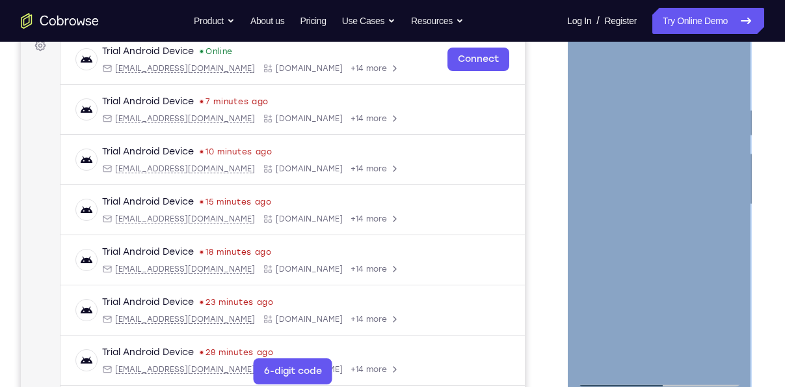
scroll to position [204, 0]
click at [676, 198] on div at bounding box center [659, 203] width 164 height 364
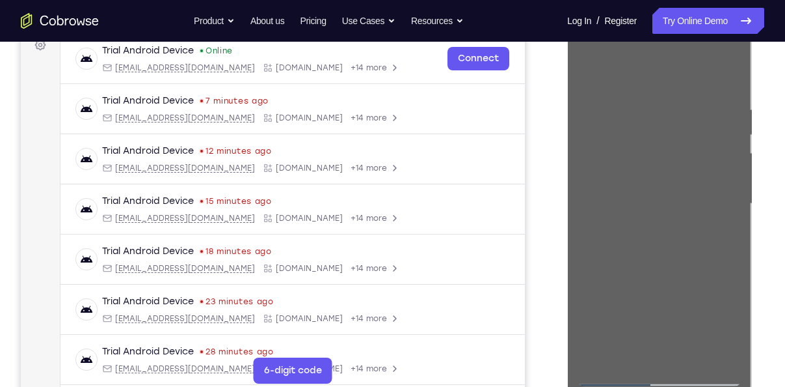
click at [771, 243] on div "Your Support Agent Your Customer Web iOS Android Next Steps We’d be happy to gi…" at bounding box center [392, 267] width 785 height 858
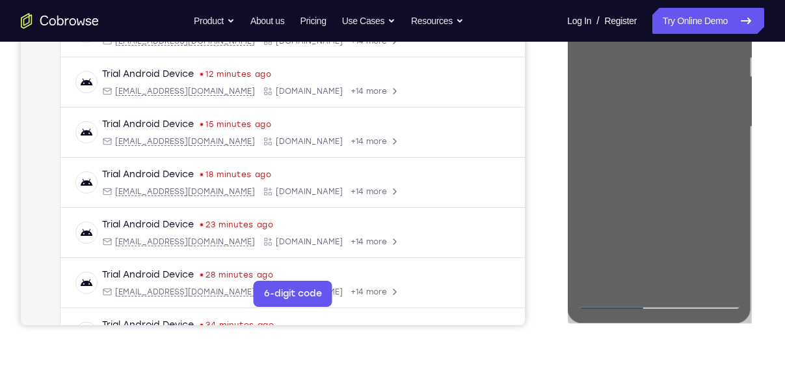
scroll to position [282, 0]
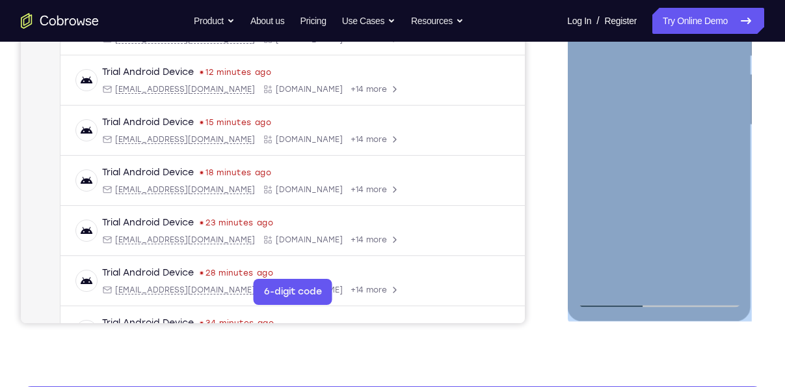
click at [601, 279] on div at bounding box center [659, 125] width 164 height 364
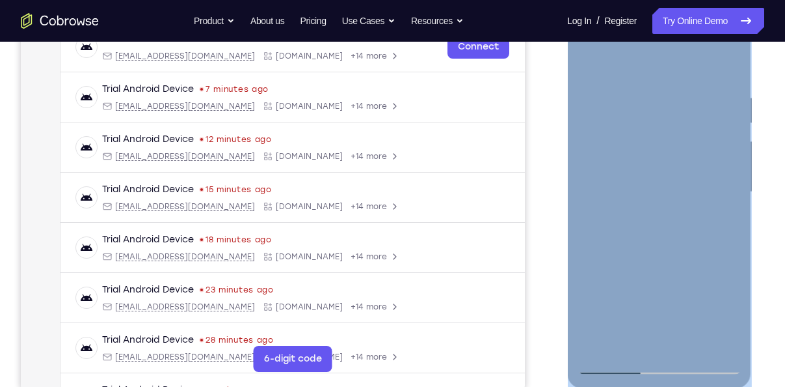
scroll to position [213, 0]
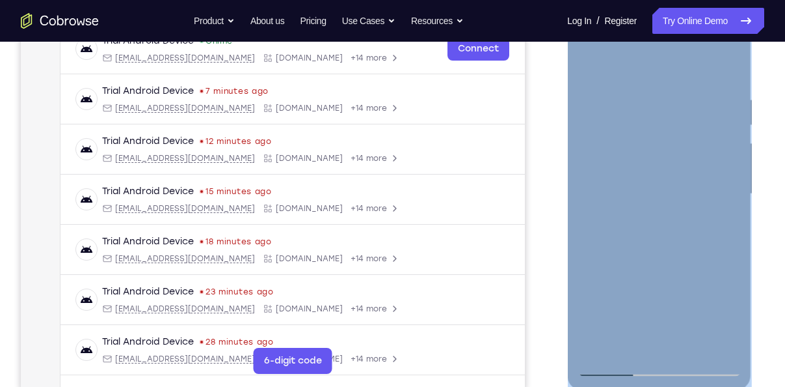
click at [726, 253] on div at bounding box center [659, 194] width 164 height 364
click at [736, 246] on div at bounding box center [659, 194] width 164 height 364
click at [713, 346] on div at bounding box center [659, 194] width 164 height 364
click at [729, 61] on div at bounding box center [659, 194] width 164 height 364
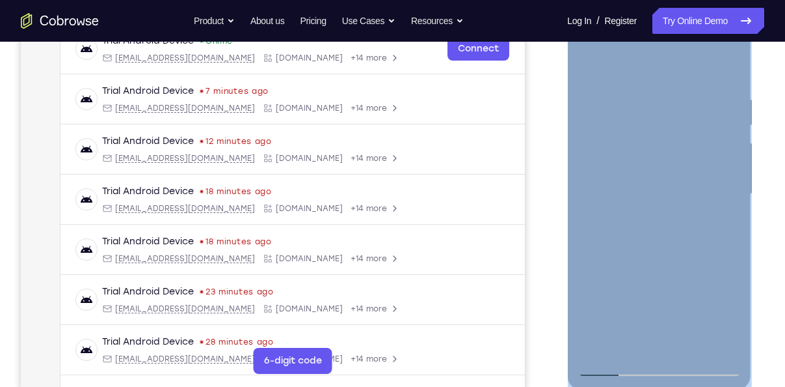
click at [632, 117] on div at bounding box center [659, 194] width 164 height 364
click at [593, 70] on div at bounding box center [659, 194] width 164 height 364
click at [592, 66] on div at bounding box center [659, 194] width 164 height 364
click at [586, 63] on div at bounding box center [659, 194] width 164 height 364
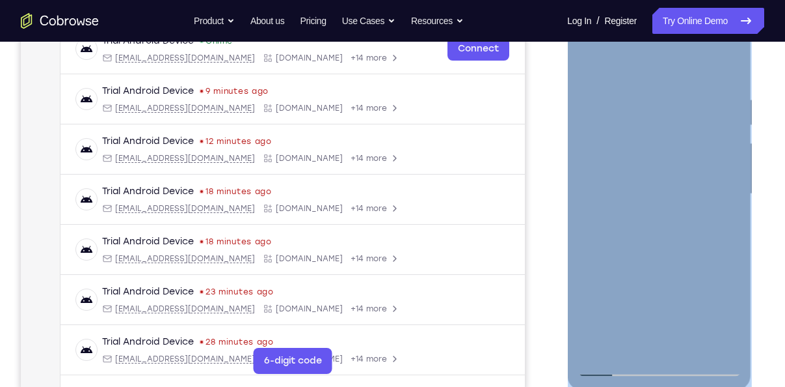
click at [586, 63] on div at bounding box center [659, 194] width 164 height 364
click at [619, 366] on div at bounding box center [659, 194] width 164 height 364
click at [627, 160] on div at bounding box center [659, 194] width 164 height 364
click at [703, 143] on div at bounding box center [659, 194] width 164 height 364
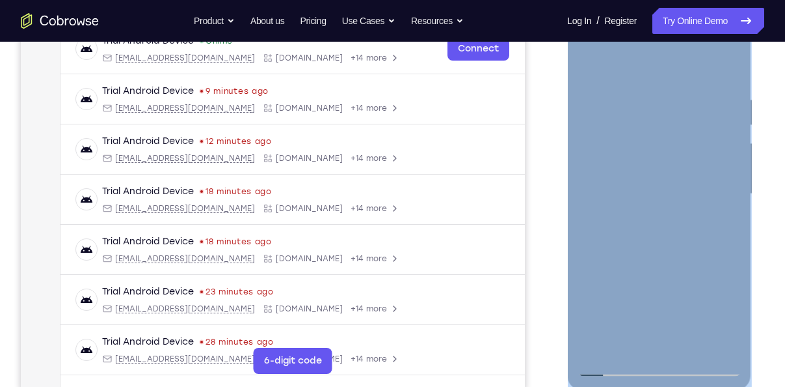
click at [612, 369] on div at bounding box center [659, 194] width 164 height 364
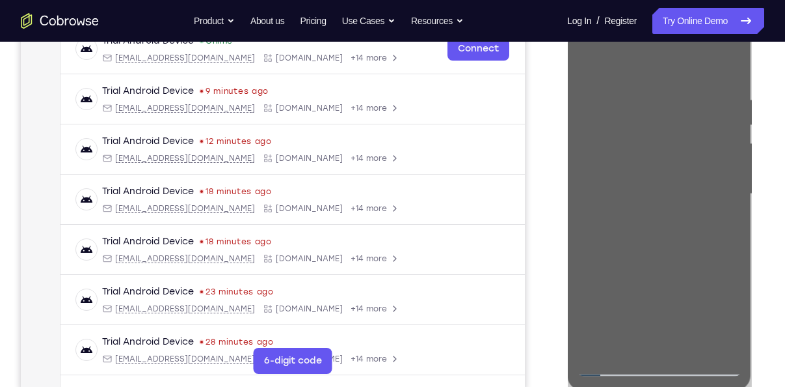
click at [554, 273] on div "Your Support Agent Your Customer Web iOS Android" at bounding box center [393, 152] width 744 height 481
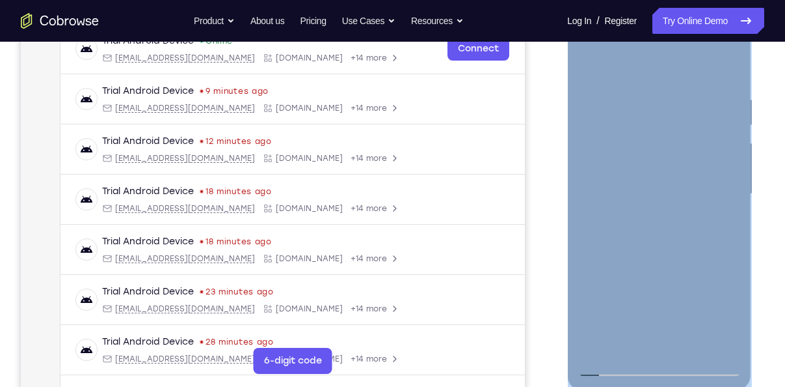
click at [582, 310] on div at bounding box center [659, 194] width 164 height 364
click at [621, 269] on div at bounding box center [659, 194] width 164 height 364
click at [589, 64] on div at bounding box center [659, 194] width 164 height 364
click at [629, 282] on div at bounding box center [659, 194] width 164 height 364
click at [622, 331] on div at bounding box center [659, 194] width 164 height 364
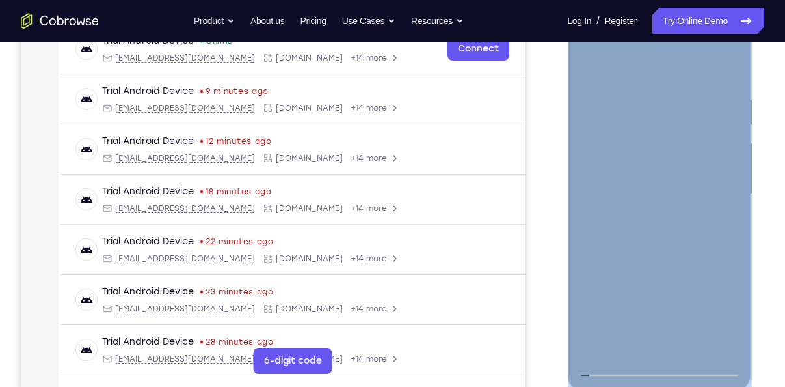
click at [593, 344] on div at bounding box center [659, 194] width 164 height 364
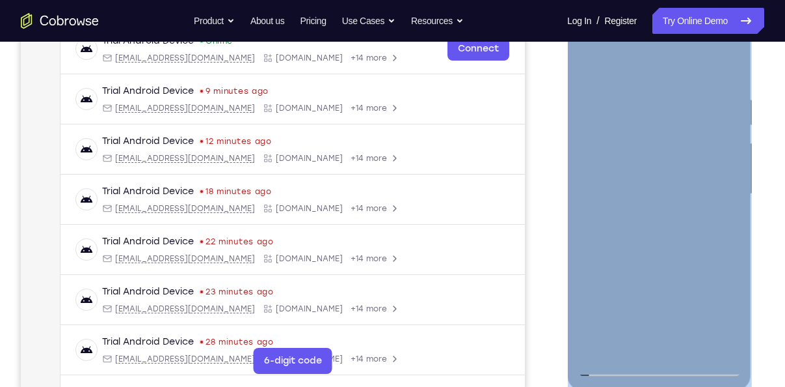
click at [593, 344] on div at bounding box center [659, 194] width 164 height 364
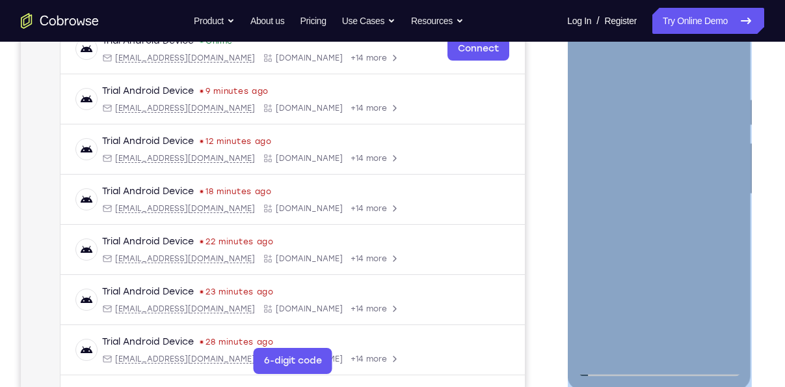
click at [593, 344] on div at bounding box center [659, 194] width 164 height 364
click at [621, 292] on div at bounding box center [659, 194] width 164 height 364
click at [668, 168] on div at bounding box center [659, 194] width 164 height 364
click at [705, 140] on div at bounding box center [659, 194] width 164 height 364
click at [595, 342] on div at bounding box center [659, 194] width 164 height 364
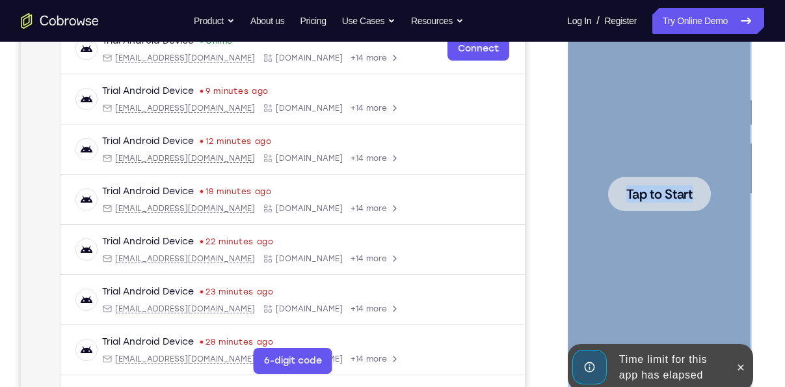
click at [679, 163] on div at bounding box center [659, 194] width 164 height 364
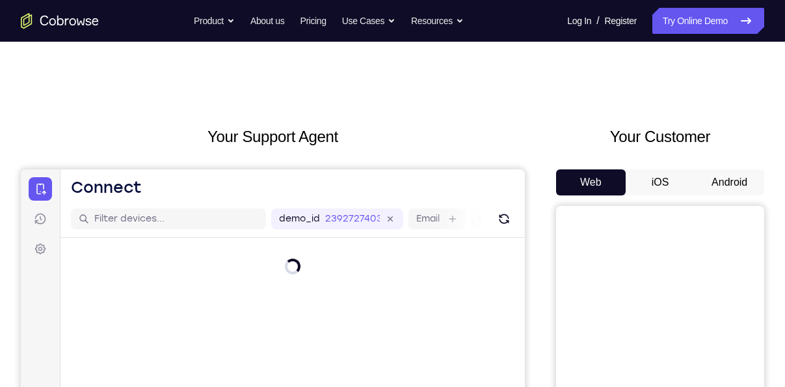
click at [730, 180] on button "Android" at bounding box center [730, 182] width 70 height 26
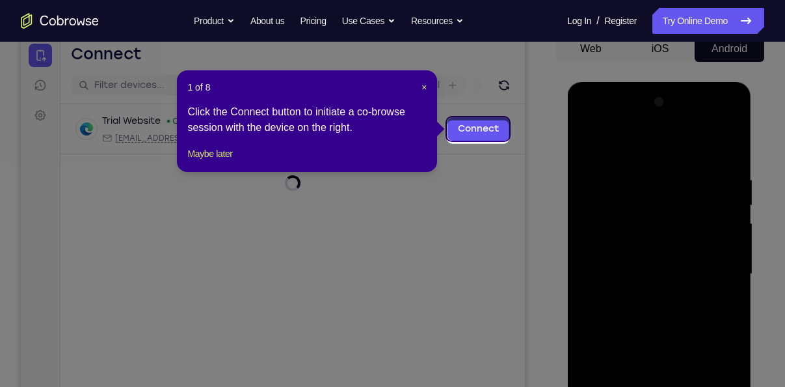
scroll to position [130, 0]
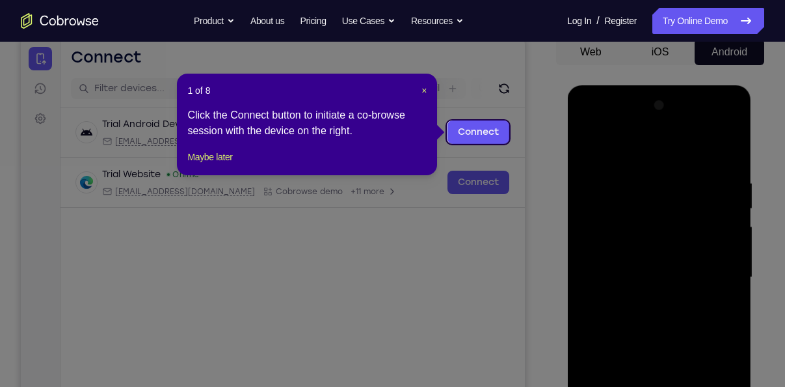
click at [420, 87] on header "1 of 8 ×" at bounding box center [306, 90] width 239 height 13
click at [423, 90] on span "×" at bounding box center [424, 90] width 5 height 10
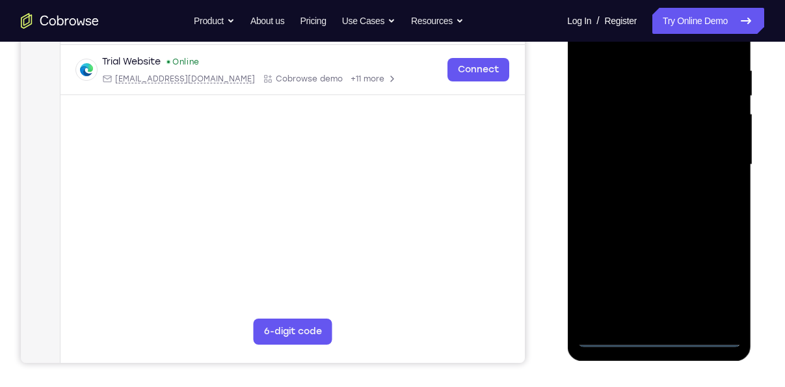
scroll to position [243, 0]
click at [672, 337] on div at bounding box center [659, 164] width 164 height 364
click at [718, 290] on div at bounding box center [659, 164] width 164 height 364
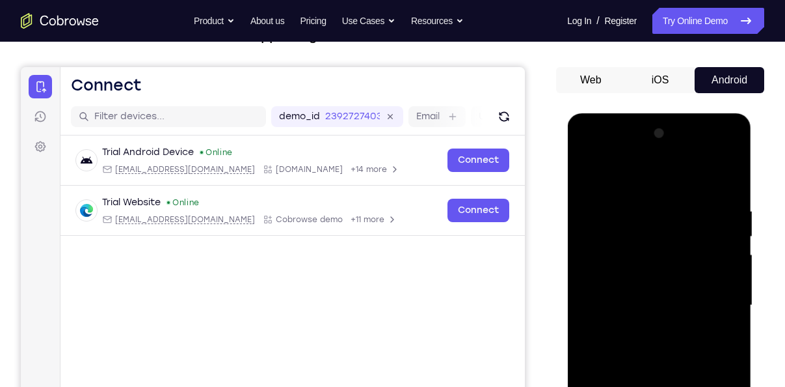
scroll to position [102, 0]
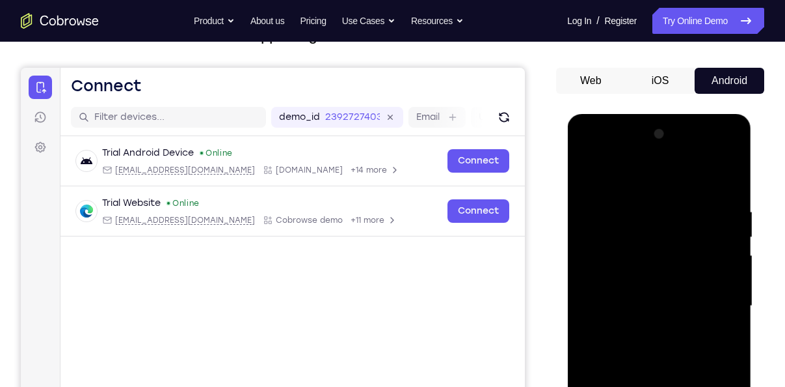
click at [638, 181] on div at bounding box center [659, 306] width 164 height 364
click at [703, 297] on div at bounding box center [659, 306] width 164 height 364
click at [649, 334] on div at bounding box center [659, 306] width 164 height 364
click at [641, 288] on div at bounding box center [659, 306] width 164 height 364
click at [633, 284] on div at bounding box center [659, 306] width 164 height 364
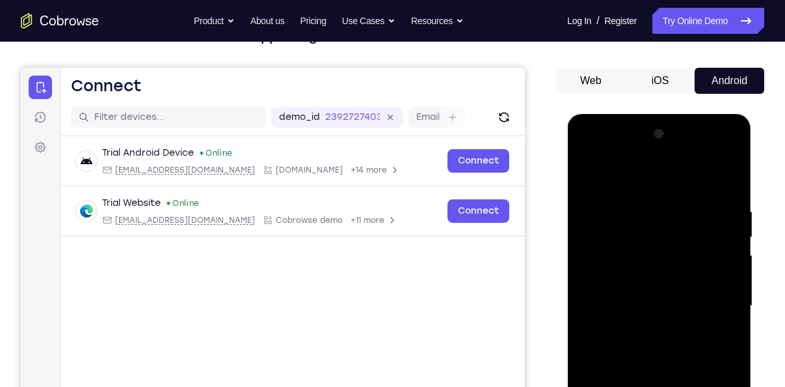
click at [635, 307] on div at bounding box center [659, 306] width 164 height 364
click at [635, 354] on div at bounding box center [659, 306] width 164 height 364
click at [646, 340] on div at bounding box center [659, 306] width 164 height 364
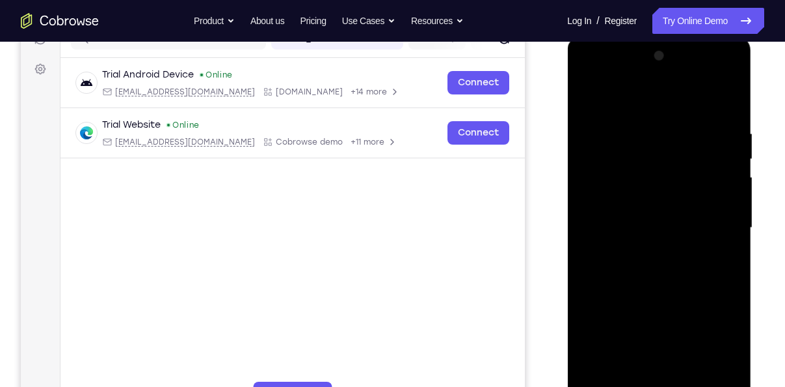
scroll to position [187, 0]
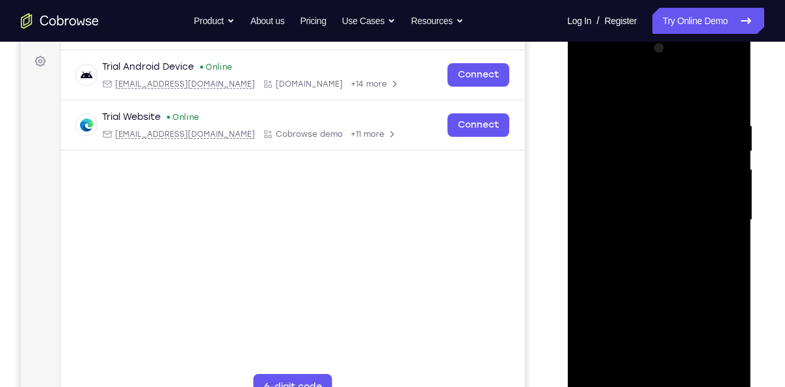
click at [638, 282] on div at bounding box center [659, 220] width 164 height 364
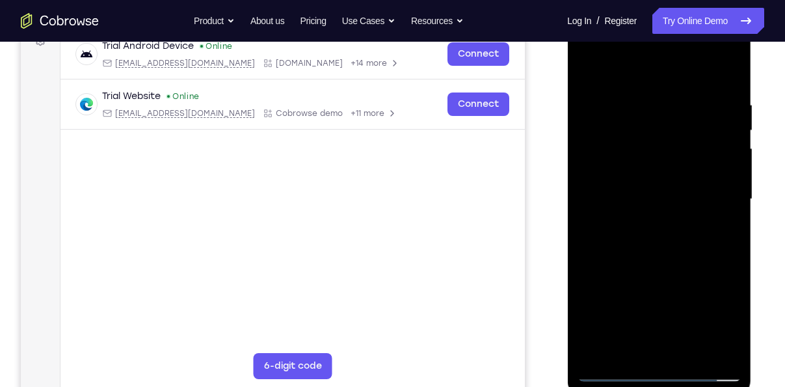
scroll to position [210, 0]
click at [690, 350] on div at bounding box center [659, 198] width 164 height 364
click at [662, 267] on div at bounding box center [659, 198] width 164 height 364
click at [623, 183] on div at bounding box center [659, 198] width 164 height 364
click at [615, 370] on div at bounding box center [659, 198] width 164 height 364
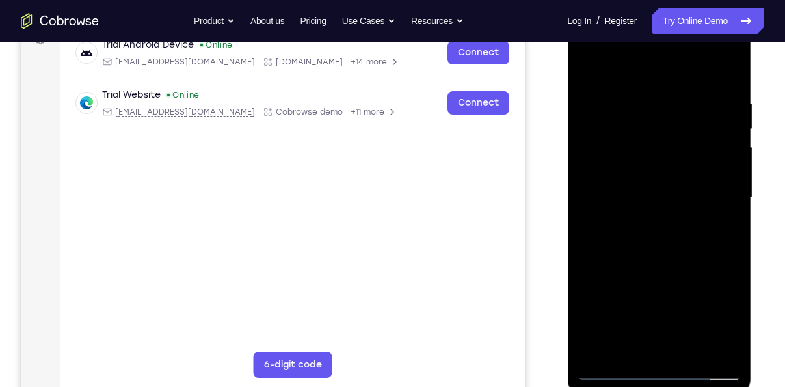
click at [611, 368] on div at bounding box center [659, 198] width 164 height 364
click at [589, 64] on div at bounding box center [659, 198] width 164 height 364
click at [716, 350] on div at bounding box center [659, 198] width 164 height 364
click at [727, 64] on div at bounding box center [659, 198] width 164 height 364
click at [649, 263] on div at bounding box center [659, 198] width 164 height 364
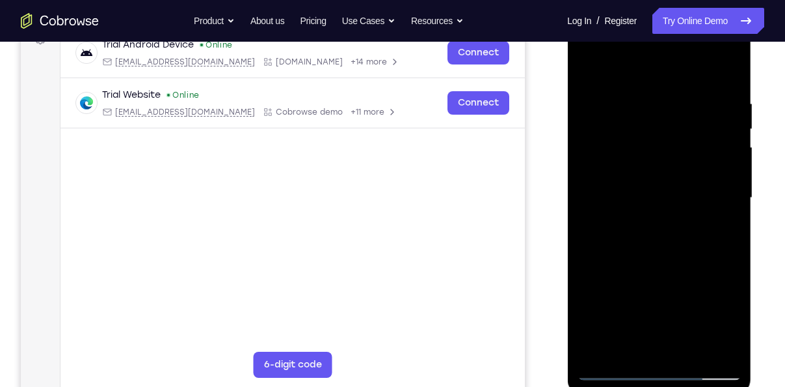
click at [617, 83] on div at bounding box center [659, 198] width 164 height 364
click at [634, 314] on div at bounding box center [659, 198] width 164 height 364
drag, startPoint x: 681, startPoint y: 263, endPoint x: 687, endPoint y: 225, distance: 38.1
click at [687, 225] on div at bounding box center [659, 198] width 164 height 364
drag, startPoint x: 675, startPoint y: 286, endPoint x: 701, endPoint y: 210, distance: 80.7
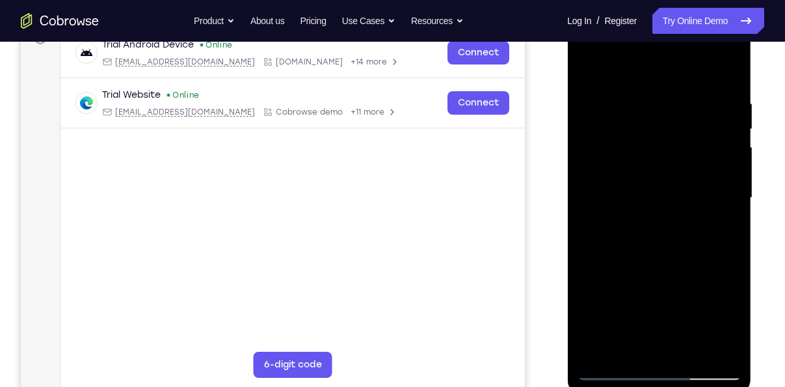
click at [701, 210] on div at bounding box center [659, 198] width 164 height 364
click at [610, 209] on div at bounding box center [659, 198] width 164 height 364
click at [704, 140] on div at bounding box center [659, 198] width 164 height 364
click at [592, 67] on div at bounding box center [659, 198] width 164 height 364
click at [606, 370] on div at bounding box center [659, 198] width 164 height 364
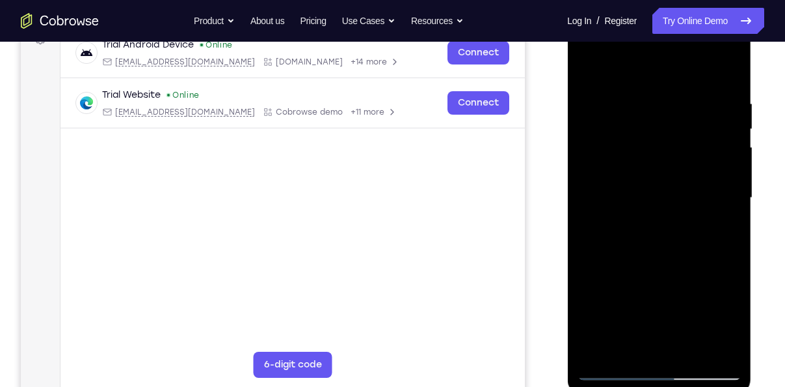
click at [606, 370] on div at bounding box center [659, 198] width 164 height 364
drag, startPoint x: 656, startPoint y: 272, endPoint x: 680, endPoint y: 154, distance: 120.9
click at [680, 154] on div at bounding box center [659, 198] width 164 height 364
drag, startPoint x: 660, startPoint y: 271, endPoint x: 679, endPoint y: 115, distance: 158.0
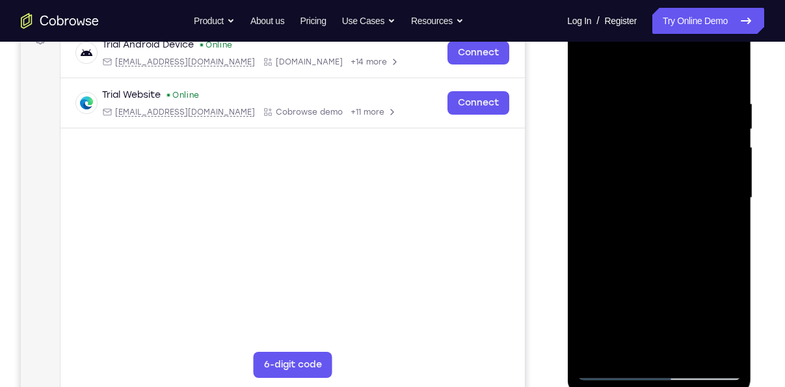
click at [679, 115] on div at bounding box center [659, 198] width 164 height 364
click at [626, 117] on div at bounding box center [659, 198] width 164 height 364
click at [700, 124] on div at bounding box center [659, 198] width 164 height 364
click at [680, 114] on div at bounding box center [659, 198] width 164 height 364
click at [613, 363] on div at bounding box center [659, 198] width 164 height 364
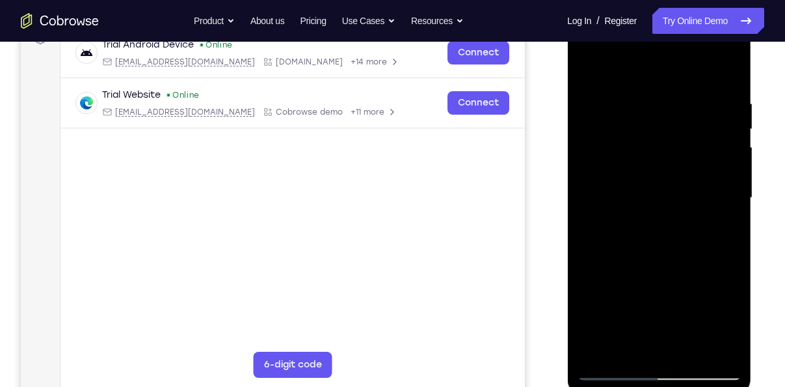
click at [605, 354] on div at bounding box center [659, 198] width 164 height 364
click at [684, 129] on div at bounding box center [659, 198] width 164 height 364
drag, startPoint x: 684, startPoint y: 129, endPoint x: 679, endPoint y: 191, distance: 62.7
click at [679, 191] on div at bounding box center [659, 198] width 164 height 364
click at [651, 94] on div at bounding box center [659, 198] width 164 height 364
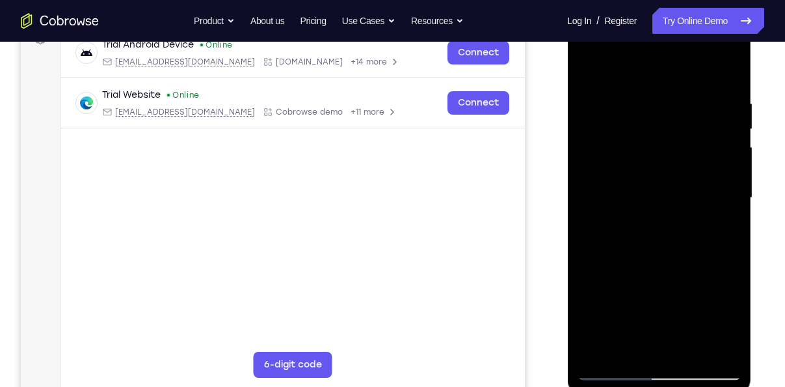
click at [708, 347] on div at bounding box center [659, 198] width 164 height 364
click at [729, 247] on div at bounding box center [659, 198] width 164 height 364
click at [725, 226] on div at bounding box center [659, 198] width 164 height 364
click at [591, 221] on div at bounding box center [659, 198] width 164 height 364
click at [723, 349] on div at bounding box center [659, 198] width 164 height 364
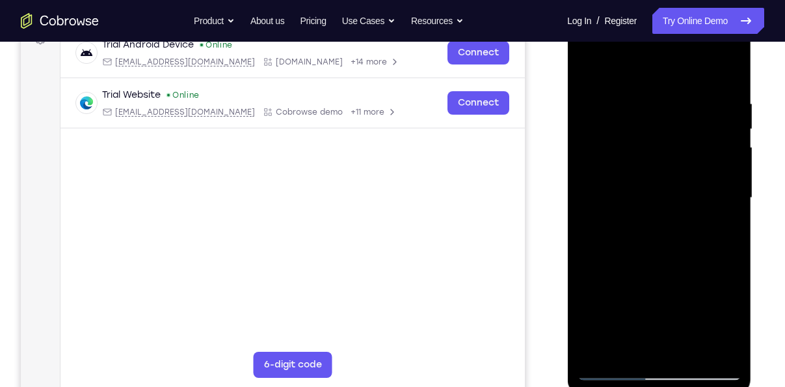
click at [735, 230] on div at bounding box center [659, 198] width 164 height 364
click at [728, 228] on div at bounding box center [659, 198] width 164 height 364
click at [728, 185] on div at bounding box center [659, 198] width 164 height 364
click at [727, 113] on div at bounding box center [659, 198] width 164 height 364
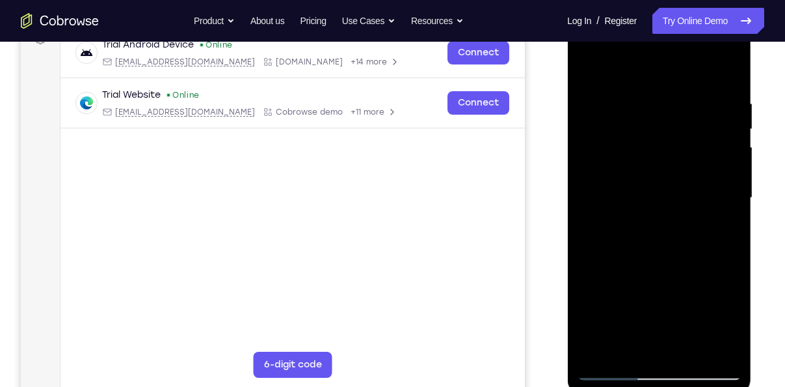
click at [732, 76] on div at bounding box center [659, 198] width 164 height 364
click at [690, 350] on div at bounding box center [659, 198] width 164 height 364
click at [724, 161] on div at bounding box center [659, 198] width 164 height 364
click at [589, 63] on div at bounding box center [659, 198] width 164 height 364
click at [592, 72] on div at bounding box center [659, 198] width 164 height 364
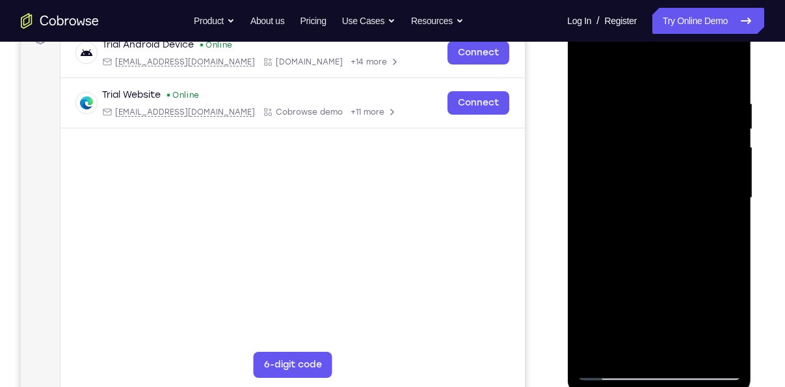
click at [697, 351] on div at bounding box center [659, 198] width 164 height 364
click at [657, 180] on div at bounding box center [659, 198] width 164 height 364
click at [587, 70] on div at bounding box center [659, 198] width 164 height 364
drag, startPoint x: 660, startPoint y: 144, endPoint x: 674, endPoint y: 209, distance: 65.7
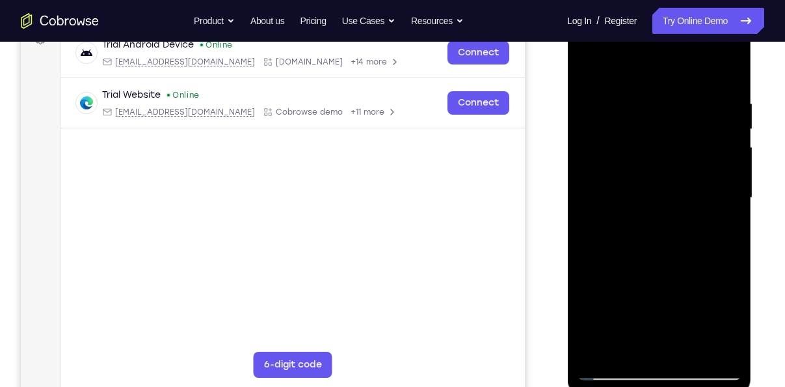
click at [674, 209] on div at bounding box center [659, 198] width 164 height 364
click at [689, 353] on div at bounding box center [659, 198] width 164 height 364
click at [649, 187] on div at bounding box center [659, 198] width 164 height 364
click at [590, 68] on div at bounding box center [659, 198] width 164 height 364
click at [637, 186] on div at bounding box center [659, 198] width 164 height 364
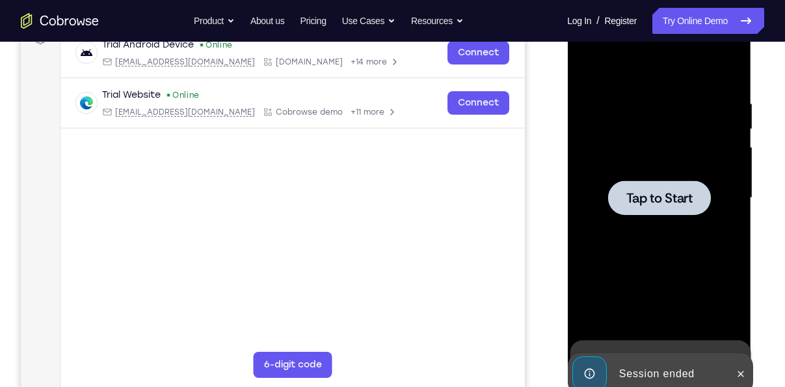
click at [640, 212] on div at bounding box center [659, 197] width 103 height 34
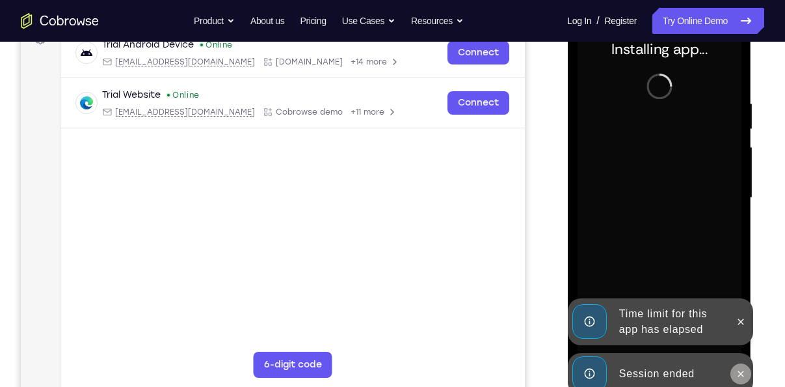
click at [741, 371] on icon at bounding box center [740, 373] width 10 height 10
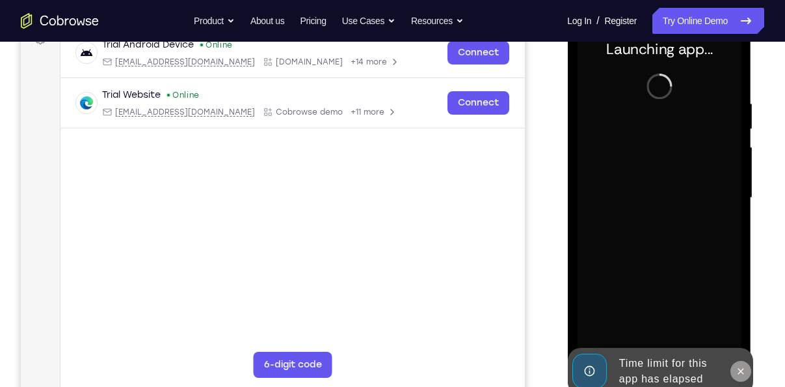
click at [744, 366] on icon at bounding box center [740, 371] width 10 height 10
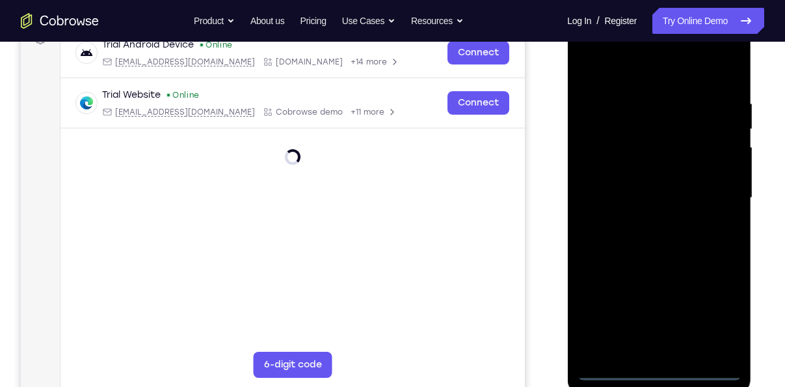
click at [663, 371] on div at bounding box center [659, 198] width 164 height 364
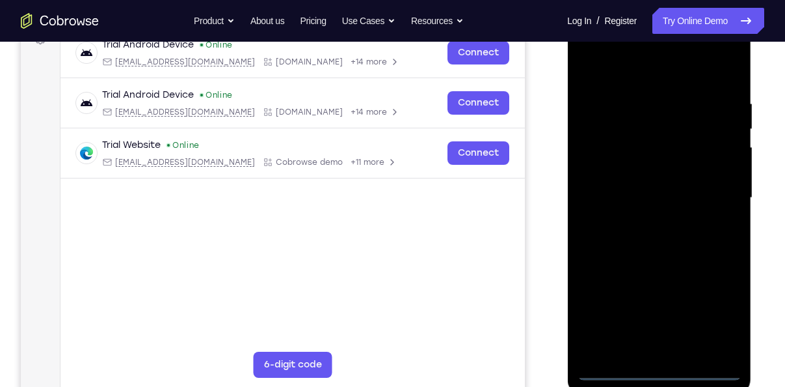
click at [713, 316] on div at bounding box center [659, 198] width 164 height 364
click at [628, 79] on div at bounding box center [659, 198] width 164 height 364
click at [713, 204] on div at bounding box center [659, 198] width 164 height 364
click at [649, 223] on div at bounding box center [659, 198] width 164 height 364
click at [645, 180] on div at bounding box center [659, 198] width 164 height 364
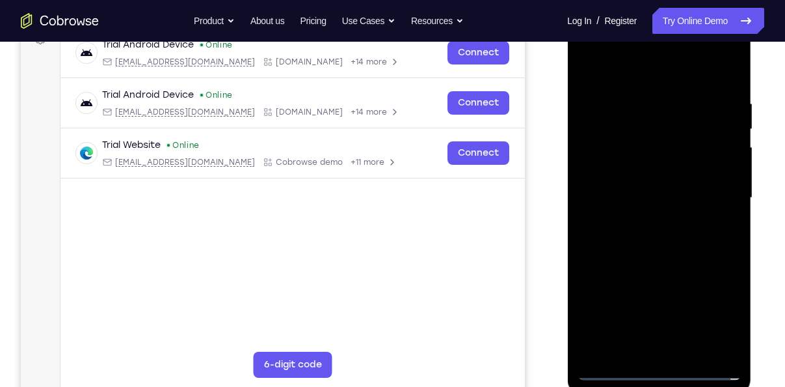
click at [637, 174] on div at bounding box center [659, 198] width 164 height 364
click at [637, 192] on div at bounding box center [659, 198] width 164 height 364
click at [646, 243] on div at bounding box center [659, 198] width 164 height 364
click at [631, 229] on div at bounding box center [659, 198] width 164 height 364
click at [638, 236] on div at bounding box center [659, 198] width 164 height 364
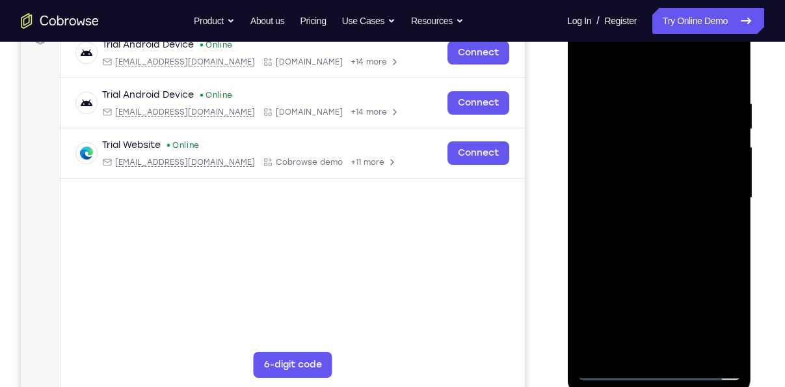
click at [654, 264] on div at bounding box center [659, 198] width 164 height 364
click at [689, 356] on div at bounding box center [659, 198] width 164 height 364
click at [657, 262] on div at bounding box center [659, 198] width 164 height 364
click at [664, 172] on div at bounding box center [659, 198] width 164 height 364
click at [627, 347] on div at bounding box center [659, 198] width 164 height 364
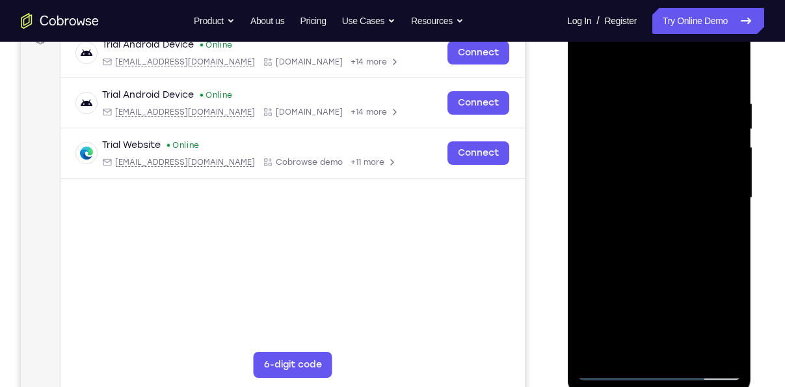
click at [680, 273] on div at bounding box center [659, 198] width 164 height 364
click at [720, 216] on div at bounding box center [659, 198] width 164 height 364
click at [588, 69] on div at bounding box center [659, 198] width 164 height 364
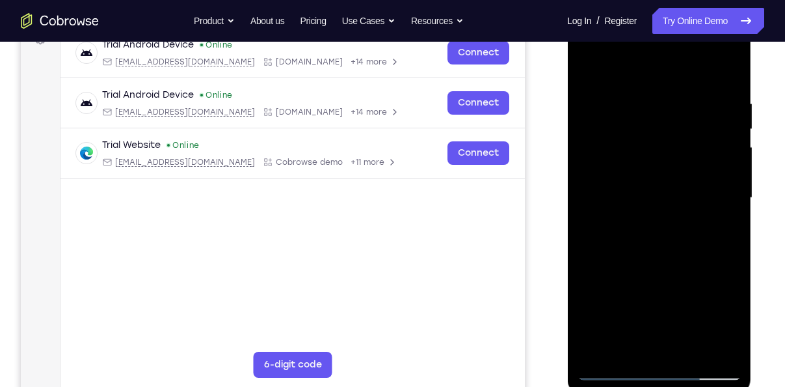
click at [615, 172] on div at bounding box center [659, 198] width 164 height 364
click at [629, 64] on div at bounding box center [659, 198] width 164 height 364
click at [590, 64] on div at bounding box center [659, 198] width 164 height 364
click at [584, 68] on div at bounding box center [659, 198] width 164 height 364
click at [623, 165] on div at bounding box center [659, 198] width 164 height 364
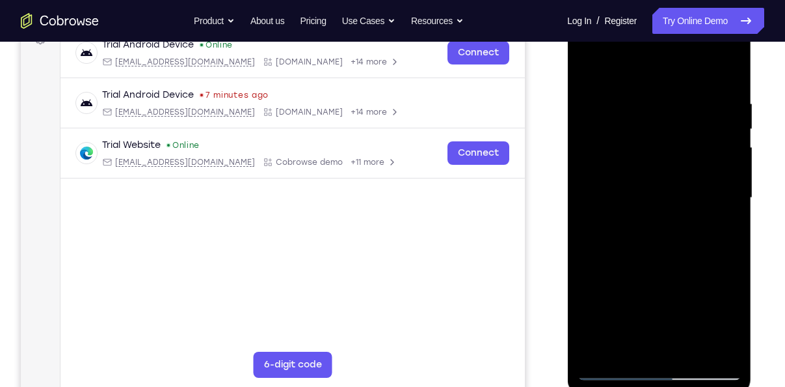
click at [590, 61] on div at bounding box center [659, 198] width 164 height 364
click at [627, 181] on div at bounding box center [659, 198] width 164 height 364
click at [586, 68] on div at bounding box center [659, 198] width 164 height 364
click at [615, 204] on div at bounding box center [659, 198] width 164 height 364
click at [593, 66] on div at bounding box center [659, 198] width 164 height 364
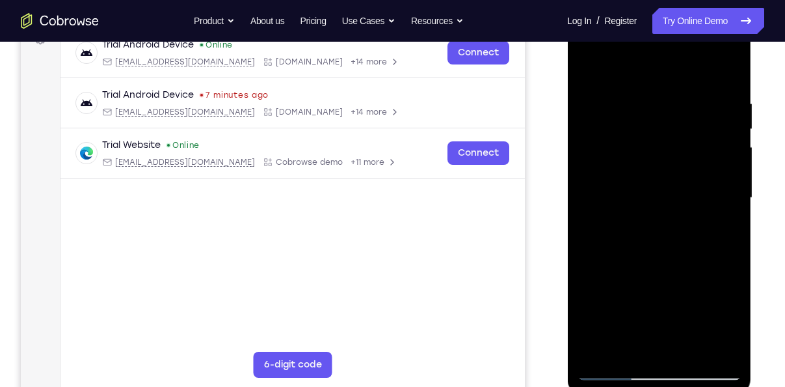
click at [645, 203] on div at bounding box center [659, 198] width 164 height 364
click at [588, 76] on div at bounding box center [659, 198] width 164 height 364
click at [631, 181] on div at bounding box center [659, 198] width 164 height 364
click at [608, 374] on div at bounding box center [659, 198] width 164 height 364
click at [635, 215] on div at bounding box center [659, 198] width 164 height 364
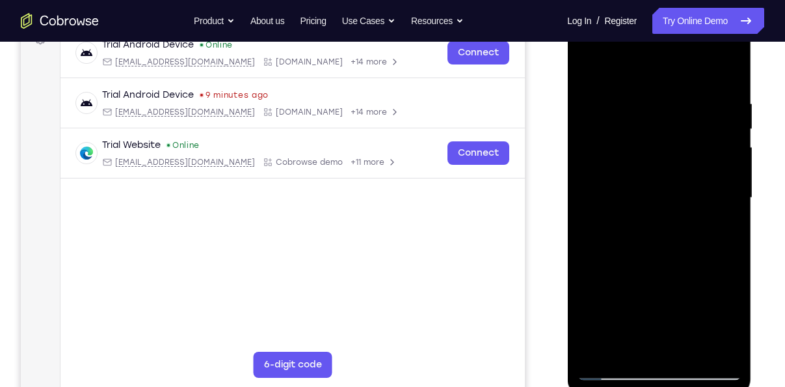
click at [586, 66] on div at bounding box center [659, 198] width 164 height 364
click at [649, 208] on div at bounding box center [659, 198] width 164 height 364
click at [586, 68] on div at bounding box center [659, 198] width 164 height 364
click at [624, 202] on div at bounding box center [659, 198] width 164 height 364
click at [592, 70] on div at bounding box center [659, 198] width 164 height 364
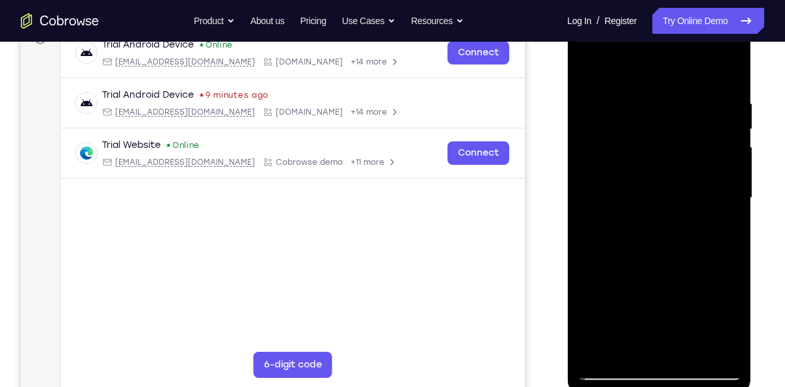
click at [592, 70] on div at bounding box center [659, 198] width 164 height 364
drag, startPoint x: 647, startPoint y: 146, endPoint x: 651, endPoint y: 232, distance: 86.6
click at [651, 232] on div at bounding box center [659, 198] width 164 height 364
drag, startPoint x: 651, startPoint y: 232, endPoint x: 684, endPoint y: 90, distance: 146.2
click at [684, 90] on div at bounding box center [659, 198] width 164 height 364
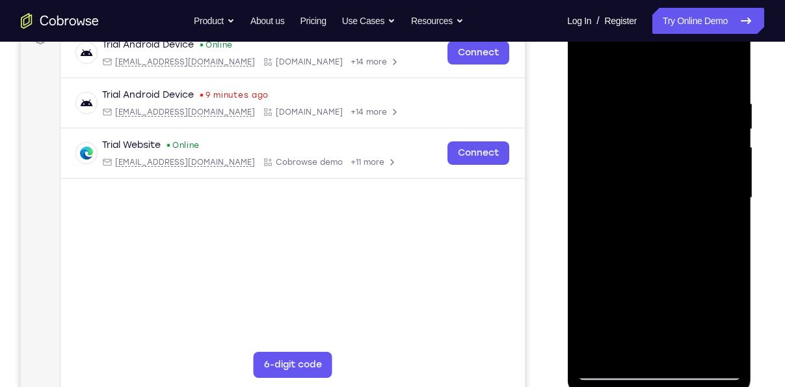
drag, startPoint x: 668, startPoint y: 248, endPoint x: 676, endPoint y: 126, distance: 121.9
click at [676, 126] on div at bounding box center [659, 198] width 164 height 364
click at [588, 170] on div at bounding box center [659, 198] width 164 height 364
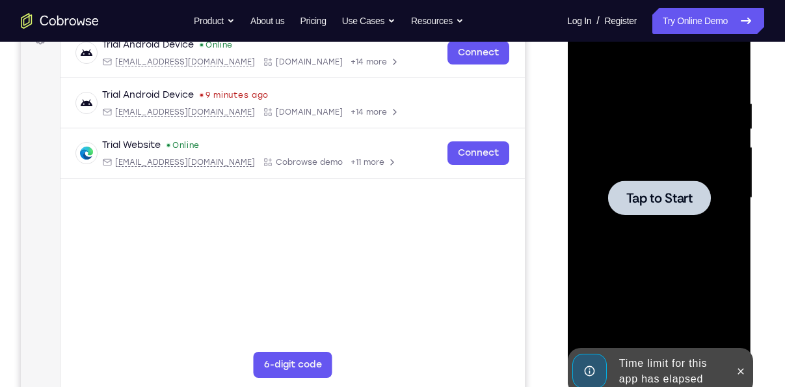
click at [709, 224] on div at bounding box center [659, 198] width 164 height 364
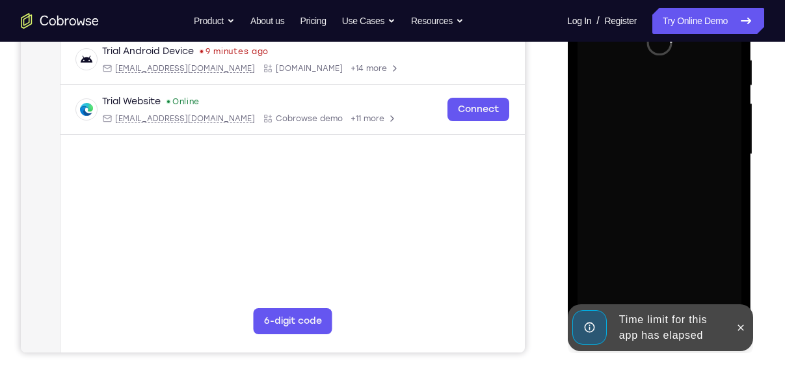
scroll to position [254, 0]
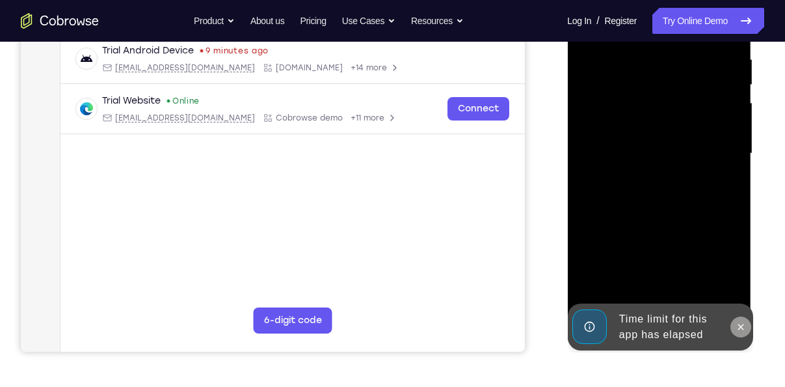
click at [741, 336] on button at bounding box center [740, 326] width 21 height 21
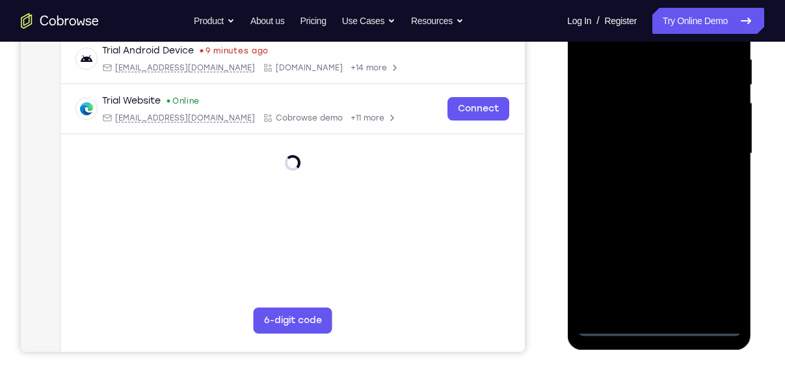
click at [670, 322] on div at bounding box center [659, 153] width 164 height 364
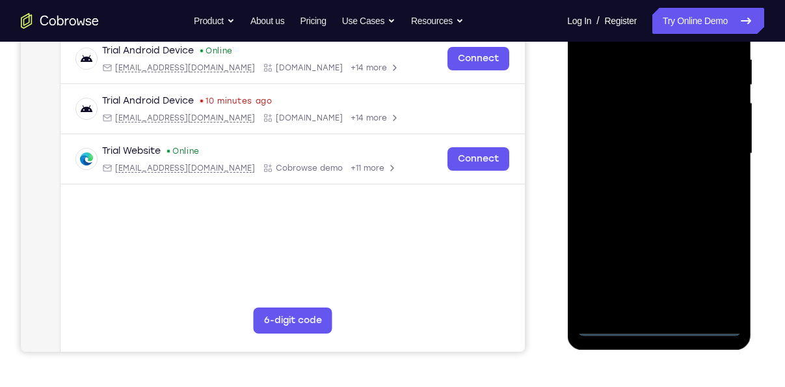
click at [719, 271] on div at bounding box center [659, 153] width 164 height 364
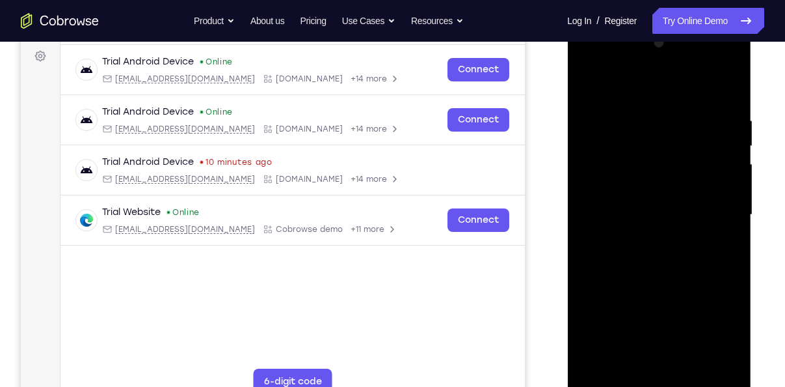
scroll to position [188, 0]
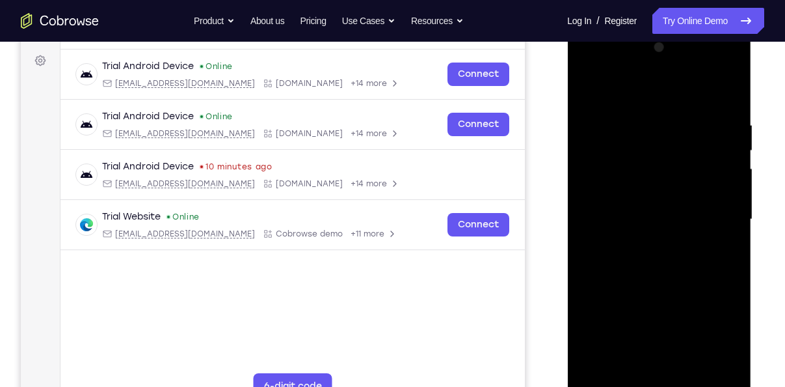
click at [631, 97] on div at bounding box center [659, 219] width 164 height 364
click at [707, 218] on div at bounding box center [659, 219] width 164 height 364
click at [644, 246] on div at bounding box center [659, 219] width 164 height 364
click at [644, 197] on div at bounding box center [659, 219] width 164 height 364
click at [640, 213] on div at bounding box center [659, 219] width 164 height 364
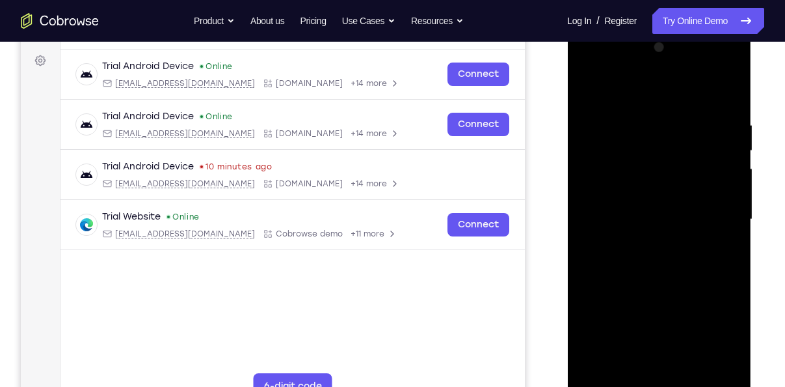
click at [731, 202] on div at bounding box center [659, 219] width 164 height 364
click at [653, 191] on div at bounding box center [659, 219] width 164 height 364
click at [640, 132] on div at bounding box center [659, 219] width 164 height 364
click at [709, 368] on div at bounding box center [659, 219] width 164 height 364
click at [670, 370] on div at bounding box center [659, 219] width 164 height 364
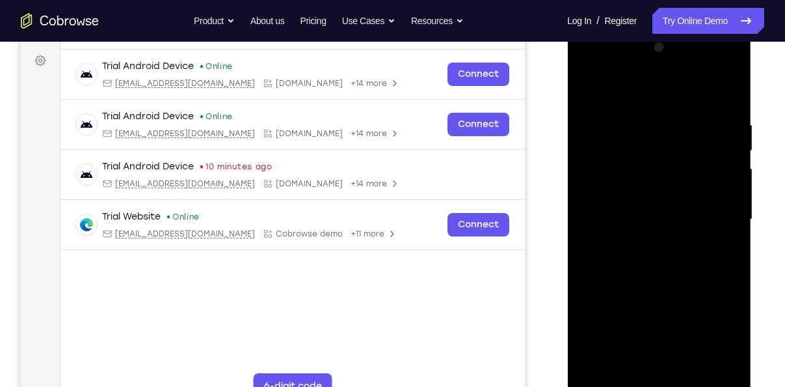
click at [621, 372] on div at bounding box center [659, 219] width 164 height 364
click at [587, 316] on div at bounding box center [659, 219] width 164 height 364
click at [633, 225] on div at bounding box center [659, 219] width 164 height 364
click at [681, 372] on div at bounding box center [659, 219] width 164 height 364
click at [720, 365] on div at bounding box center [659, 219] width 164 height 364
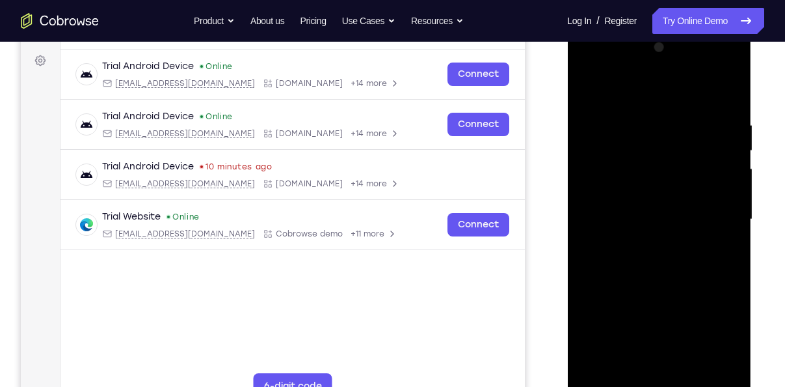
click at [725, 100] on div at bounding box center [659, 219] width 164 height 364
click at [692, 369] on div at bounding box center [659, 219] width 164 height 364
click at [654, 286] on div at bounding box center [659, 219] width 164 height 364
click at [654, 201] on div at bounding box center [659, 219] width 164 height 364
click at [630, 361] on div at bounding box center [659, 219] width 164 height 364
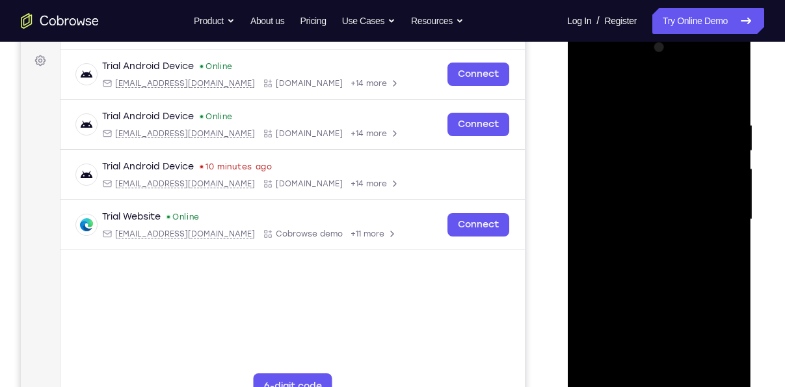
click at [586, 97] on div at bounding box center [659, 219] width 164 height 364
click at [586, 94] on div at bounding box center [659, 219] width 164 height 364
click at [683, 370] on div at bounding box center [659, 219] width 164 height 364
click at [653, 223] on div at bounding box center [659, 219] width 164 height 364
click at [644, 233] on div at bounding box center [659, 219] width 164 height 364
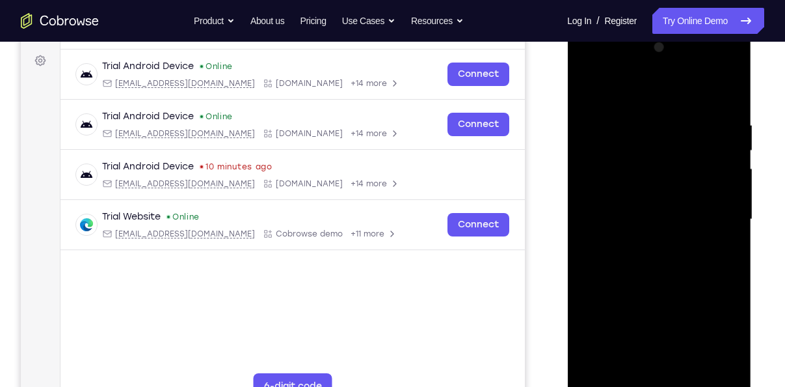
click at [584, 99] on div at bounding box center [659, 219] width 164 height 364
click at [588, 94] on div at bounding box center [659, 219] width 164 height 364
click at [629, 121] on div at bounding box center [659, 219] width 164 height 364
click at [638, 372] on div at bounding box center [659, 219] width 164 height 364
click at [709, 234] on div at bounding box center [659, 219] width 164 height 364
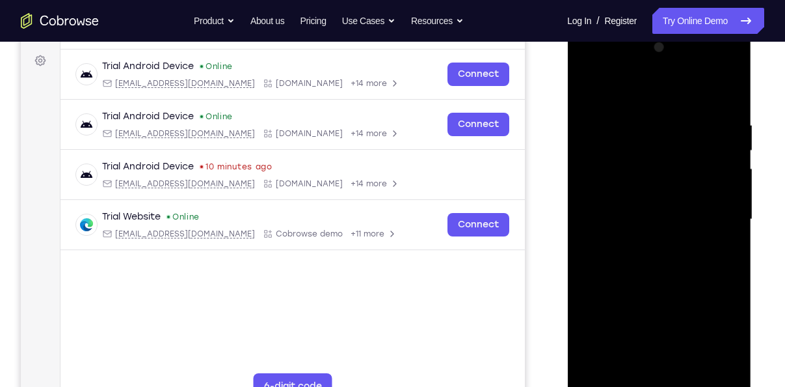
click at [687, 368] on div at bounding box center [659, 219] width 164 height 364
click at [716, 368] on div at bounding box center [659, 219] width 164 height 364
click at [726, 92] on div at bounding box center [659, 219] width 164 height 364
click at [688, 368] on div at bounding box center [659, 219] width 164 height 364
click at [671, 210] on div at bounding box center [659, 219] width 164 height 364
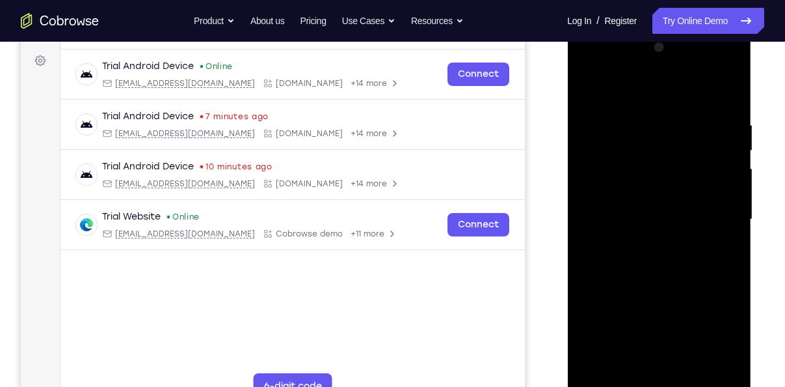
click at [663, 204] on div at bounding box center [659, 219] width 164 height 364
click at [589, 97] on div at bounding box center [659, 219] width 164 height 364
click at [589, 88] on div at bounding box center [659, 219] width 164 height 364
drag, startPoint x: 666, startPoint y: 166, endPoint x: 668, endPoint y: 241, distance: 74.9
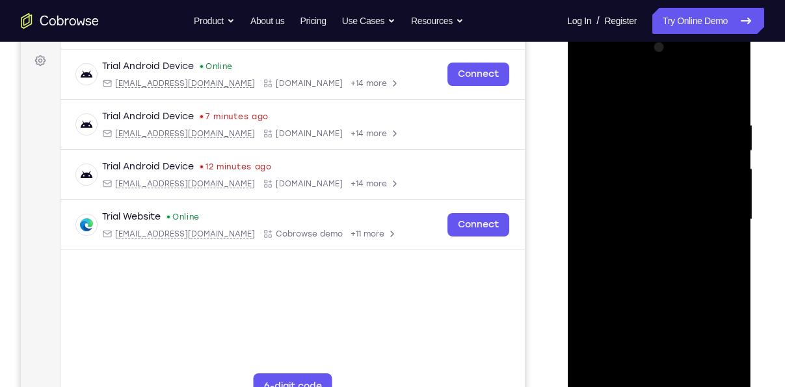
click at [668, 241] on div at bounding box center [659, 219] width 164 height 364
drag, startPoint x: 669, startPoint y: 262, endPoint x: 675, endPoint y: 163, distance: 99.1
click at [675, 163] on div at bounding box center [659, 219] width 164 height 364
click at [690, 374] on div at bounding box center [659, 219] width 164 height 364
click at [651, 196] on div at bounding box center [659, 219] width 164 height 364
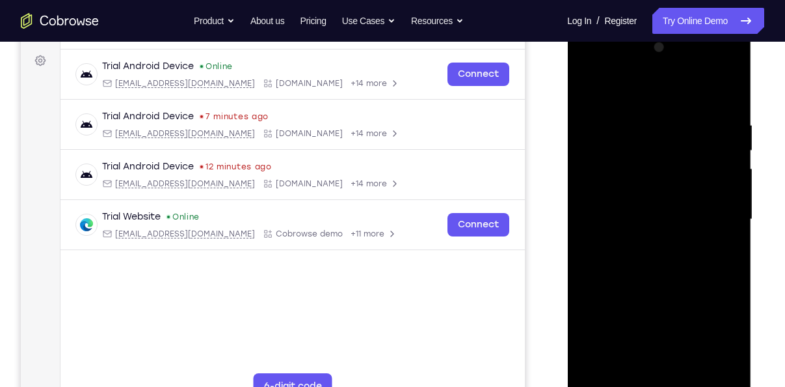
click at [612, 260] on div at bounding box center [659, 219] width 164 height 364
click at [591, 93] on div at bounding box center [659, 219] width 164 height 364
drag, startPoint x: 663, startPoint y: 157, endPoint x: 679, endPoint y: 268, distance: 112.5
click at [679, 268] on div at bounding box center [659, 219] width 164 height 364
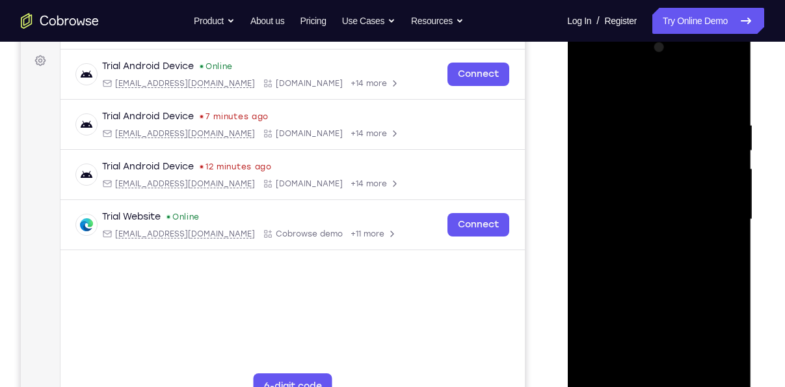
click at [639, 128] on div at bounding box center [659, 219] width 164 height 364
click at [715, 227] on div at bounding box center [659, 219] width 164 height 364
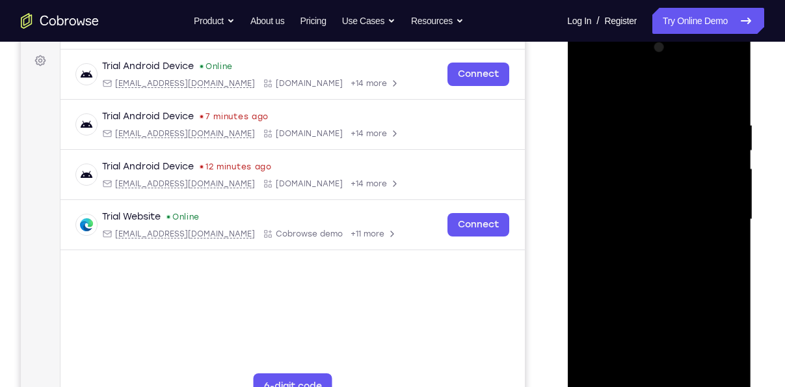
click at [727, 93] on div at bounding box center [659, 219] width 164 height 364
click at [694, 374] on div at bounding box center [659, 219] width 164 height 364
click at [636, 197] on div at bounding box center [659, 219] width 164 height 364
